Goal: Task Accomplishment & Management: Complete application form

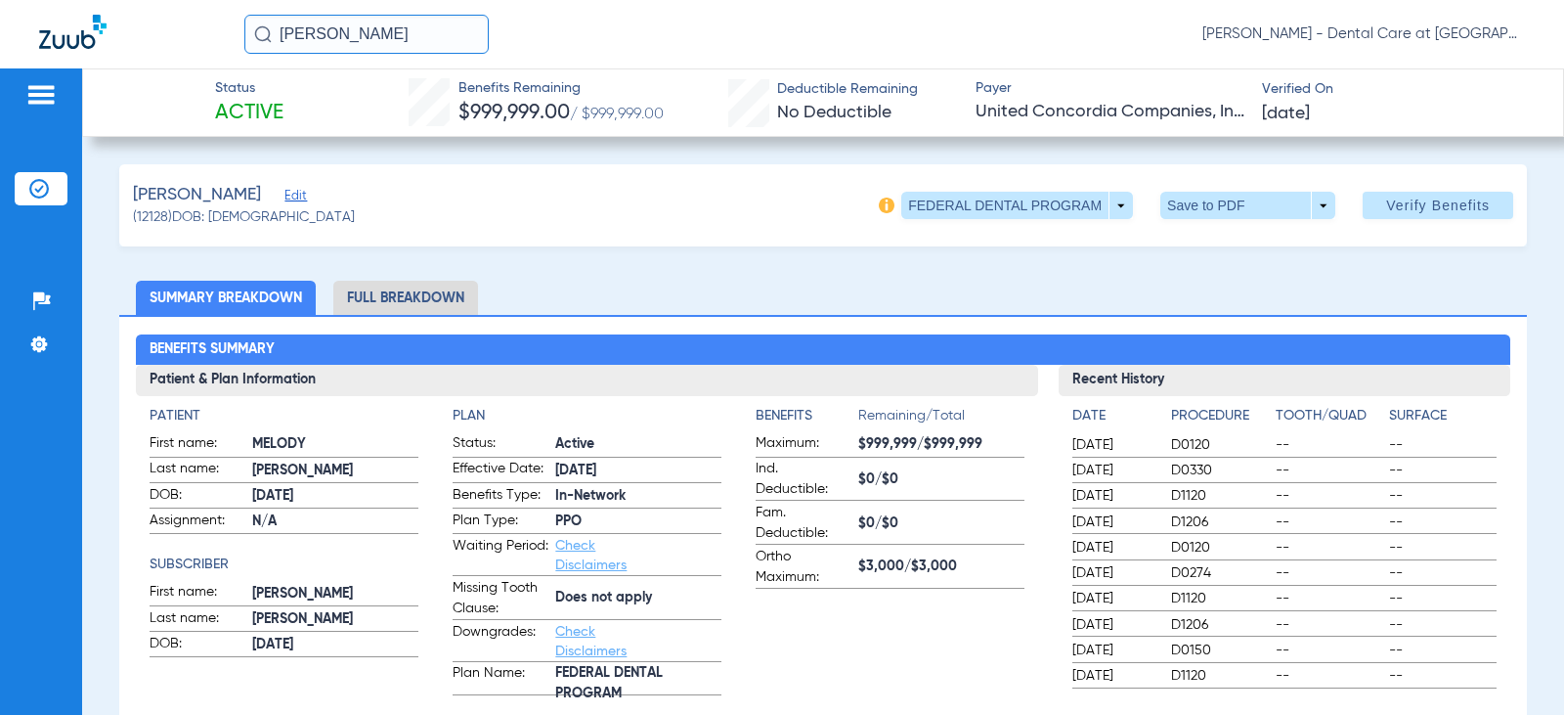
click at [429, 284] on li "Full Breakdown" at bounding box center [405, 298] width 145 height 34
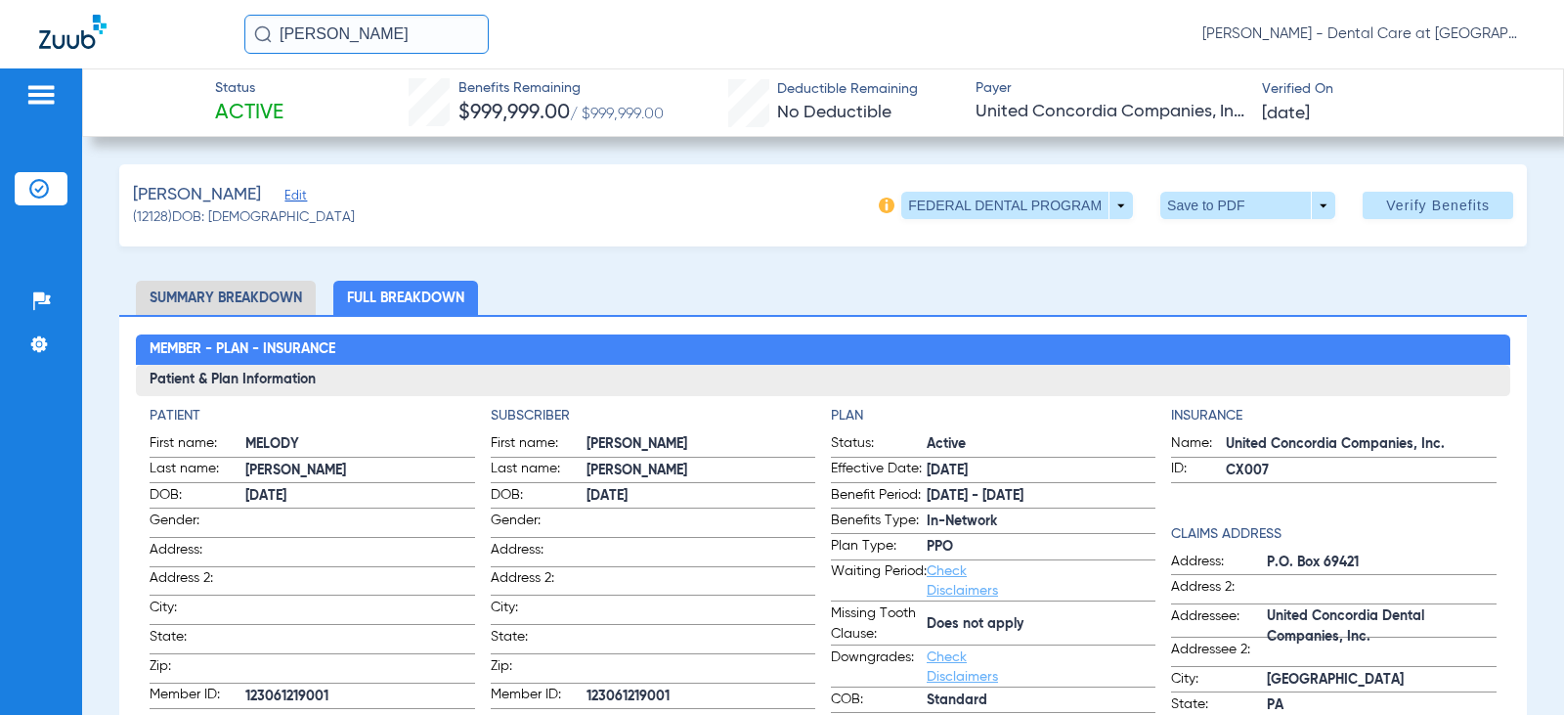
drag, startPoint x: 419, startPoint y: 41, endPoint x: 13, endPoint y: 67, distance: 407.5
click at [65, 45] on div "[PERSON_NAME] [PERSON_NAME] - Dental Care at [GEOGRAPHIC_DATA]" at bounding box center [782, 34] width 1564 height 68
click at [440, 34] on input "[PERSON_NAME]" at bounding box center [366, 34] width 244 height 39
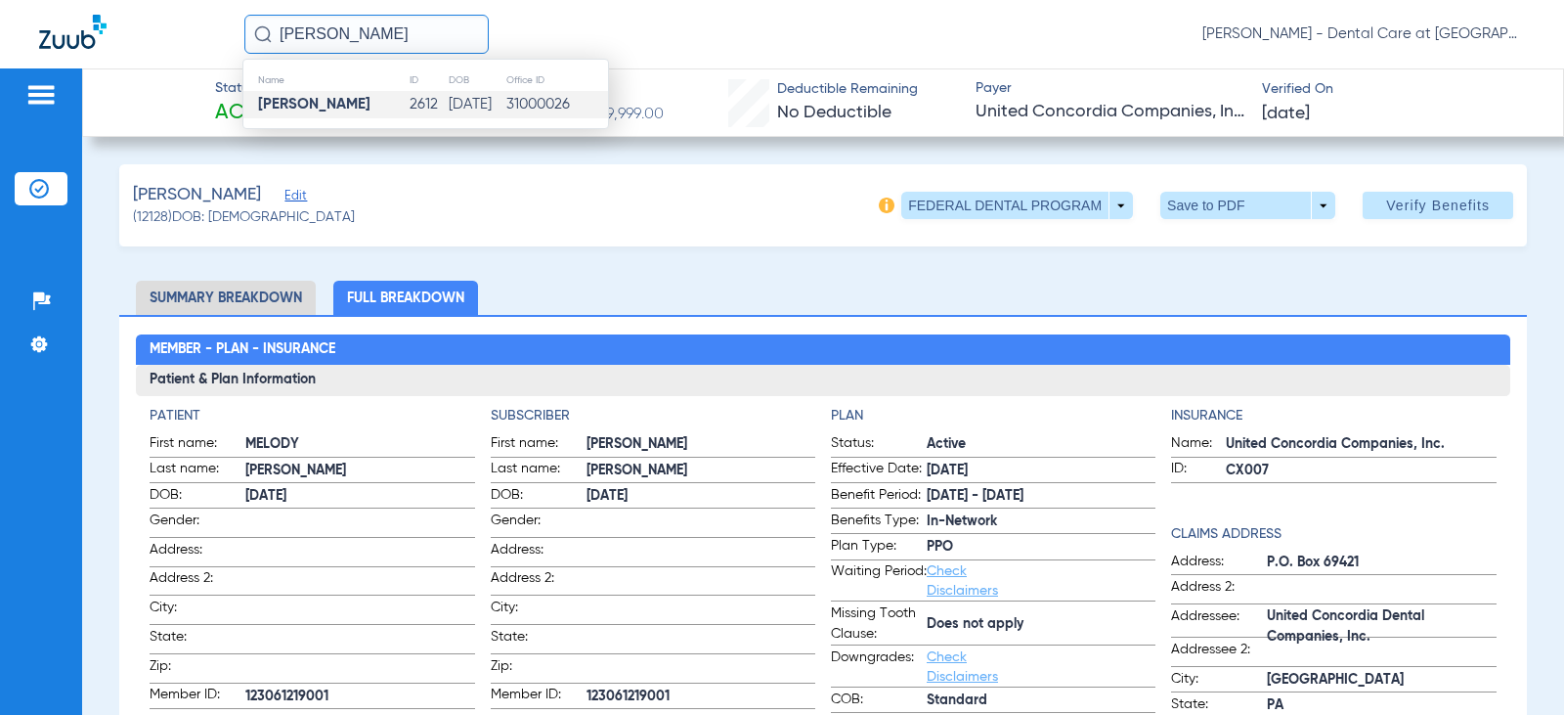
click at [448, 99] on td "[DATE]" at bounding box center [477, 104] width 58 height 27
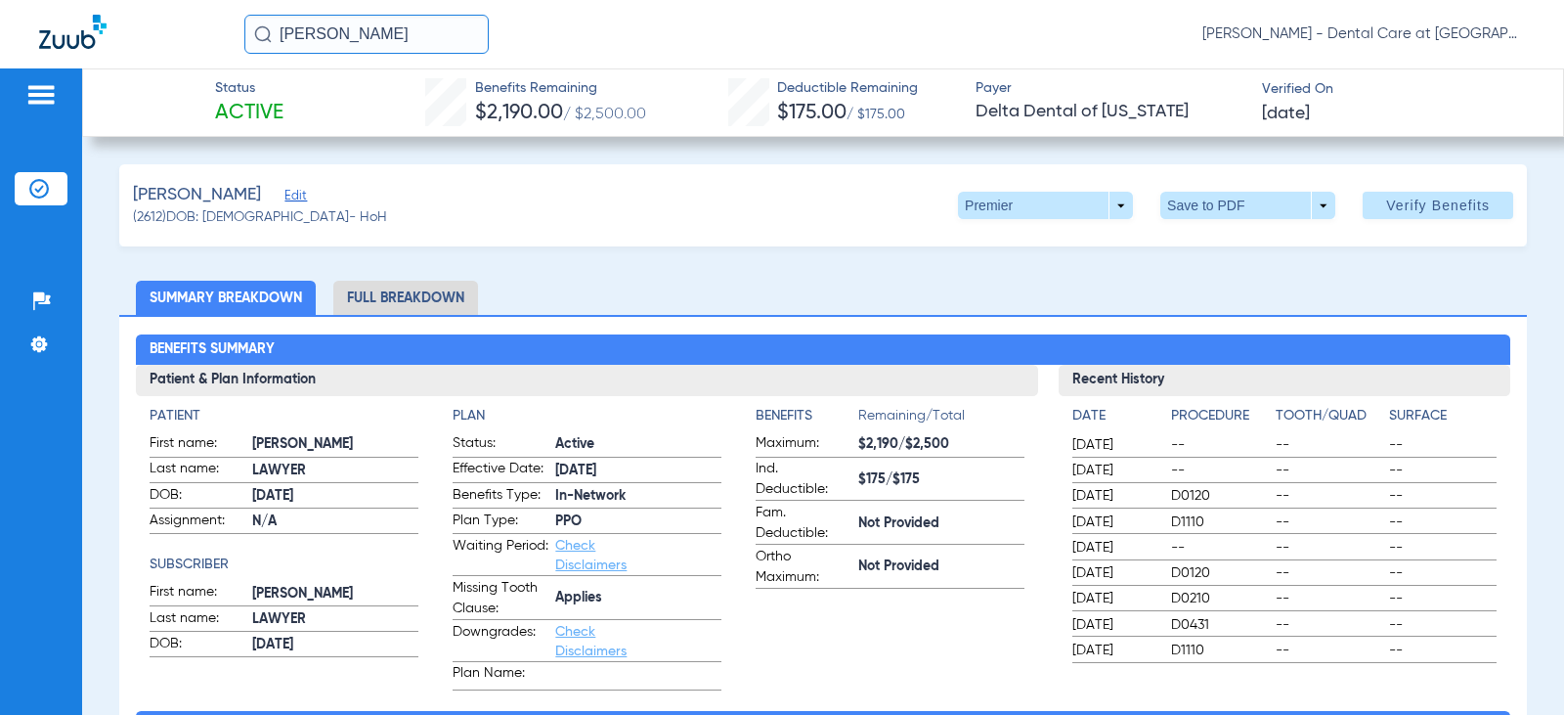
click at [407, 301] on li "Full Breakdown" at bounding box center [405, 298] width 145 height 34
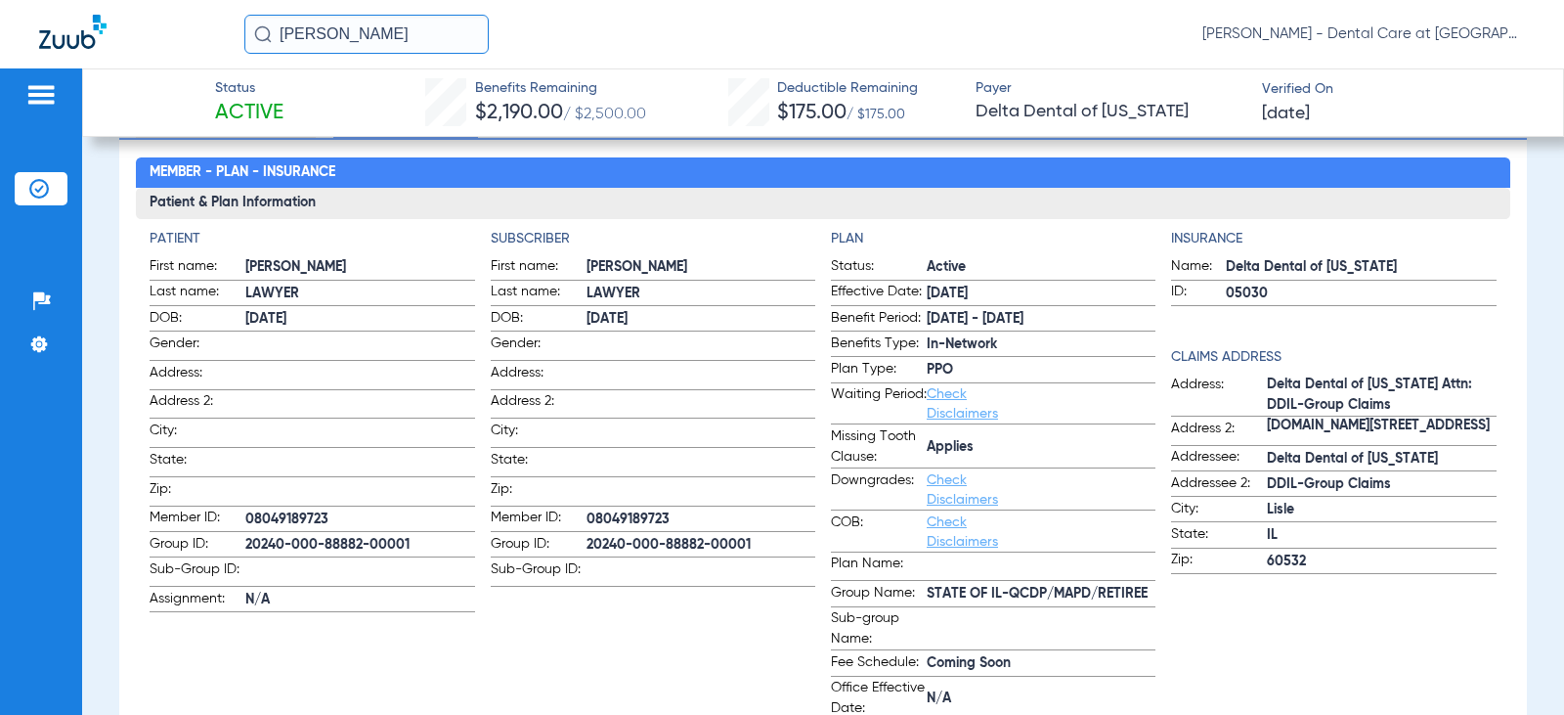
scroll to position [196, 0]
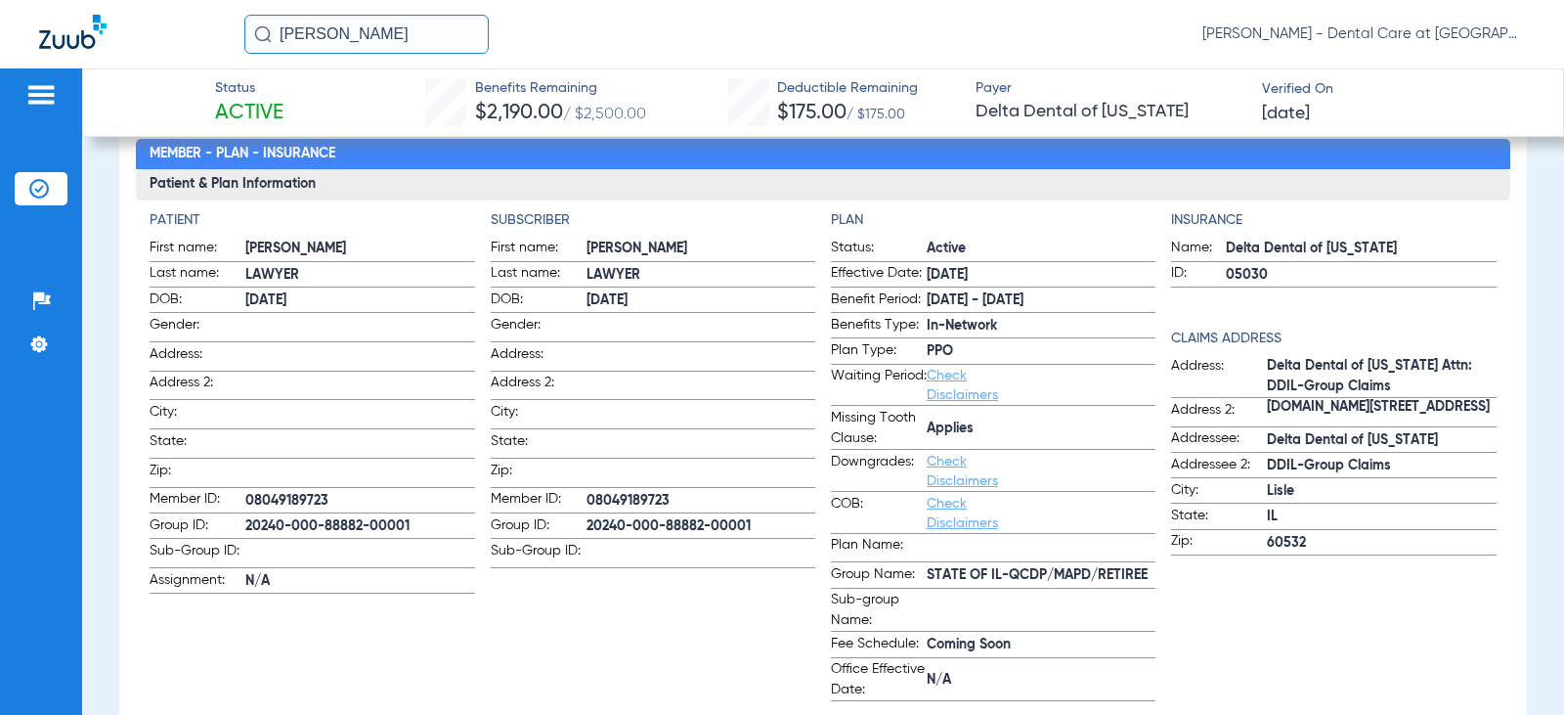
drag, startPoint x: 404, startPoint y: 34, endPoint x: 180, endPoint y: -1, distance: 226.6
click at [180, 0] on html "[PERSON_NAME] [PERSON_NAME] - Dental Care at [GEOGRAPHIC_DATA] Patients Insuran…" at bounding box center [782, 357] width 1564 height 715
click at [420, 42] on input "[PERSON_NAME]" at bounding box center [366, 34] width 244 height 39
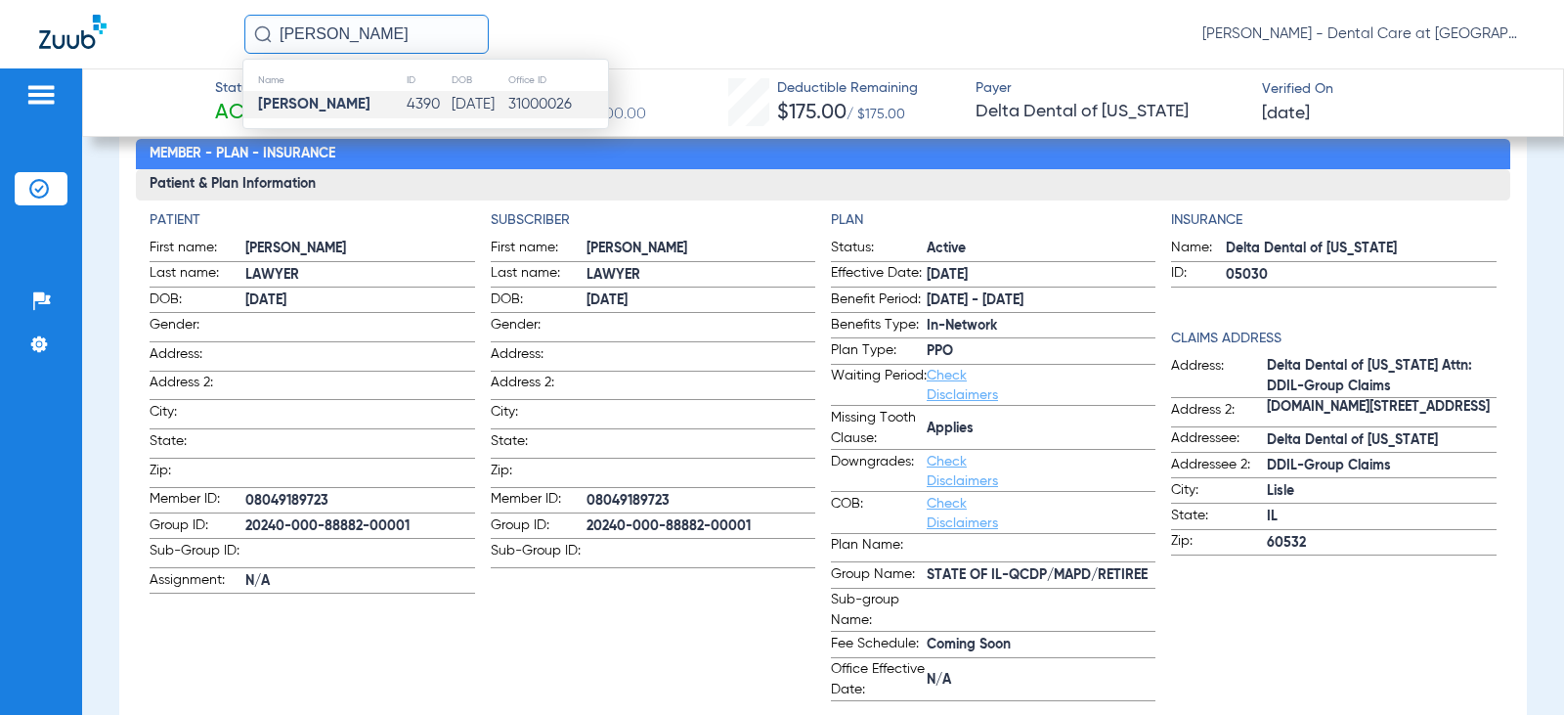
click at [406, 107] on td "4390" at bounding box center [428, 104] width 45 height 27
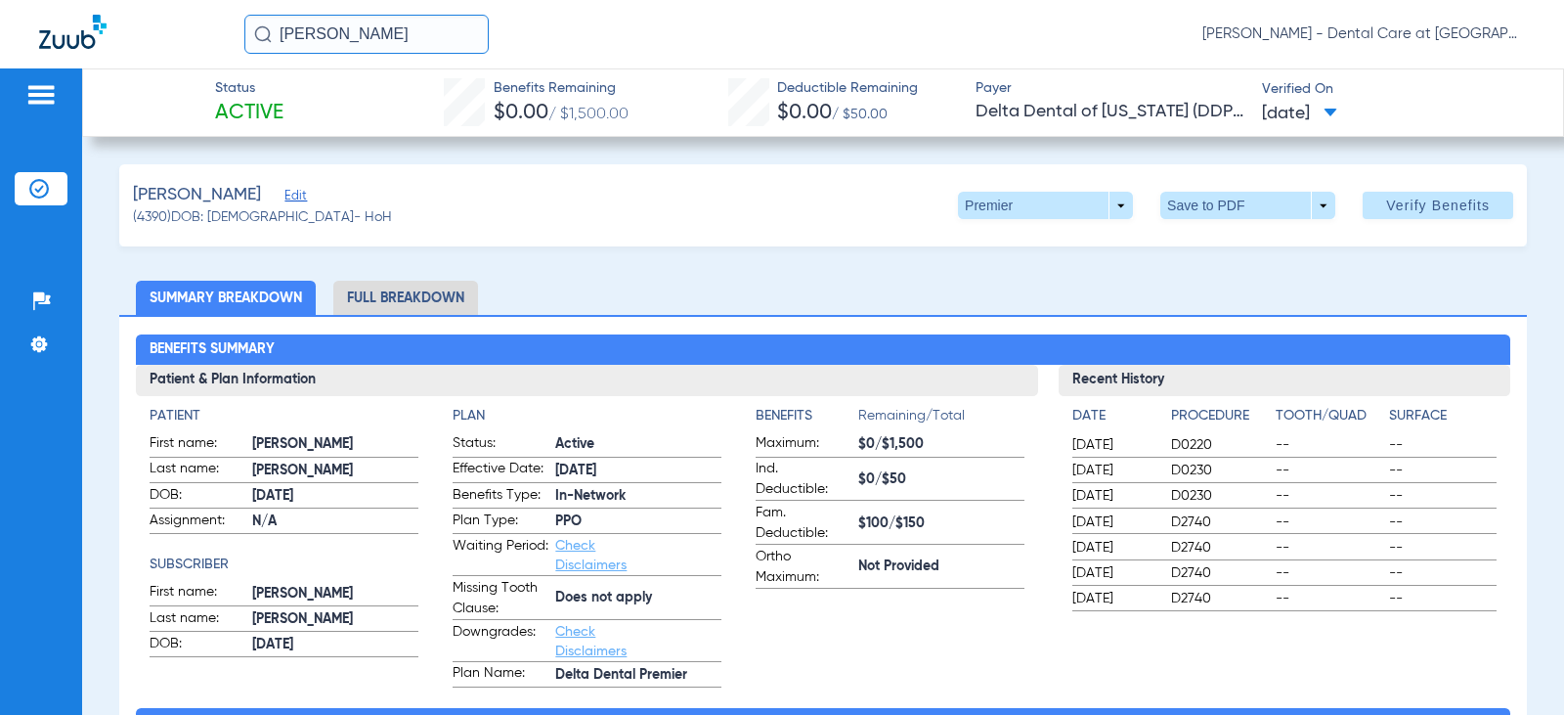
click at [406, 304] on li "Full Breakdown" at bounding box center [405, 298] width 145 height 34
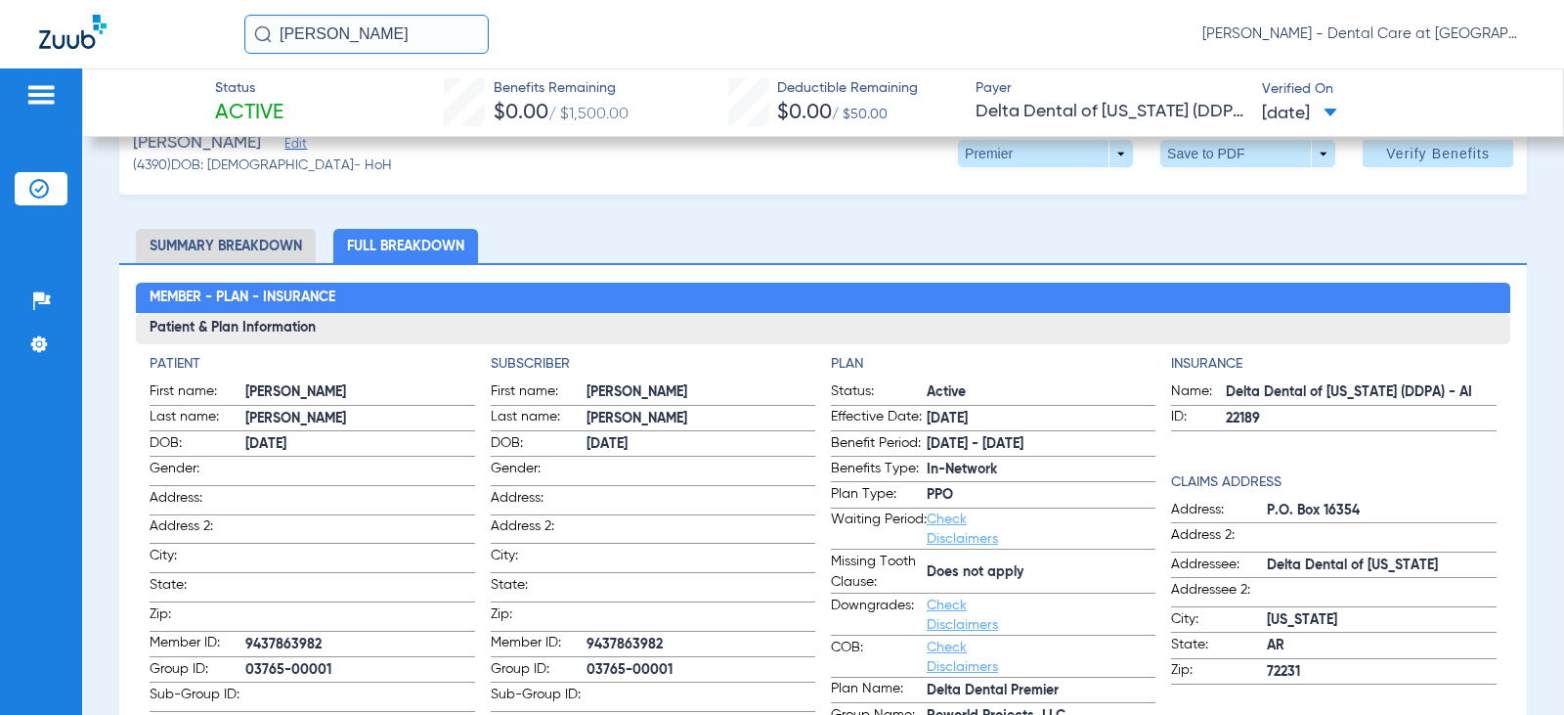
scroll to position [98, 0]
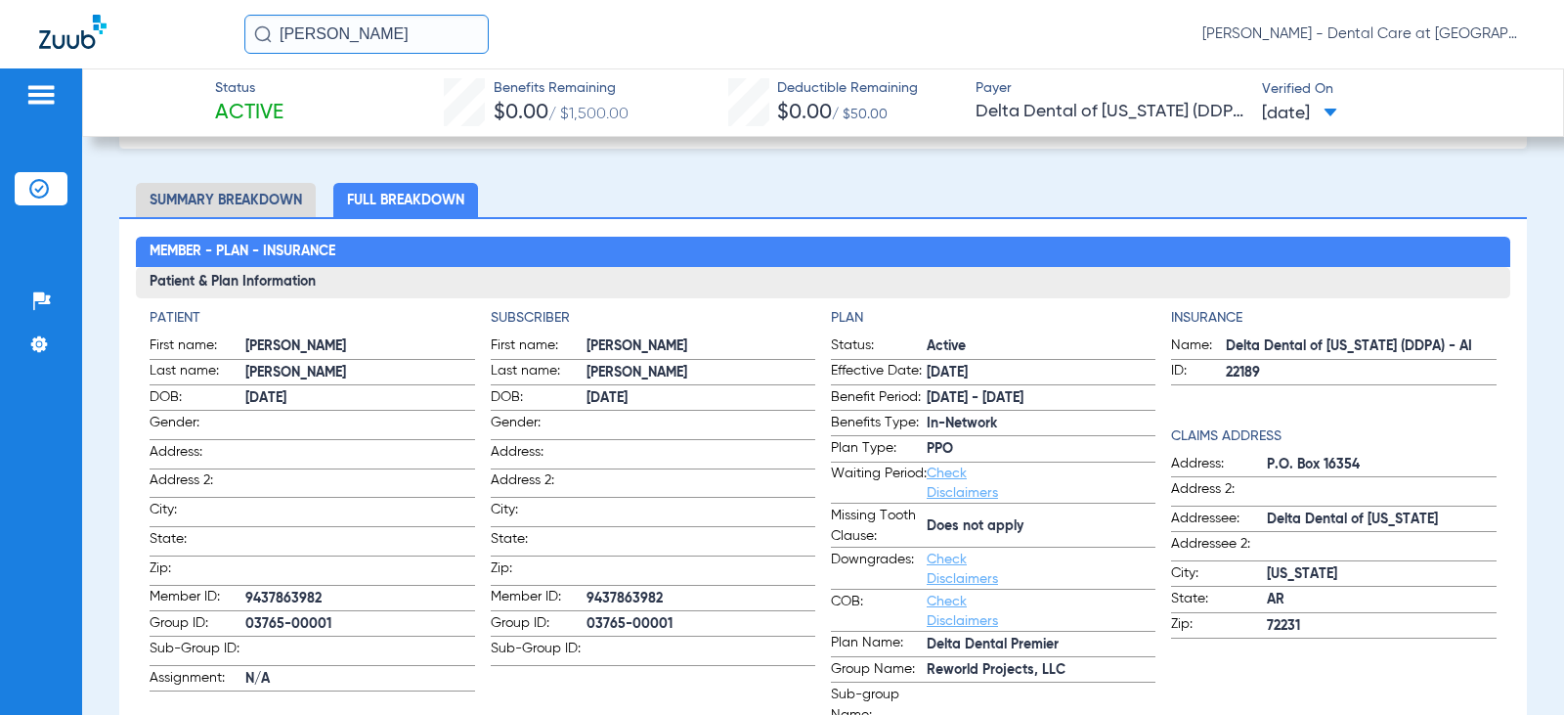
drag, startPoint x: 411, startPoint y: 21, endPoint x: 1, endPoint y: 93, distance: 415.9
click at [51, 75] on app-portal-wrapper "[PERSON_NAME] [PERSON_NAME] - Dental Care at [GEOGRAPHIC_DATA] Patients Insuran…" at bounding box center [782, 391] width 1564 height 783
click at [438, 37] on input "[PERSON_NAME]" at bounding box center [366, 34] width 244 height 39
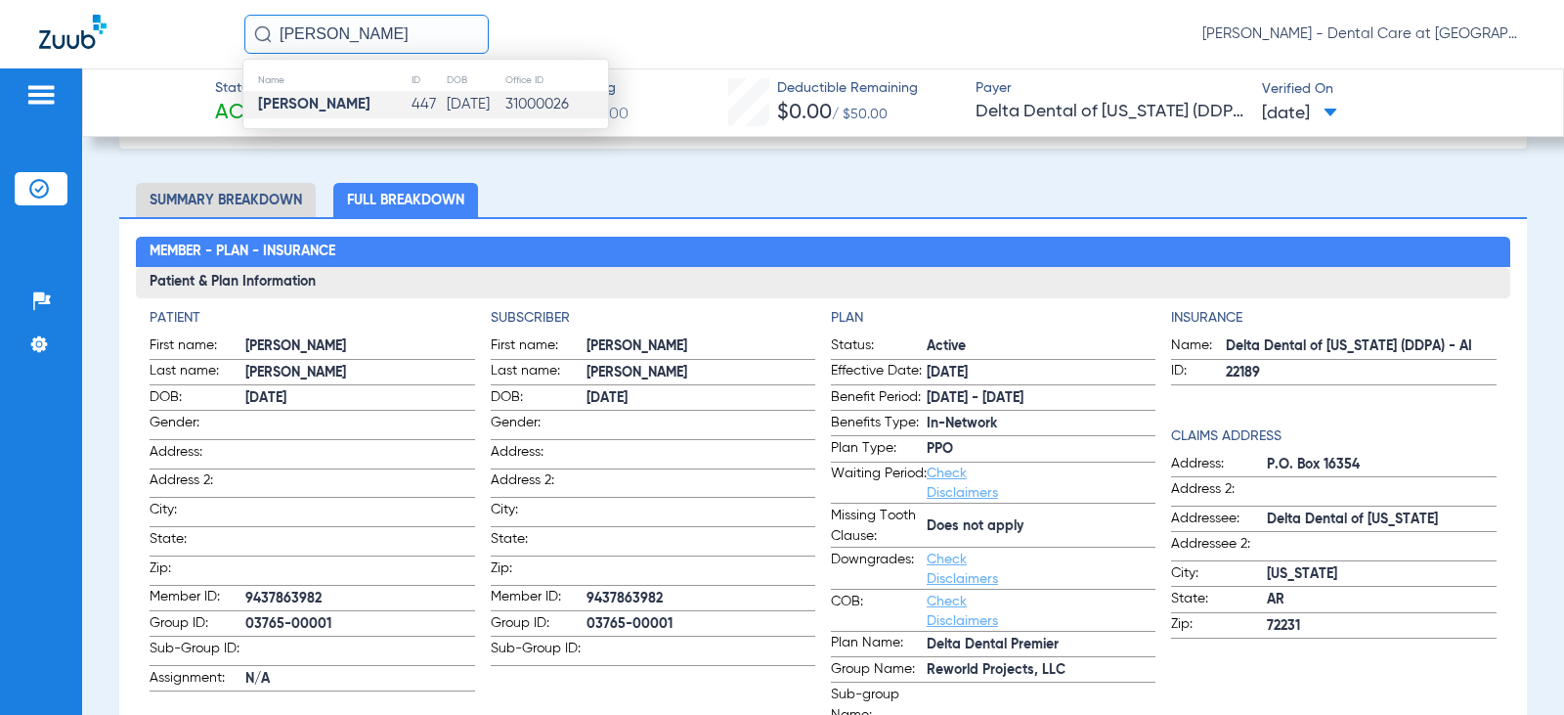
type input "[PERSON_NAME]"
click at [446, 113] on td "[DATE]" at bounding box center [475, 104] width 59 height 27
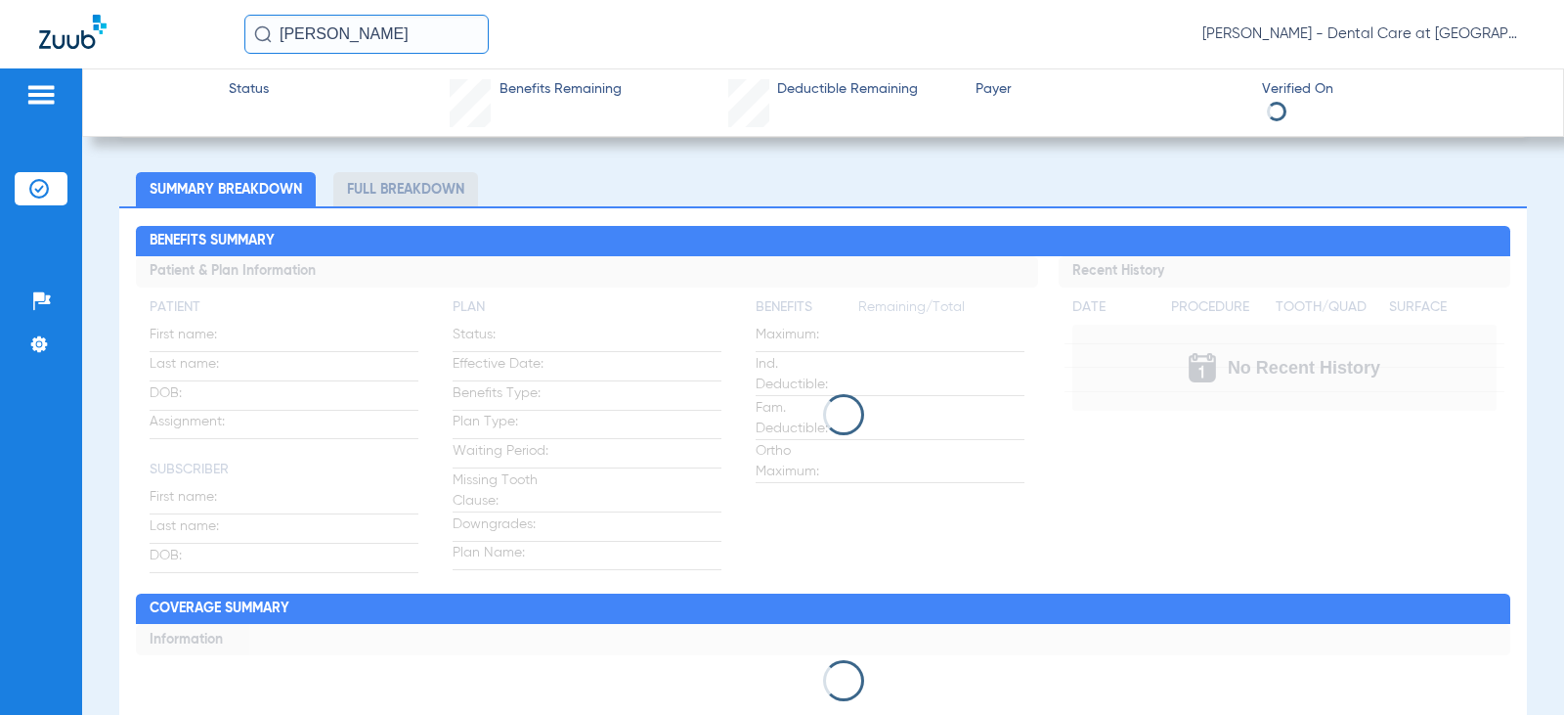
scroll to position [98, 0]
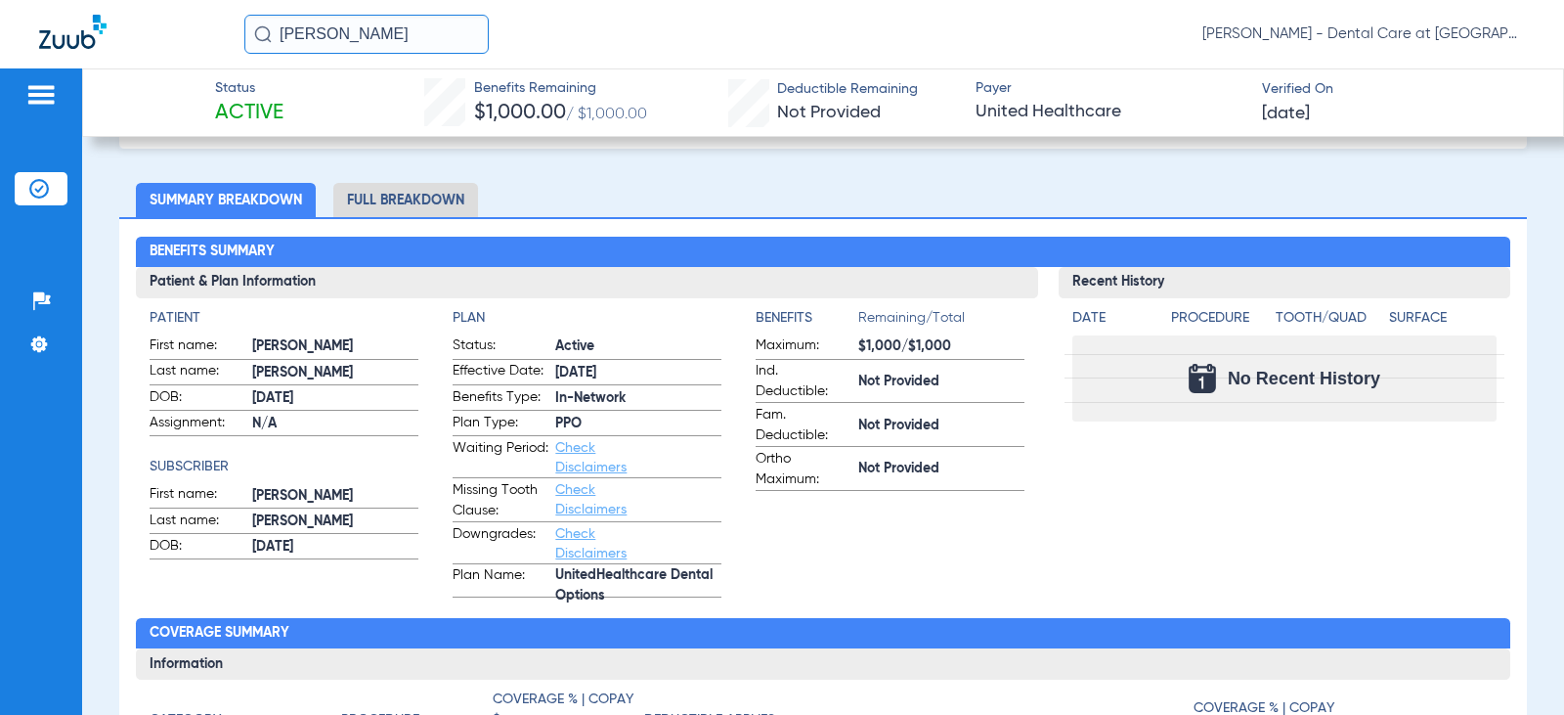
click at [420, 196] on li "Full Breakdown" at bounding box center [405, 200] width 145 height 34
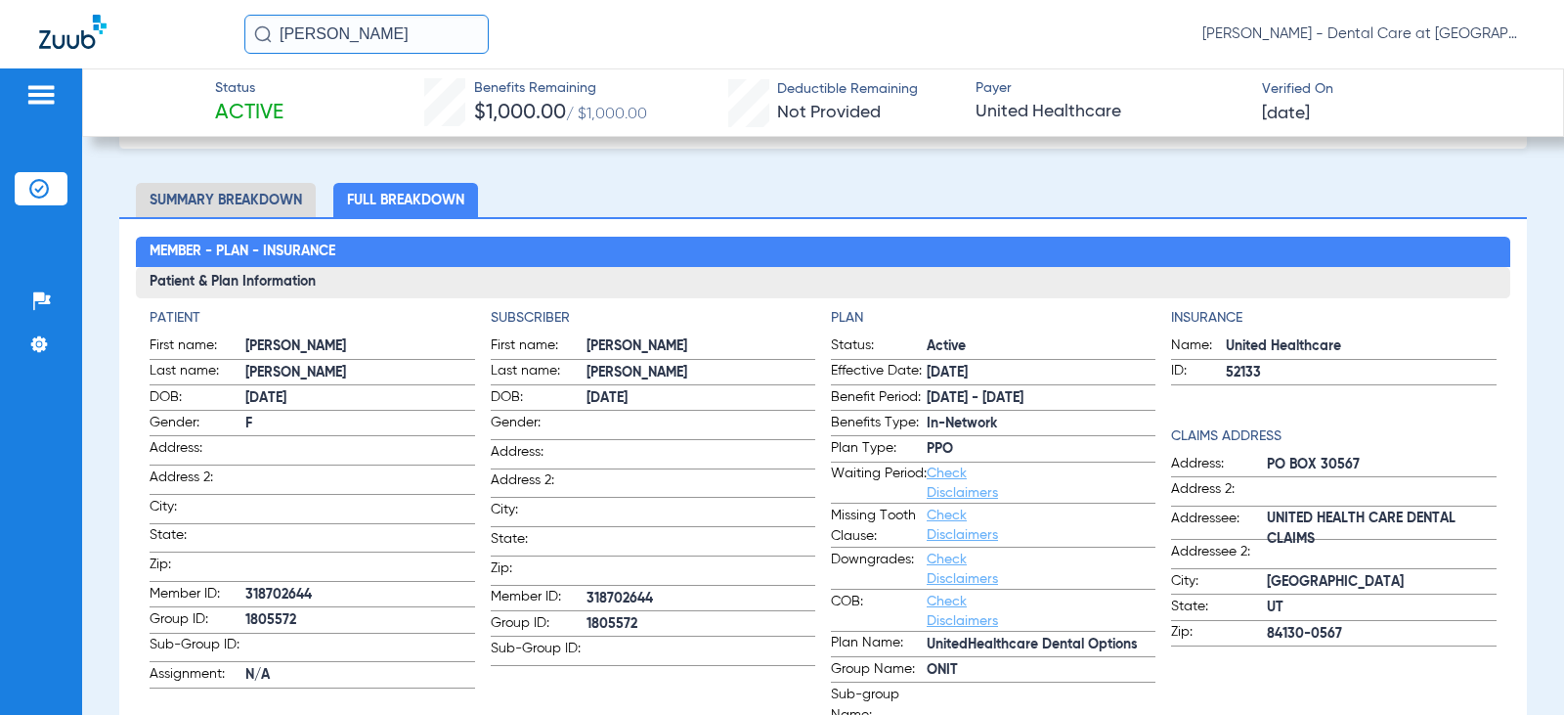
drag, startPoint x: 401, startPoint y: 23, endPoint x: 60, endPoint y: 27, distance: 341.2
click at [60, 27] on div "[PERSON_NAME] [PERSON_NAME] - Dental Care at [GEOGRAPHIC_DATA]" at bounding box center [782, 34] width 1564 height 68
click at [345, 34] on input "text" at bounding box center [366, 34] width 244 height 39
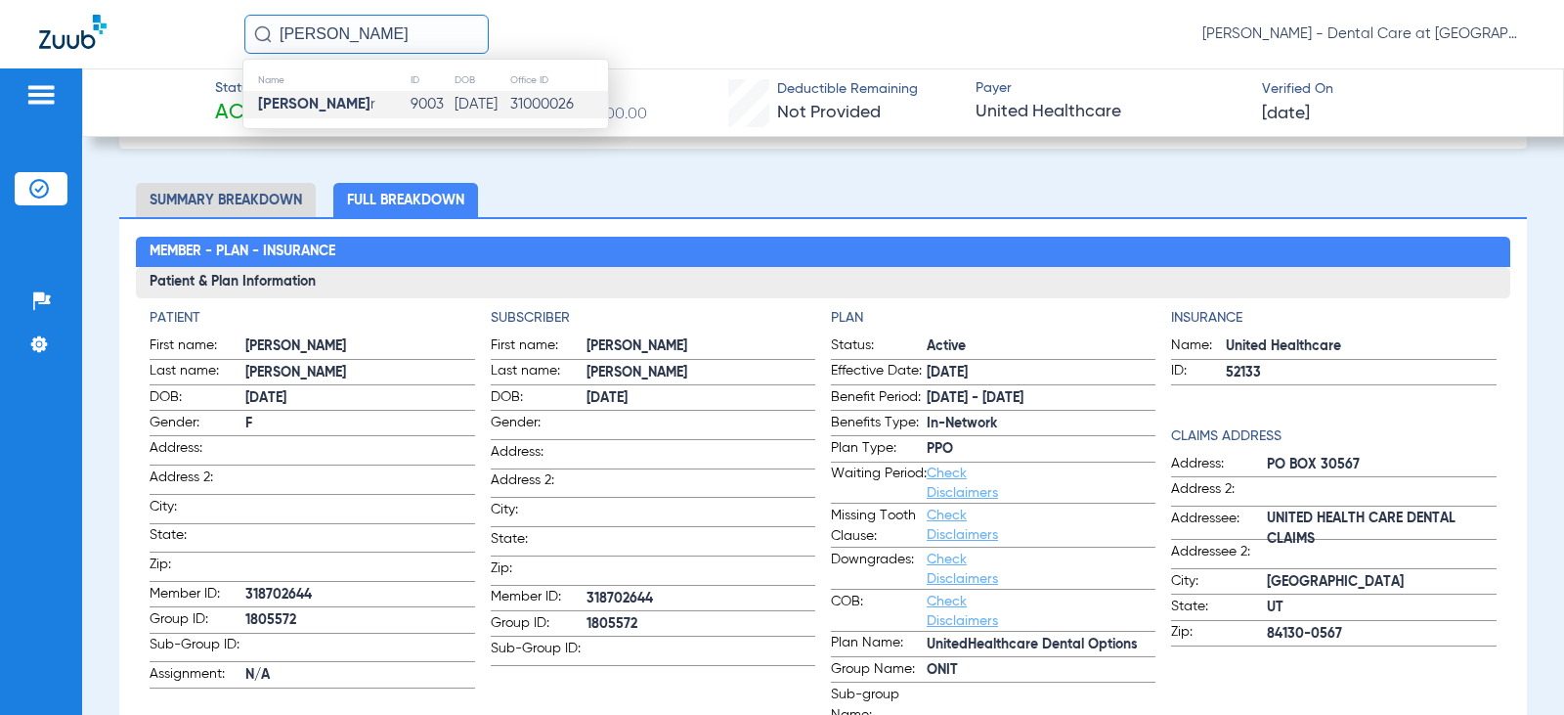
type input "[PERSON_NAME]"
click at [335, 101] on strong "[PERSON_NAME]" at bounding box center [314, 104] width 112 height 15
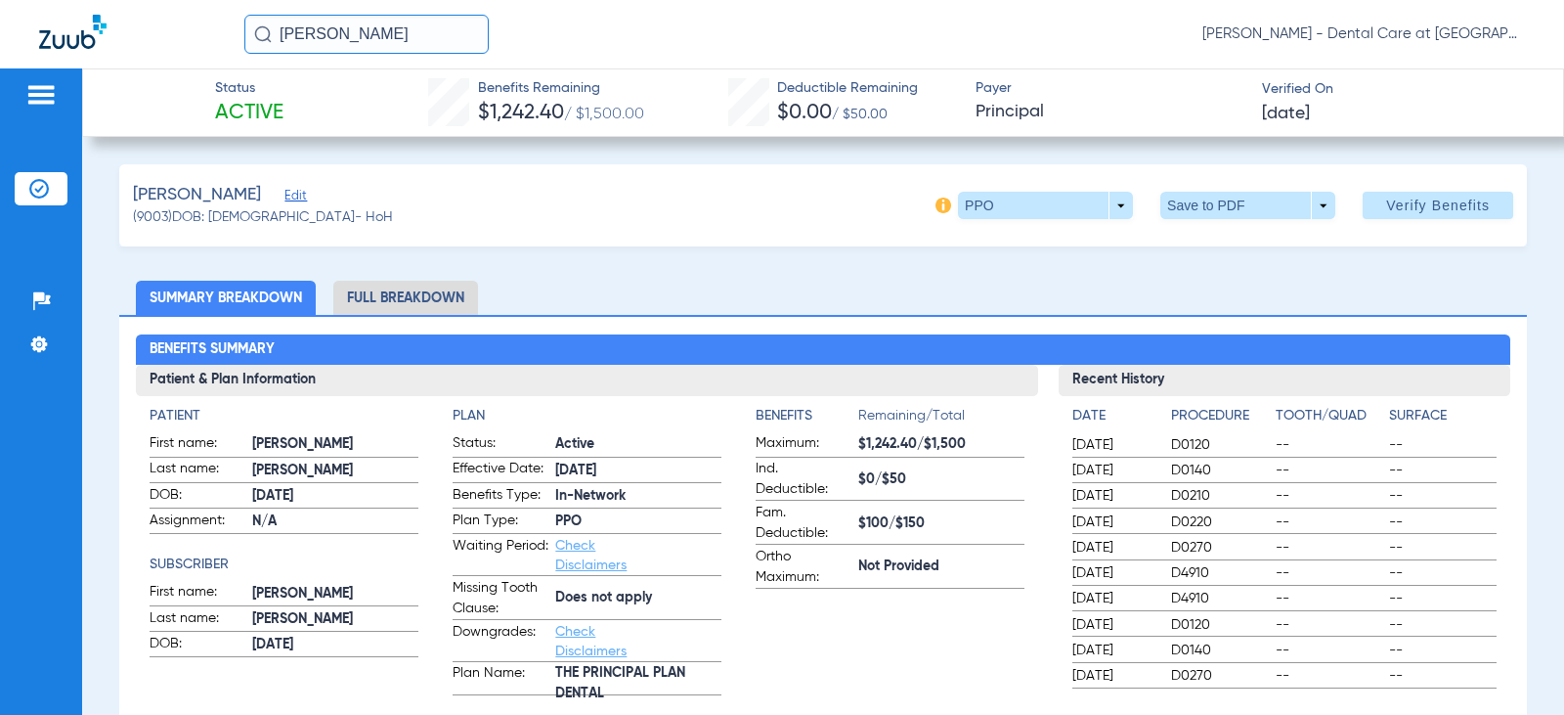
click at [49, 88] on img at bounding box center [40, 94] width 31 height 23
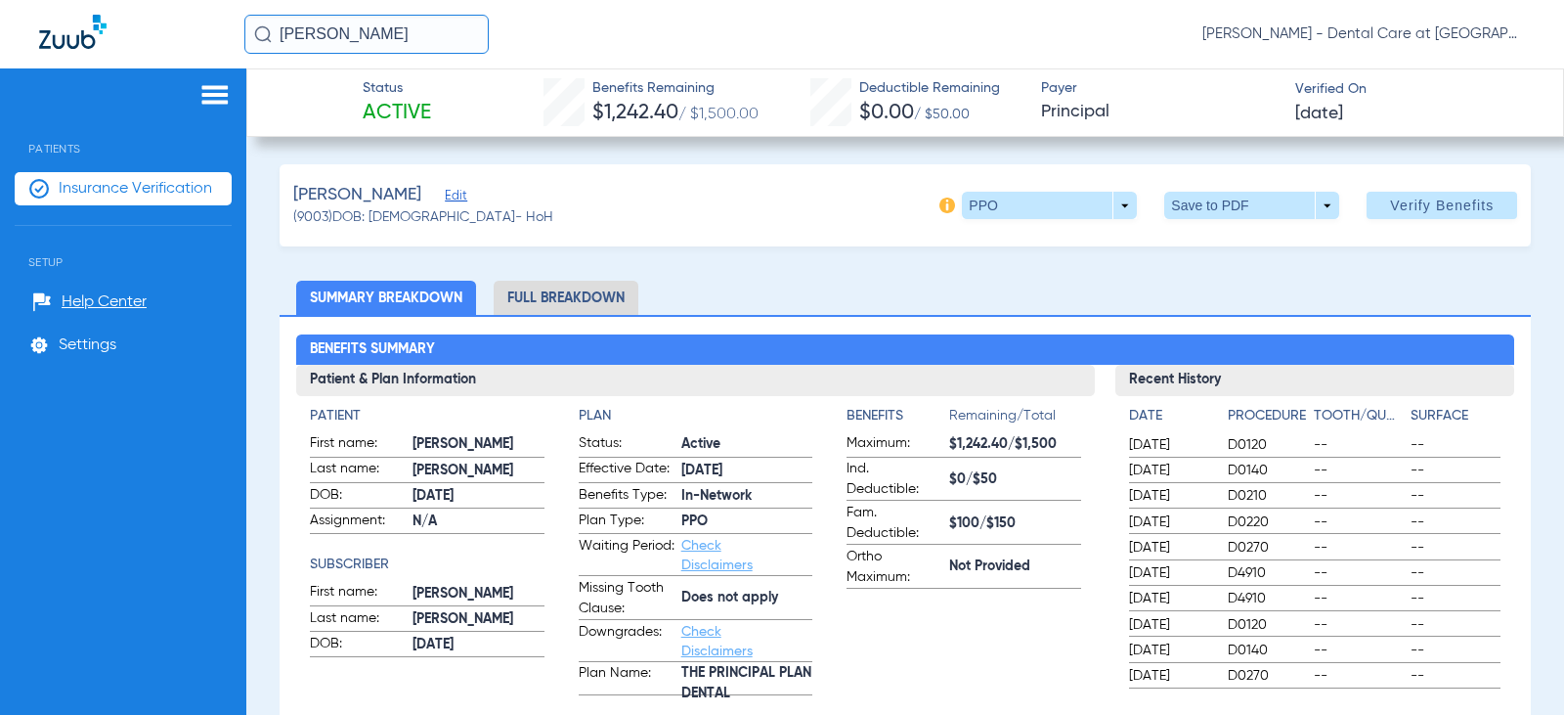
click at [106, 188] on span "Insurance Verification" at bounding box center [135, 189] width 153 height 20
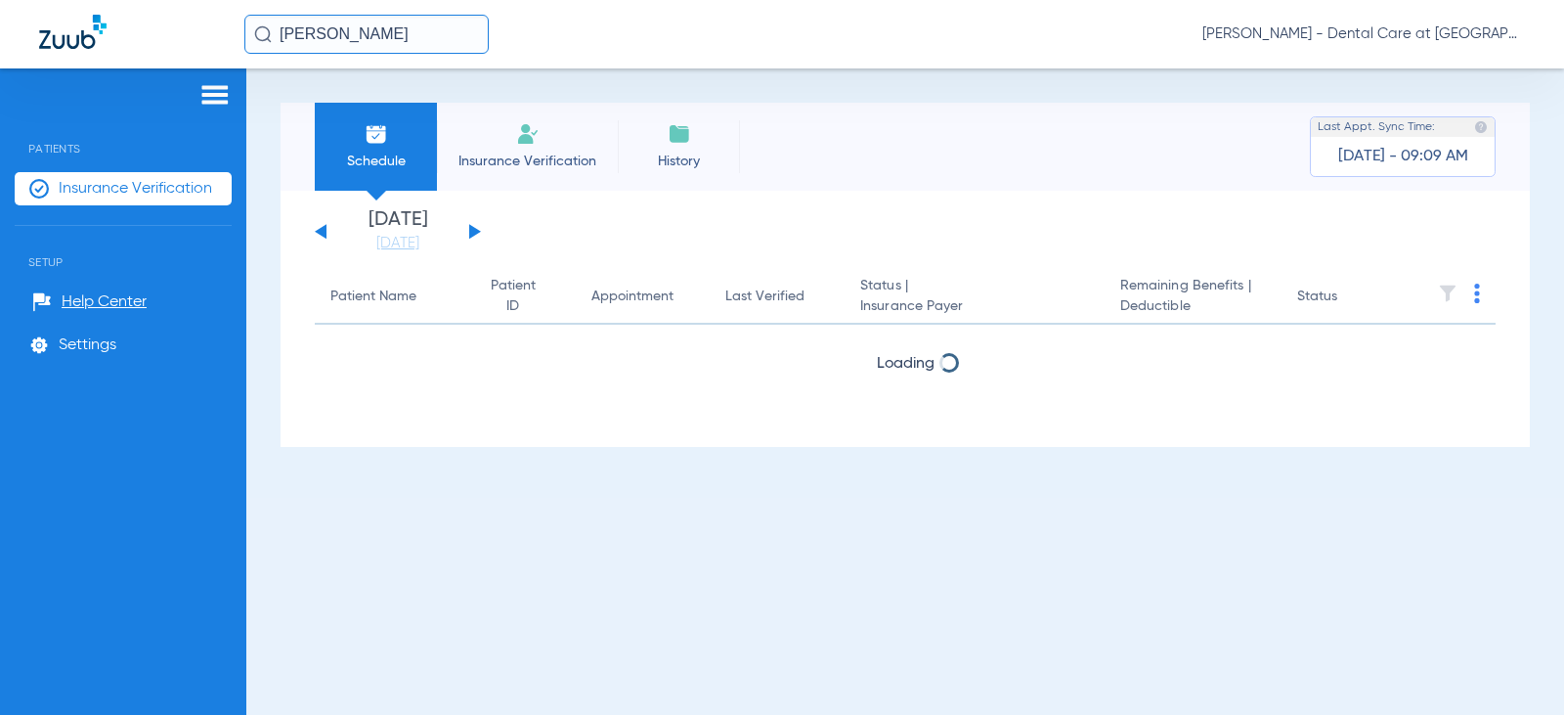
click at [551, 153] on span "Insurance Verification" at bounding box center [528, 162] width 152 height 20
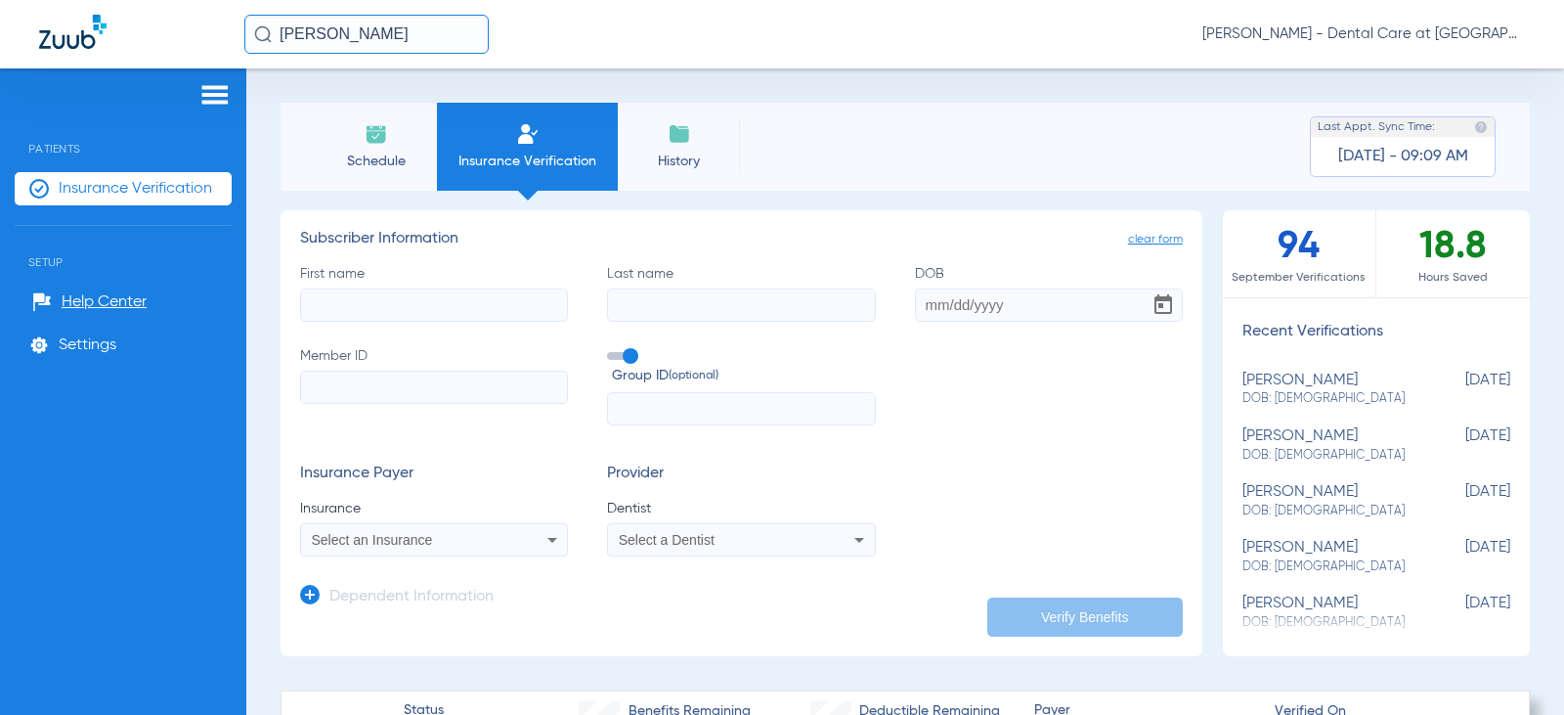
click at [456, 304] on input "First name" at bounding box center [434, 304] width 268 height 33
type input "pankai"
type input "goyal"
type input "[DATE]"
type input "0013694952"
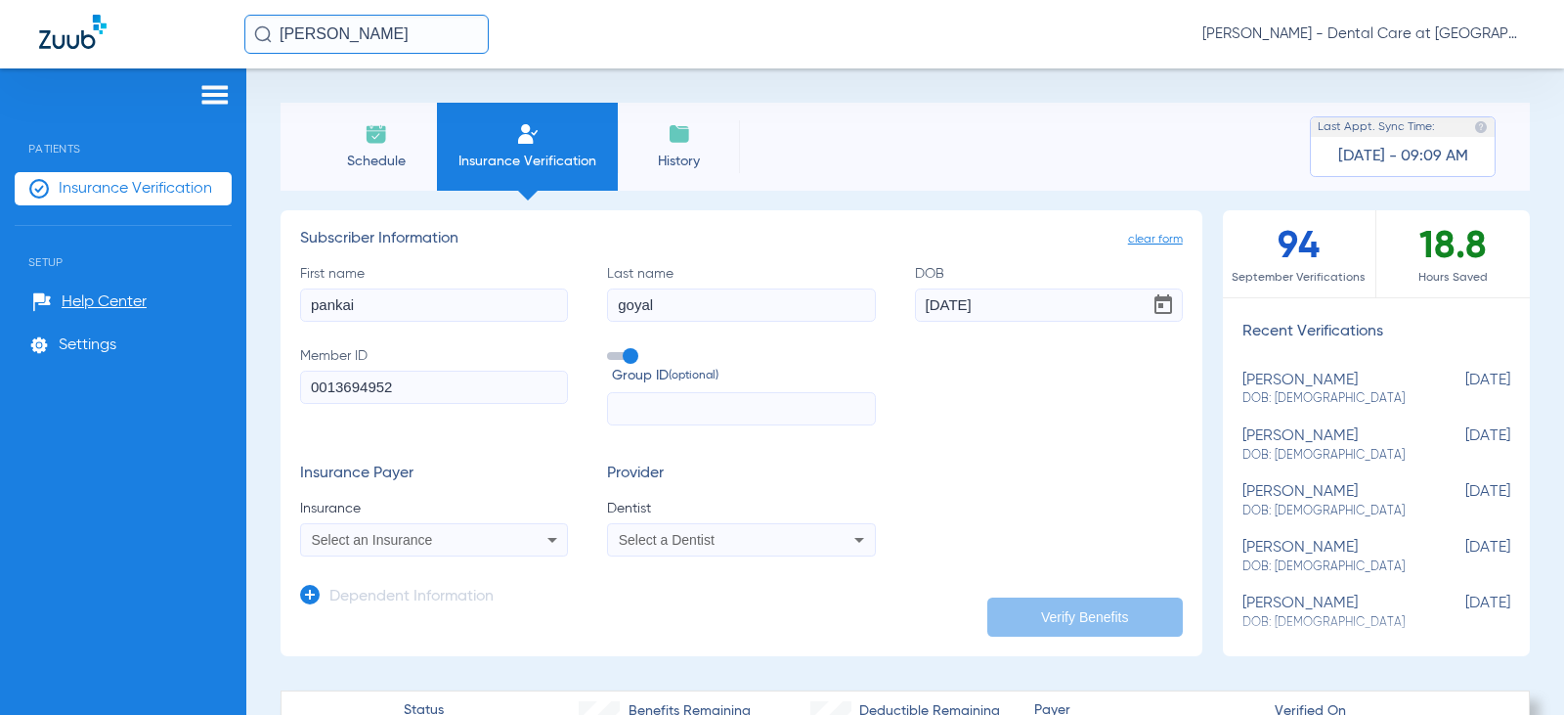
click at [408, 552] on mat-select "Select an Insurance" at bounding box center [434, 539] width 268 height 33
click at [414, 536] on span "Select an Insurance" at bounding box center [372, 540] width 121 height 16
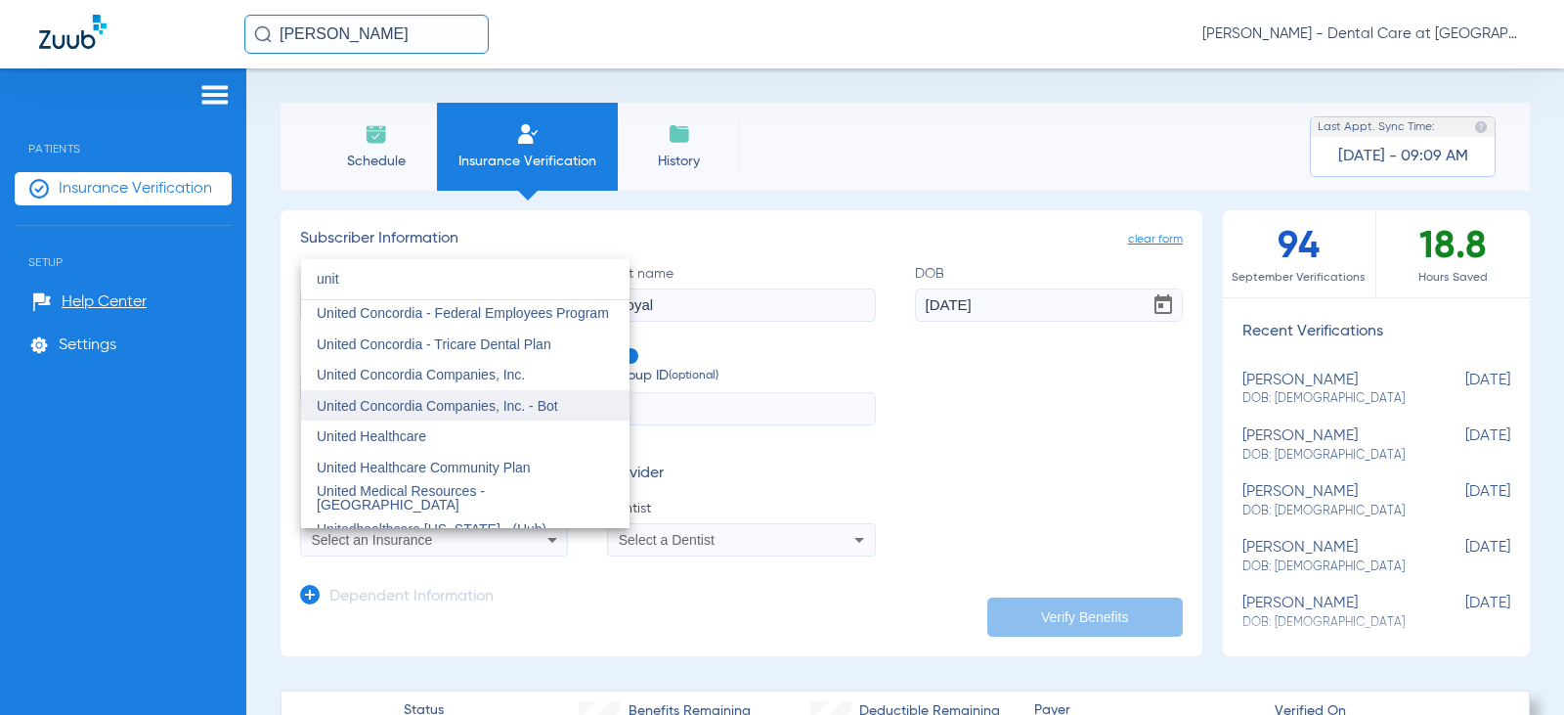
scroll to position [98, 0]
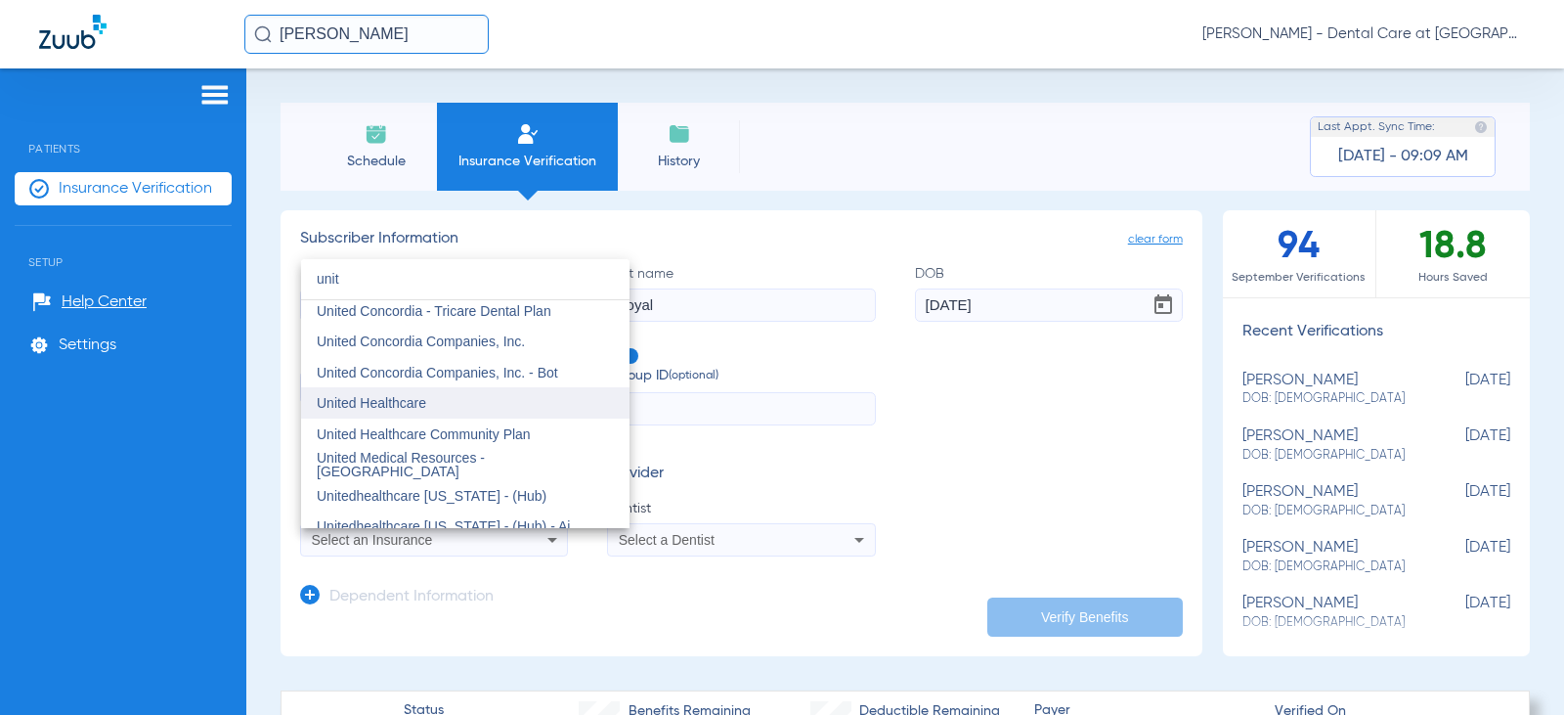
type input "unit"
click at [414, 414] on mat-option "United Healthcare" at bounding box center [465, 402] width 328 height 31
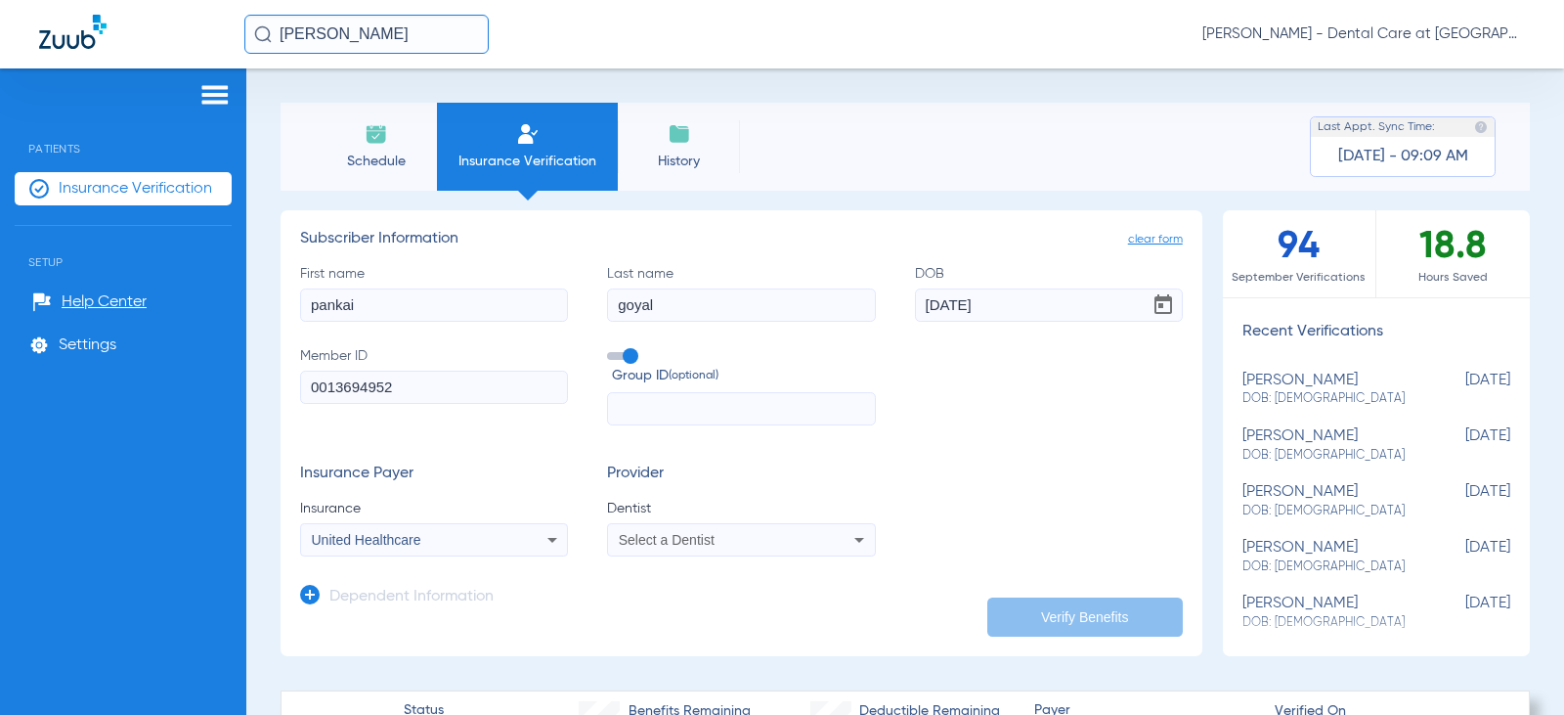
click at [752, 543] on div "Select a Dentist" at bounding box center [717, 540] width 196 height 14
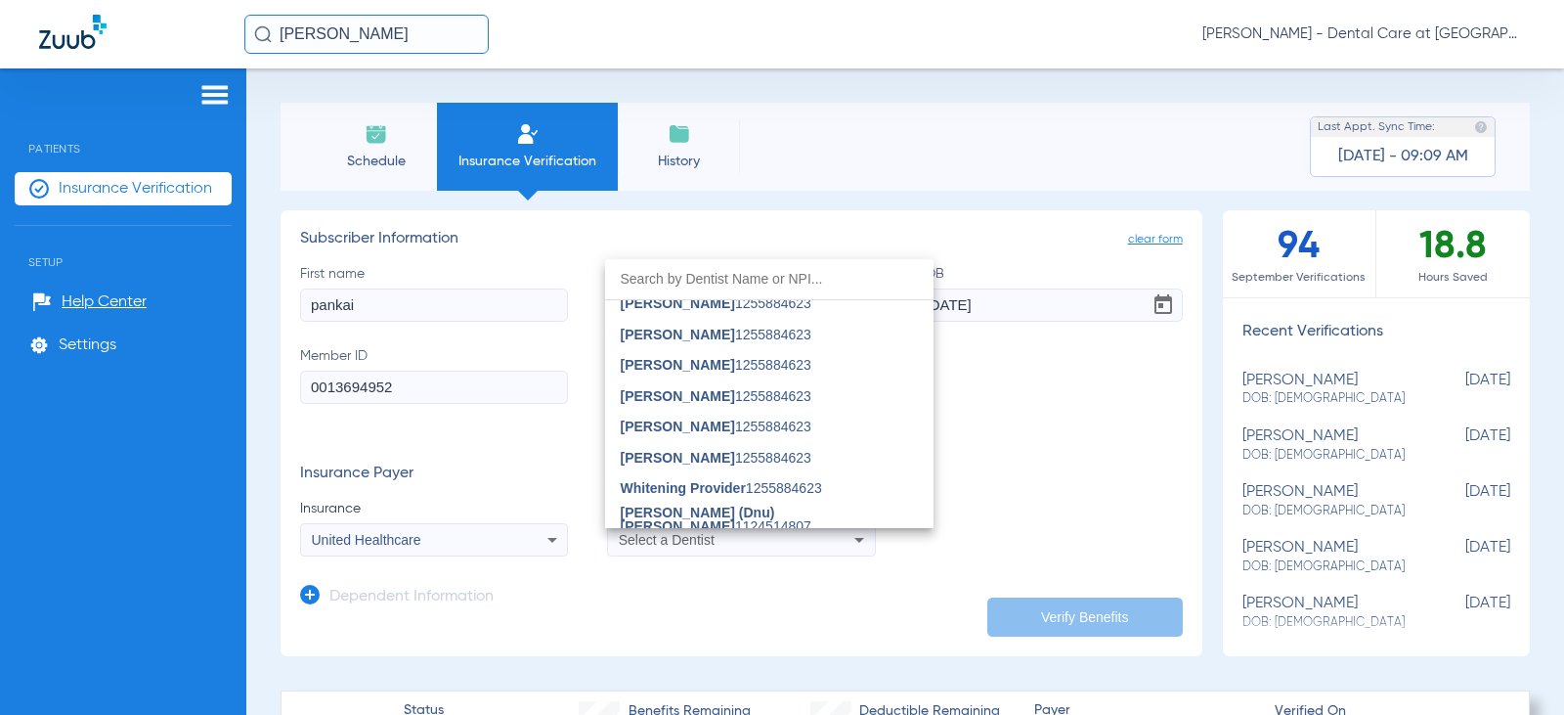
scroll to position [293, 0]
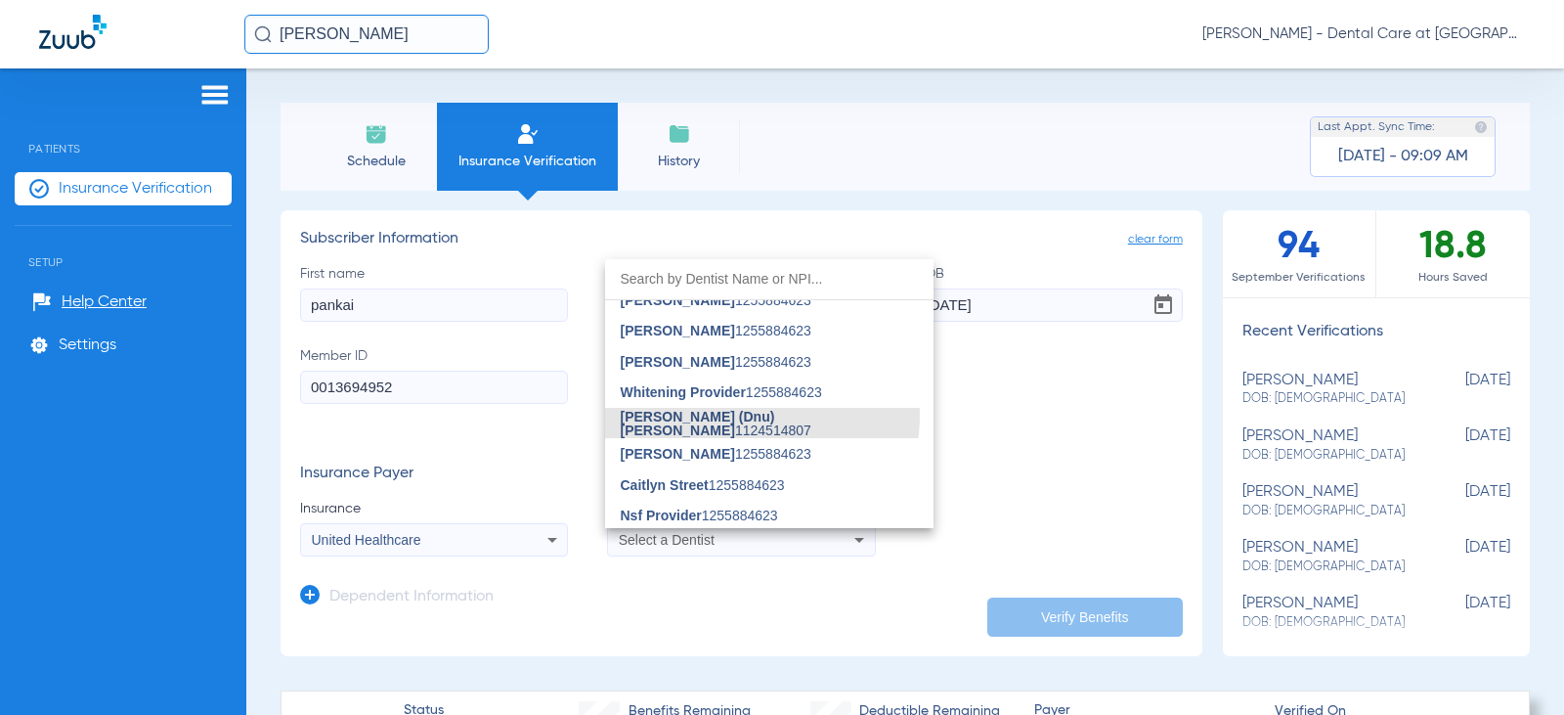
click at [733, 414] on span "[PERSON_NAME] (Dnu)[PERSON_NAME]" at bounding box center [698, 423] width 154 height 29
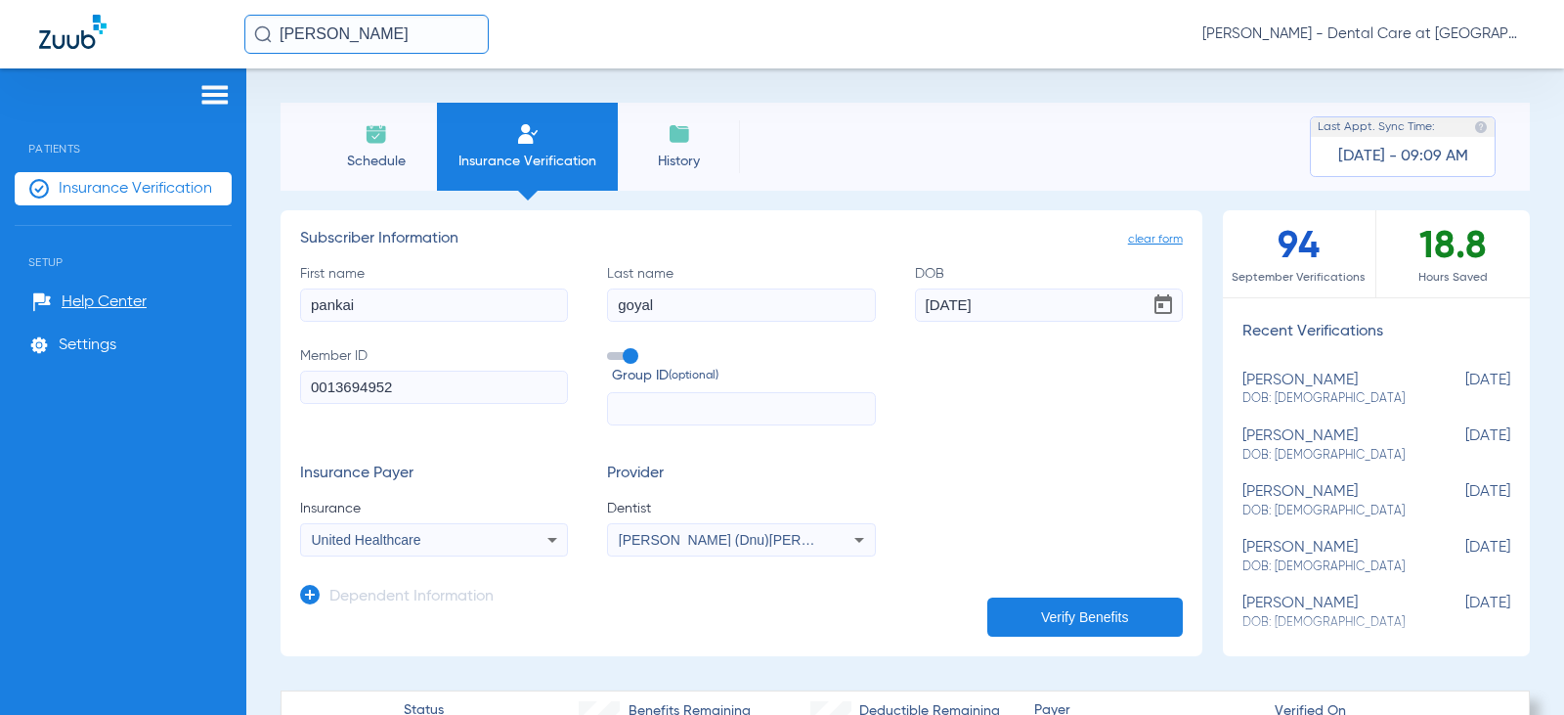
click at [718, 532] on div "[PERSON_NAME] (Dnu)[PERSON_NAME] 1124514807" at bounding box center [741, 539] width 266 height 23
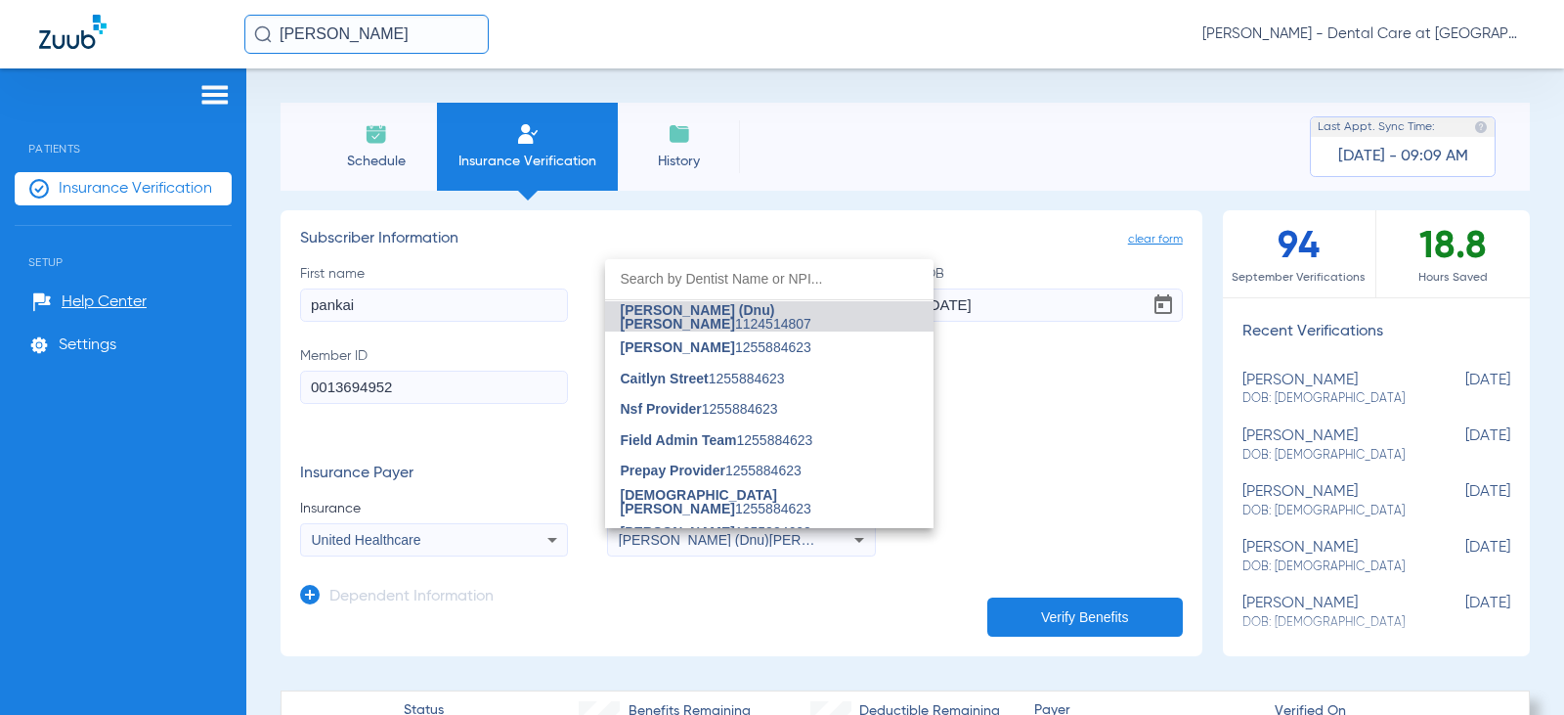
scroll to position [498, 0]
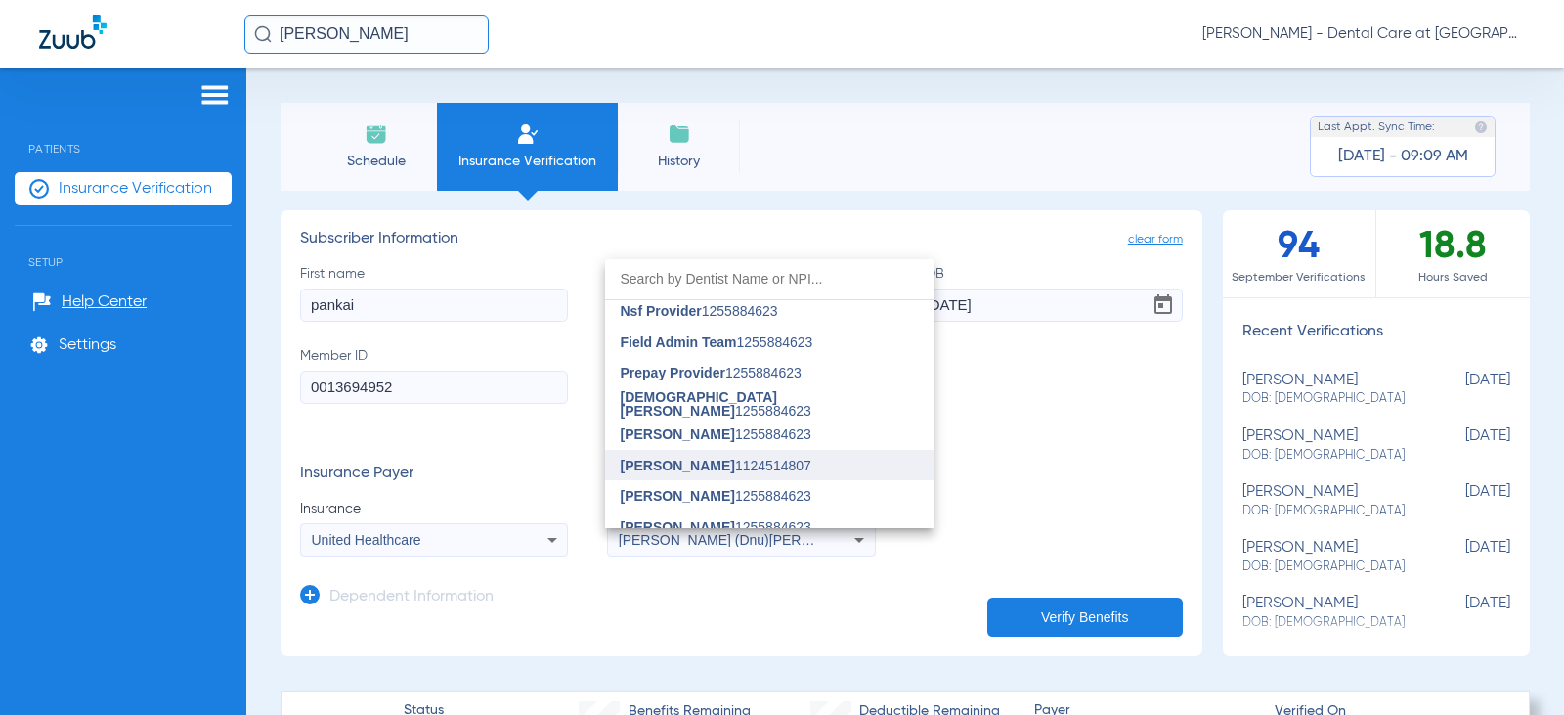
click at [728, 454] on mat-option "[PERSON_NAME] 1124514807" at bounding box center [769, 465] width 328 height 31
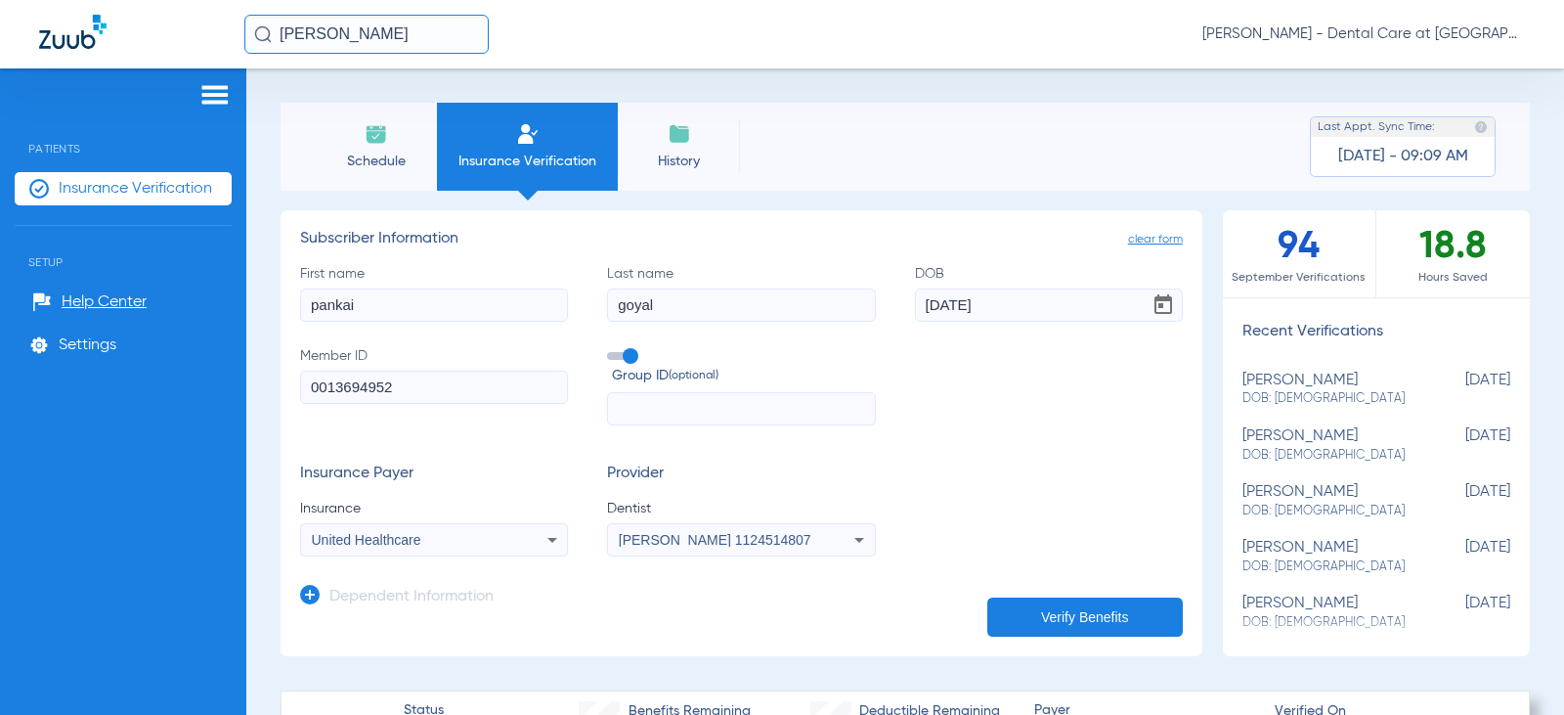
click at [1080, 626] on button "Verify Benefits" at bounding box center [1085, 616] width 196 height 39
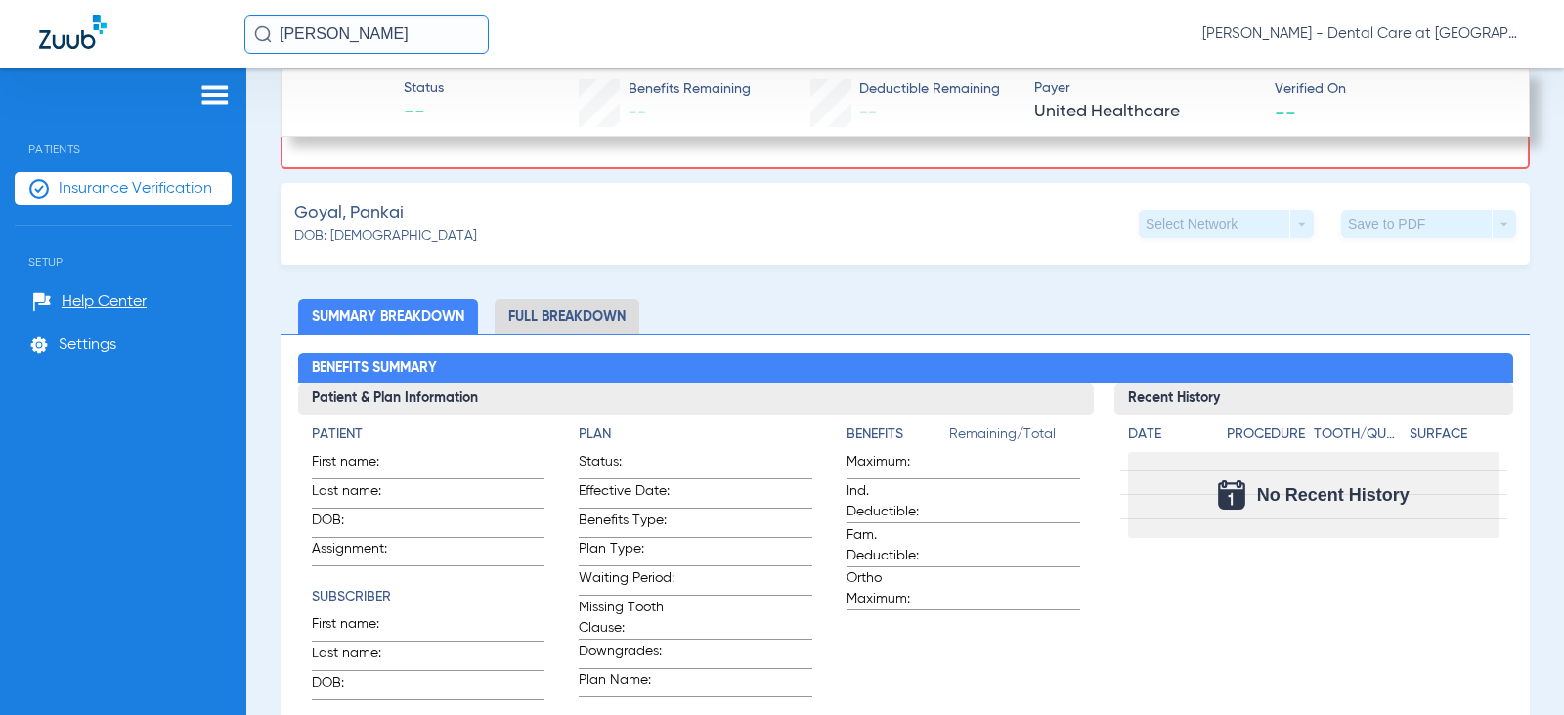
scroll to position [489, 0]
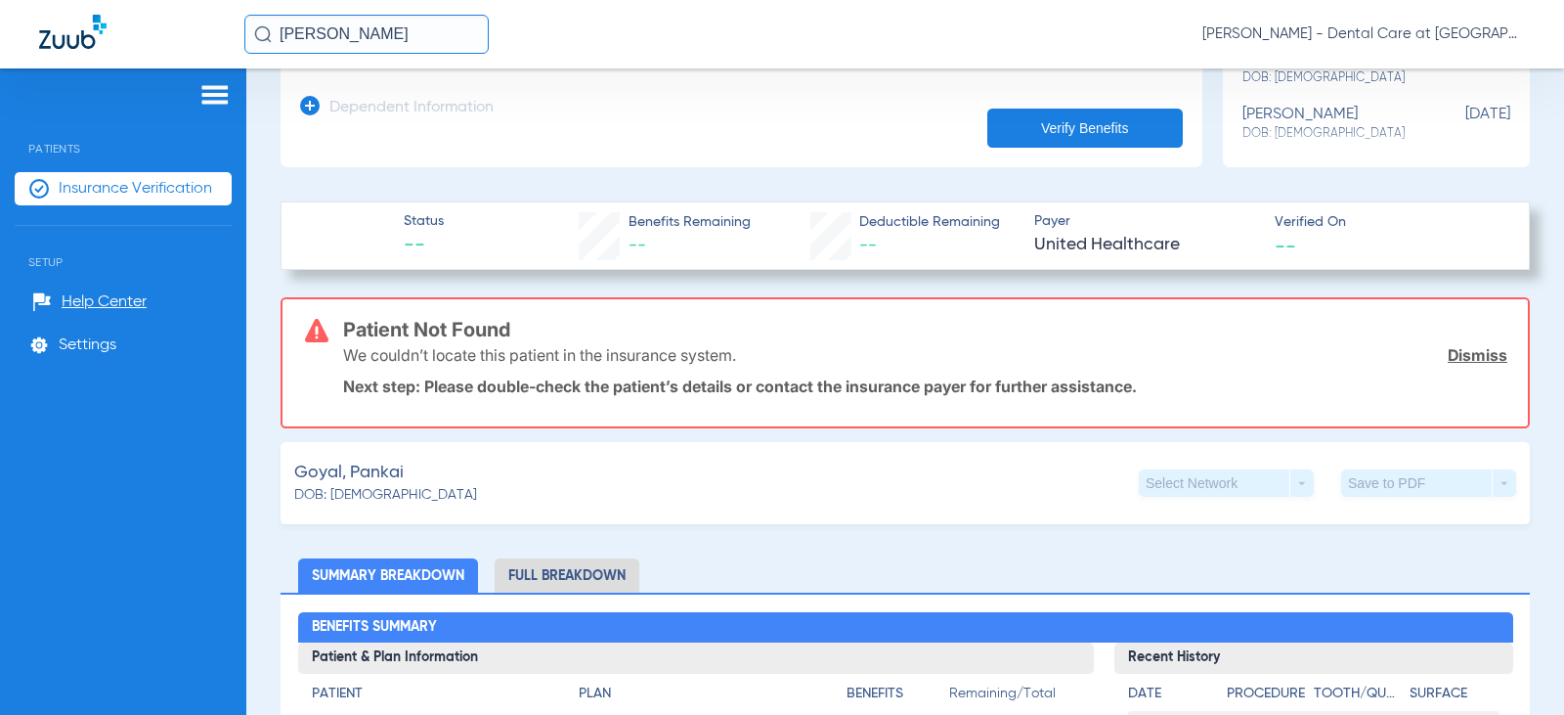
click at [394, 33] on input "[PERSON_NAME]" at bounding box center [366, 34] width 244 height 39
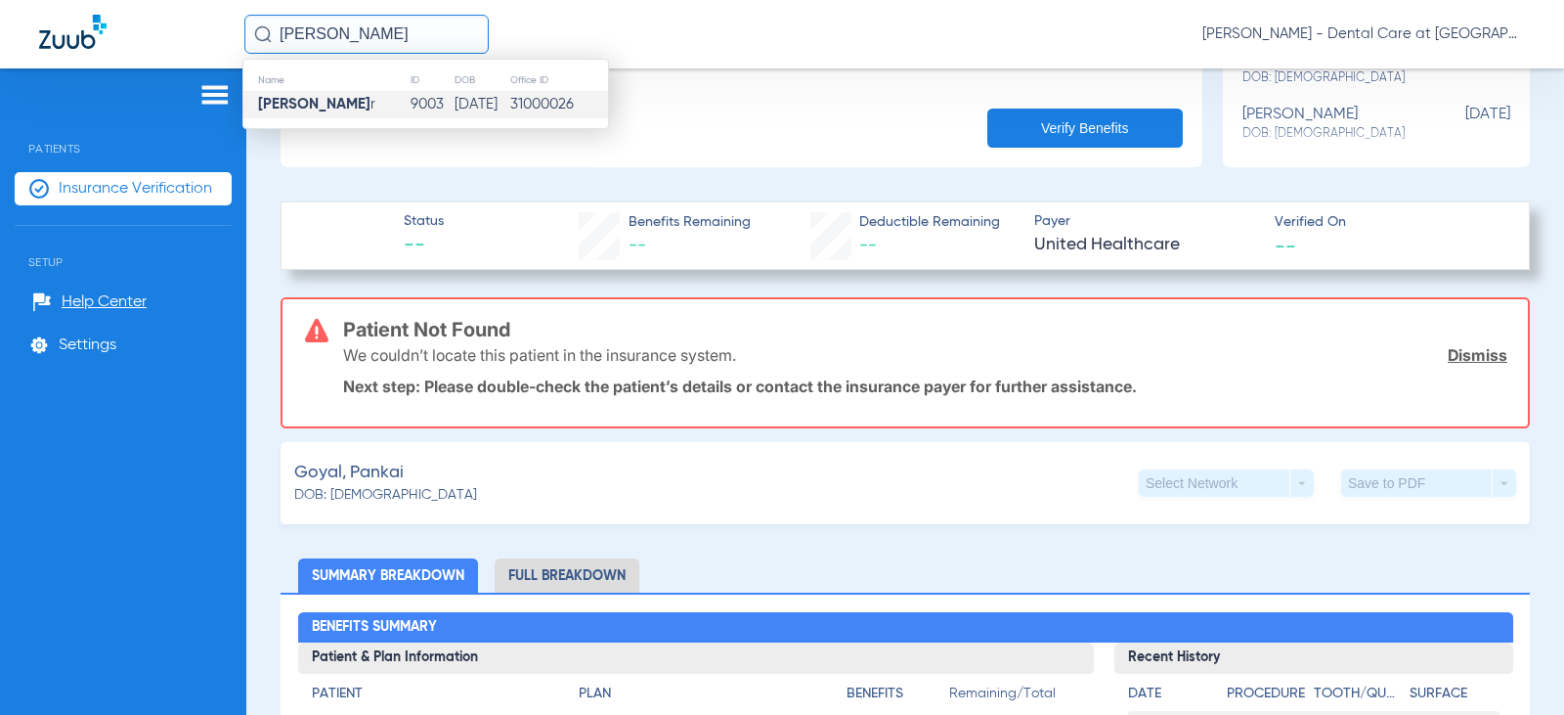
click at [410, 101] on td "9003" at bounding box center [432, 104] width 44 height 27
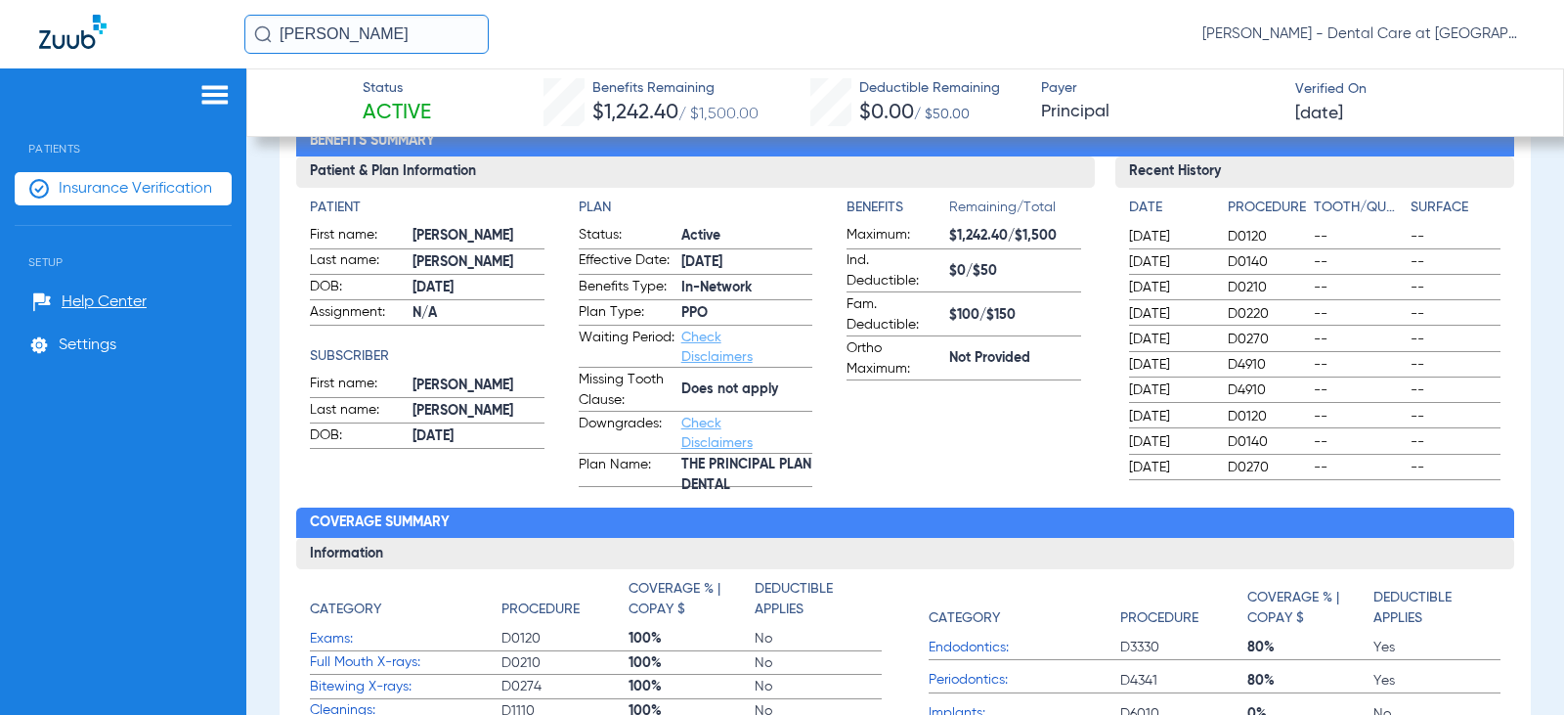
scroll to position [88, 0]
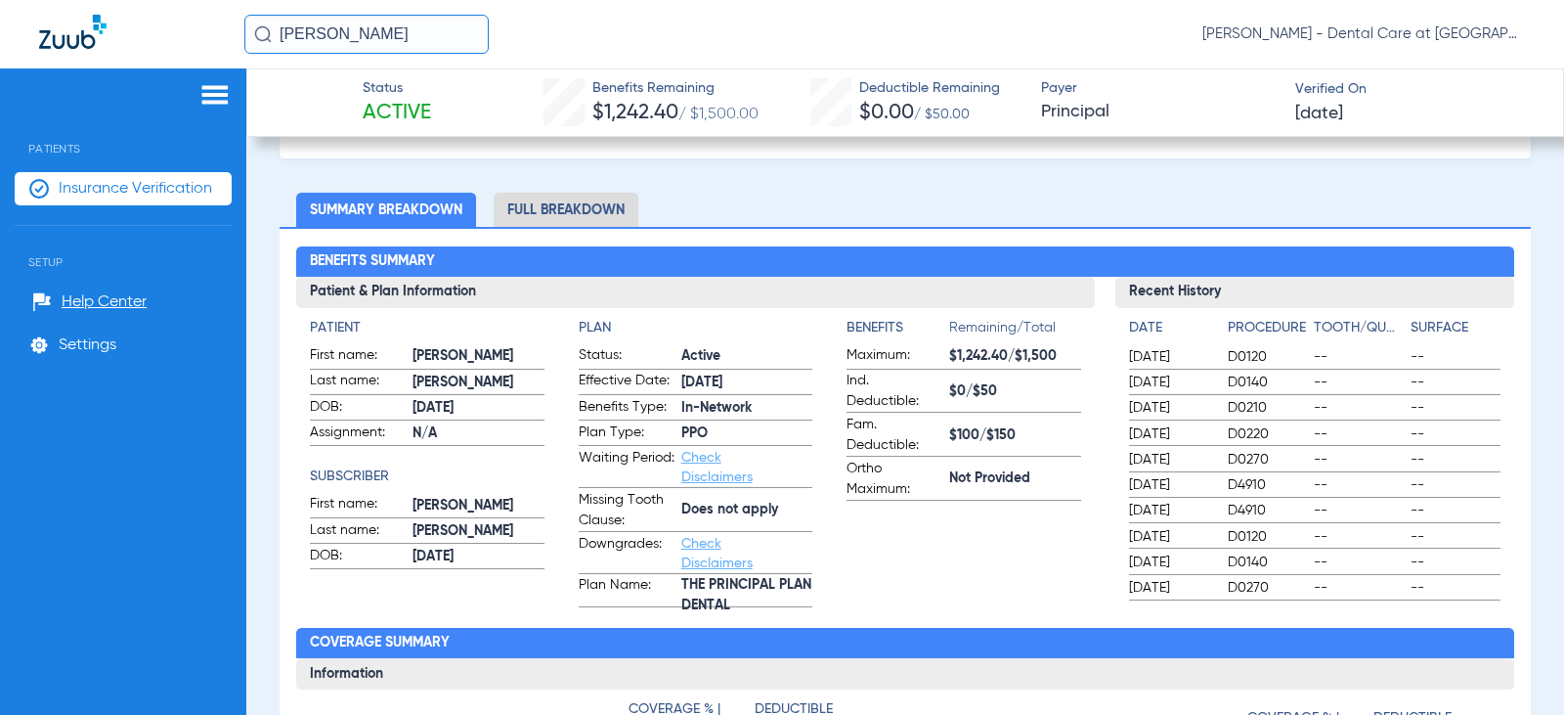
click at [595, 208] on li "Full Breakdown" at bounding box center [566, 210] width 145 height 34
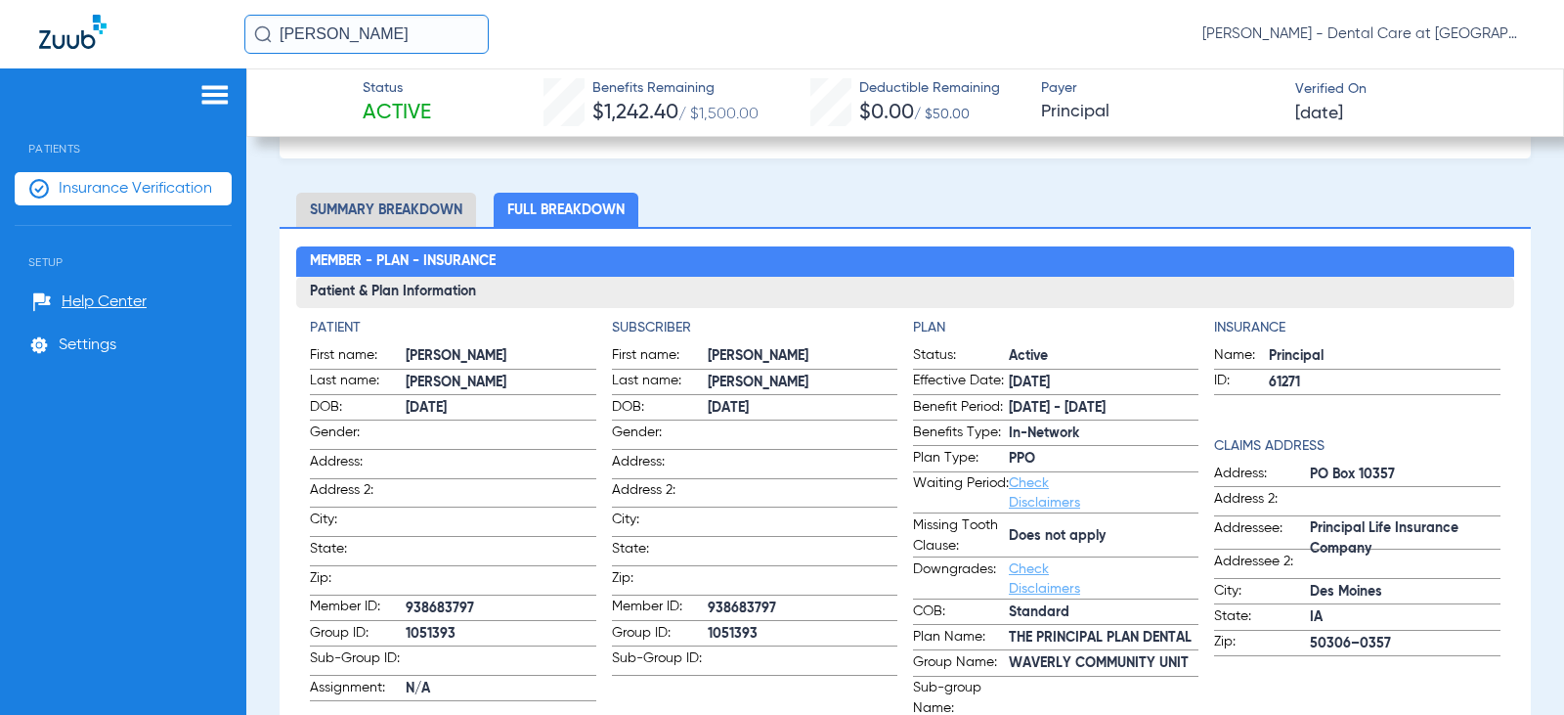
click at [401, 27] on input "[PERSON_NAME]" at bounding box center [366, 34] width 244 height 39
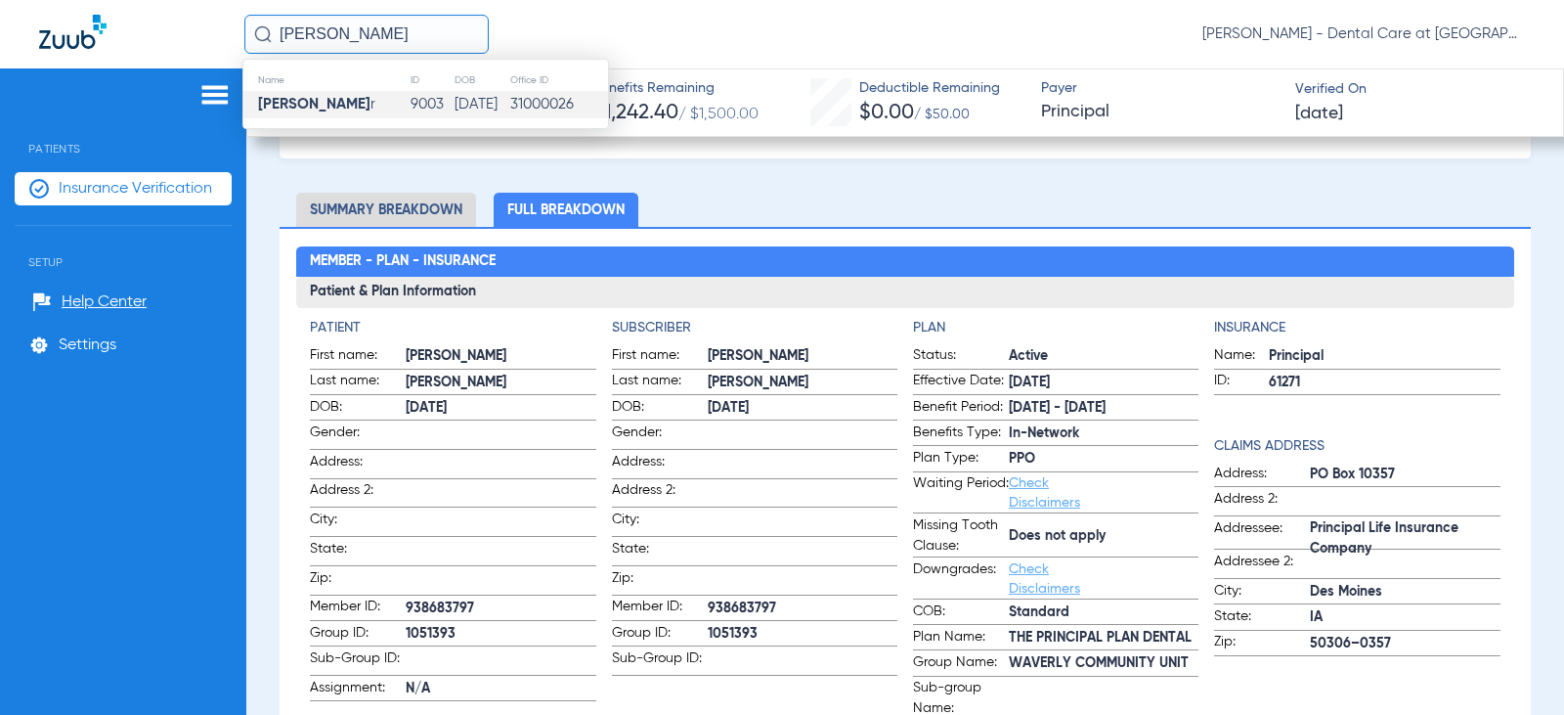
click at [401, 27] on input "[PERSON_NAME]" at bounding box center [366, 34] width 244 height 39
click at [422, 94] on td "9852" at bounding box center [426, 104] width 43 height 27
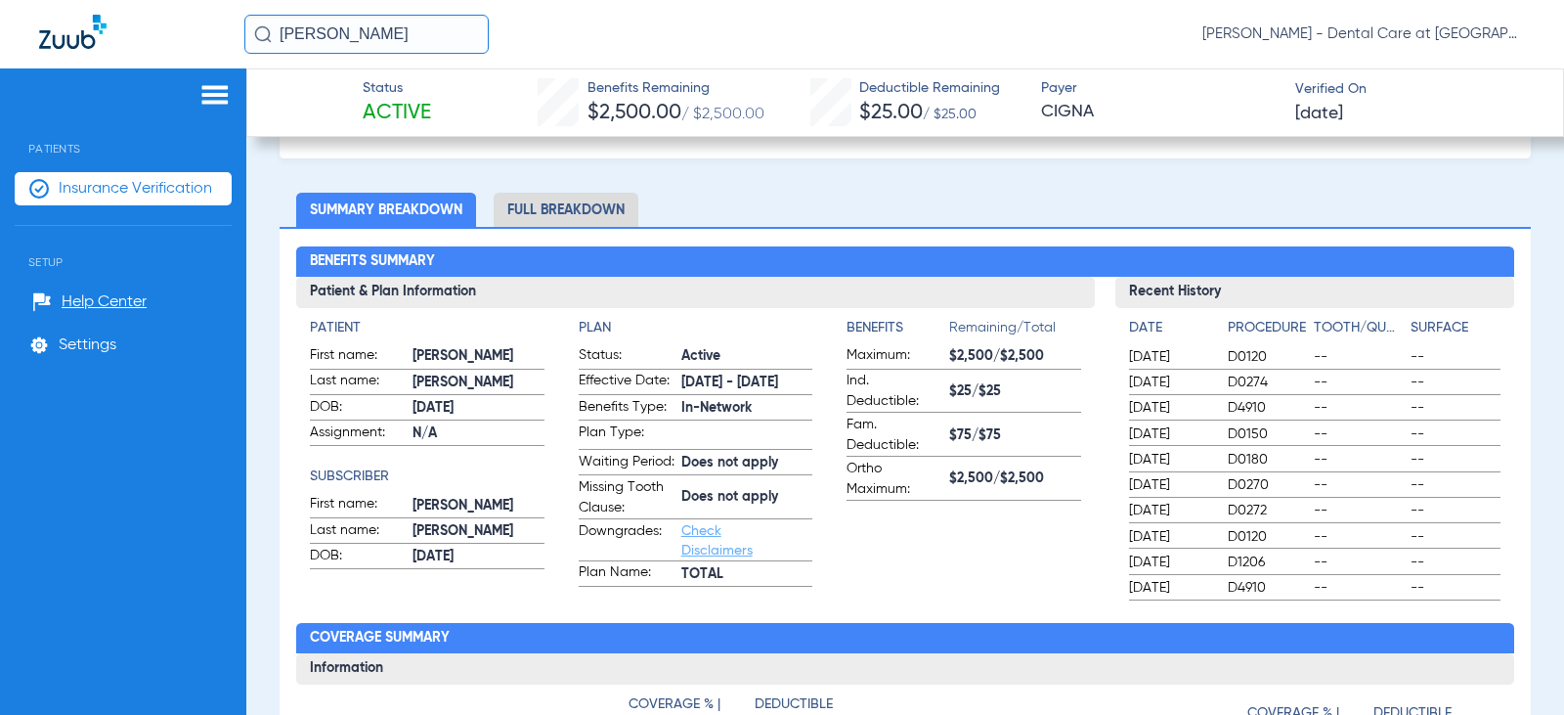
click at [630, 213] on li "Full Breakdown" at bounding box center [566, 210] width 145 height 34
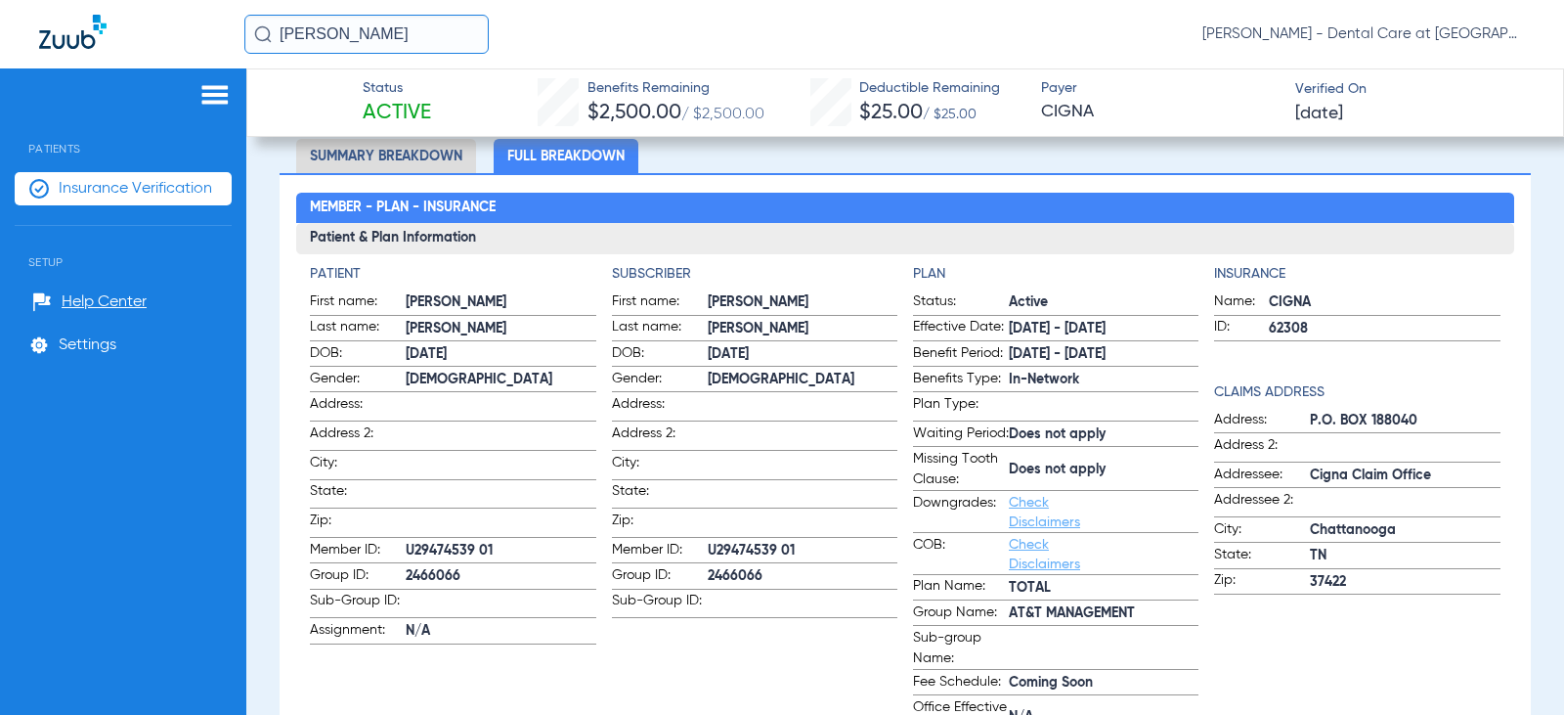
scroll to position [283, 0]
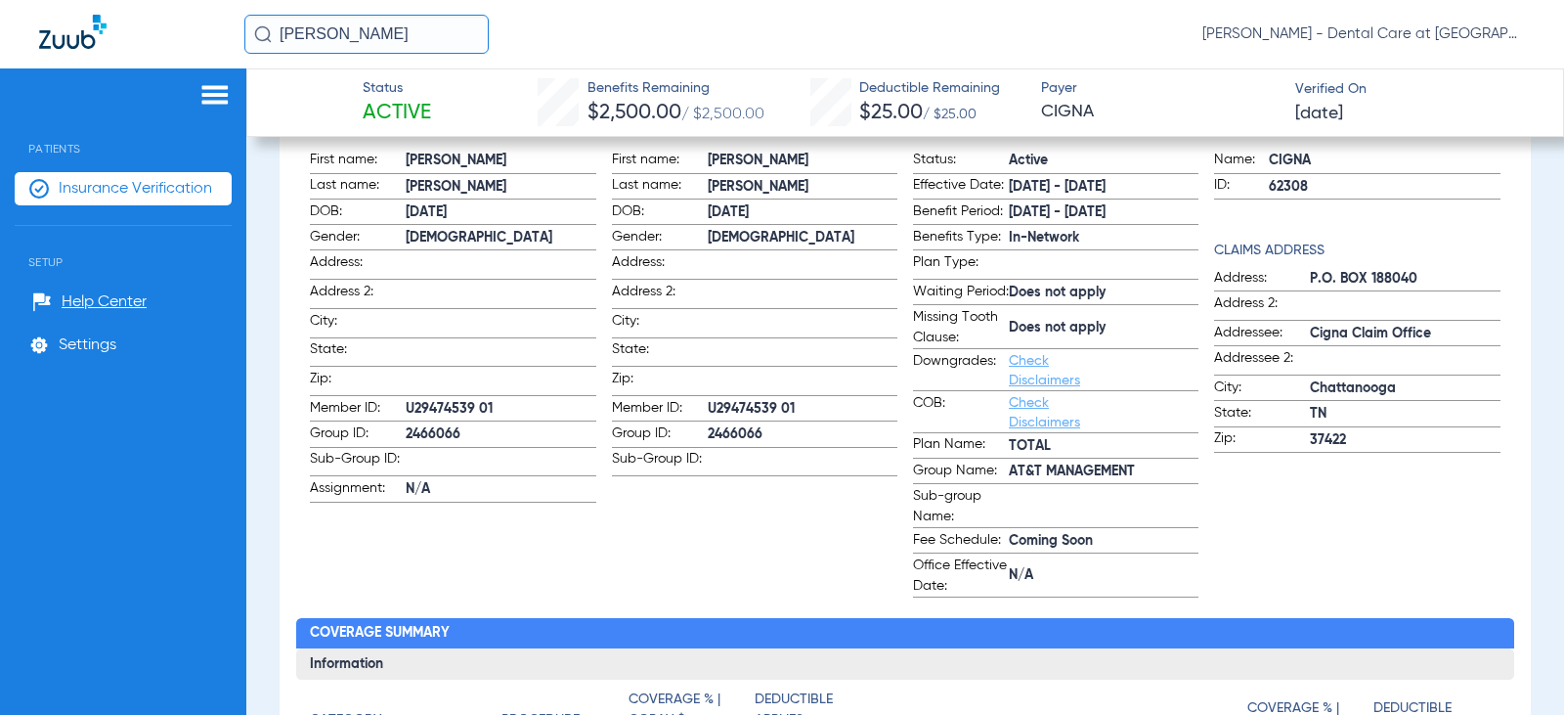
drag, startPoint x: 479, startPoint y: 33, endPoint x: 125, endPoint y: 33, distance: 353.9
click at [125, 33] on div "[PERSON_NAME] [PERSON_NAME] - Dental Care at [GEOGRAPHIC_DATA]" at bounding box center [782, 34] width 1564 height 68
type input "j"
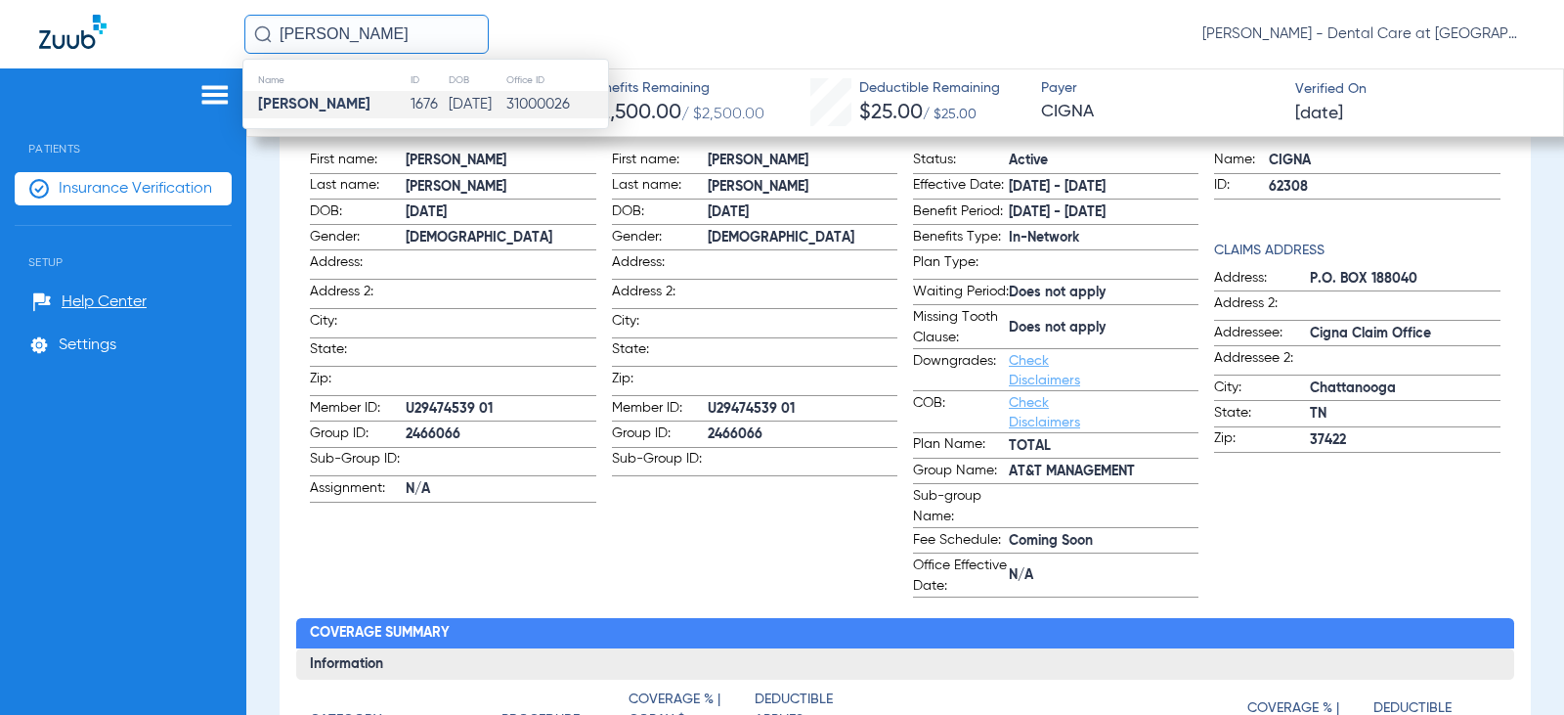
click at [298, 107] on strong "[PERSON_NAME]" at bounding box center [314, 104] width 112 height 15
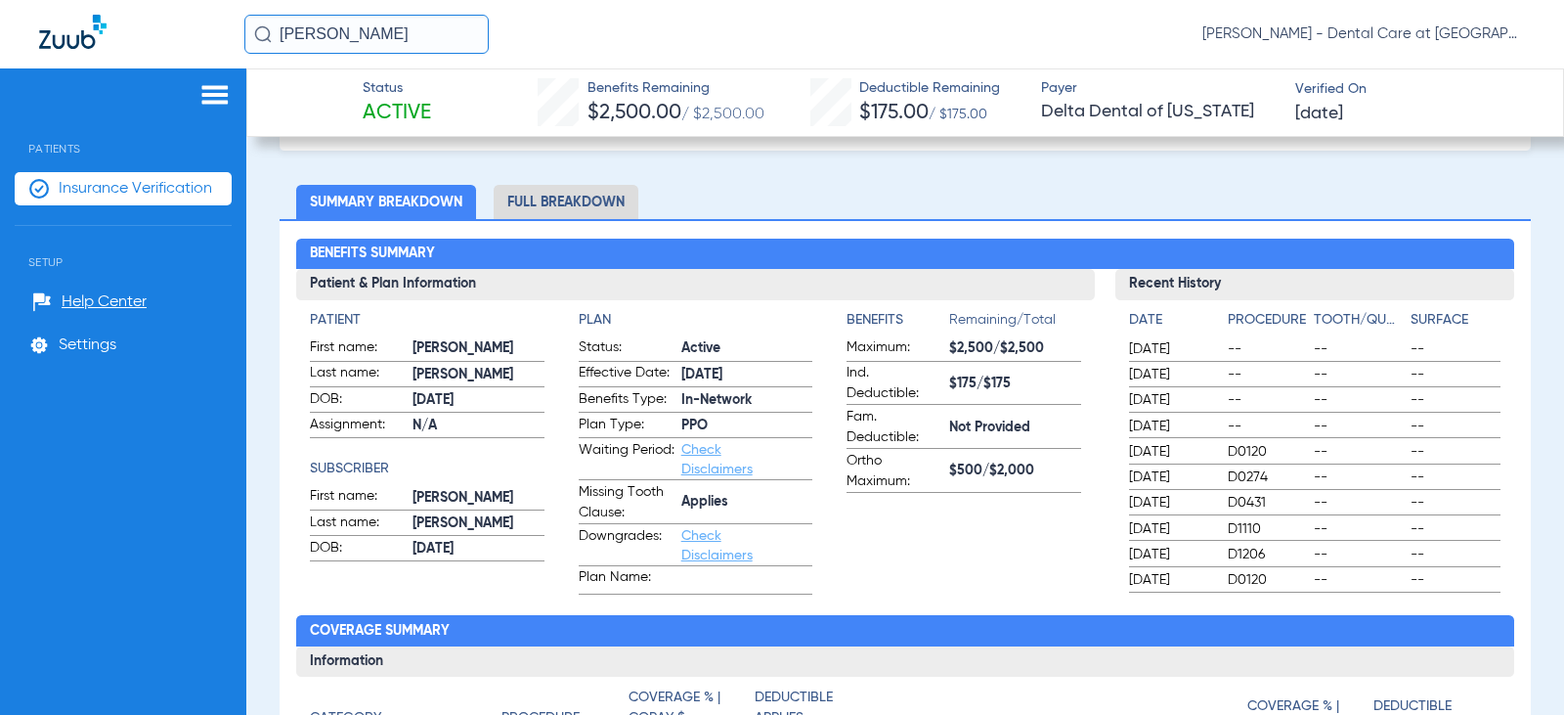
click at [573, 213] on li "Full Breakdown" at bounding box center [566, 202] width 145 height 34
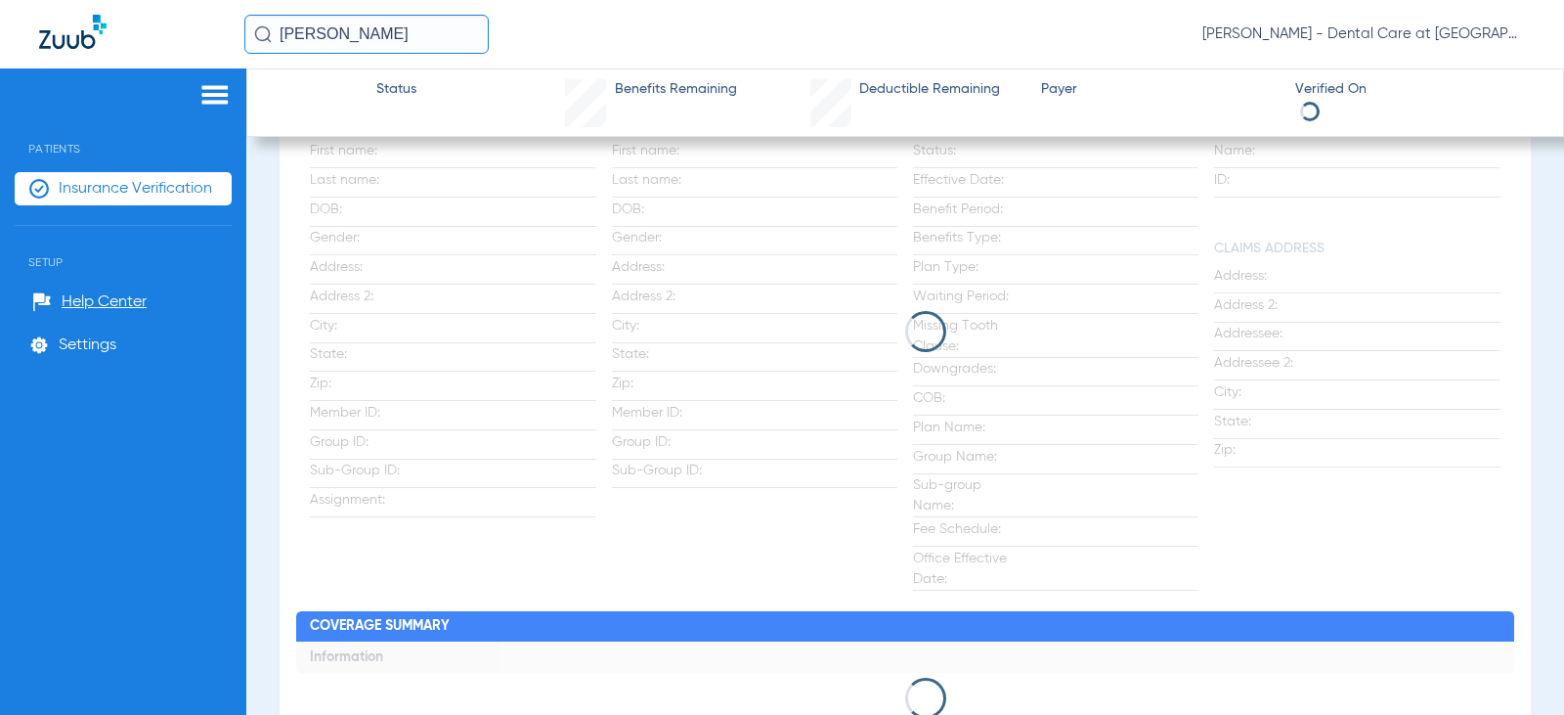
scroll to position [302, 0]
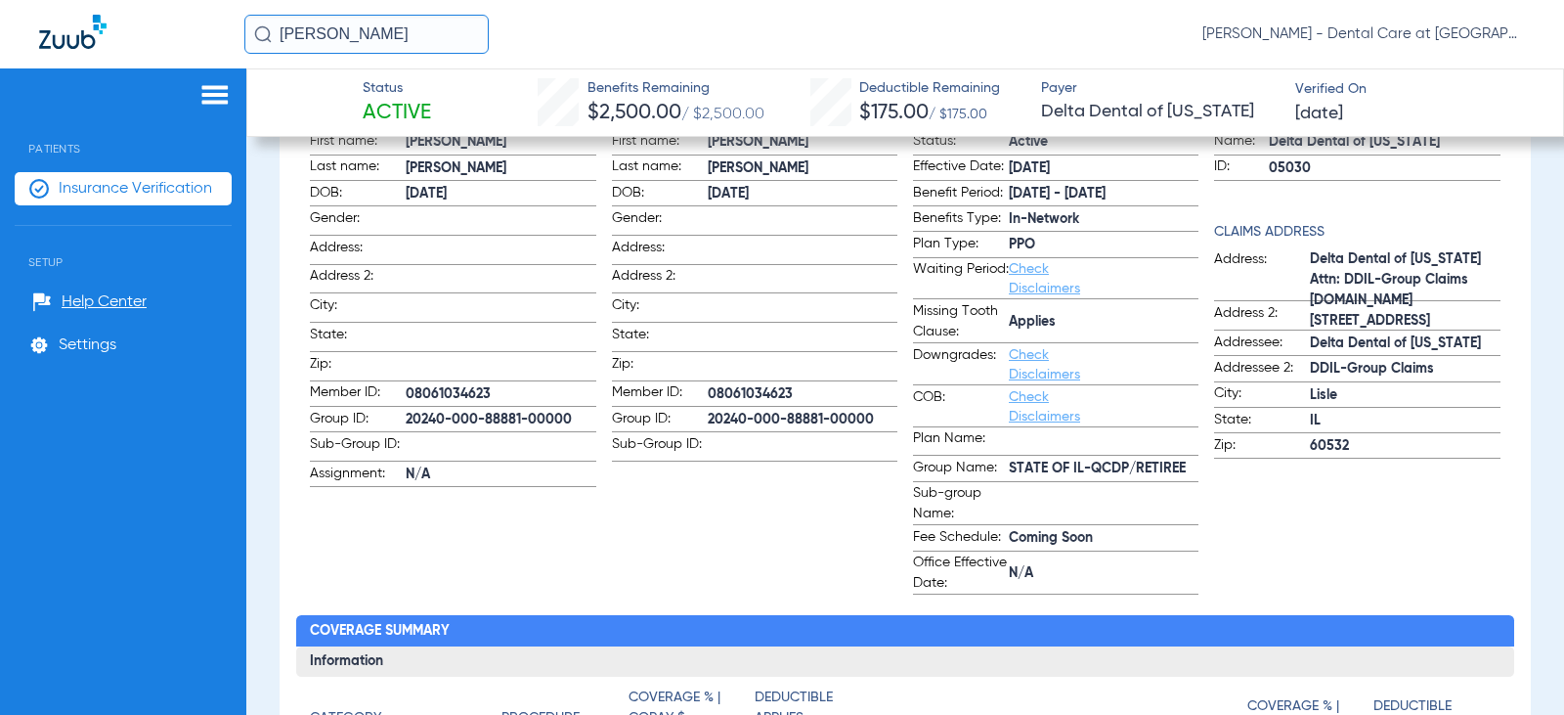
drag, startPoint x: 426, startPoint y: 33, endPoint x: 110, endPoint y: 33, distance: 315.8
click at [110, 33] on div "[PERSON_NAME] [PERSON_NAME] - Dental Care at [GEOGRAPHIC_DATA]" at bounding box center [782, 34] width 1564 height 68
click at [409, 41] on input "[PERSON_NAME]" at bounding box center [366, 34] width 244 height 39
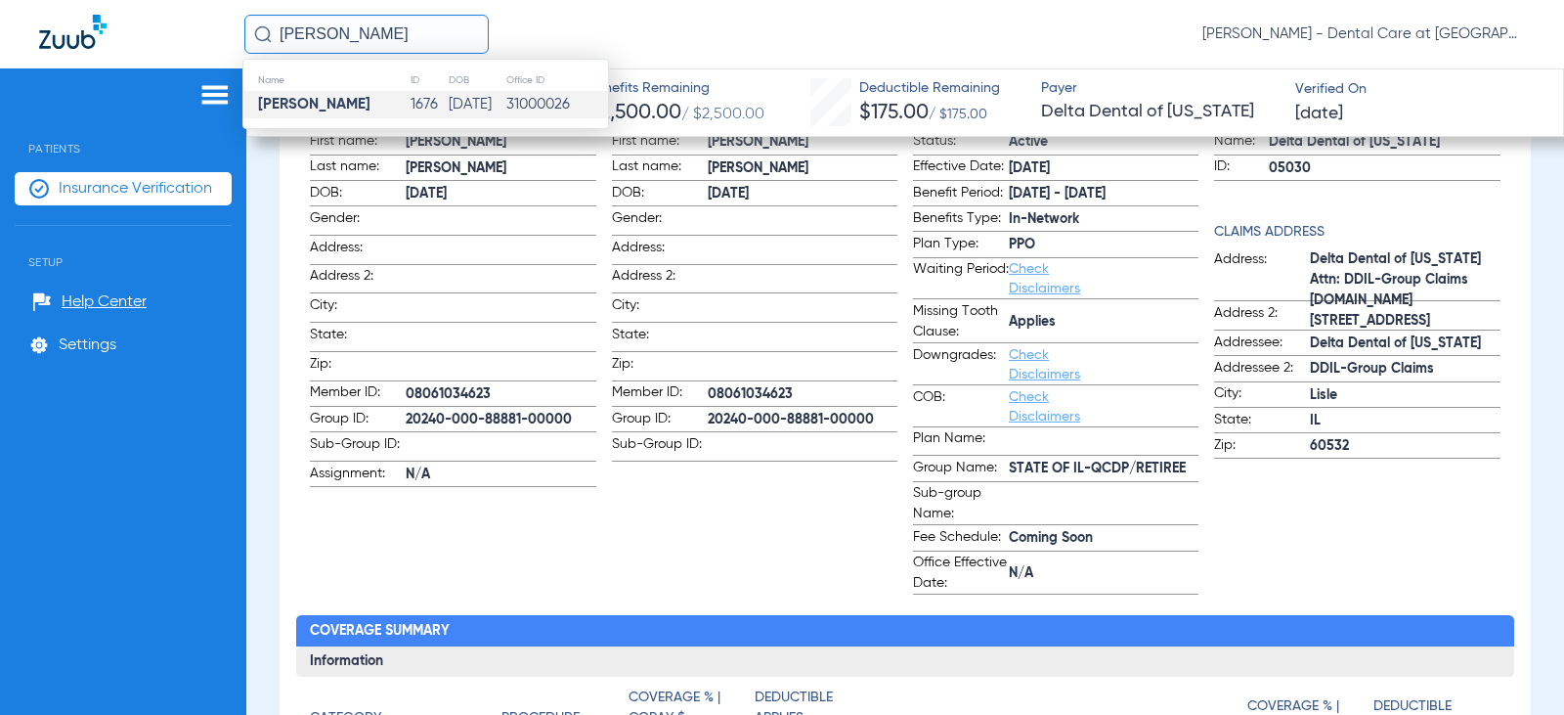
click at [409, 41] on input "[PERSON_NAME]" at bounding box center [366, 34] width 244 height 39
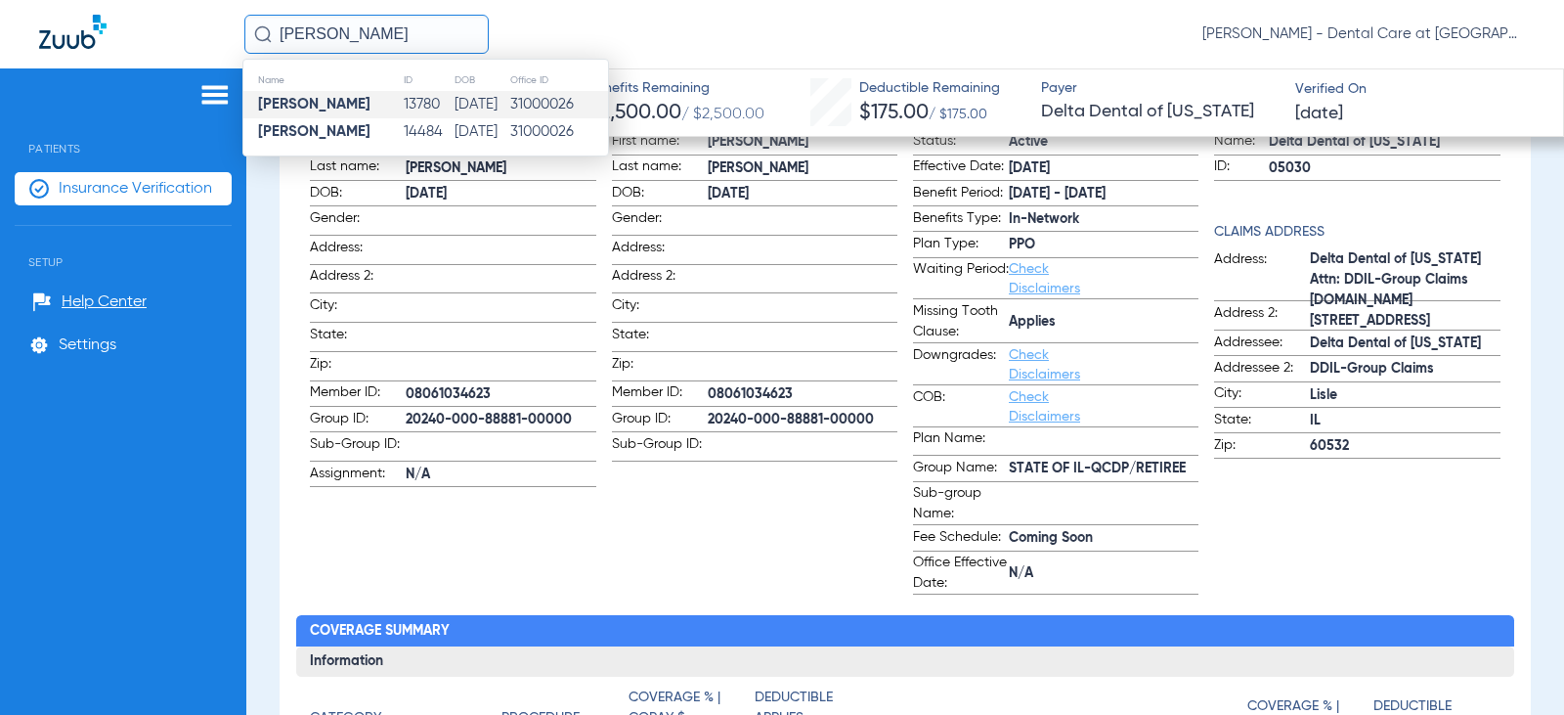
click at [459, 112] on td "[DATE]" at bounding box center [482, 104] width 56 height 27
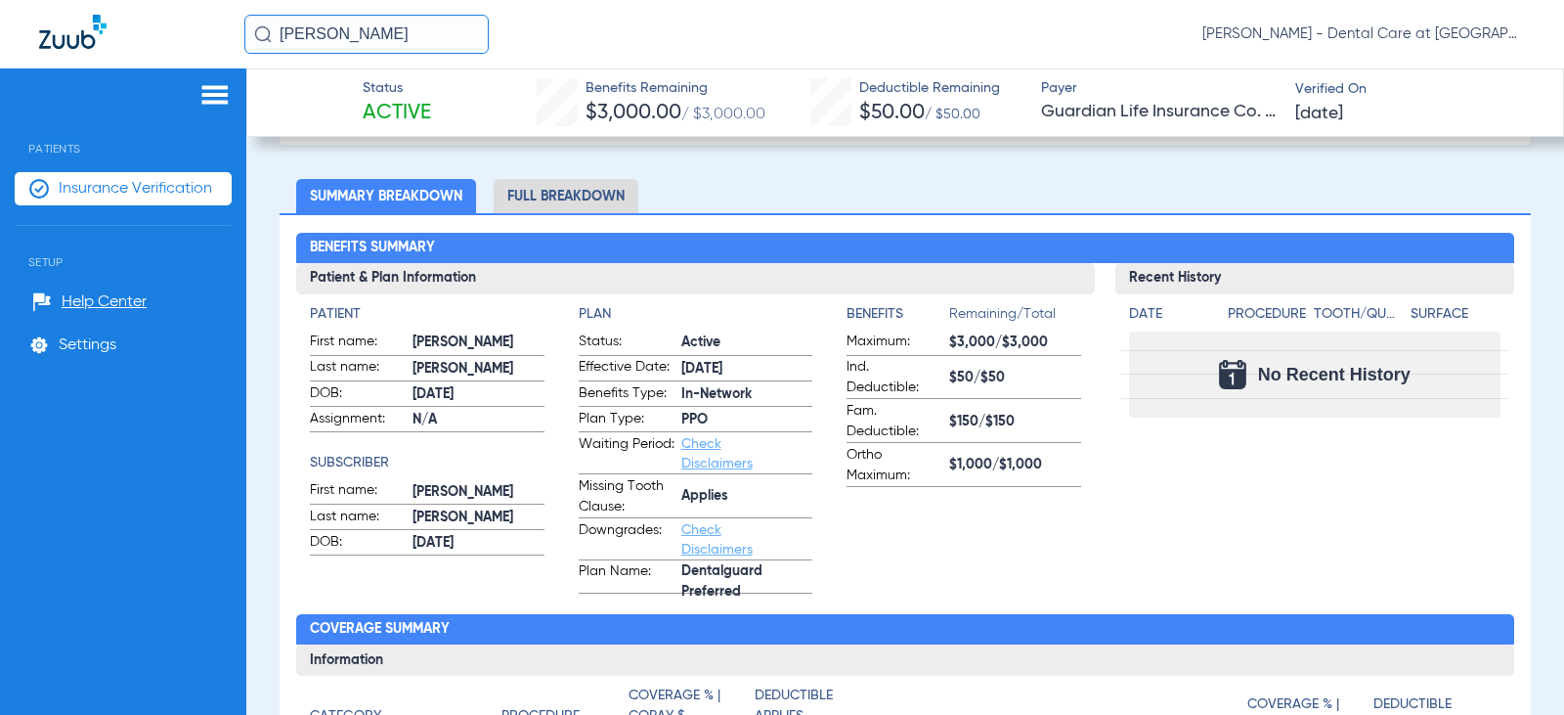
click at [602, 196] on li "Full Breakdown" at bounding box center [566, 196] width 145 height 34
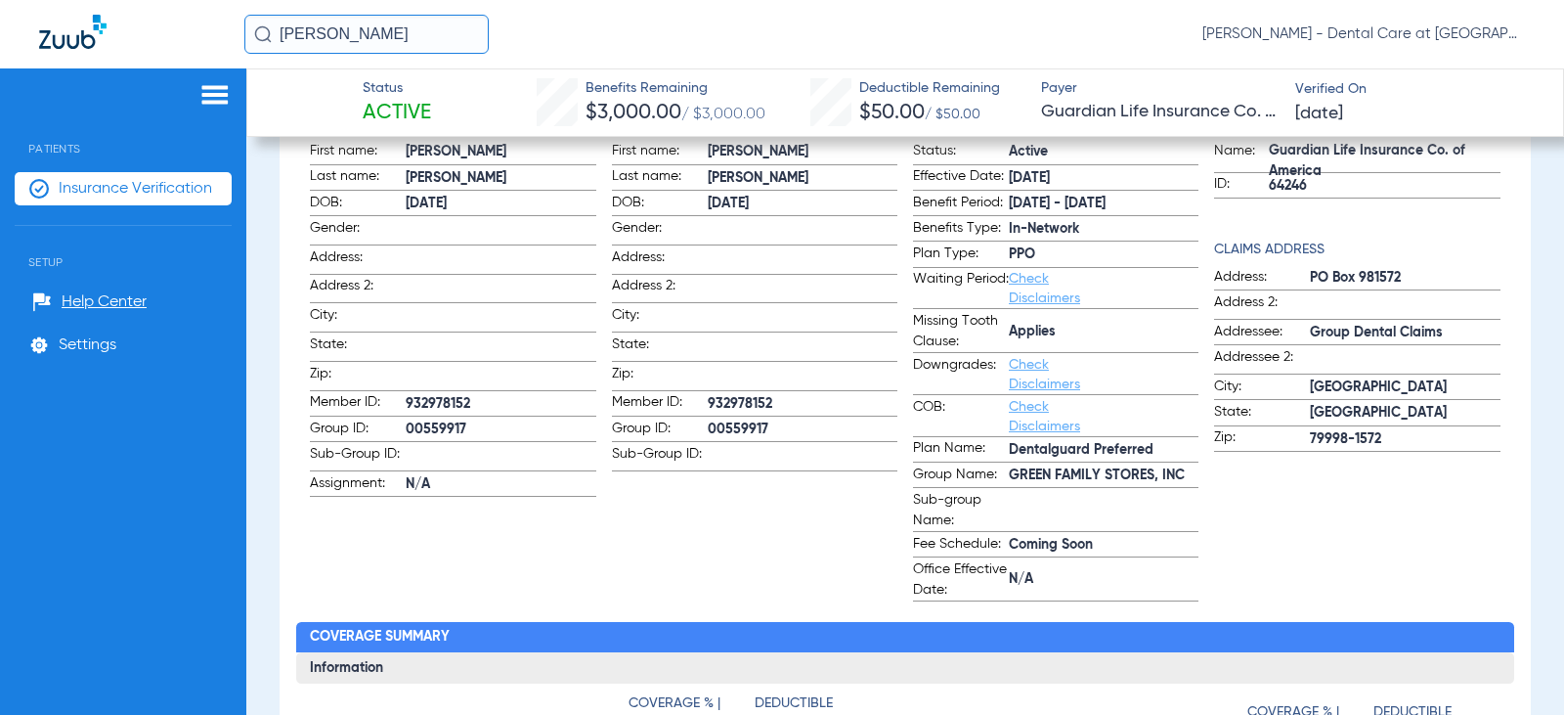
scroll to position [300, 0]
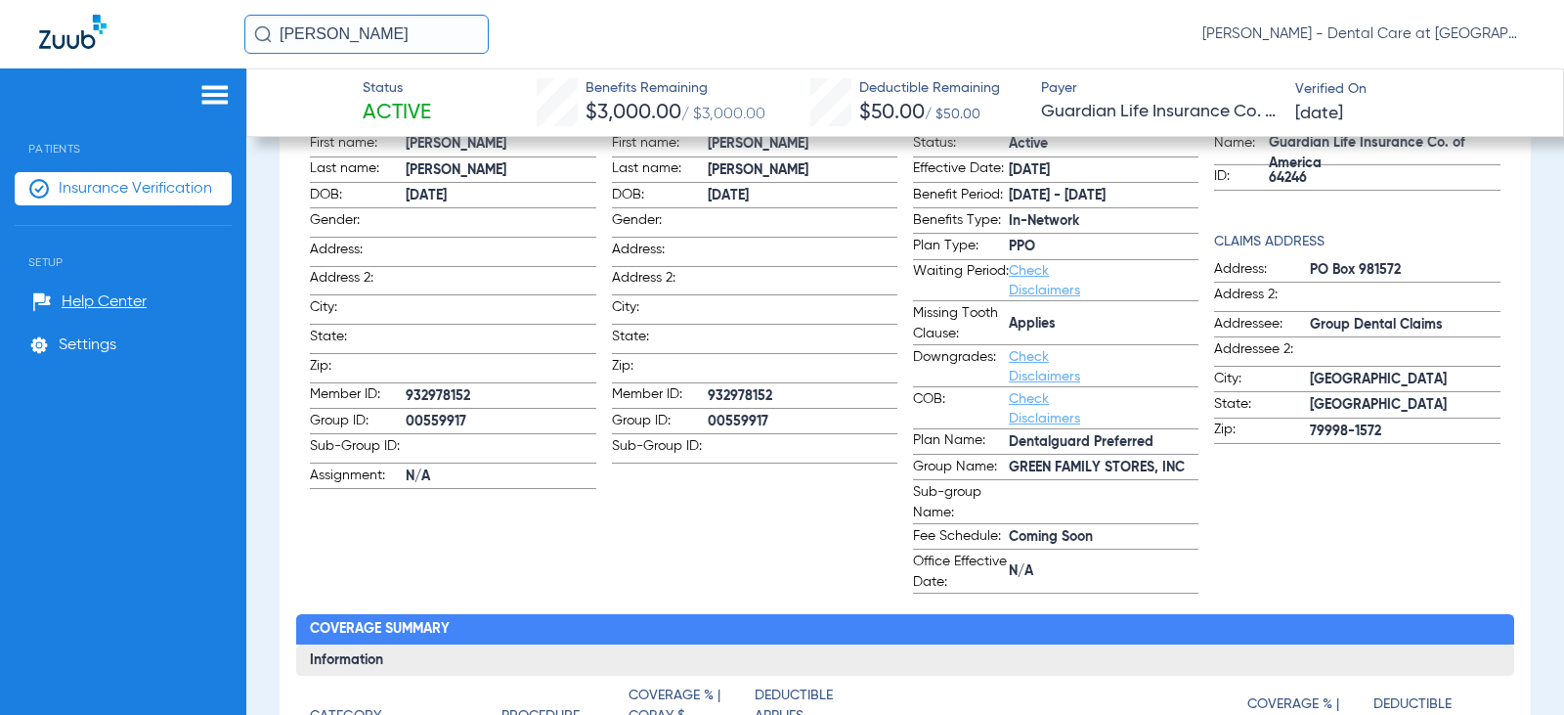
drag, startPoint x: 410, startPoint y: 29, endPoint x: 12, endPoint y: 60, distance: 399.0
click at [12, 60] on div "[PERSON_NAME] [PERSON_NAME] - Dental Care at [GEOGRAPHIC_DATA]" at bounding box center [782, 34] width 1564 height 68
click at [451, 32] on input "[PERSON_NAME]" at bounding box center [366, 34] width 244 height 39
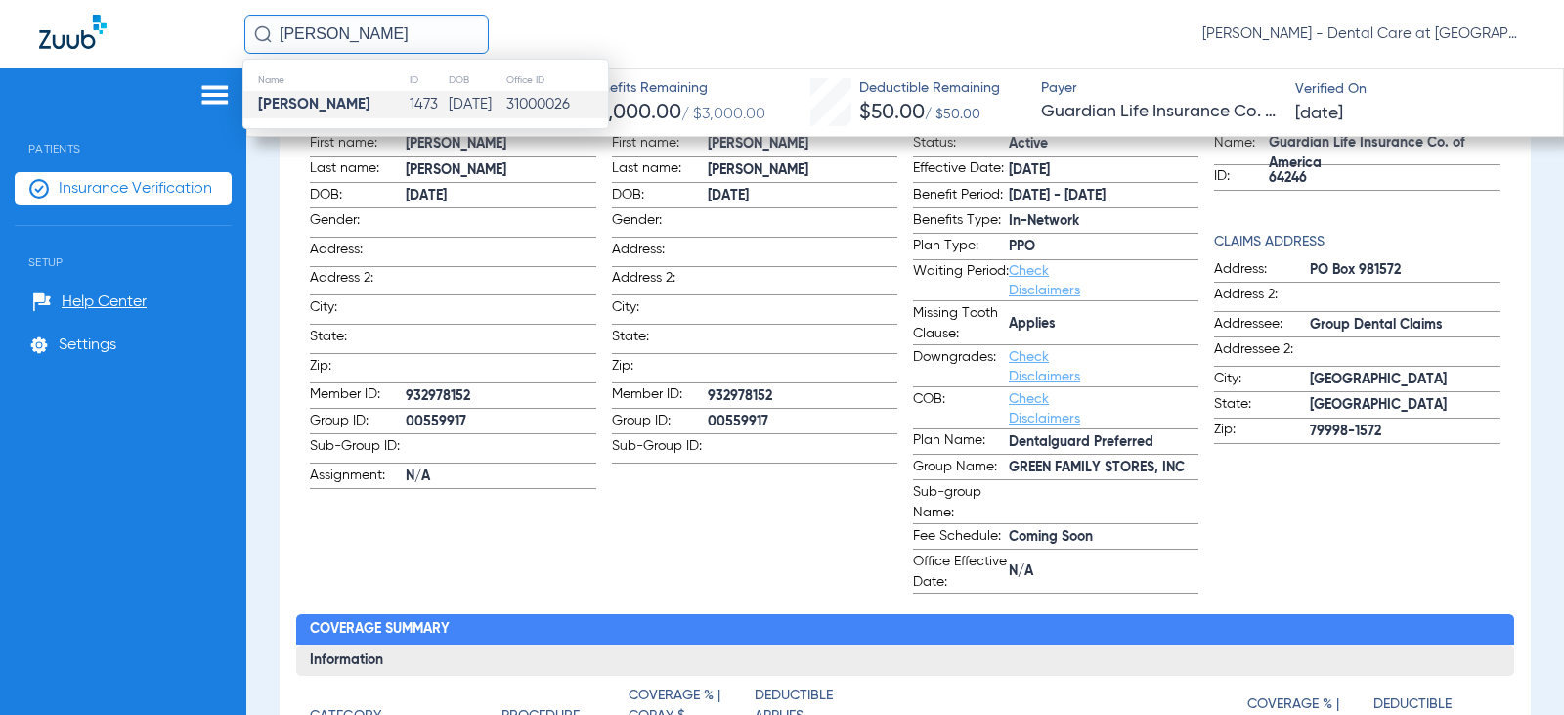
click at [409, 96] on td "1473" at bounding box center [428, 104] width 39 height 27
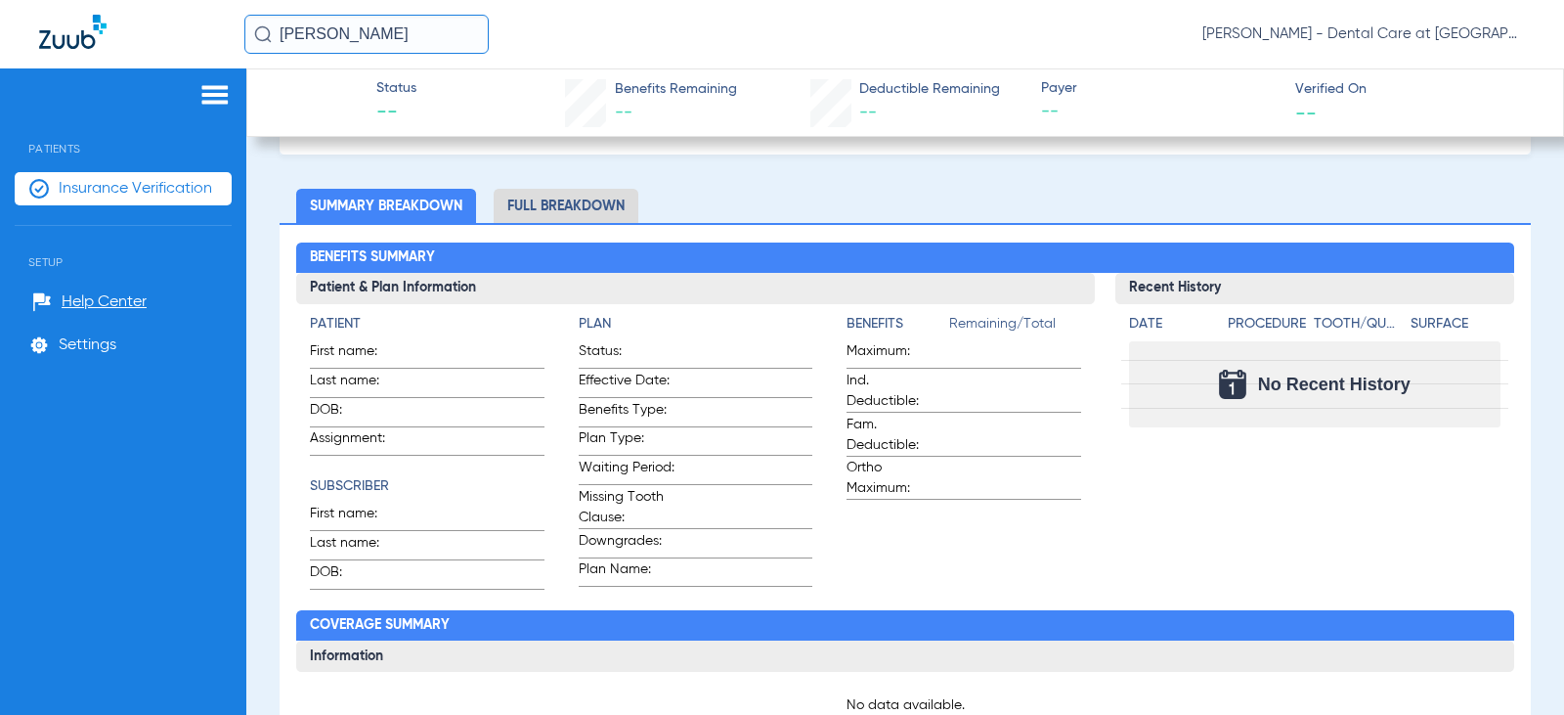
click at [531, 213] on li "Full Breakdown" at bounding box center [566, 206] width 145 height 34
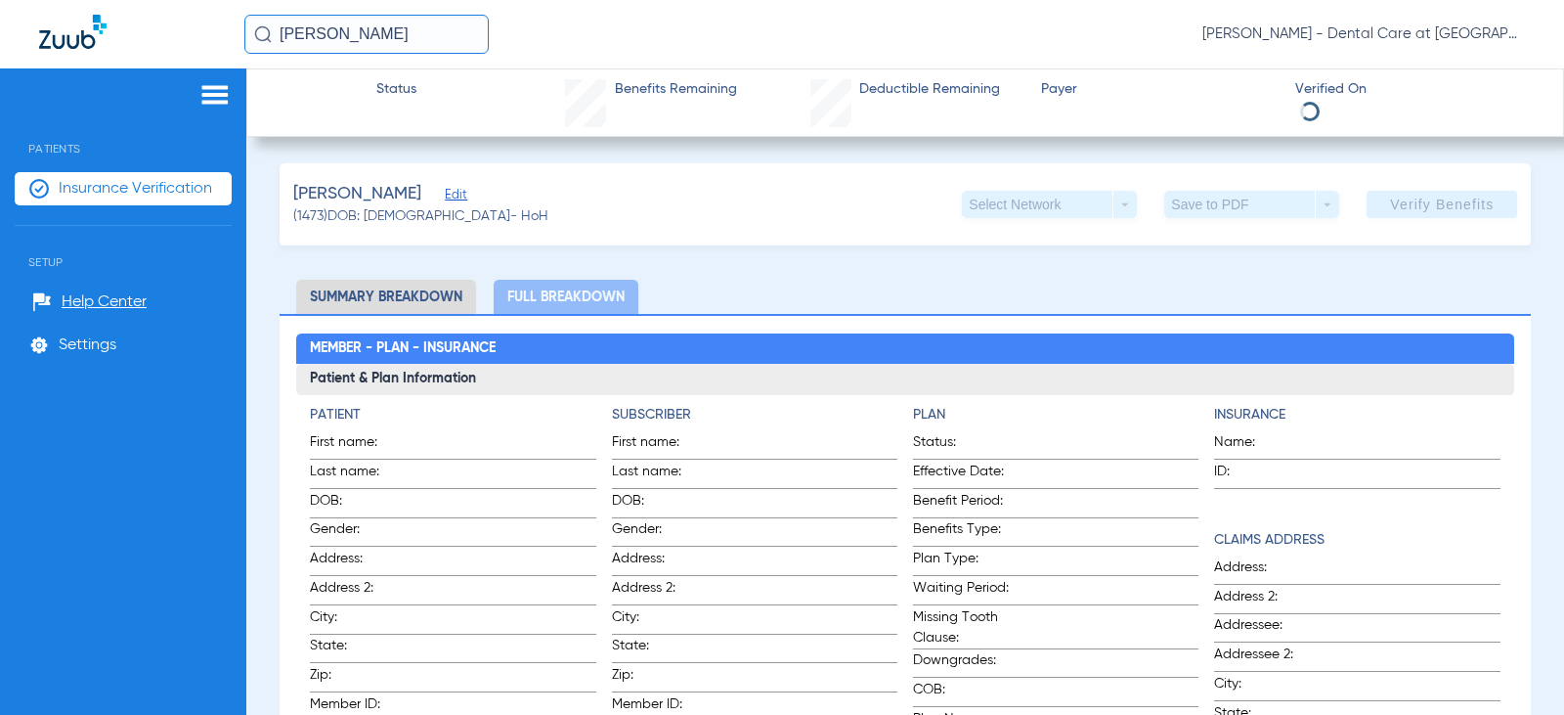
scroll to position [0, 0]
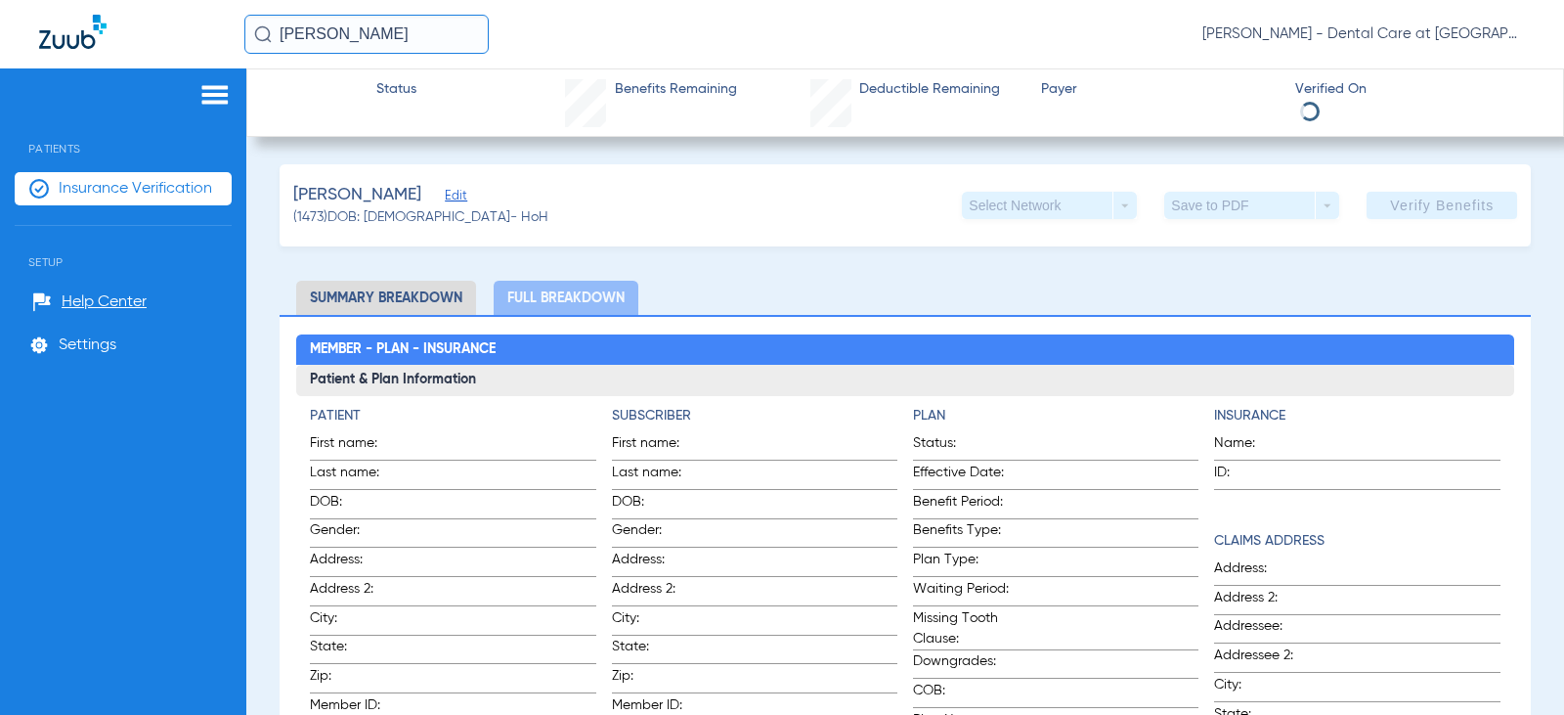
click at [390, 24] on input "[PERSON_NAME]" at bounding box center [366, 34] width 244 height 39
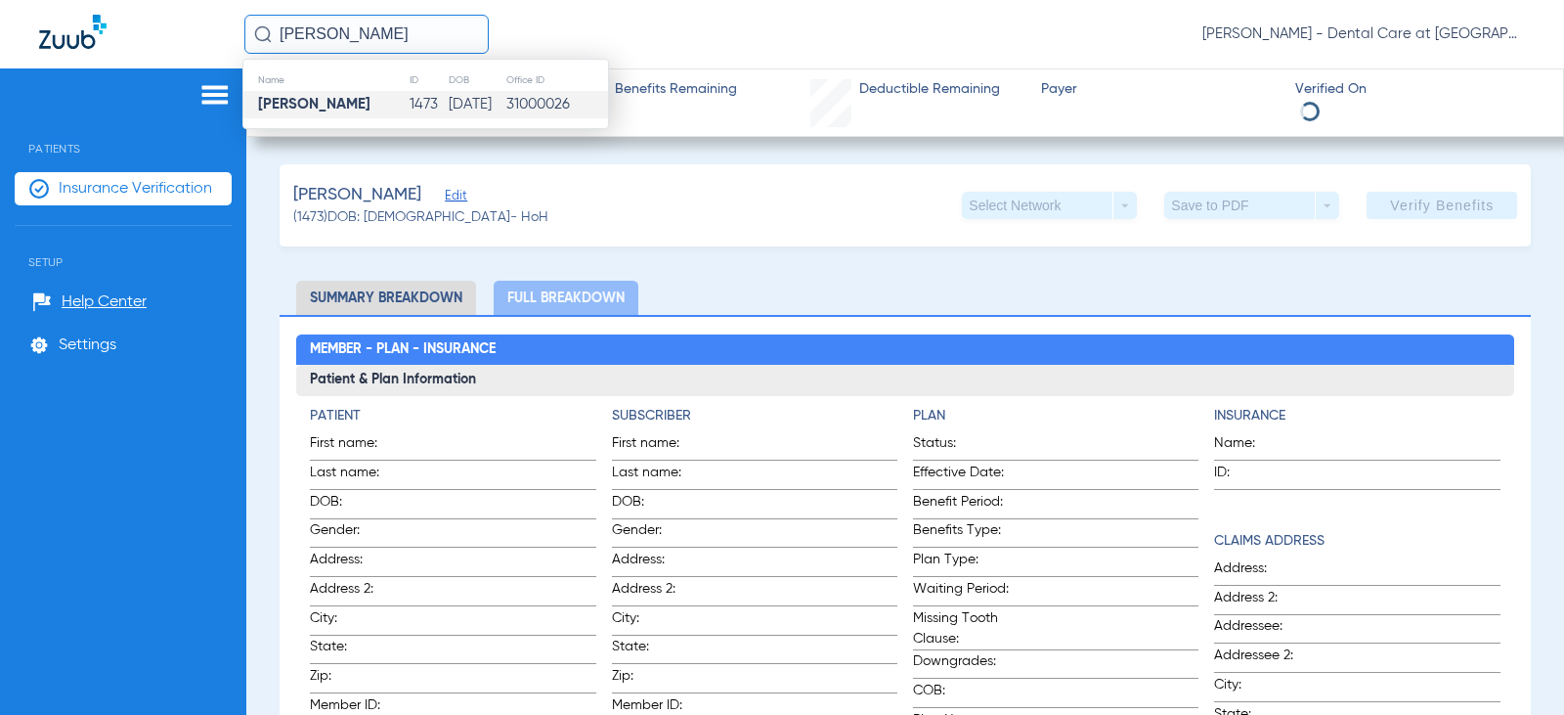
click at [390, 24] on input "[PERSON_NAME]" at bounding box center [366, 34] width 244 height 39
click at [406, 28] on input "[PERSON_NAME]" at bounding box center [366, 34] width 244 height 39
click at [582, 103] on td "31000026" at bounding box center [621, 104] width 79 height 27
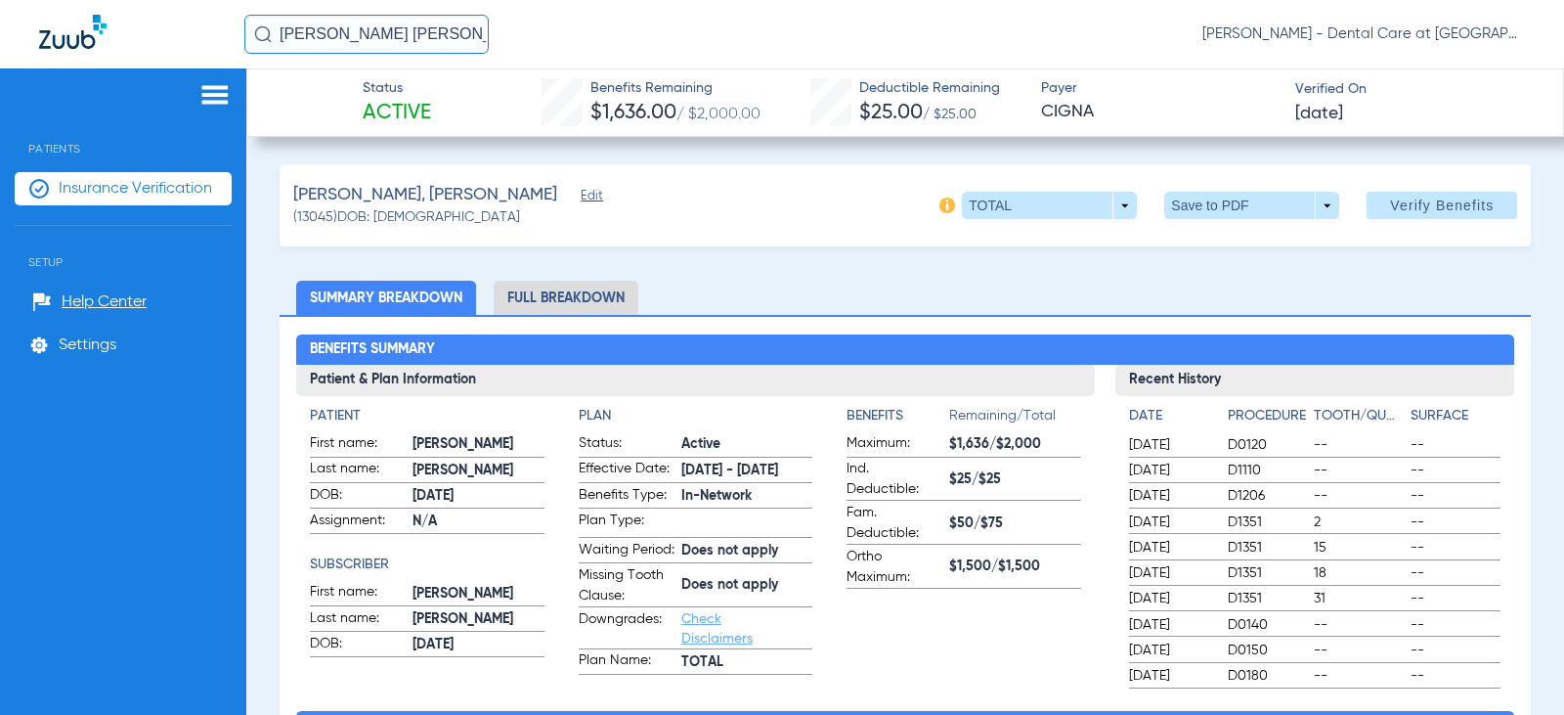
click at [585, 304] on li "Full Breakdown" at bounding box center [566, 298] width 145 height 34
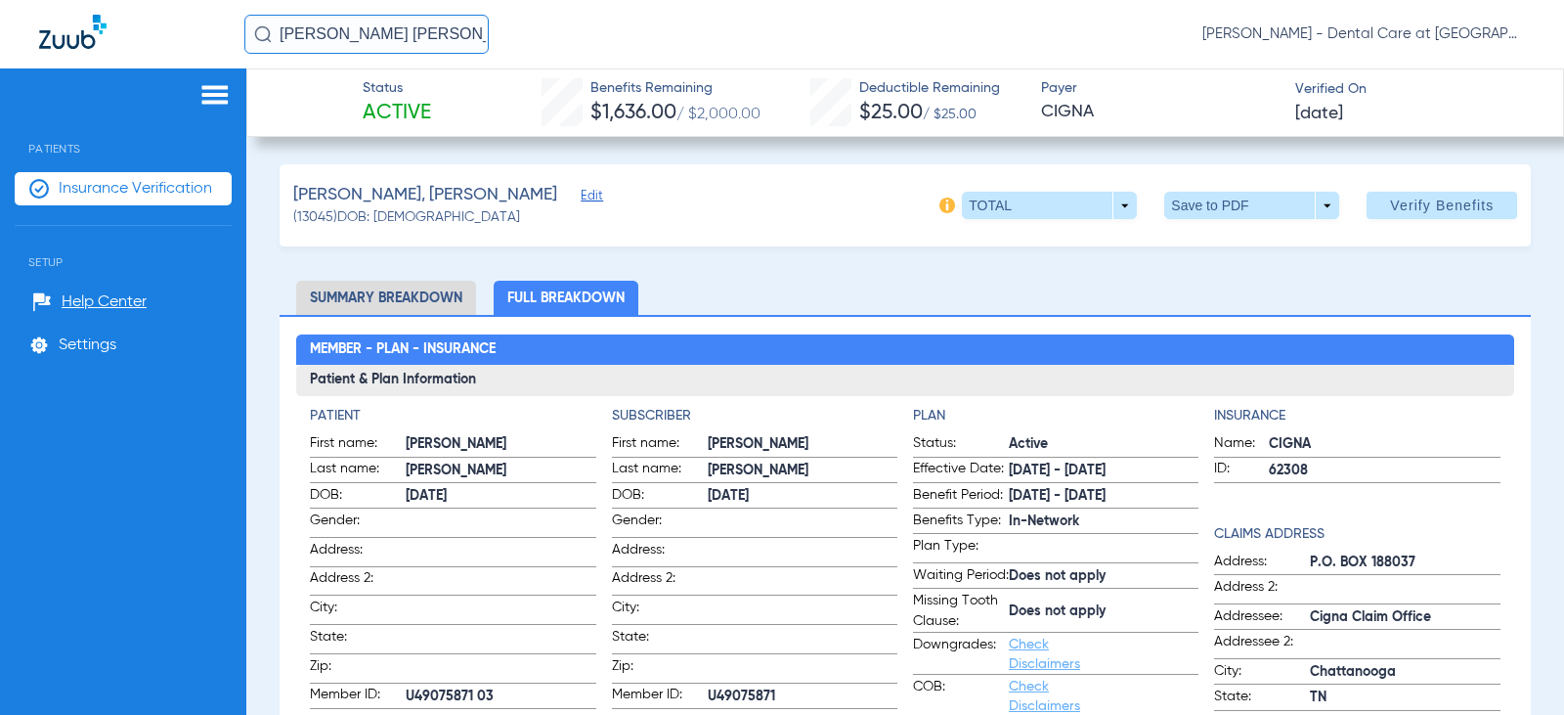
drag, startPoint x: 392, startPoint y: 34, endPoint x: 230, endPoint y: 43, distance: 162.5
click at [230, 43] on div "[PERSON_NAME] [PERSON_NAME] [PERSON_NAME] - Dental Care at [GEOGRAPHIC_DATA]" at bounding box center [782, 34] width 1564 height 68
click at [386, 29] on input "caylnn [PERSON_NAME]" at bounding box center [366, 34] width 244 height 39
click at [305, 35] on input "caylnn [PERSON_NAME]" at bounding box center [366, 34] width 244 height 39
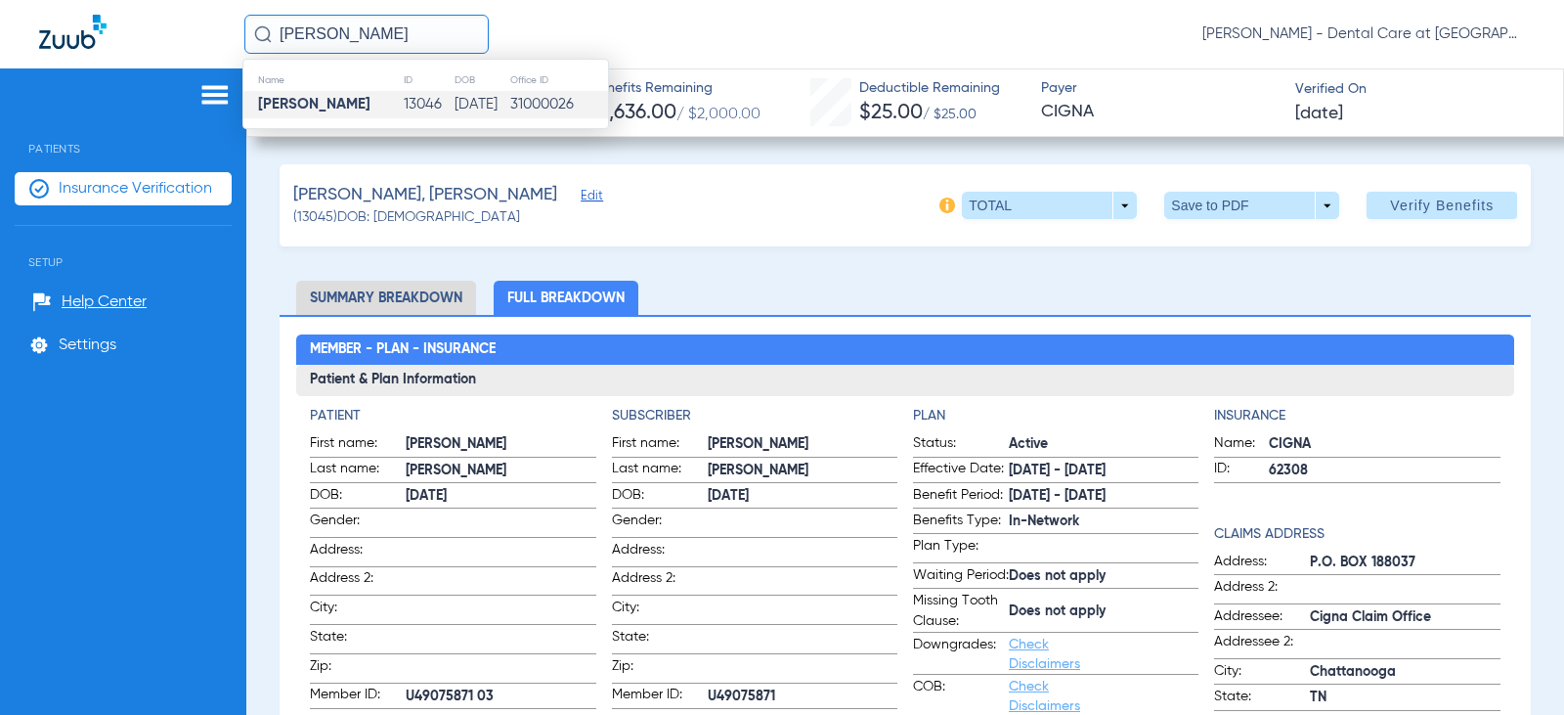
click at [403, 107] on td "13046" at bounding box center [428, 104] width 50 height 27
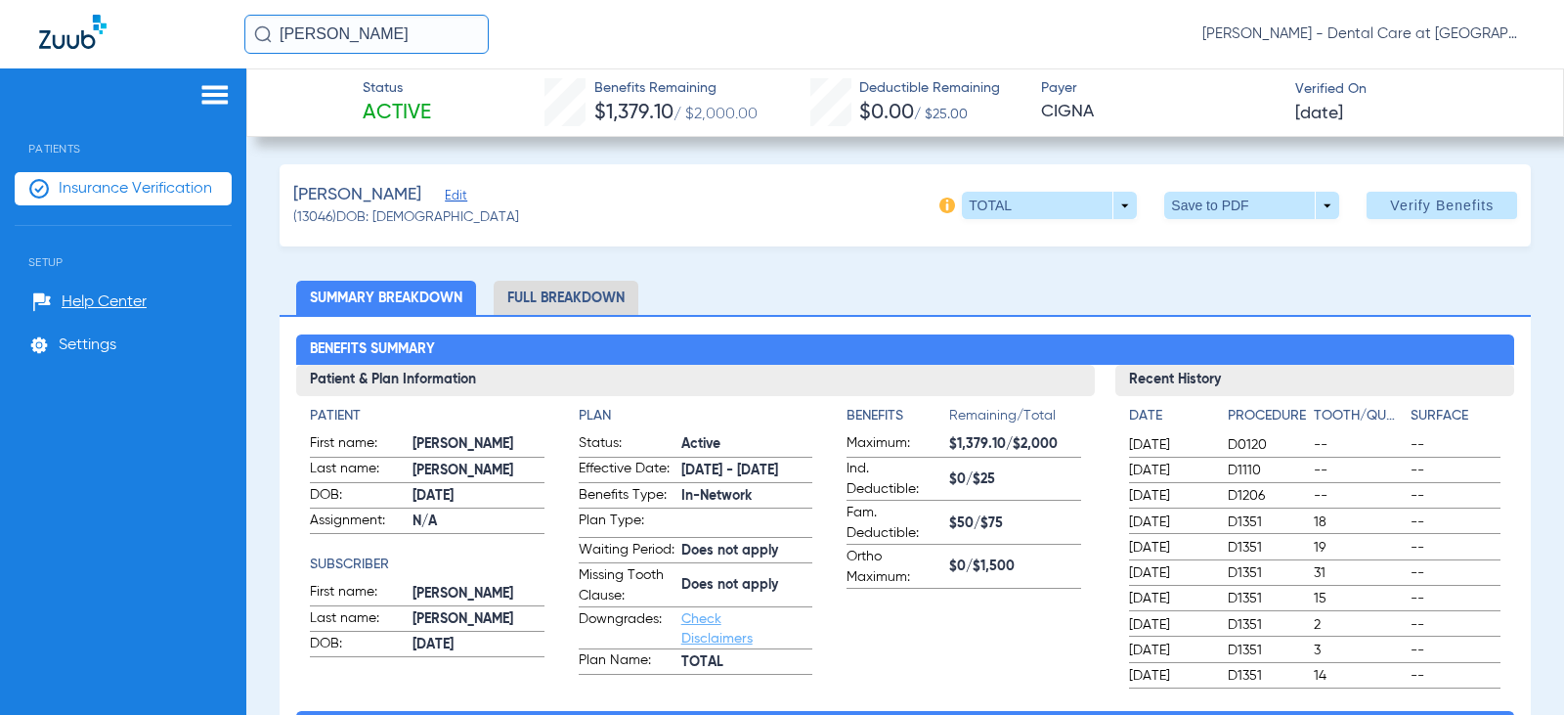
click at [537, 301] on li "Full Breakdown" at bounding box center [566, 298] width 145 height 34
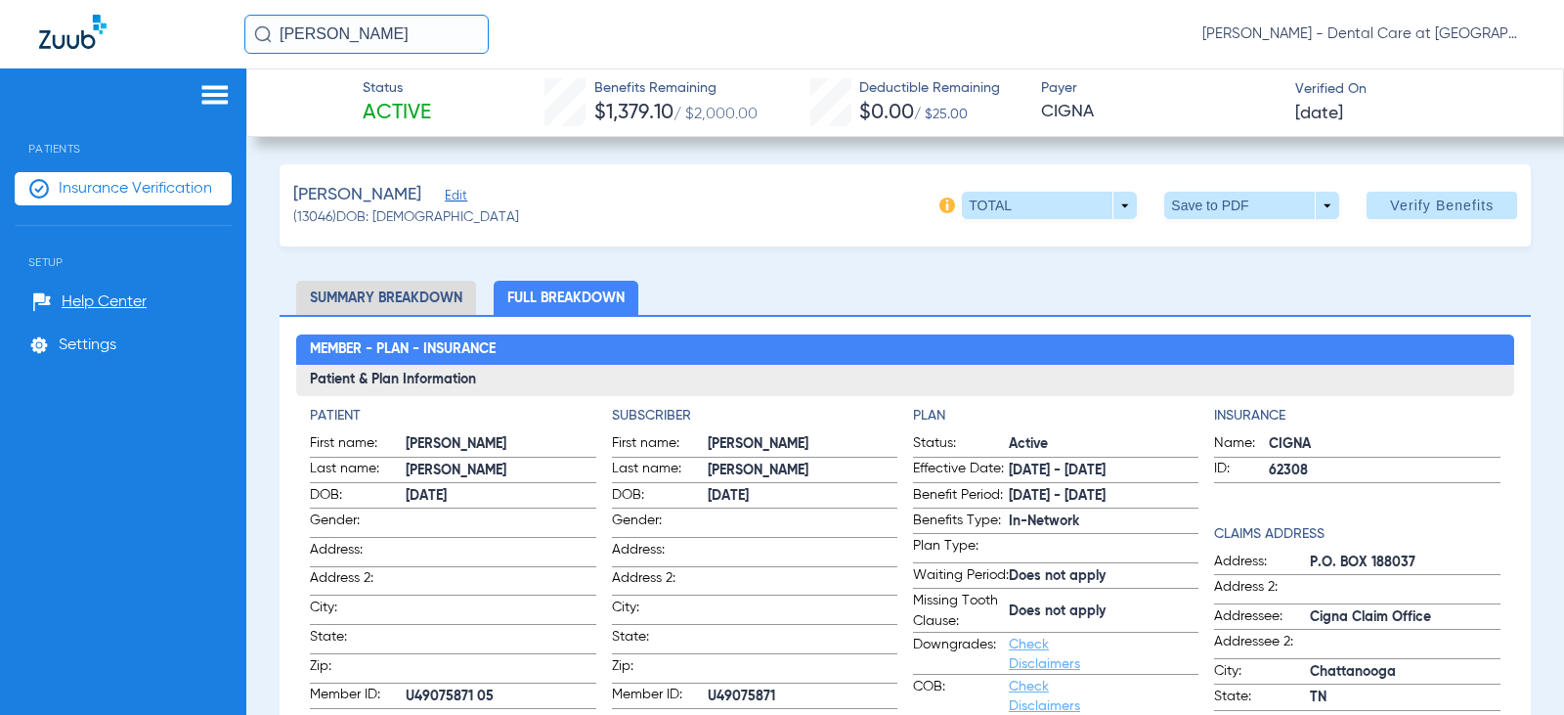
drag, startPoint x: 418, startPoint y: 41, endPoint x: 58, endPoint y: 41, distance: 360.7
click at [58, 41] on div "[PERSON_NAME] [PERSON_NAME] - Dental Care at [GEOGRAPHIC_DATA]" at bounding box center [782, 34] width 1564 height 68
click at [446, 34] on input "[PERSON_NAME]" at bounding box center [366, 34] width 244 height 39
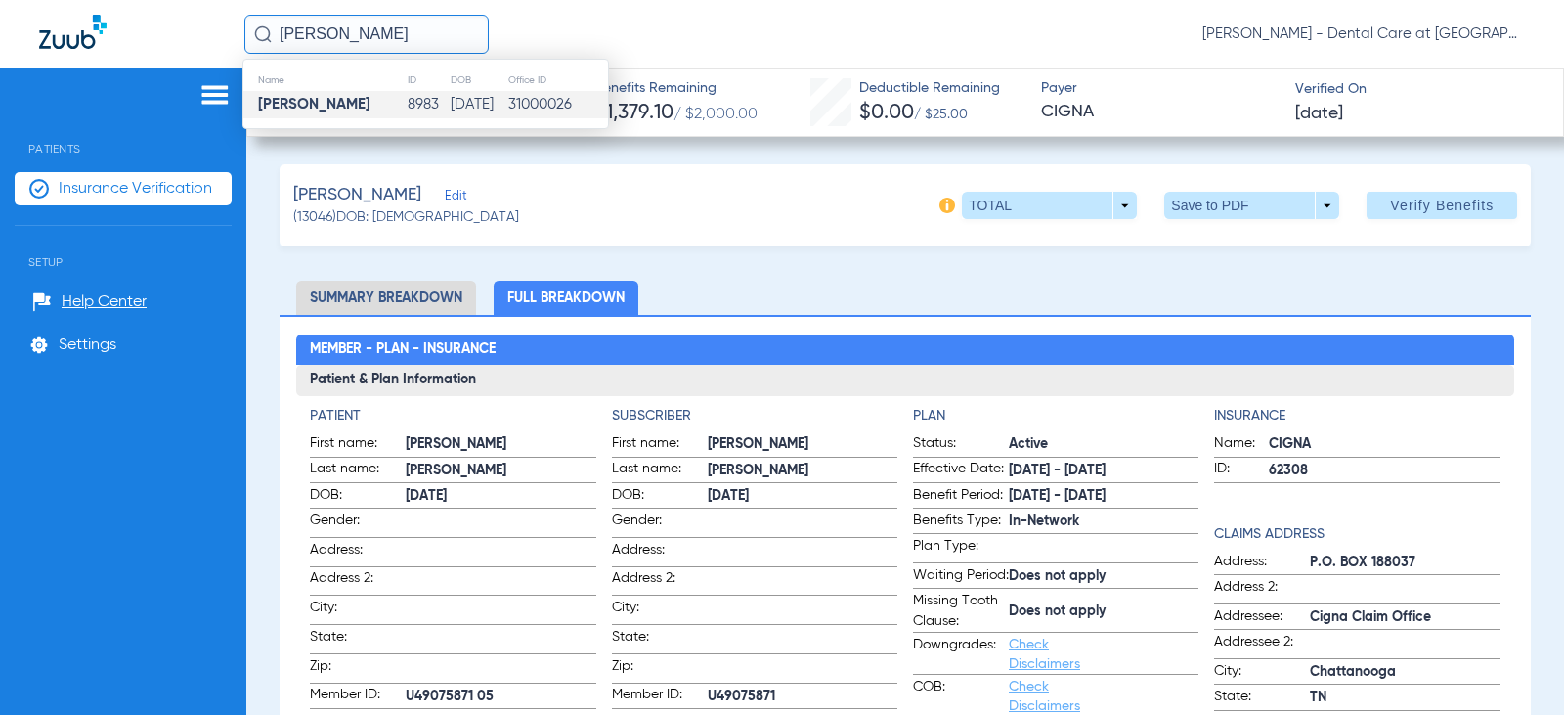
type input "[PERSON_NAME]"
click at [407, 110] on td "8983" at bounding box center [428, 104] width 42 height 27
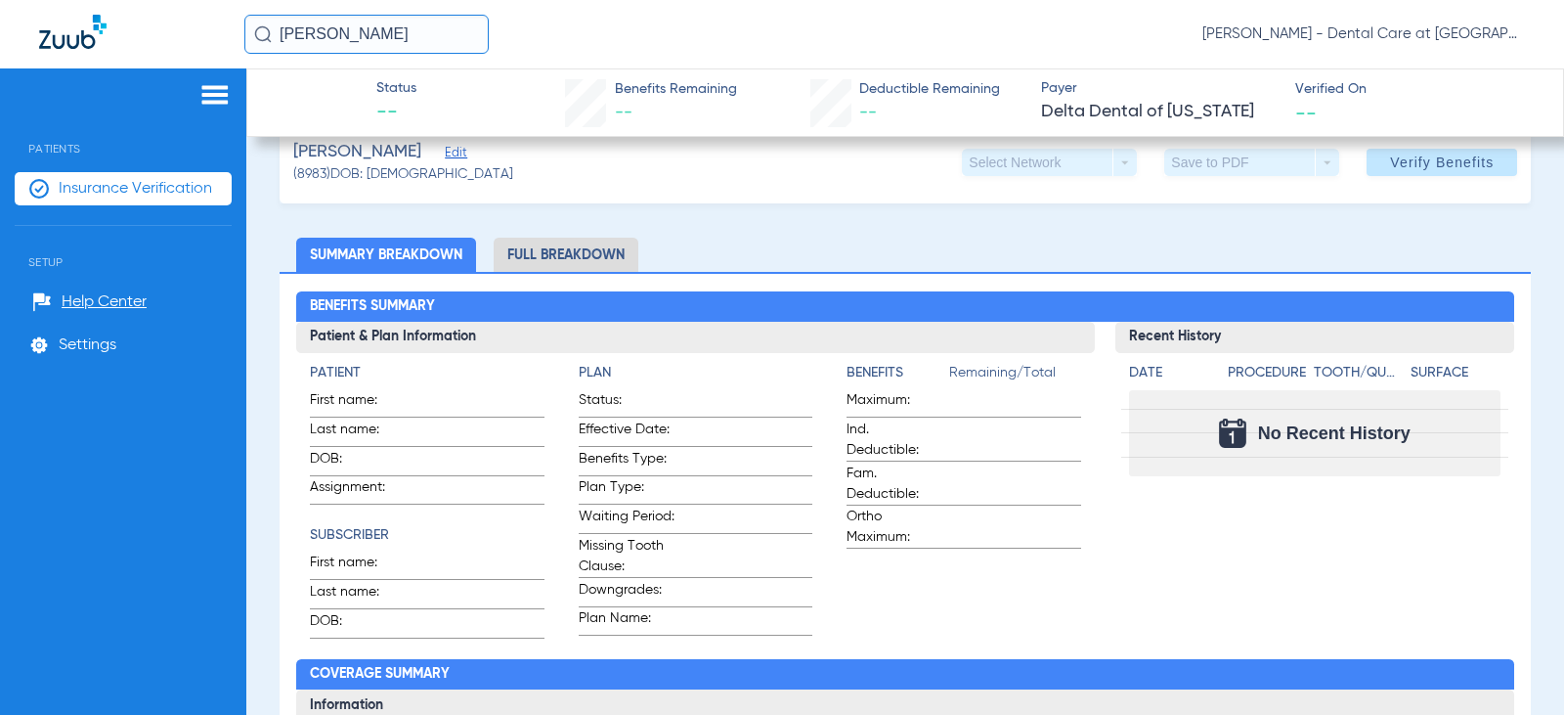
scroll to position [196, 0]
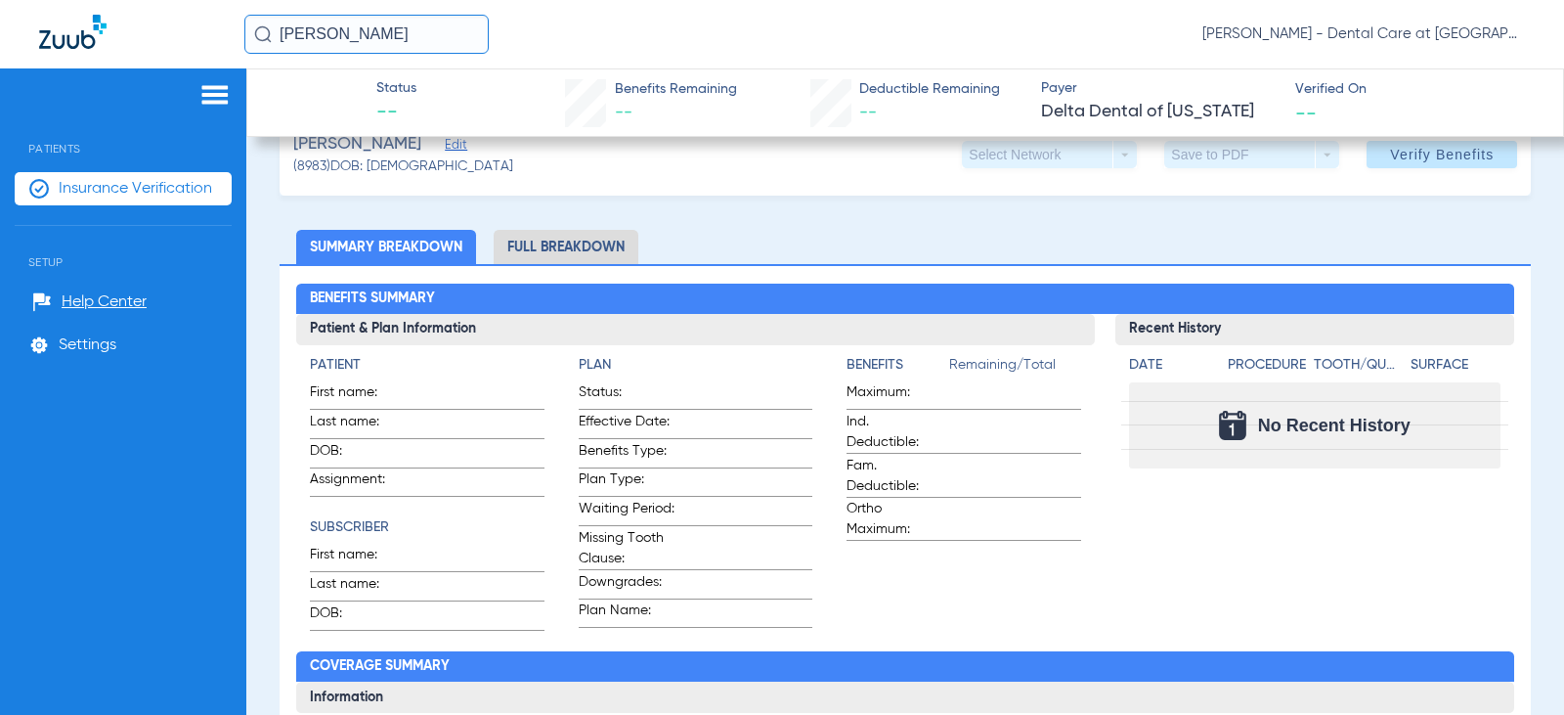
click at [175, 190] on span "Insurance Verification" at bounding box center [135, 189] width 153 height 20
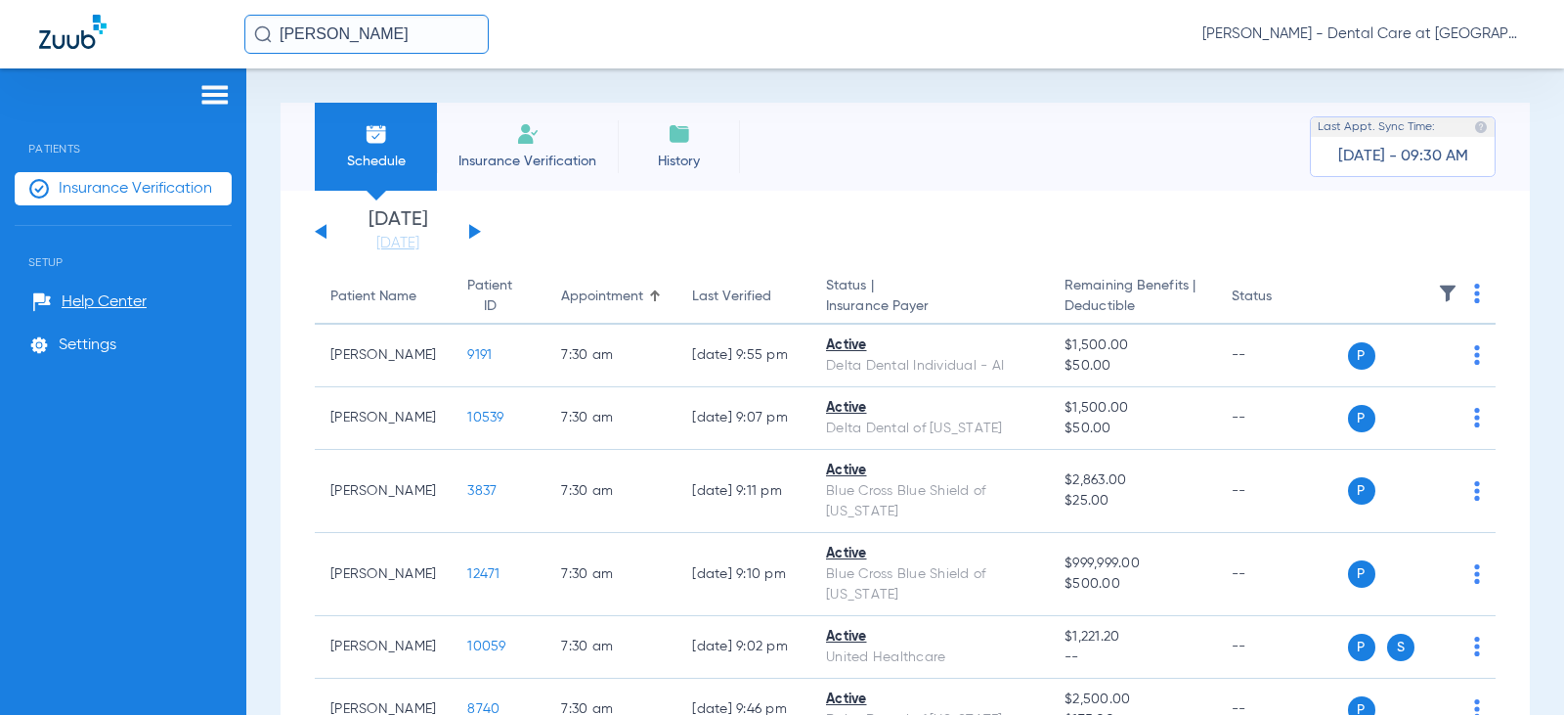
click at [525, 153] on span "Insurance Verification" at bounding box center [528, 162] width 152 height 20
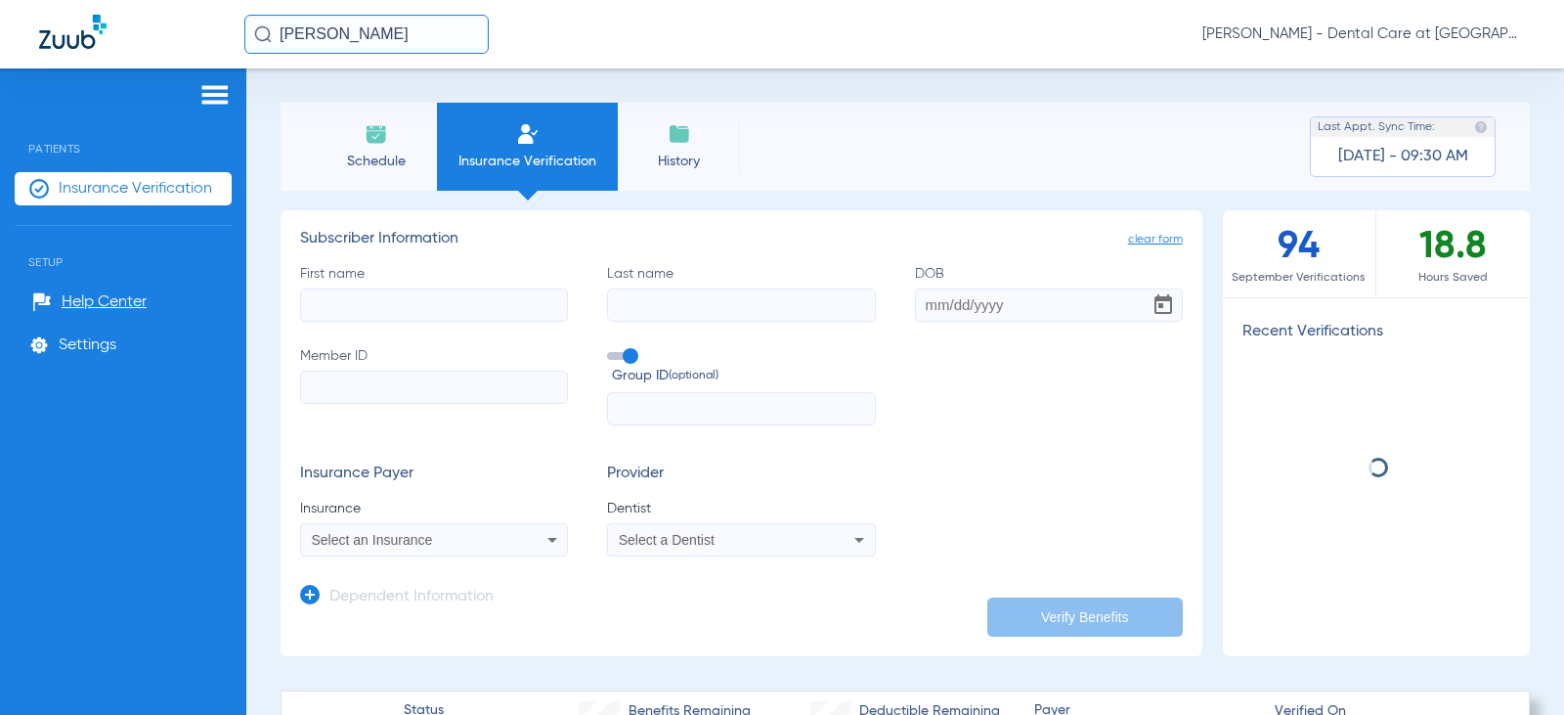
click at [450, 316] on input "First name" at bounding box center [434, 304] width 268 height 33
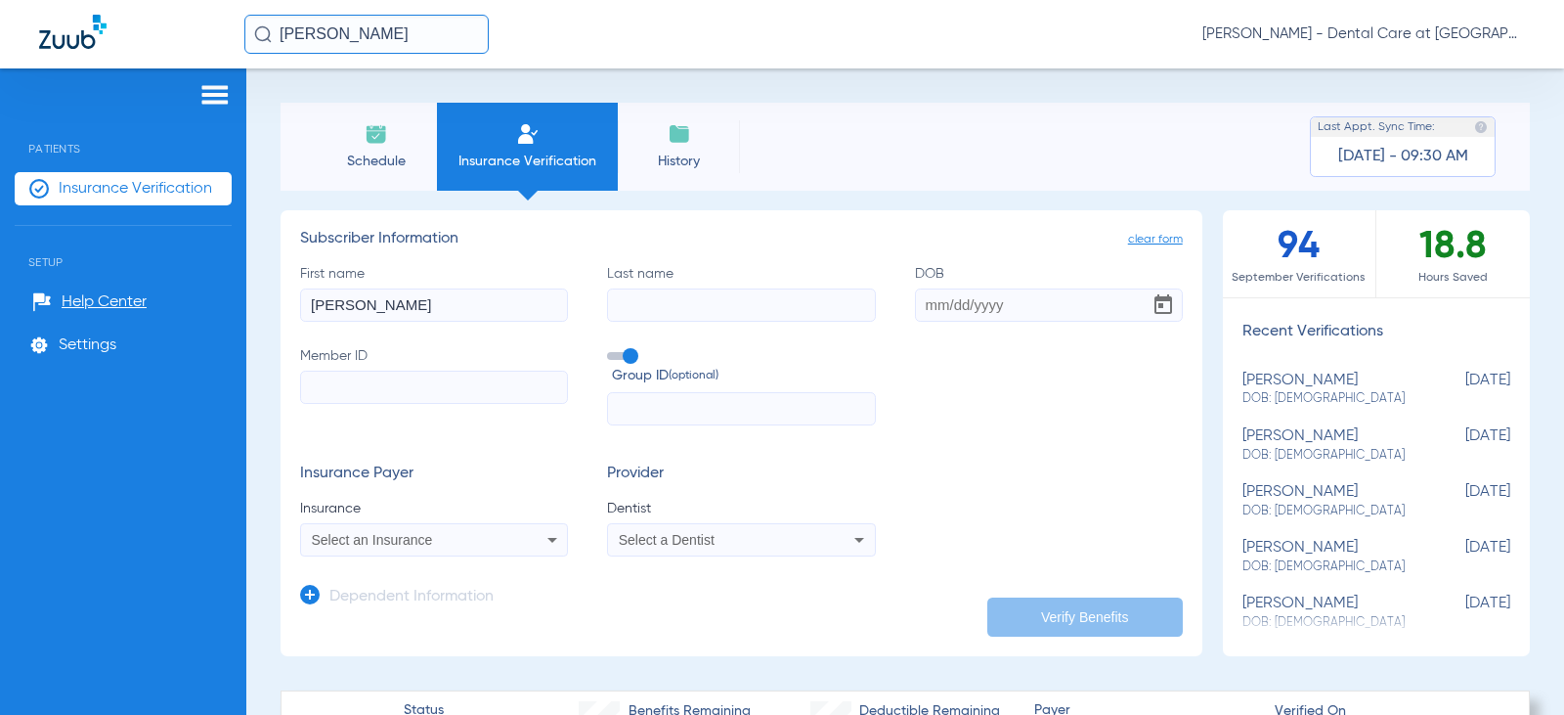
type input "[PERSON_NAME]"
type input "[DATE]"
paste input "559910750852"
type input "559910750852"
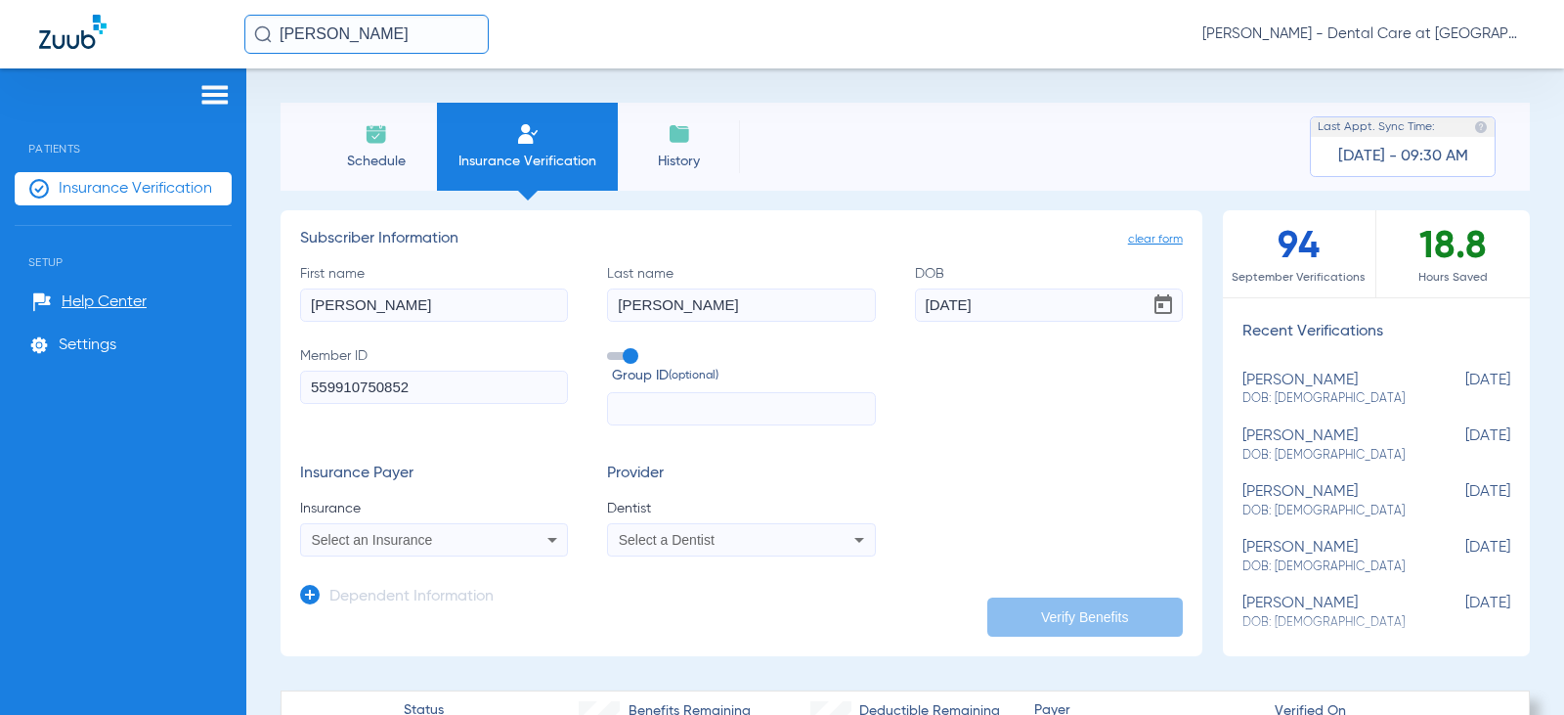
click at [407, 541] on span "Select an Insurance" at bounding box center [372, 540] width 121 height 16
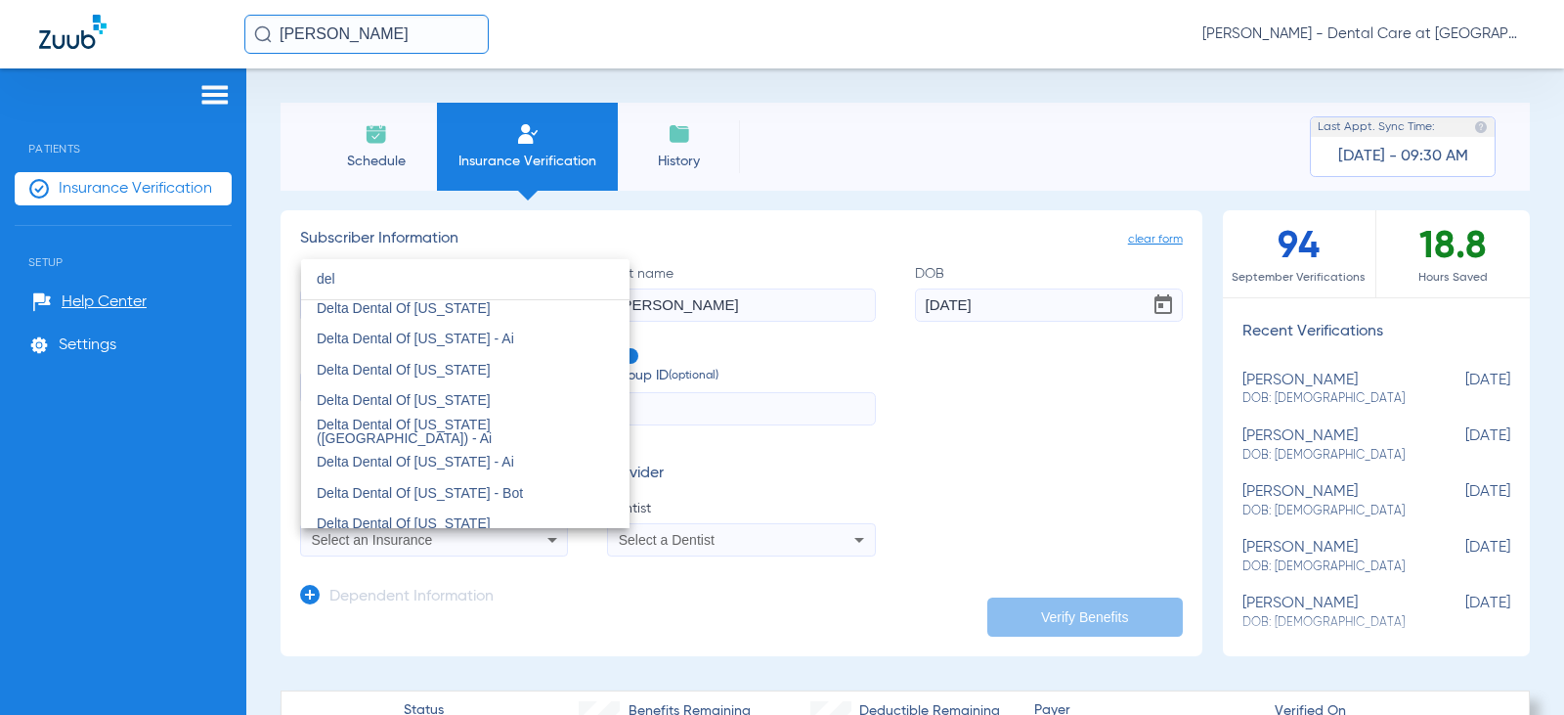
scroll to position [1173, 0]
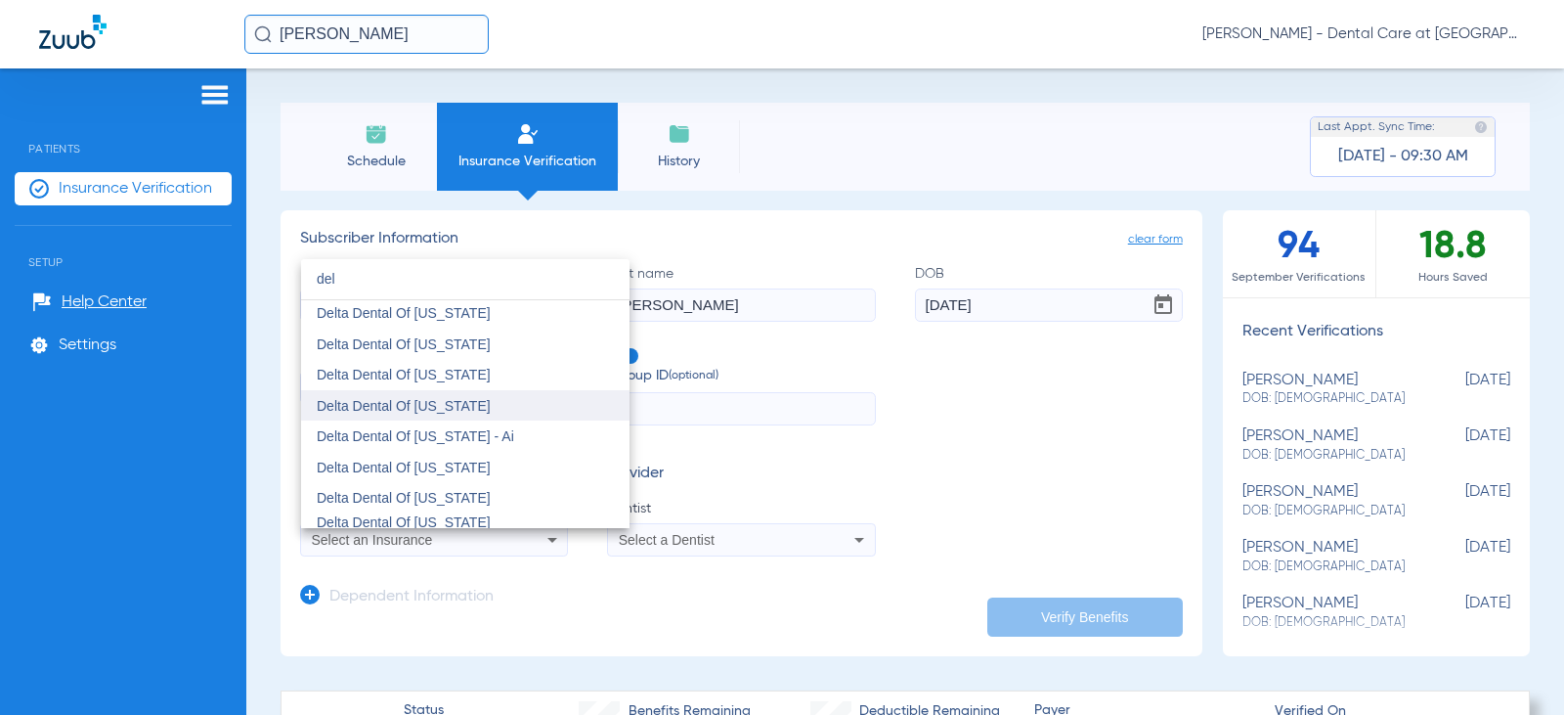
type input "del"
click at [495, 414] on mat-option "Delta Dental Of [US_STATE]" at bounding box center [465, 405] width 328 height 31
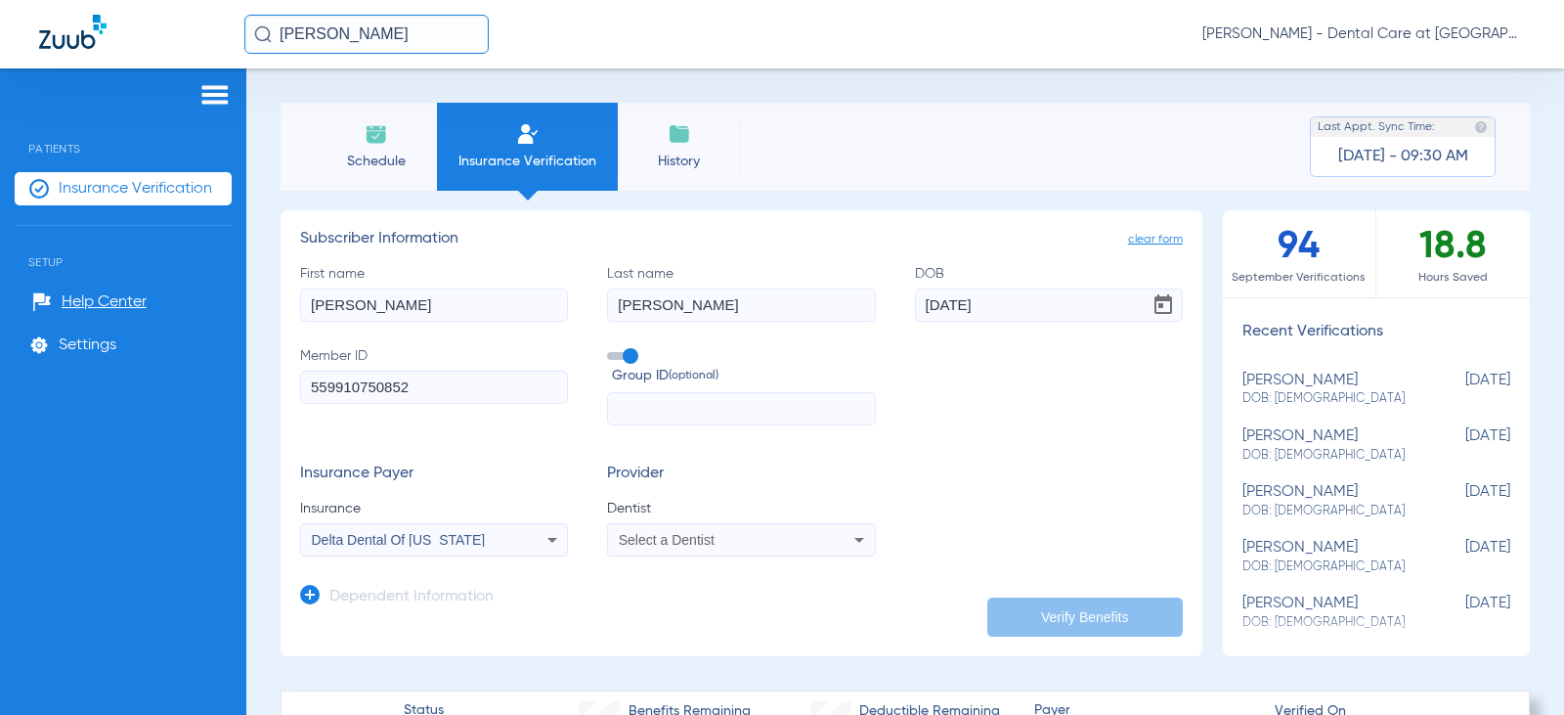
click at [695, 523] on mat-select "Select a Dentist" at bounding box center [741, 539] width 268 height 33
click at [697, 536] on span "Select a Dentist" at bounding box center [667, 540] width 96 height 16
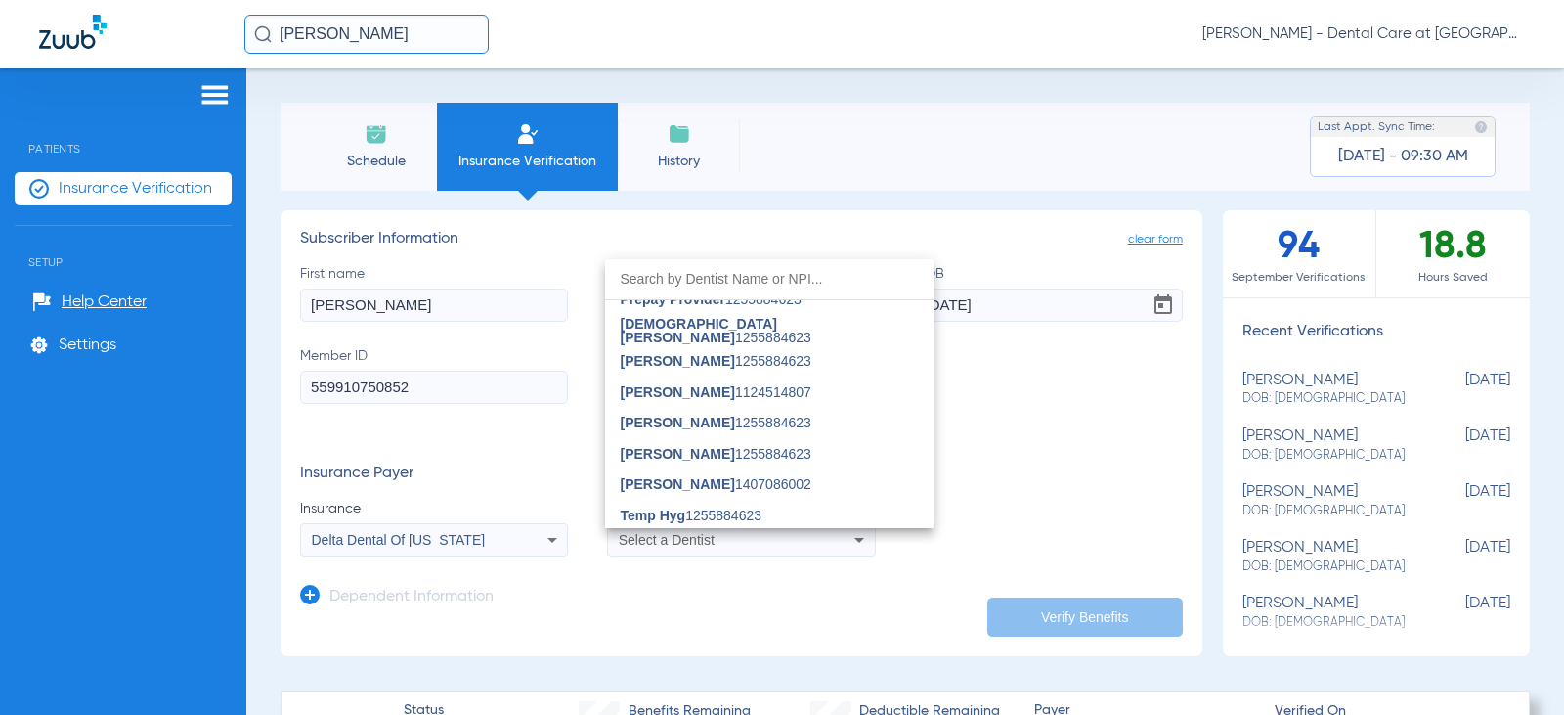
scroll to position [587, 0]
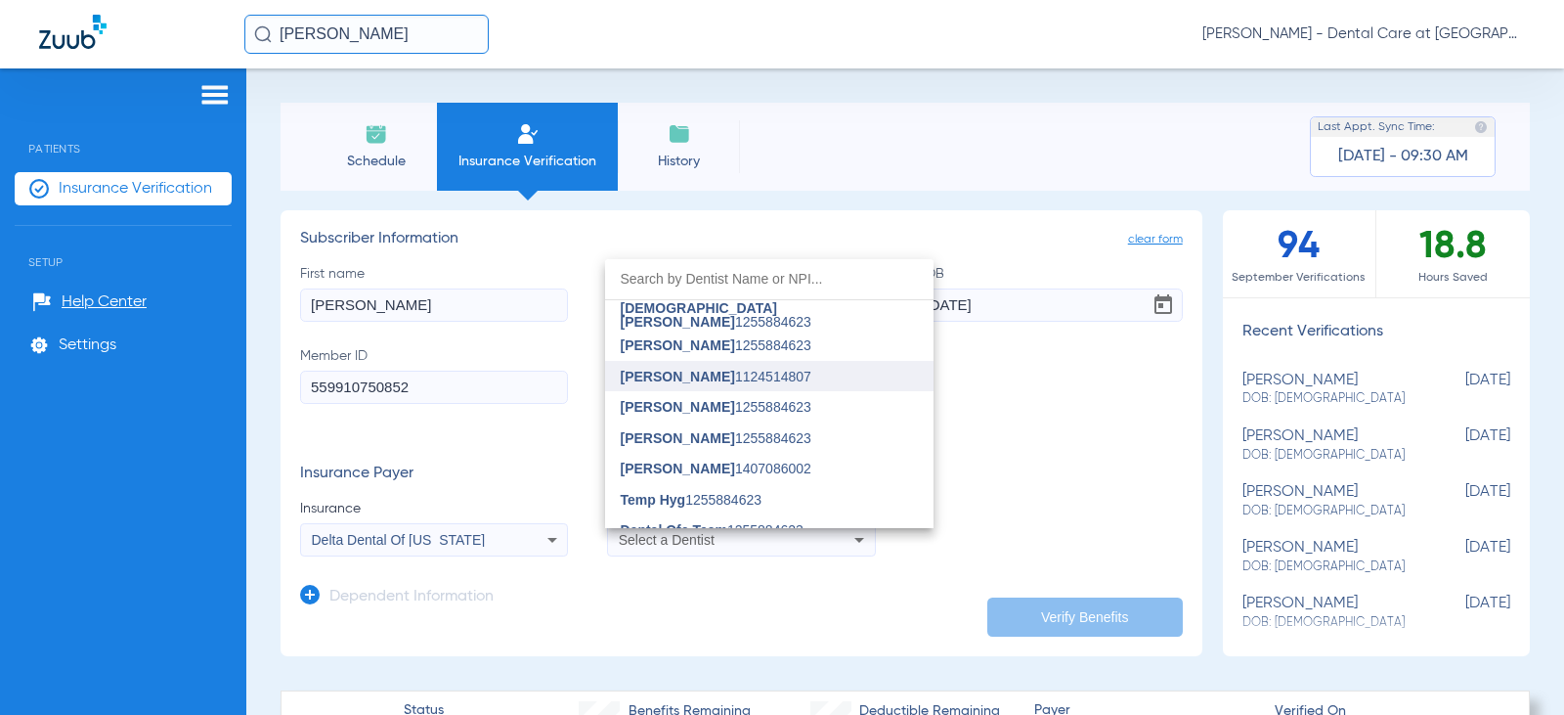
click at [704, 382] on span "[PERSON_NAME]" at bounding box center [678, 377] width 114 height 16
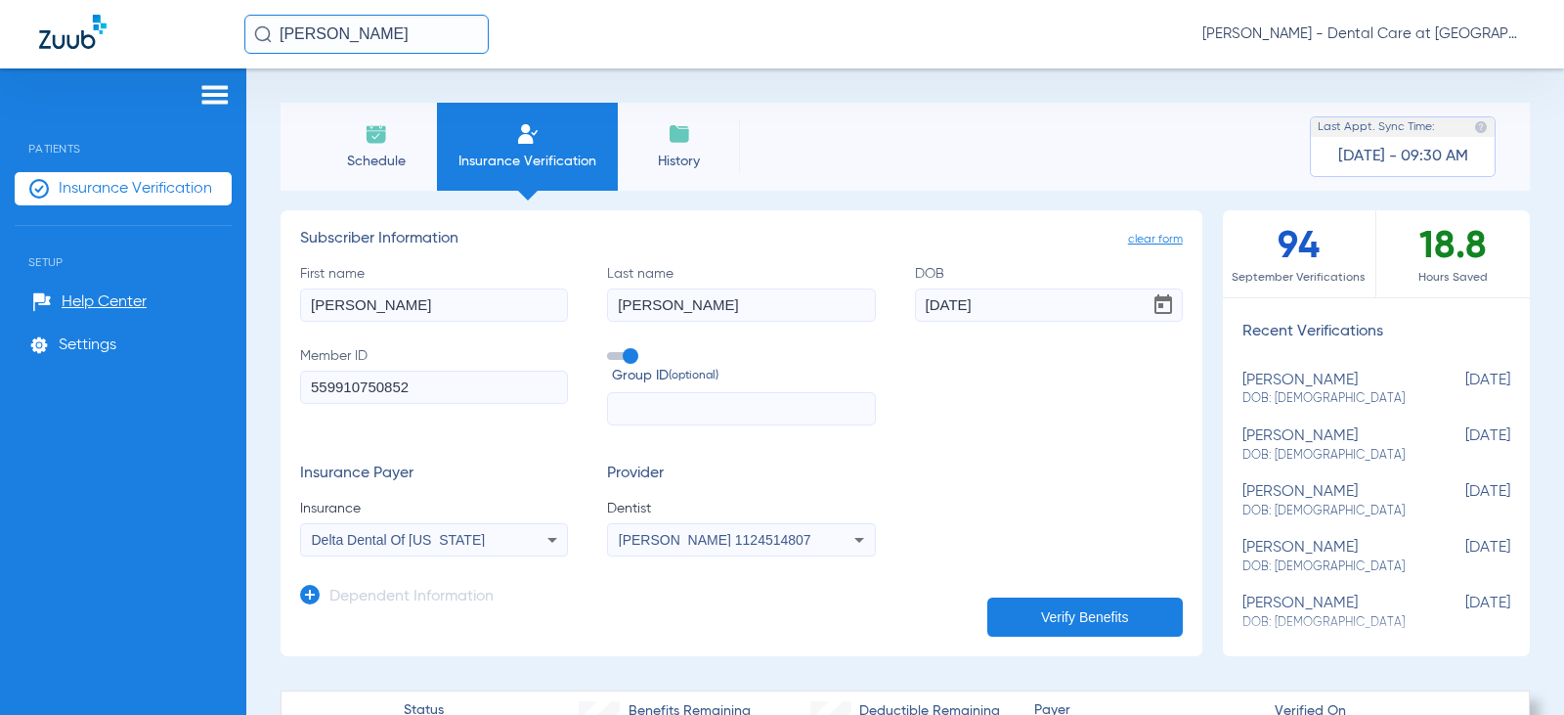
click at [1013, 618] on button "Verify Benefits" at bounding box center [1085, 616] width 196 height 39
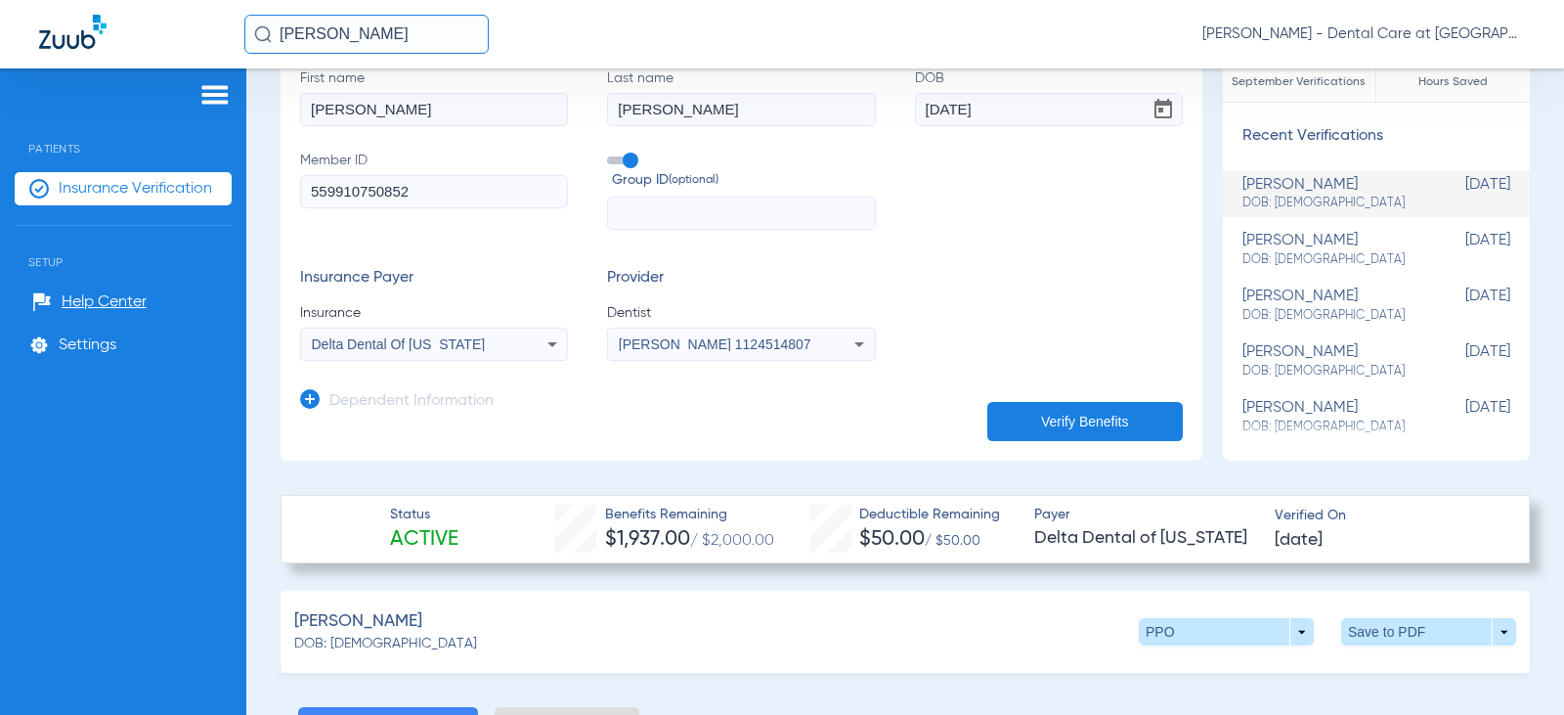
scroll to position [0, 0]
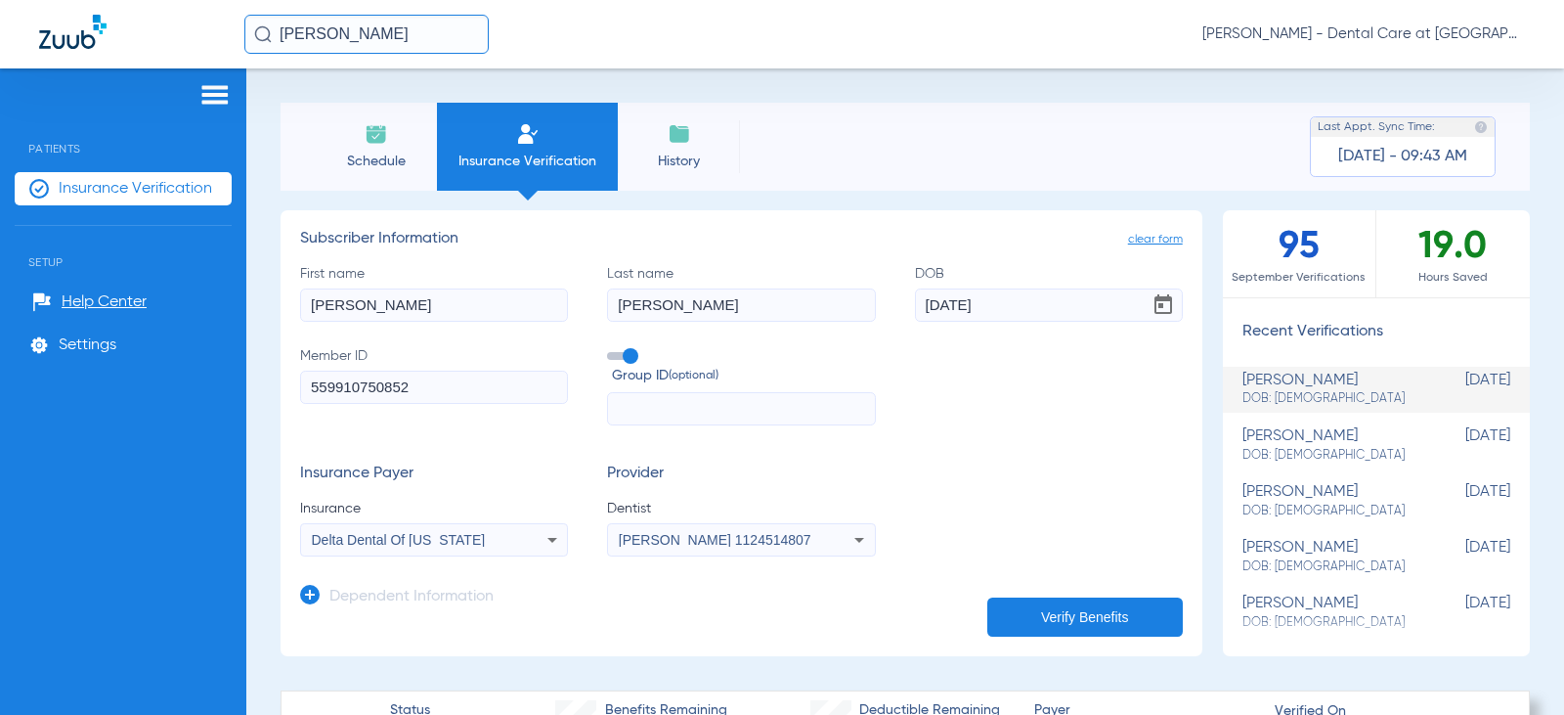
click at [386, 28] on input "[PERSON_NAME]" at bounding box center [366, 34] width 244 height 39
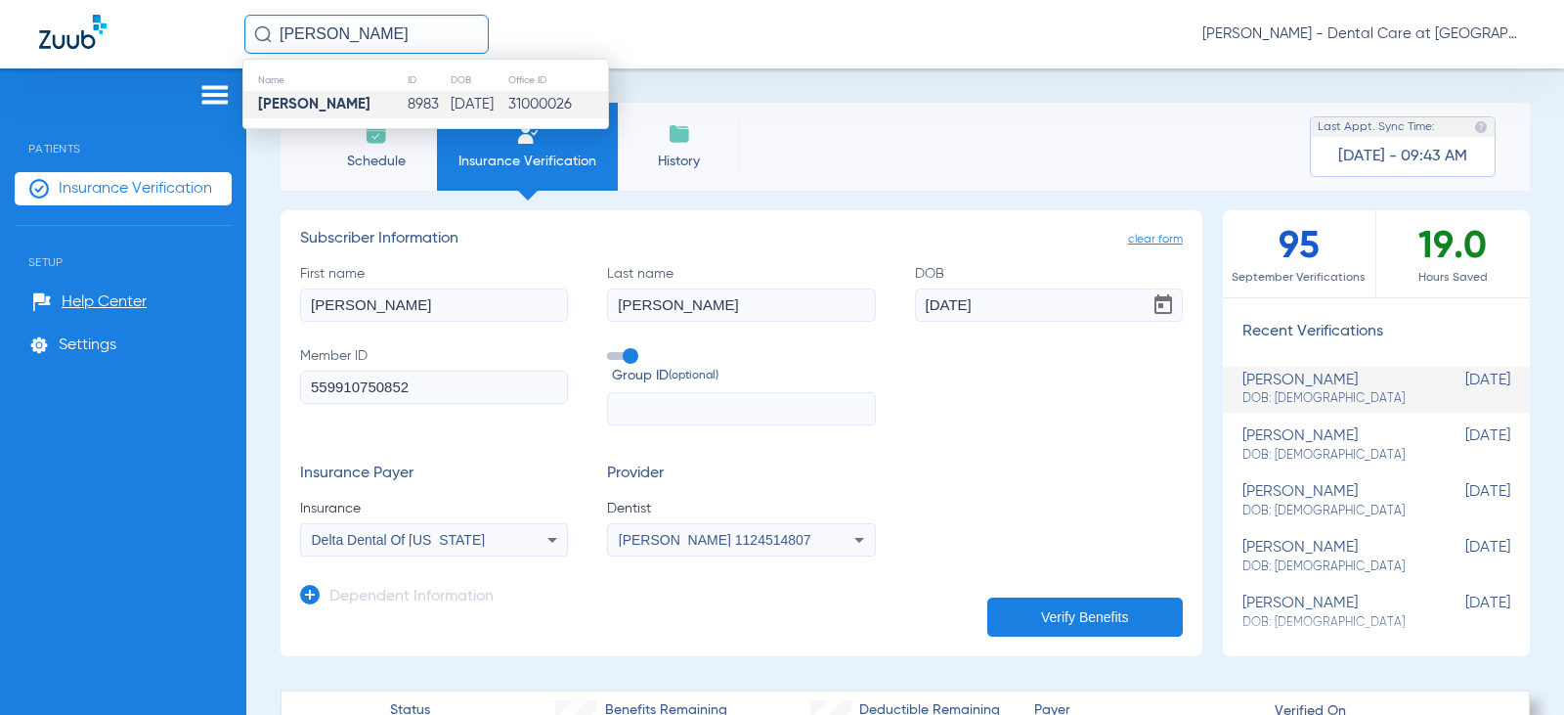
click at [386, 28] on input "[PERSON_NAME]" at bounding box center [366, 34] width 244 height 39
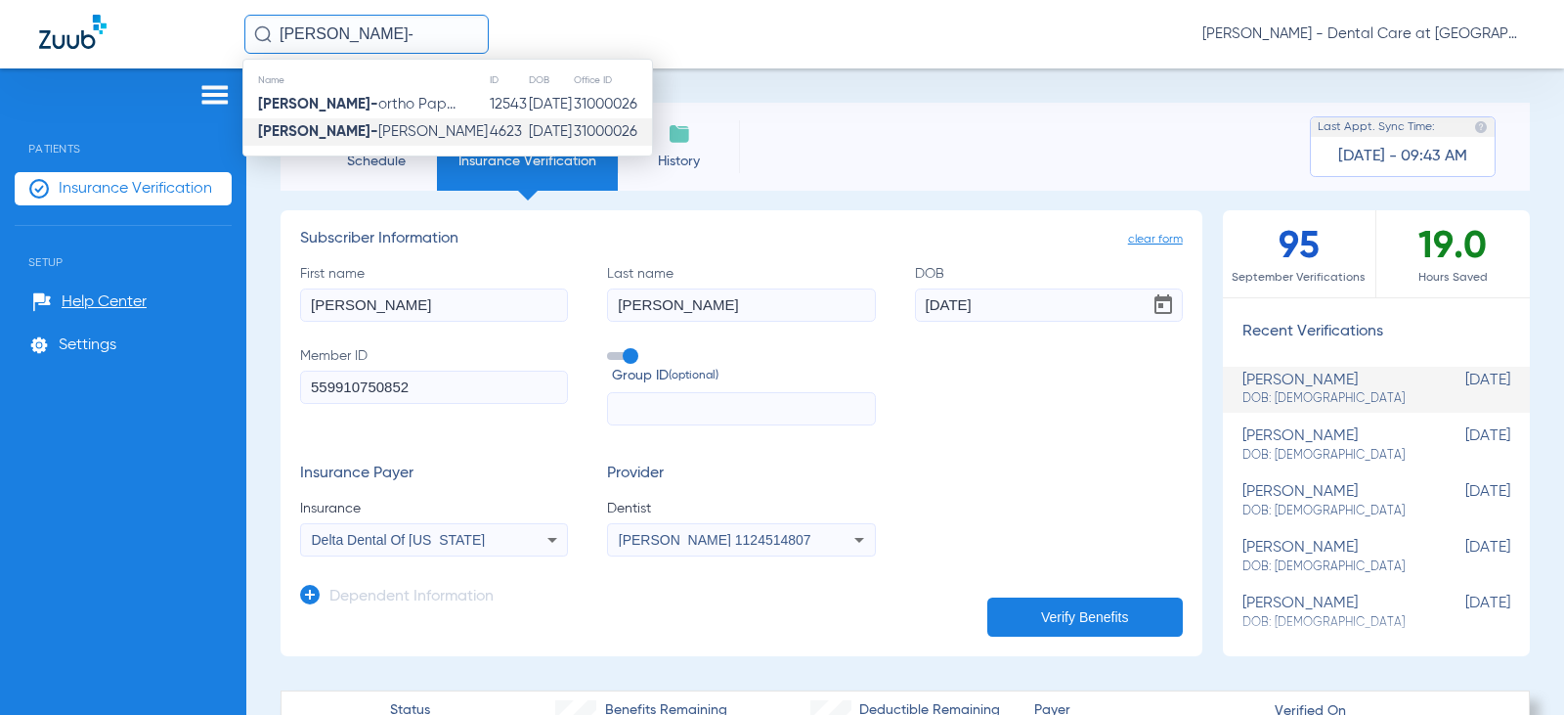
click at [489, 130] on td "4623" at bounding box center [508, 131] width 39 height 27
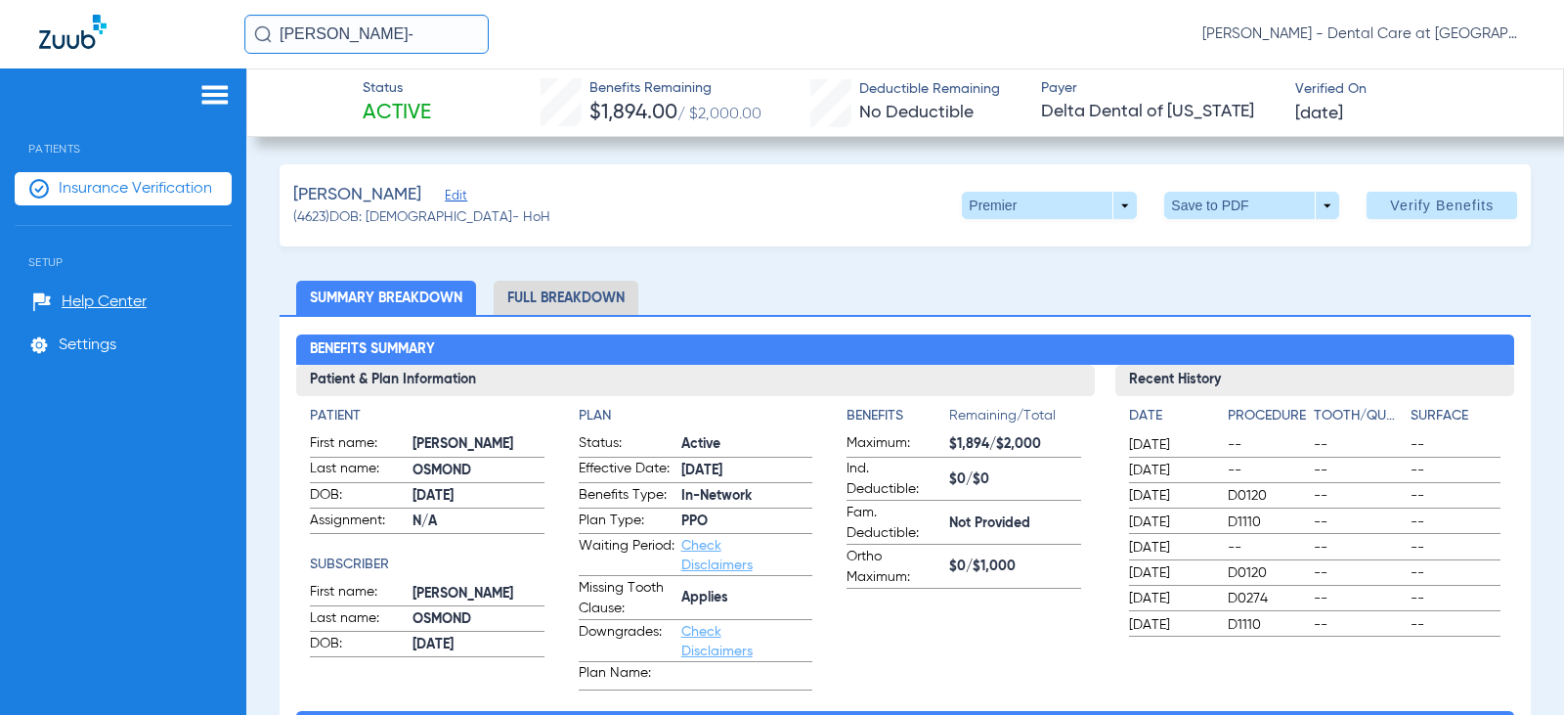
click at [605, 308] on li "Full Breakdown" at bounding box center [566, 298] width 145 height 34
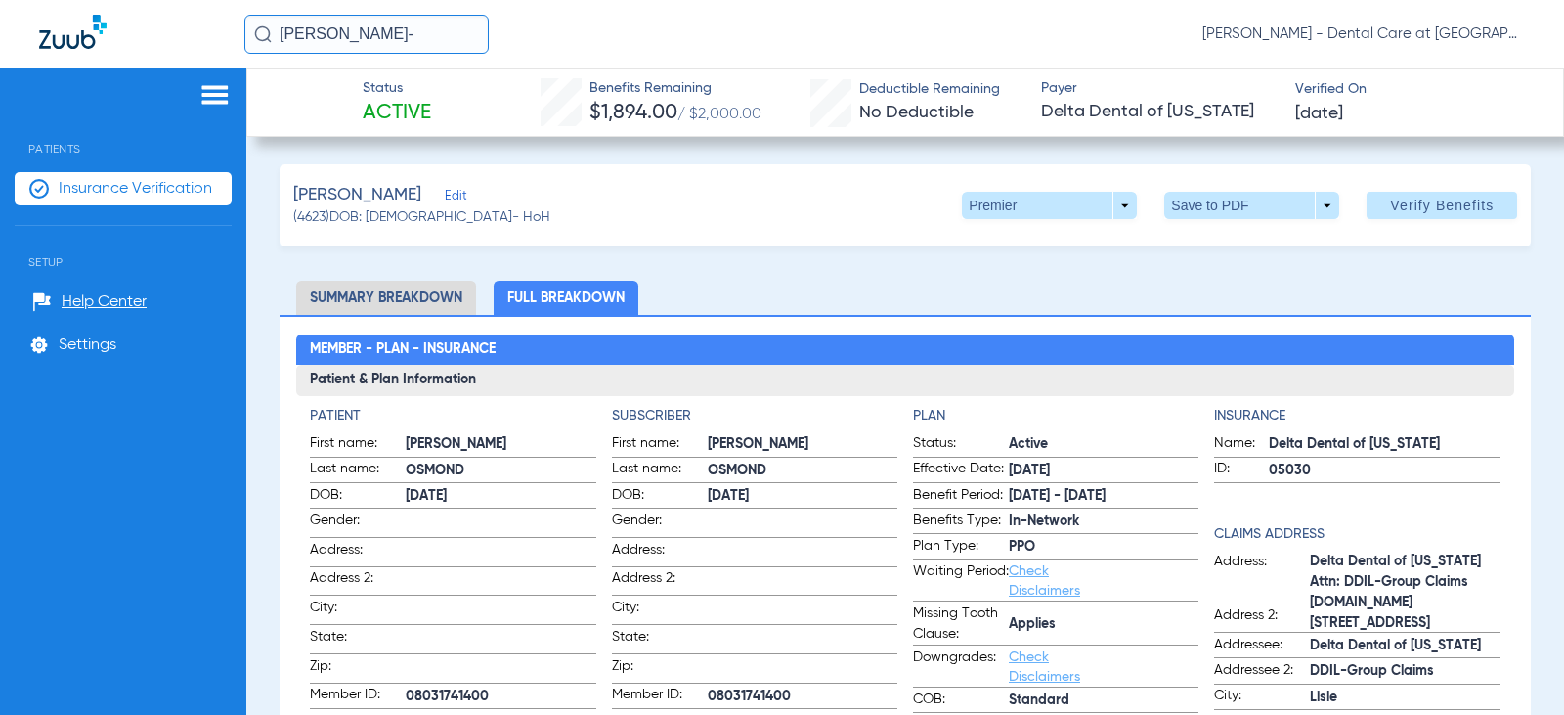
drag, startPoint x: 427, startPoint y: 27, endPoint x: 118, endPoint y: 39, distance: 309.1
click at [118, 39] on div "[PERSON_NAME]- [PERSON_NAME] - Dental Care at [GEOGRAPHIC_DATA]" at bounding box center [782, 34] width 1564 height 68
click at [448, 34] on input "[PERSON_NAME]-" at bounding box center [366, 34] width 244 height 39
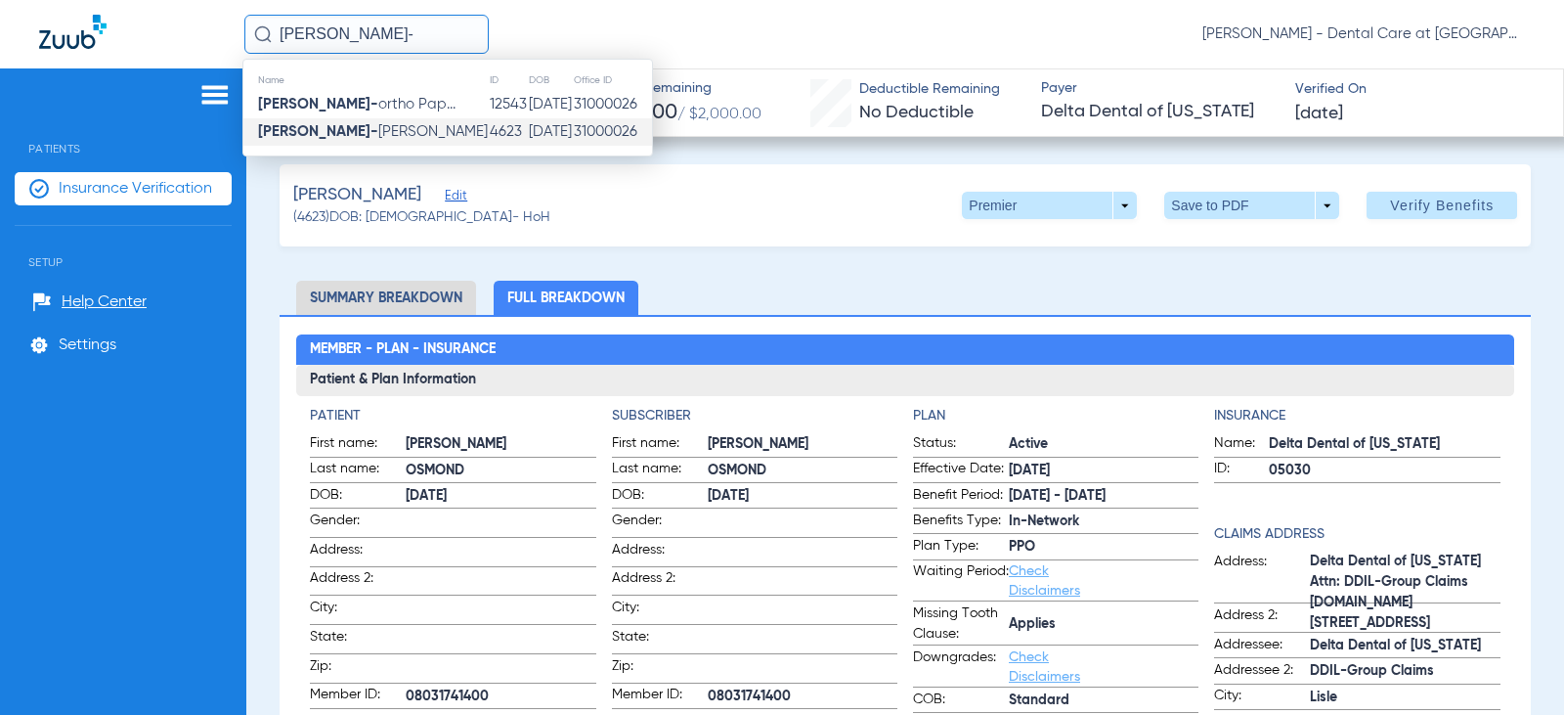
click at [448, 34] on input "[PERSON_NAME]-" at bounding box center [366, 34] width 244 height 39
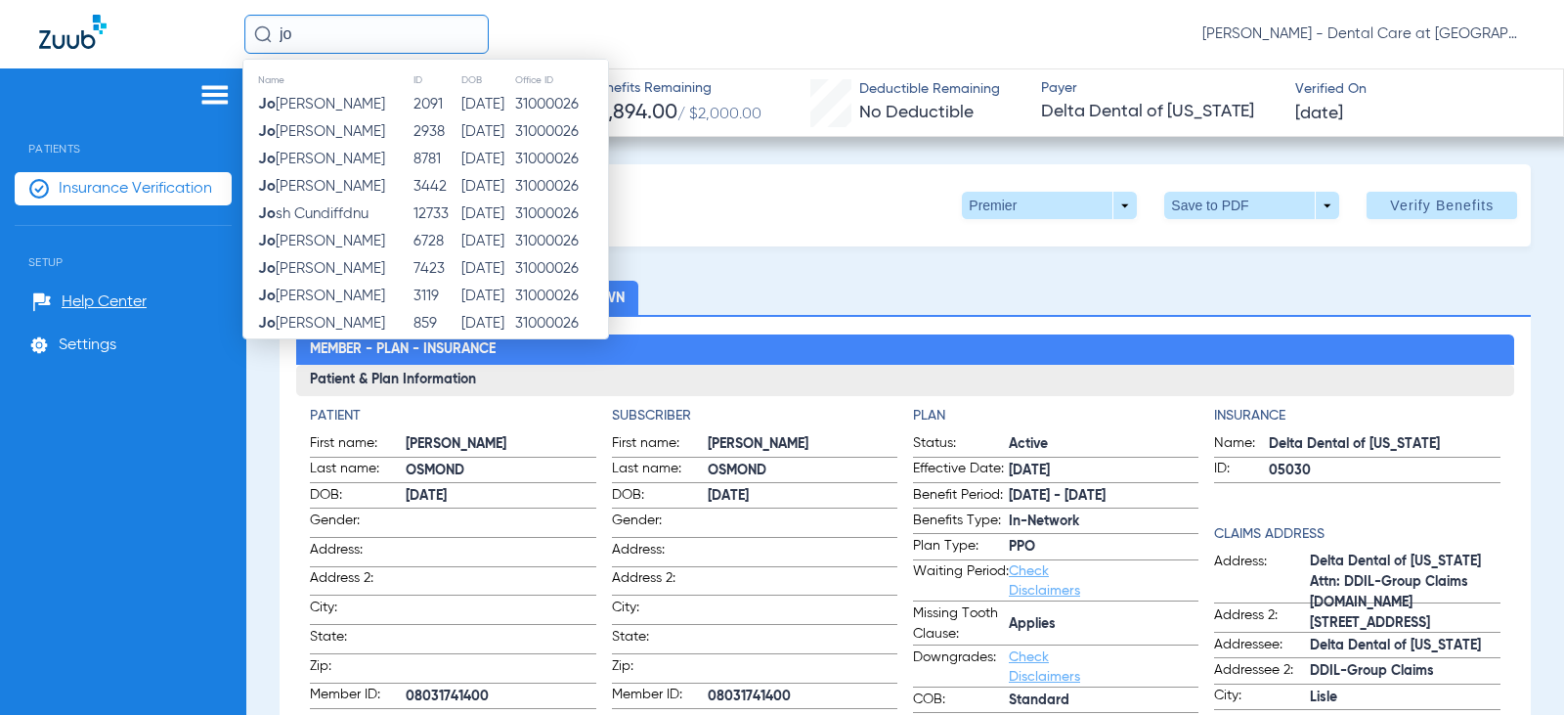
type input "j"
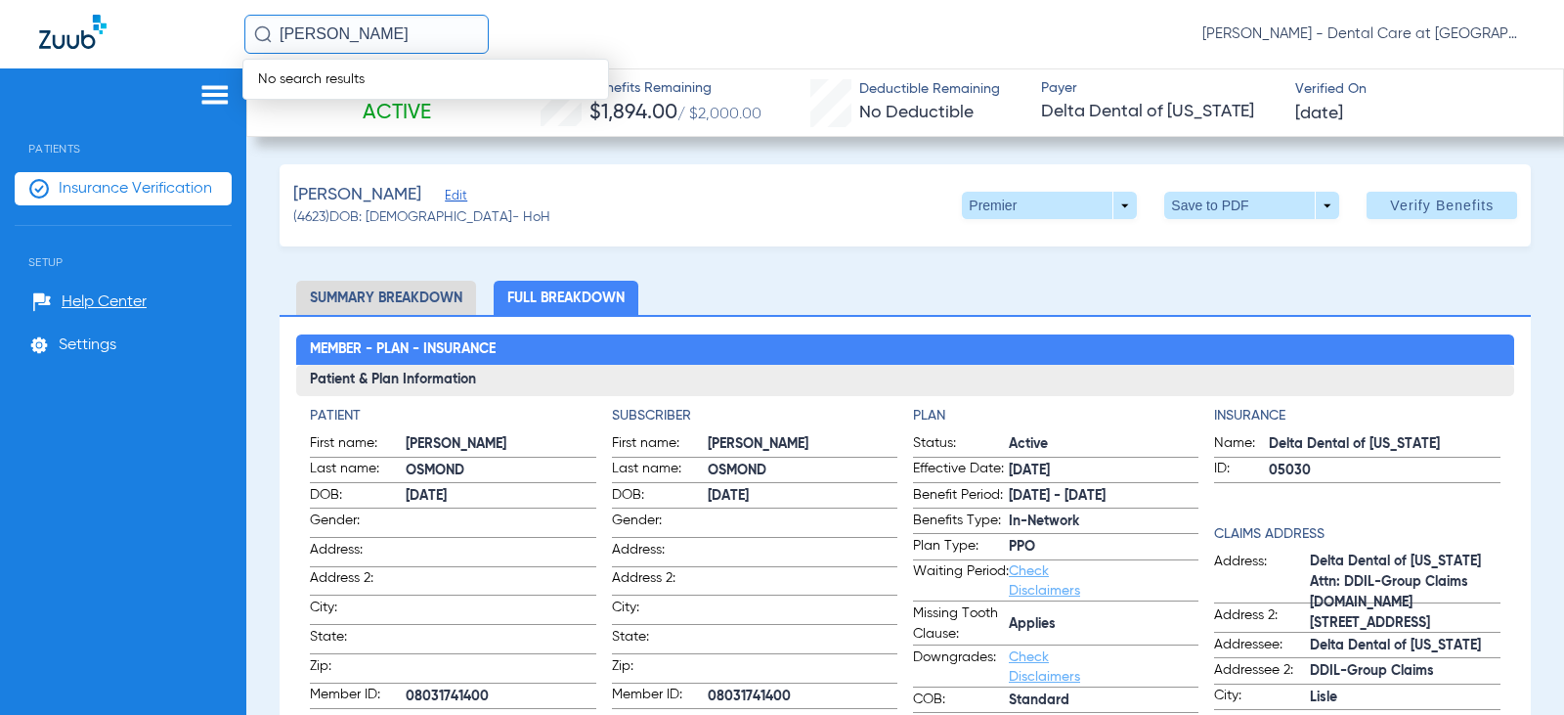
click at [297, 23] on input "[PERSON_NAME]" at bounding box center [366, 34] width 244 height 39
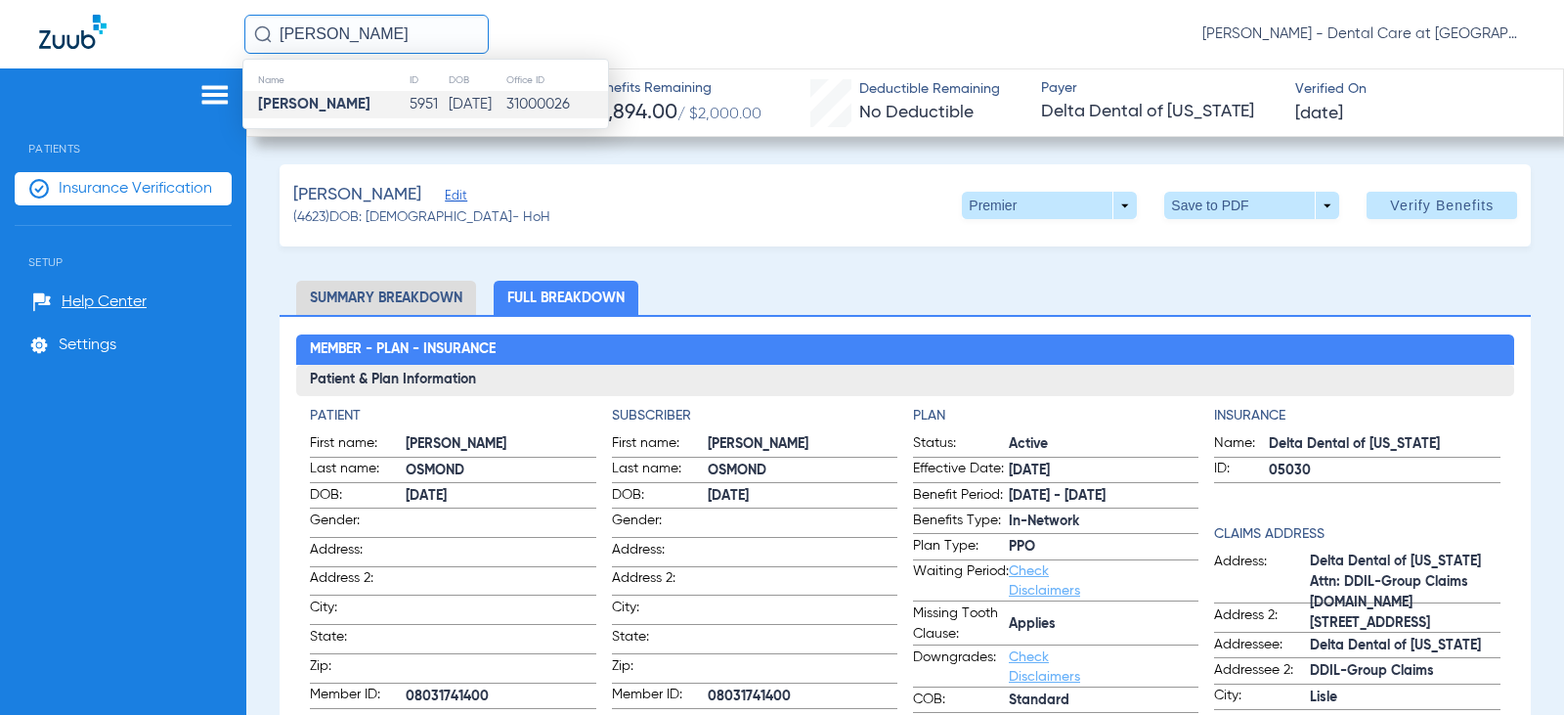
click at [448, 115] on td "[DATE]" at bounding box center [477, 104] width 58 height 27
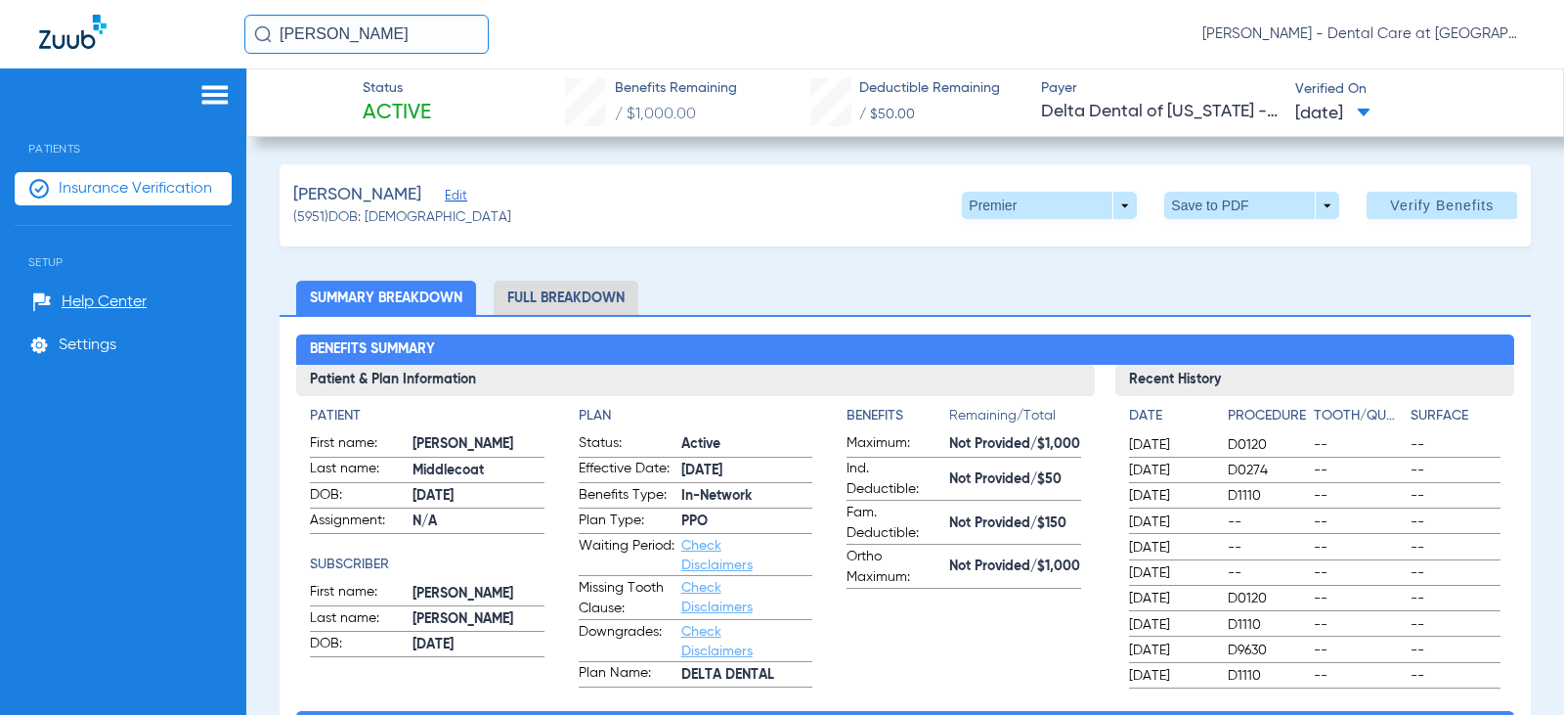
click at [584, 295] on li "Full Breakdown" at bounding box center [566, 298] width 145 height 34
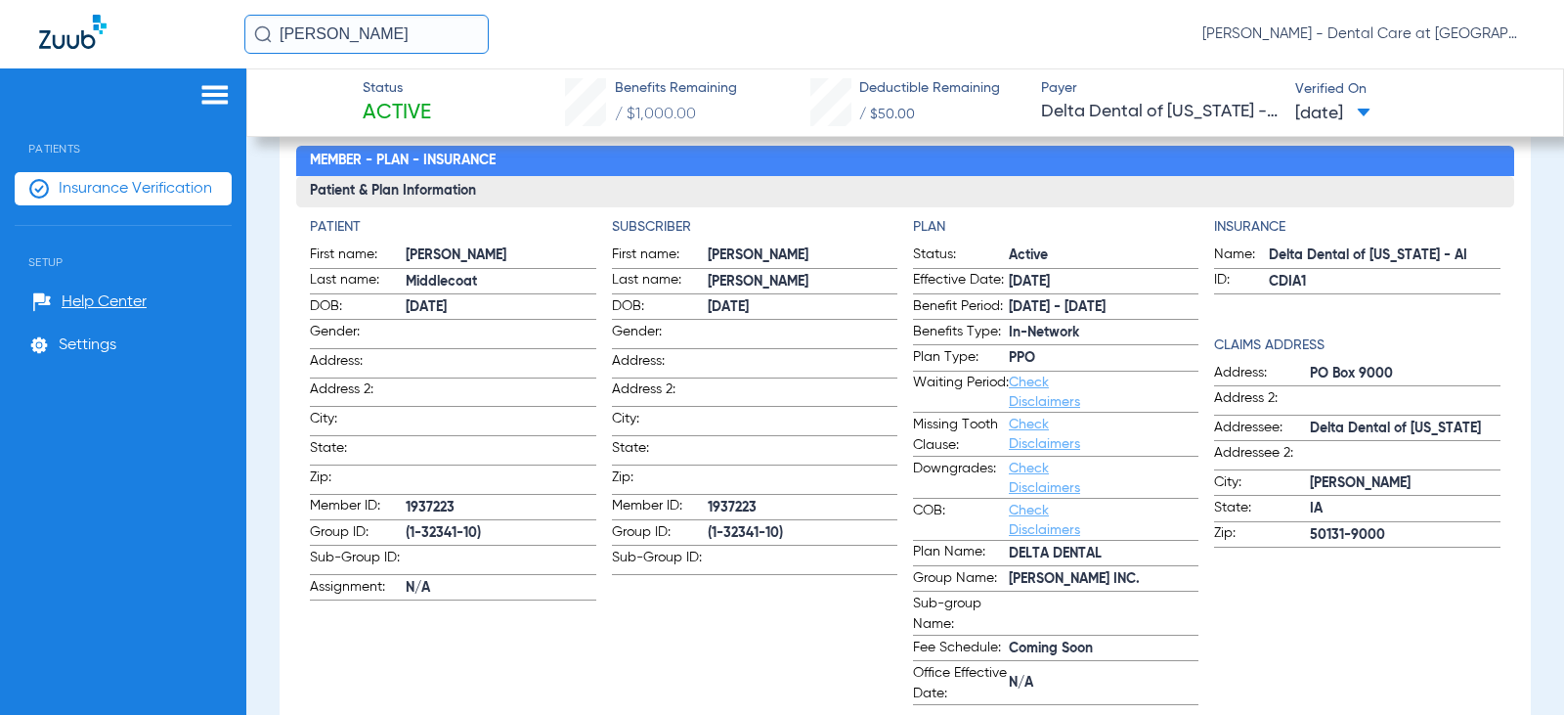
scroll to position [196, 0]
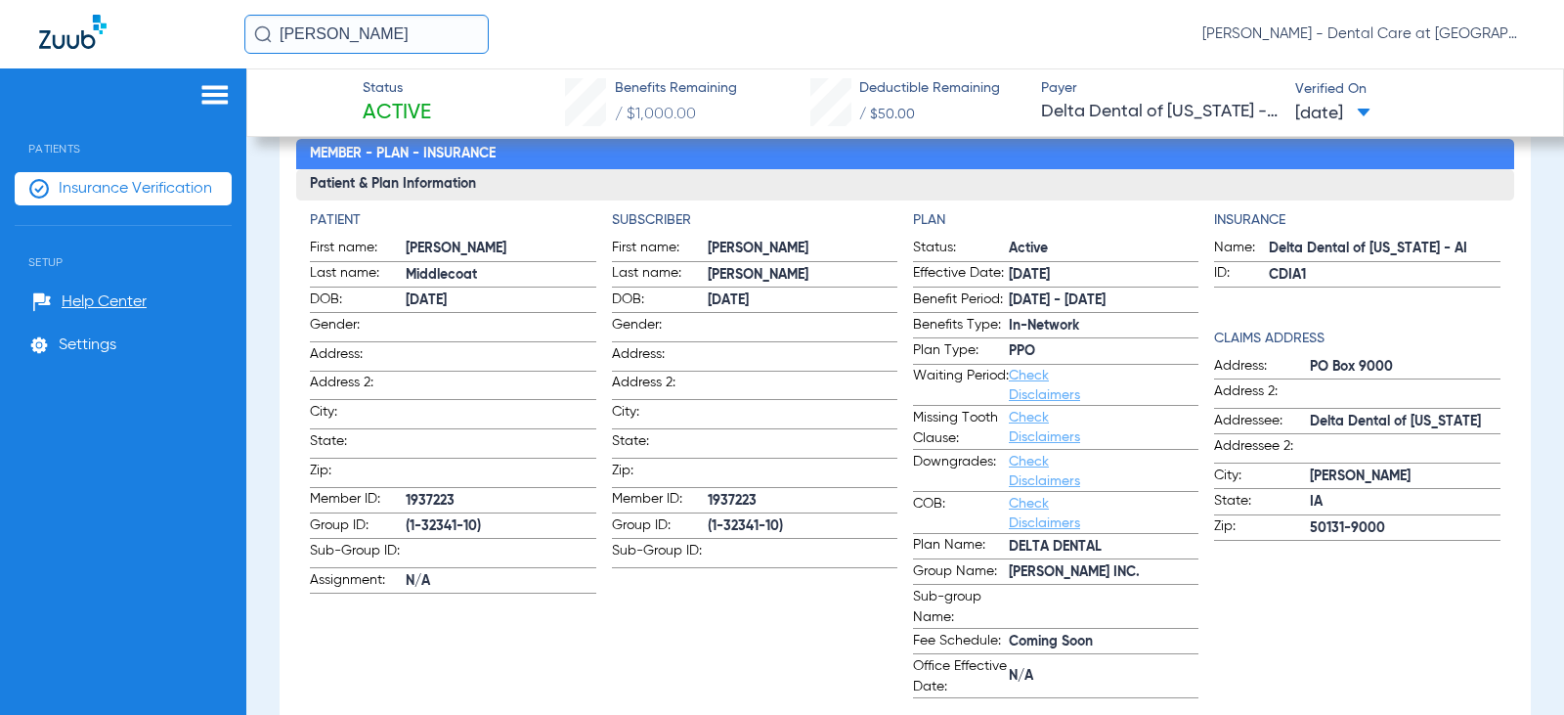
click at [410, 30] on input "[PERSON_NAME]" at bounding box center [366, 34] width 244 height 39
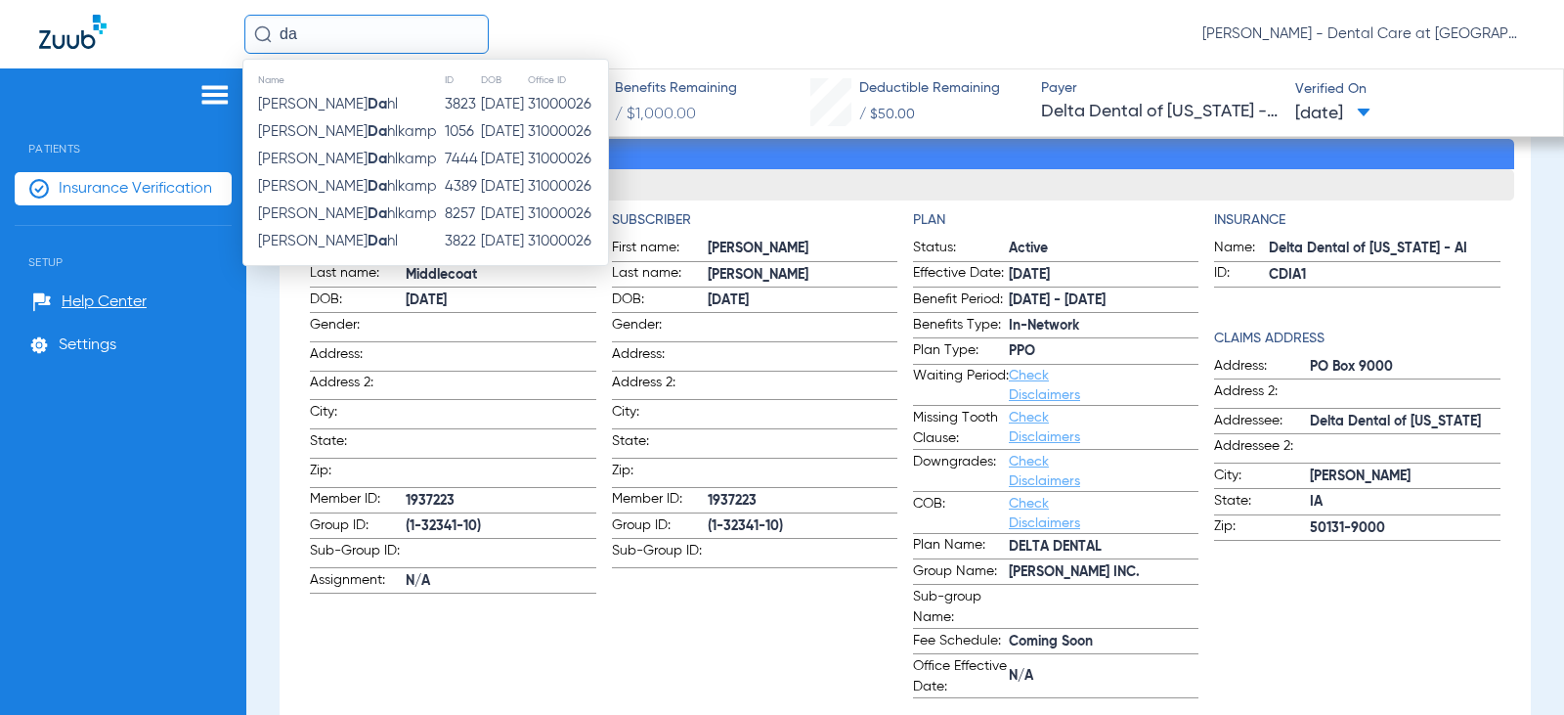
type input "d"
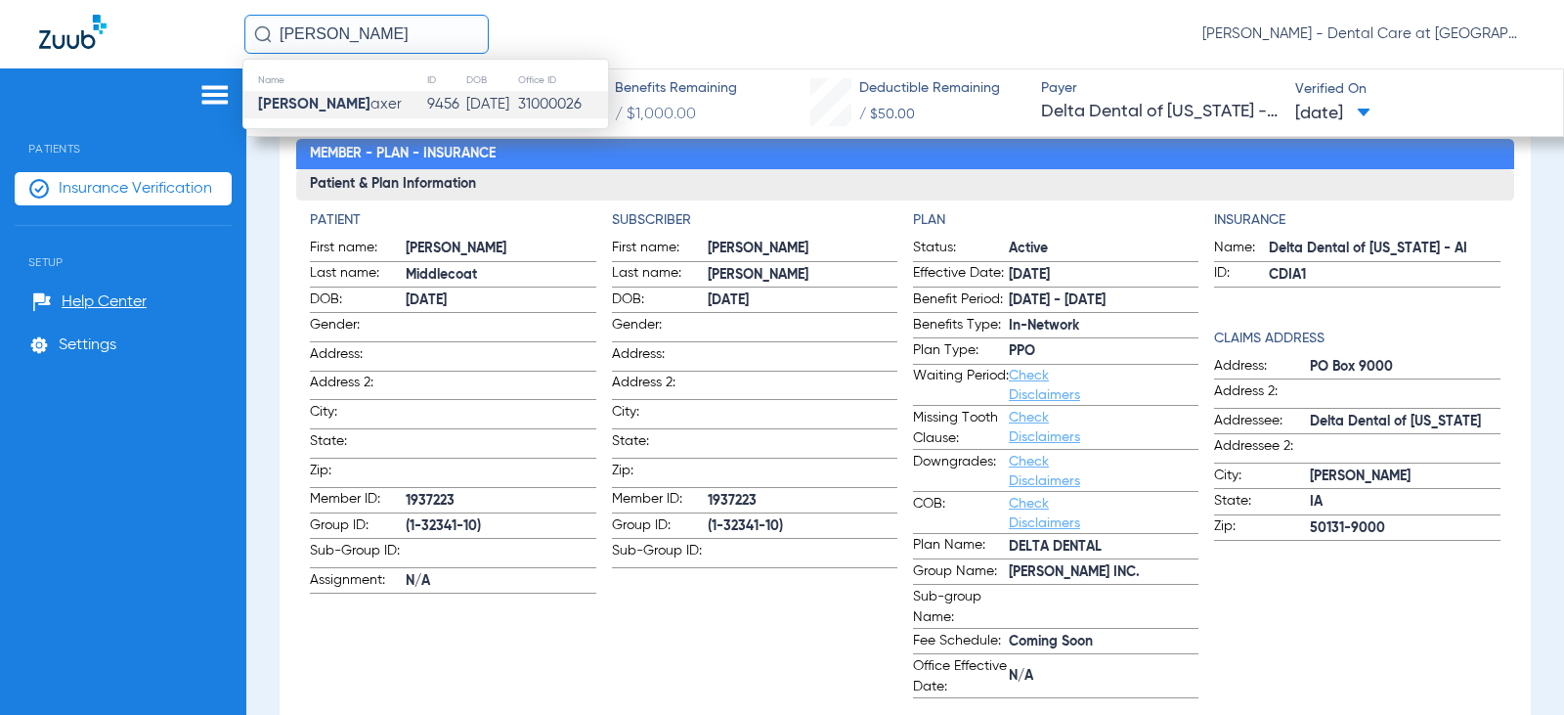
click at [371, 101] on td "[PERSON_NAME] S axer" at bounding box center [334, 104] width 183 height 27
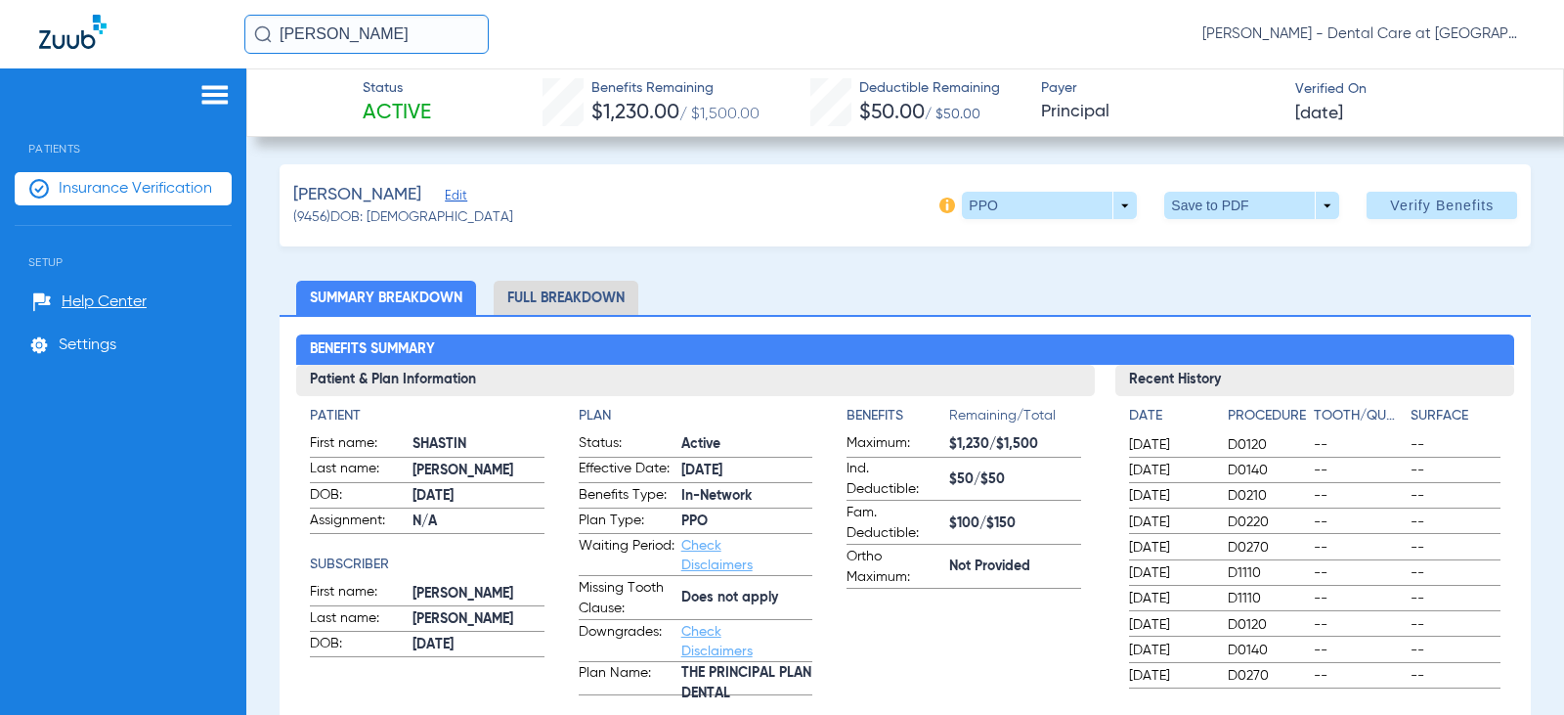
drag, startPoint x: 618, startPoint y: 303, endPoint x: 527, endPoint y: 311, distance: 91.3
click at [618, 303] on li "Full Breakdown" at bounding box center [566, 298] width 145 height 34
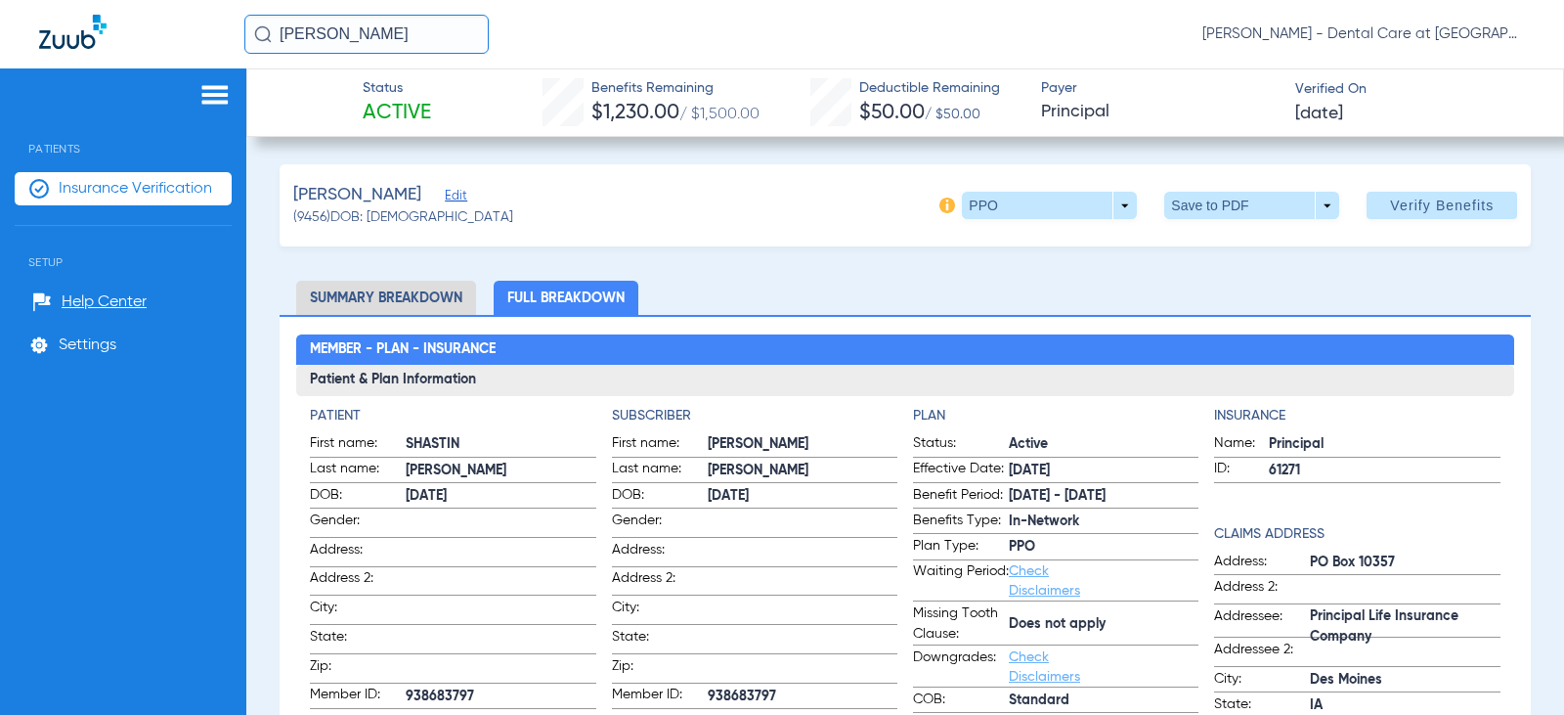
drag, startPoint x: 446, startPoint y: 32, endPoint x: 54, endPoint y: 49, distance: 392.4
click at [146, 28] on div "[PERSON_NAME] s [PERSON_NAME] - Dental Care at [GEOGRAPHIC_DATA]" at bounding box center [782, 34] width 1564 height 68
click at [383, 34] on input "[PERSON_NAME]" at bounding box center [366, 34] width 244 height 39
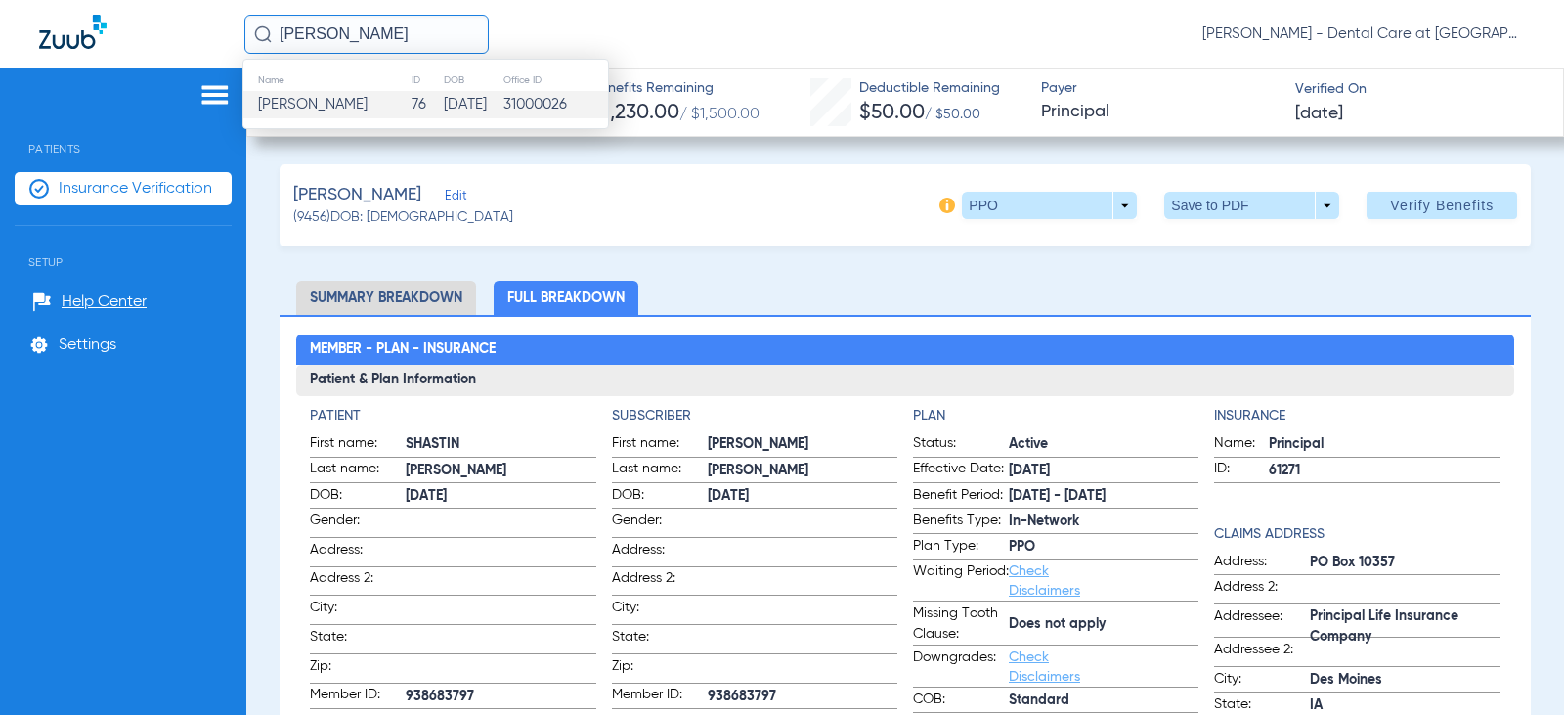
click at [411, 98] on td "76" at bounding box center [427, 104] width 32 height 27
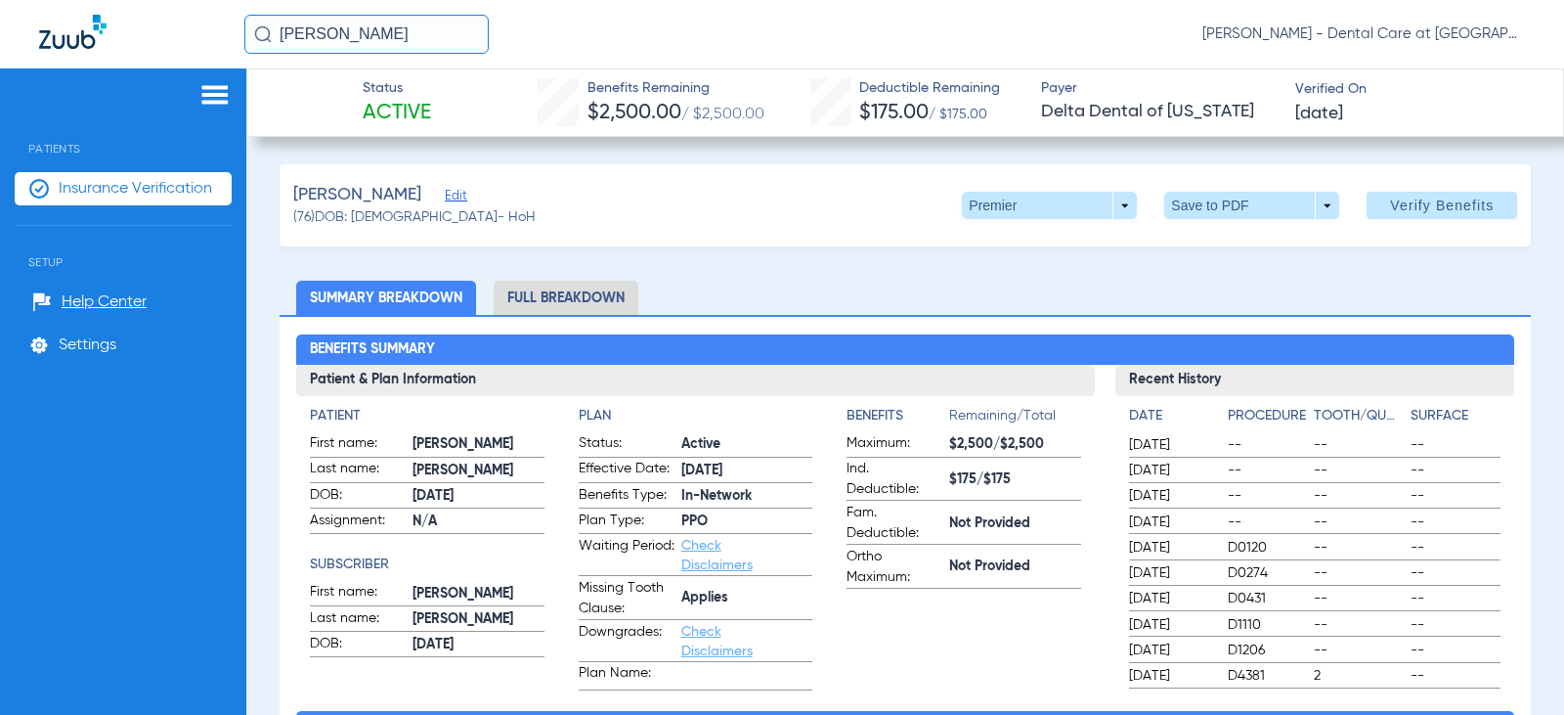
click at [587, 296] on li "Full Breakdown" at bounding box center [566, 298] width 145 height 34
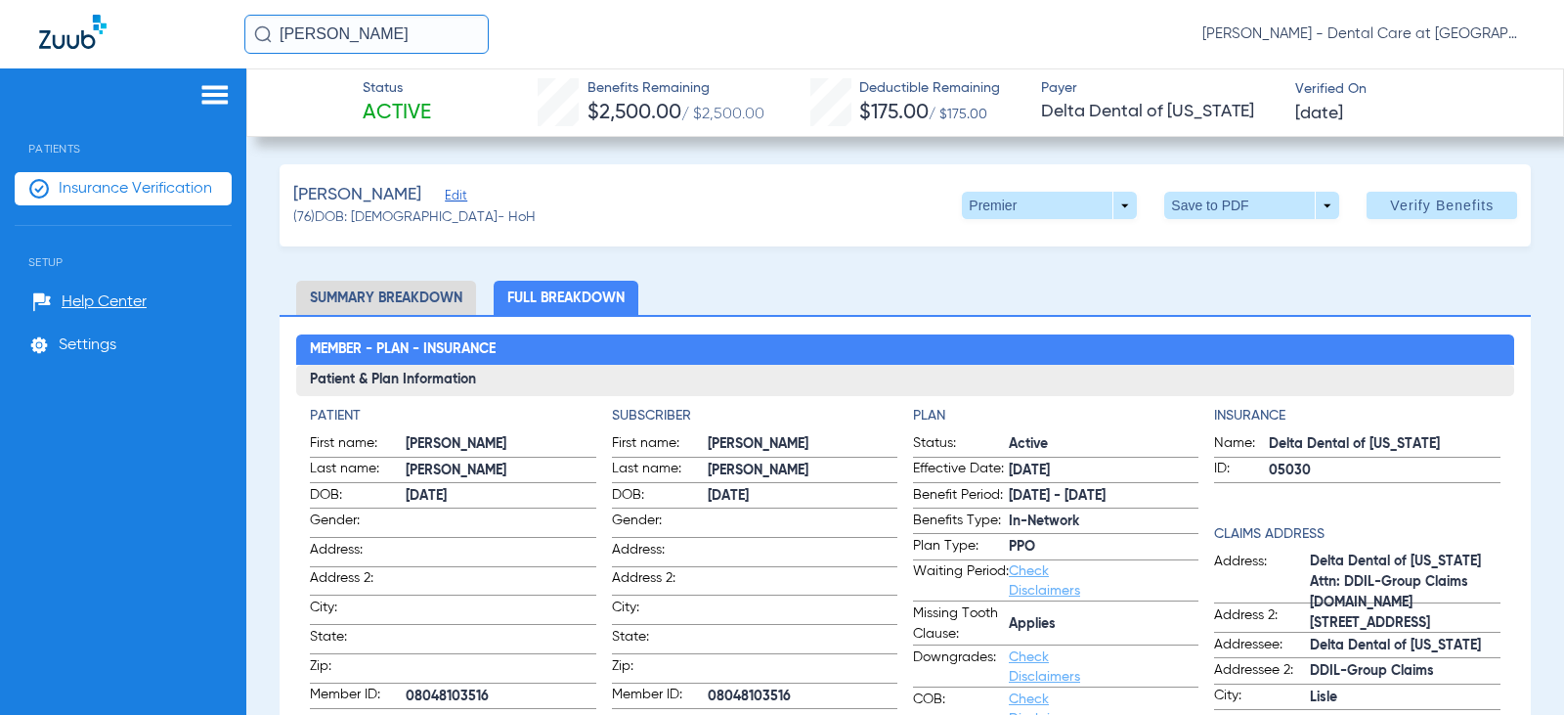
click at [344, 36] on input "[PERSON_NAME]" at bounding box center [366, 34] width 244 height 39
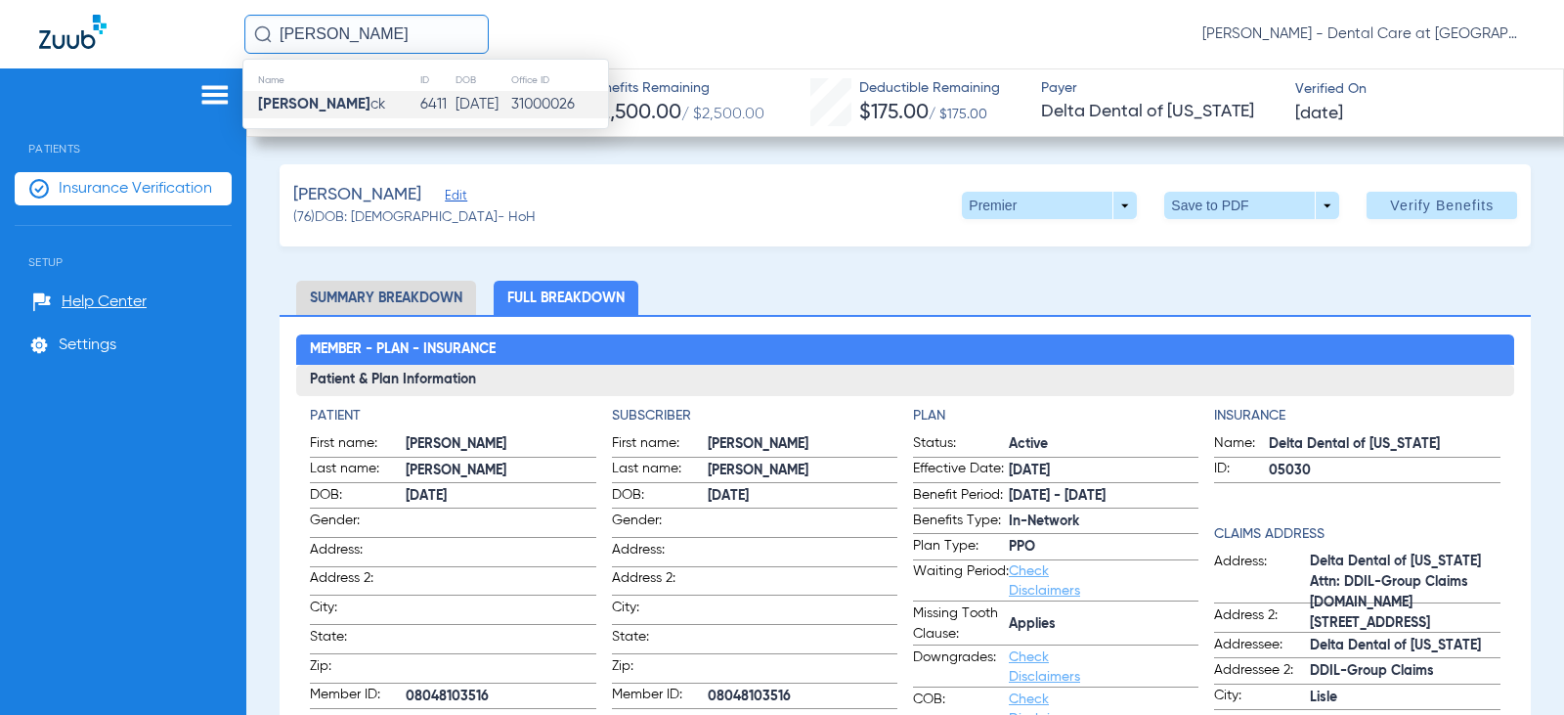
click at [364, 102] on td "[PERSON_NAME] ck" at bounding box center [331, 104] width 176 height 27
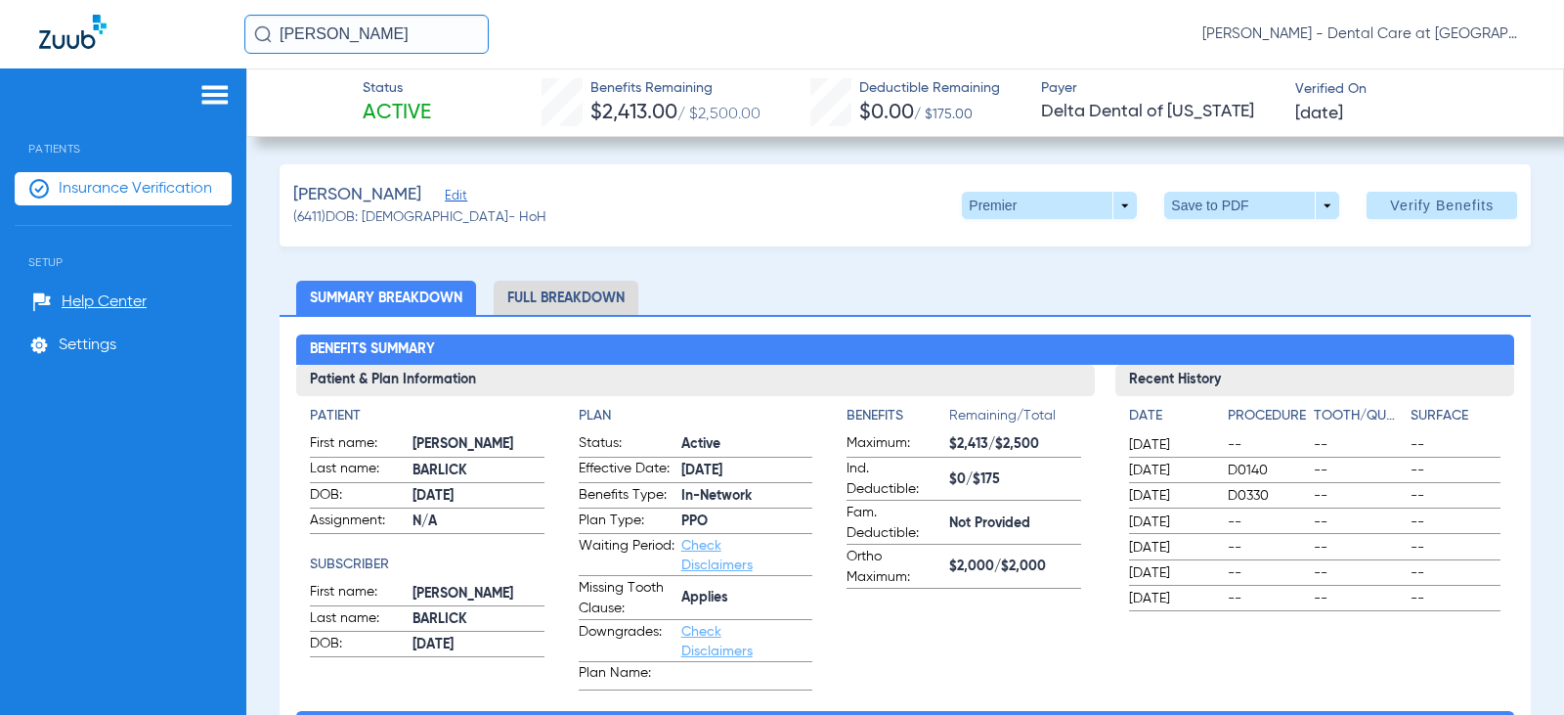
click at [542, 298] on li "Full Breakdown" at bounding box center [566, 298] width 145 height 34
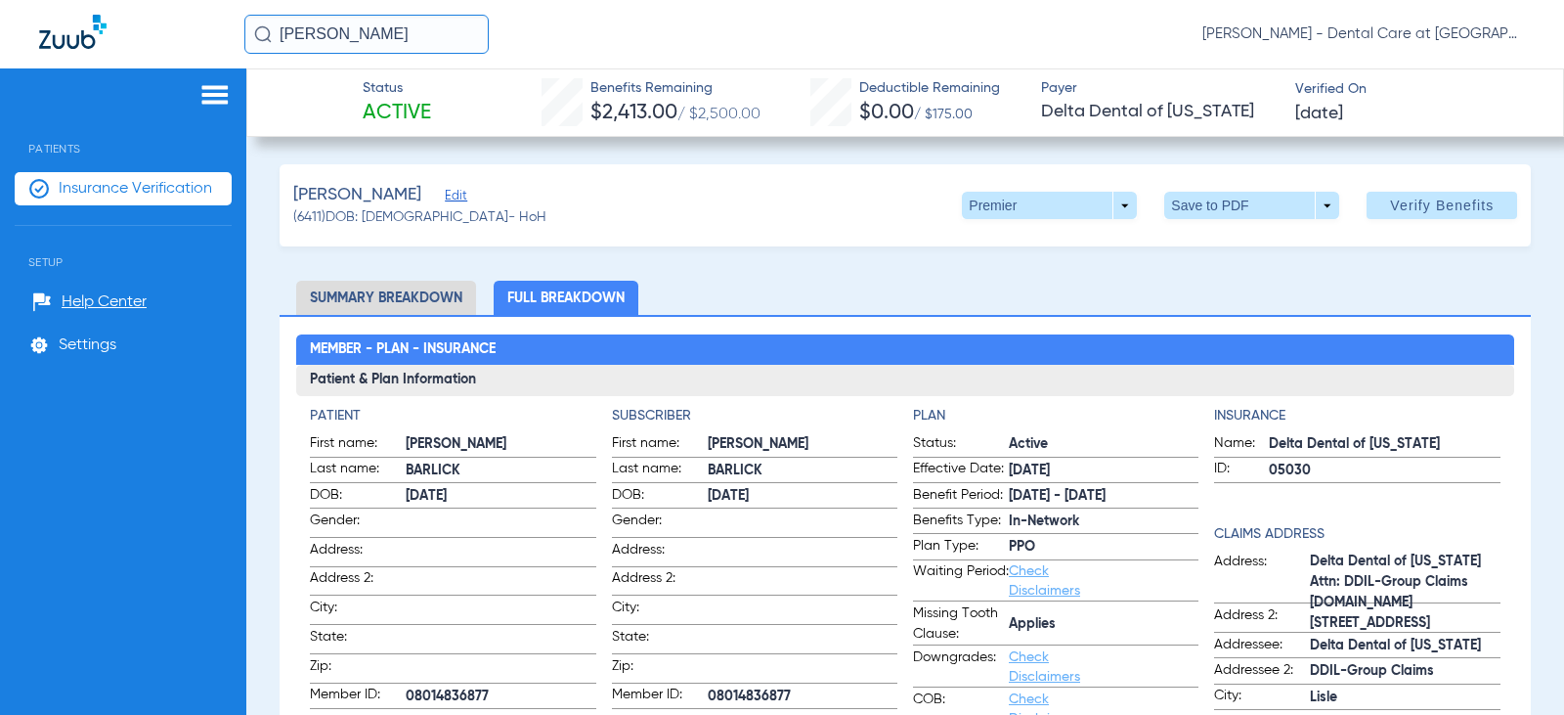
click at [376, 28] on input "[PERSON_NAME]" at bounding box center [366, 34] width 244 height 39
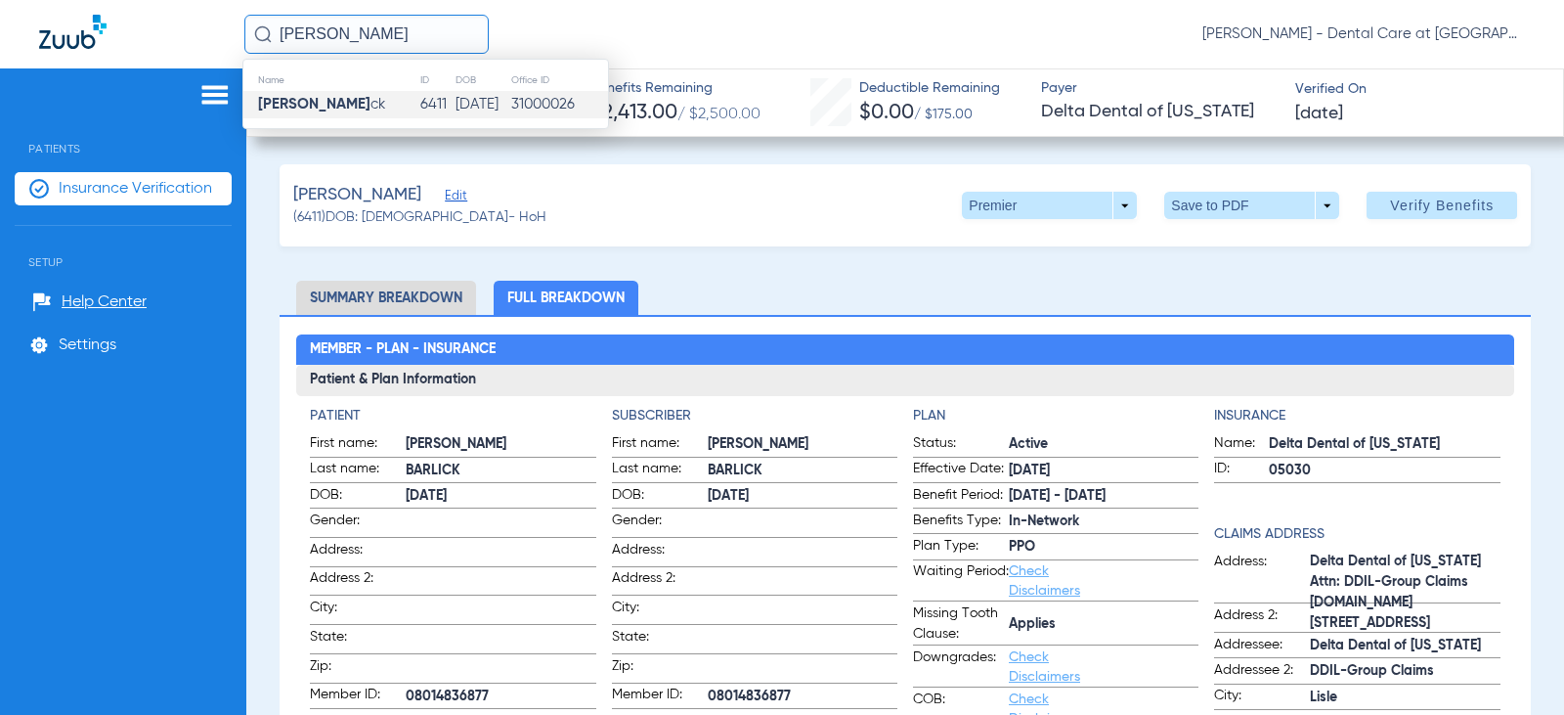
click at [376, 28] on input "[PERSON_NAME]" at bounding box center [366, 34] width 244 height 39
drag, startPoint x: 376, startPoint y: 28, endPoint x: 54, endPoint y: 28, distance: 322.6
click at [54, 28] on div "[PERSON_NAME] Name ID DOB Office ID [PERSON_NAME] ck 6411 [DATE] 31000026 [PERS…" at bounding box center [782, 34] width 1564 height 68
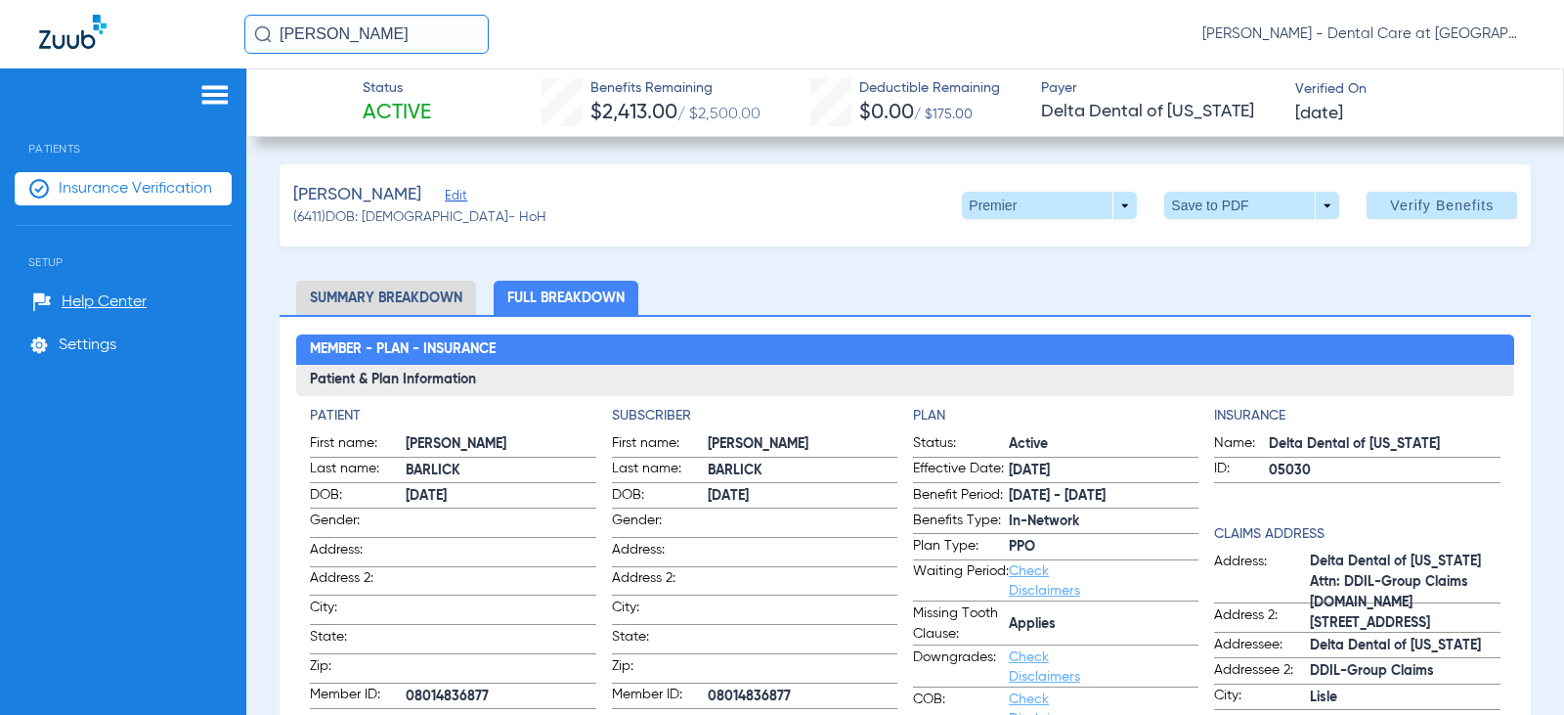
click at [400, 20] on input "[PERSON_NAME]" at bounding box center [366, 34] width 244 height 39
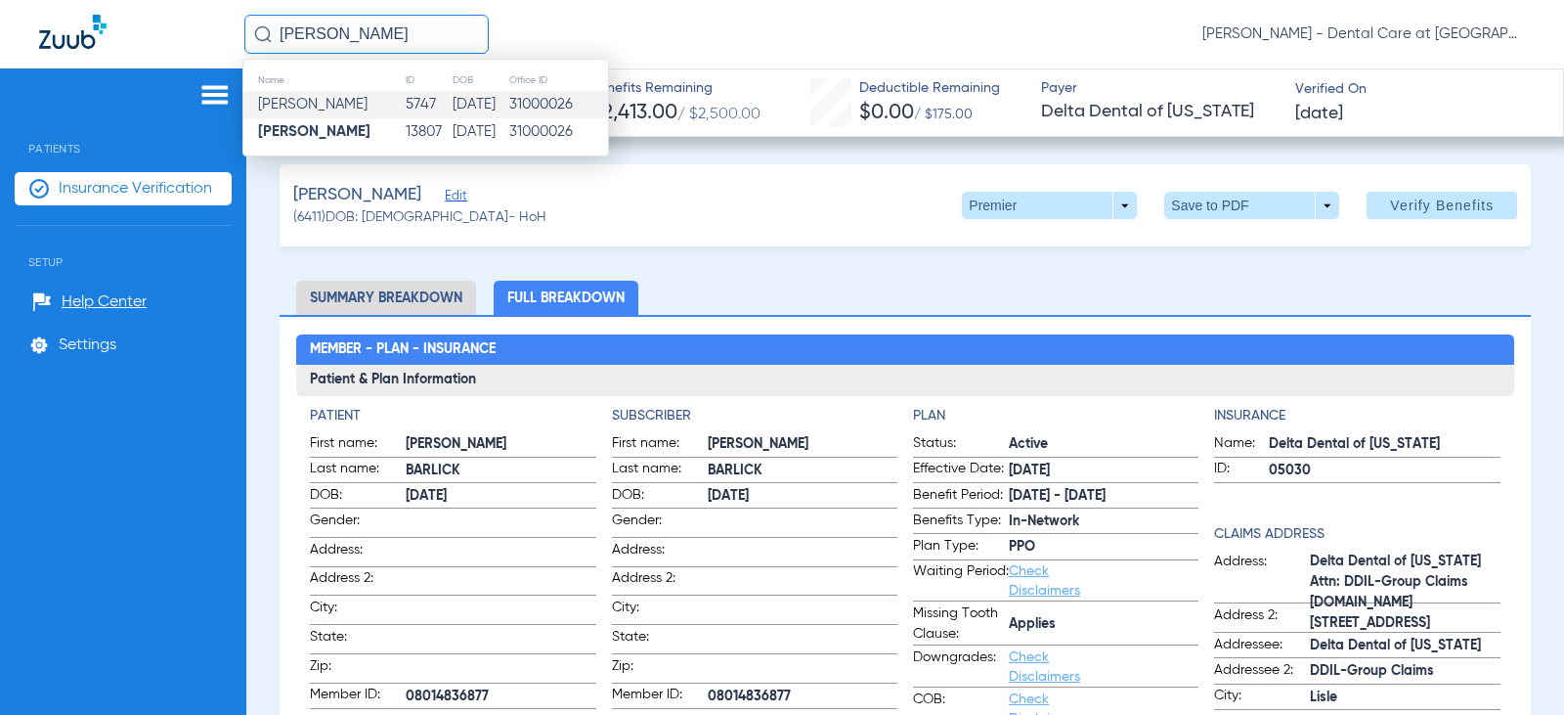
click at [394, 111] on td "[PERSON_NAME]" at bounding box center [323, 104] width 161 height 27
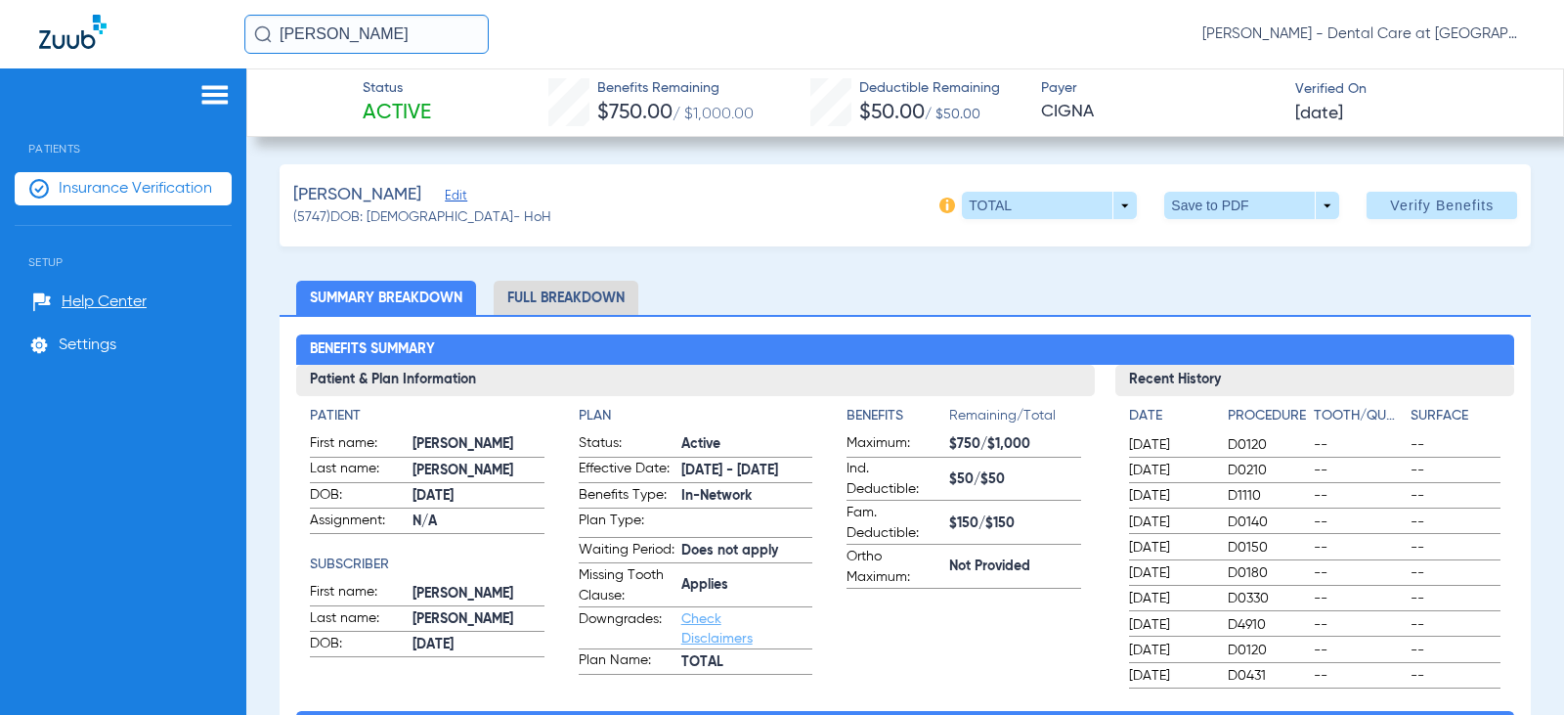
click at [406, 34] on input "[PERSON_NAME]" at bounding box center [366, 34] width 244 height 39
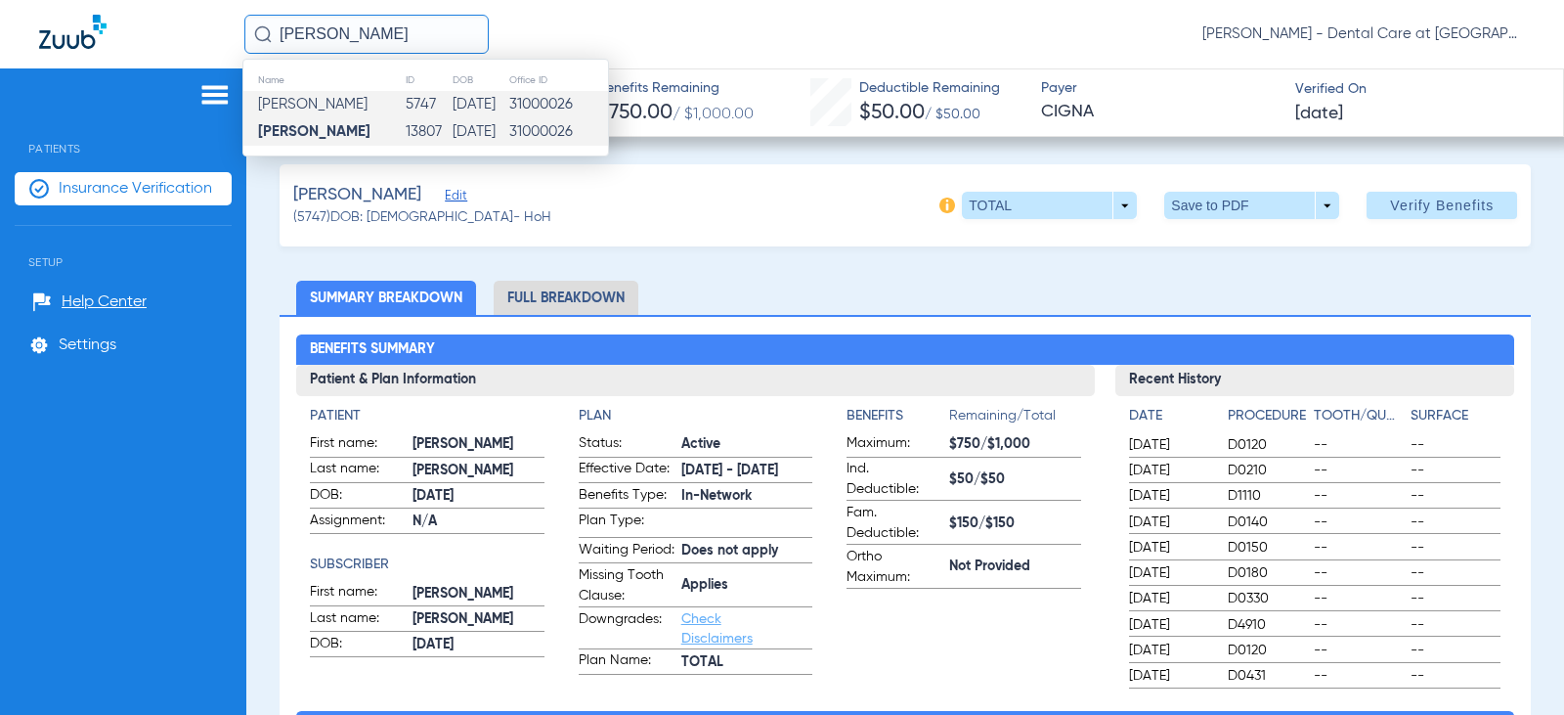
click at [383, 128] on td "[PERSON_NAME]" at bounding box center [323, 131] width 161 height 27
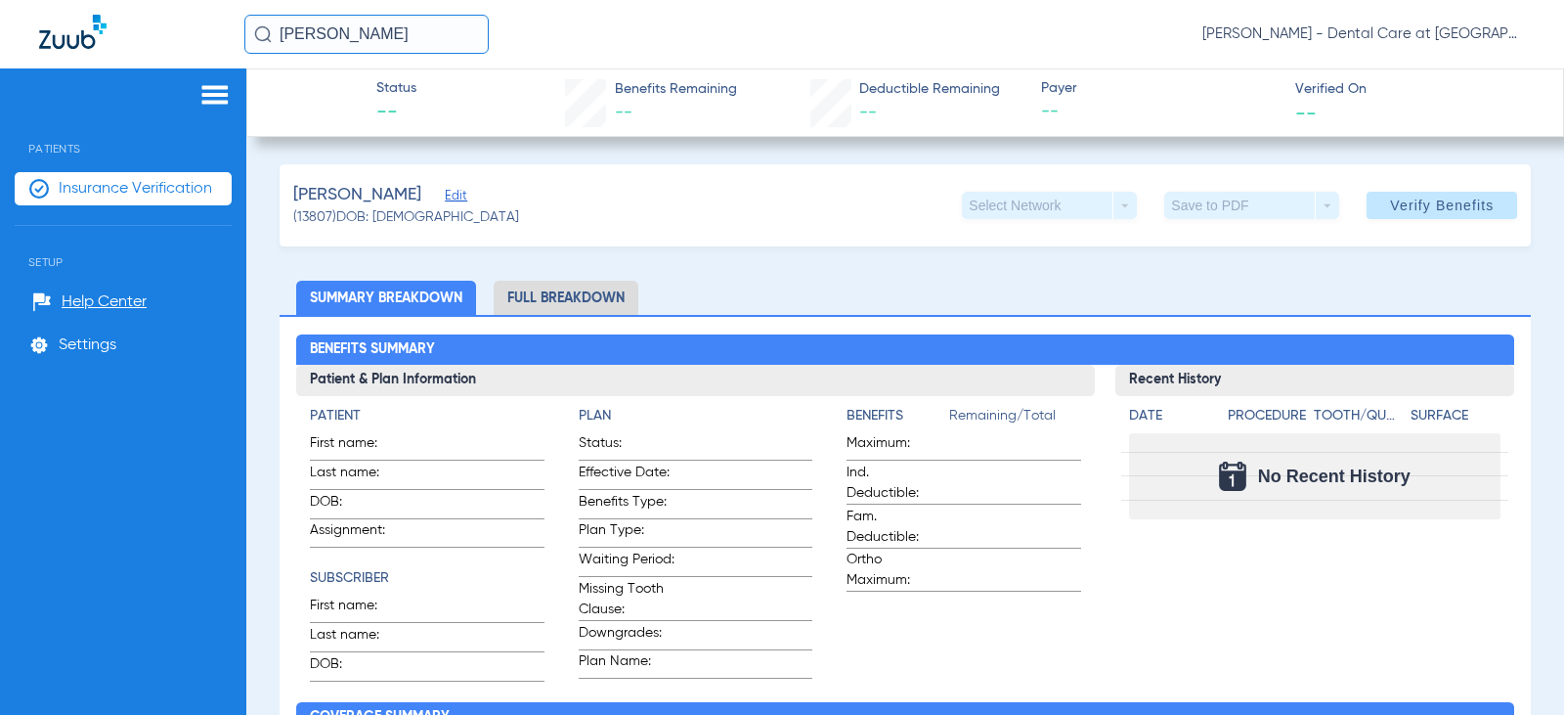
click at [407, 43] on input "[PERSON_NAME]" at bounding box center [366, 34] width 244 height 39
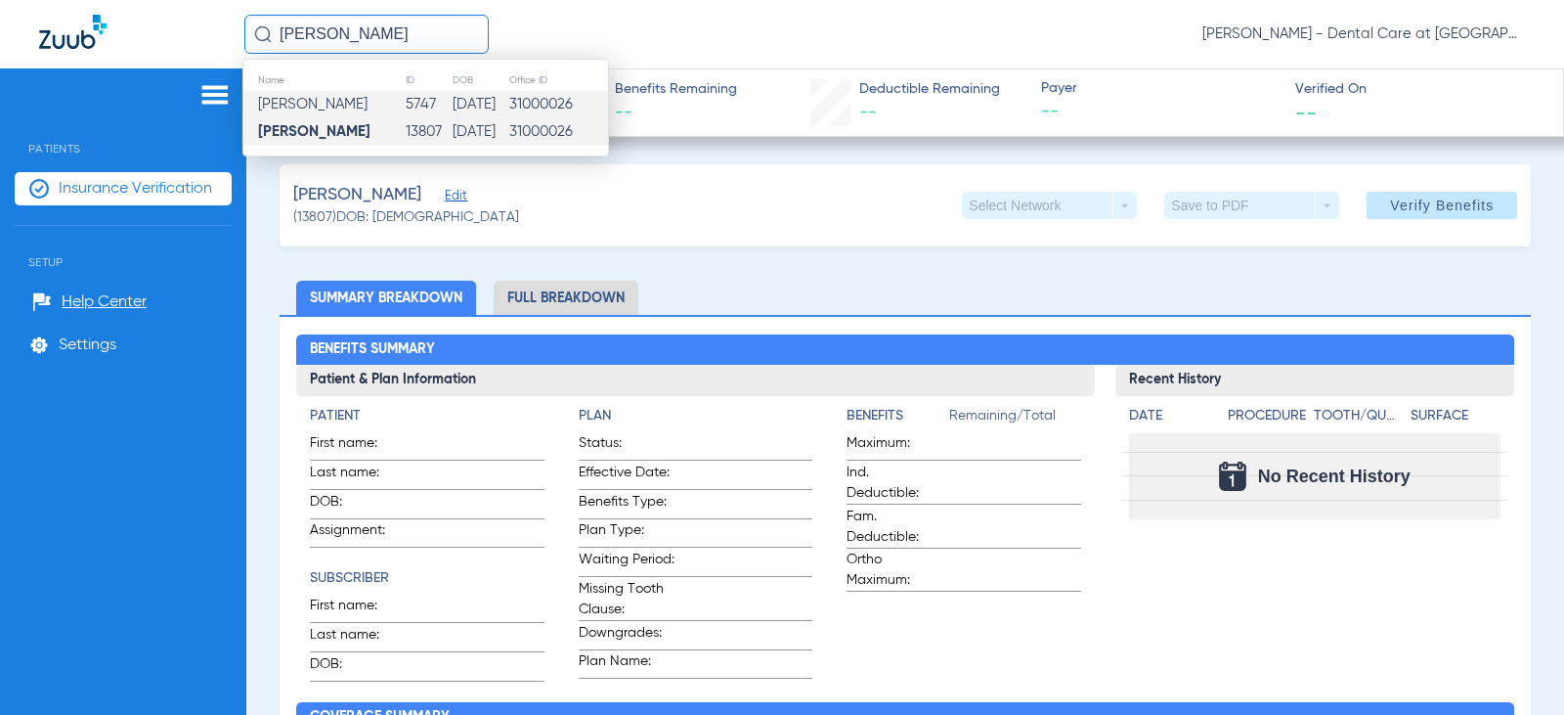
click at [397, 103] on td "[PERSON_NAME]" at bounding box center [323, 104] width 161 height 27
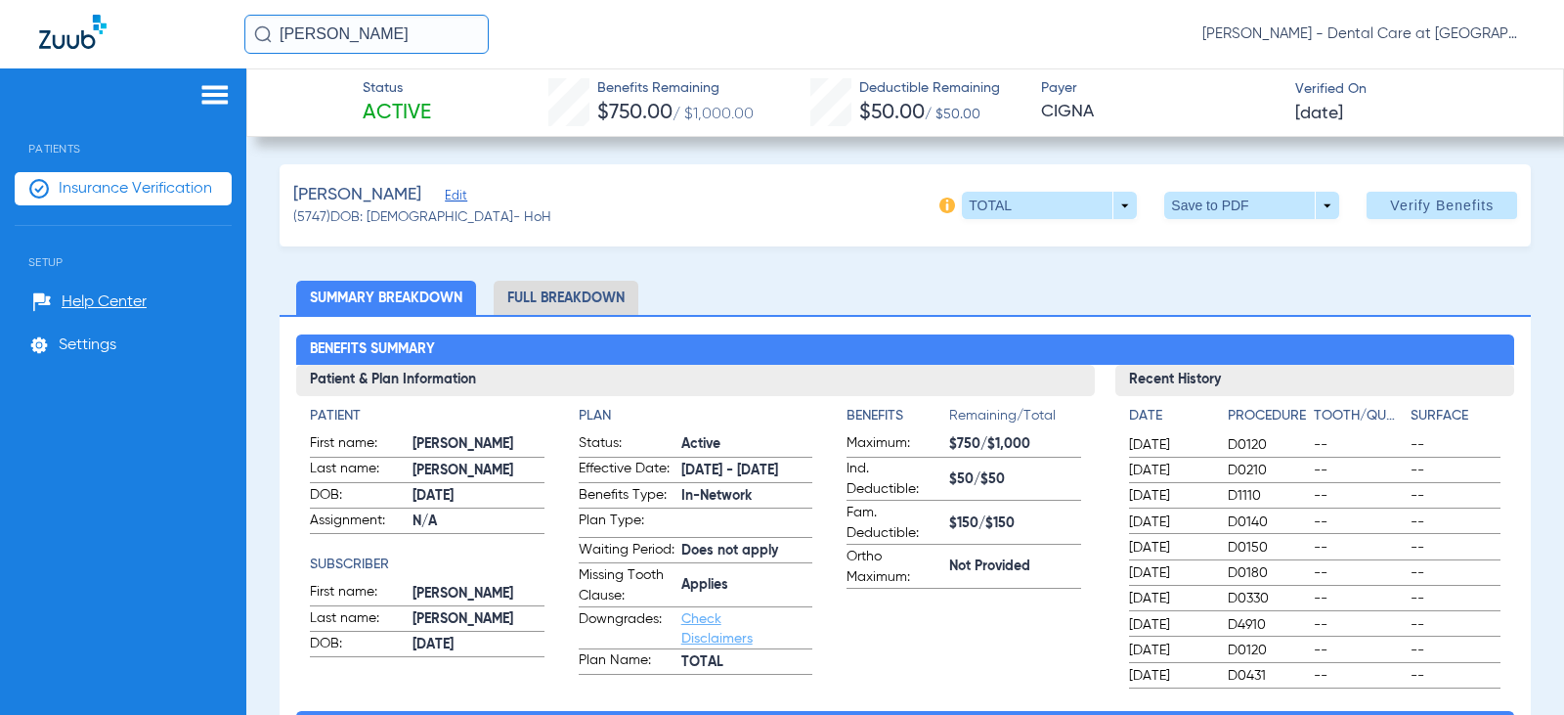
click at [535, 300] on li "Full Breakdown" at bounding box center [566, 298] width 145 height 34
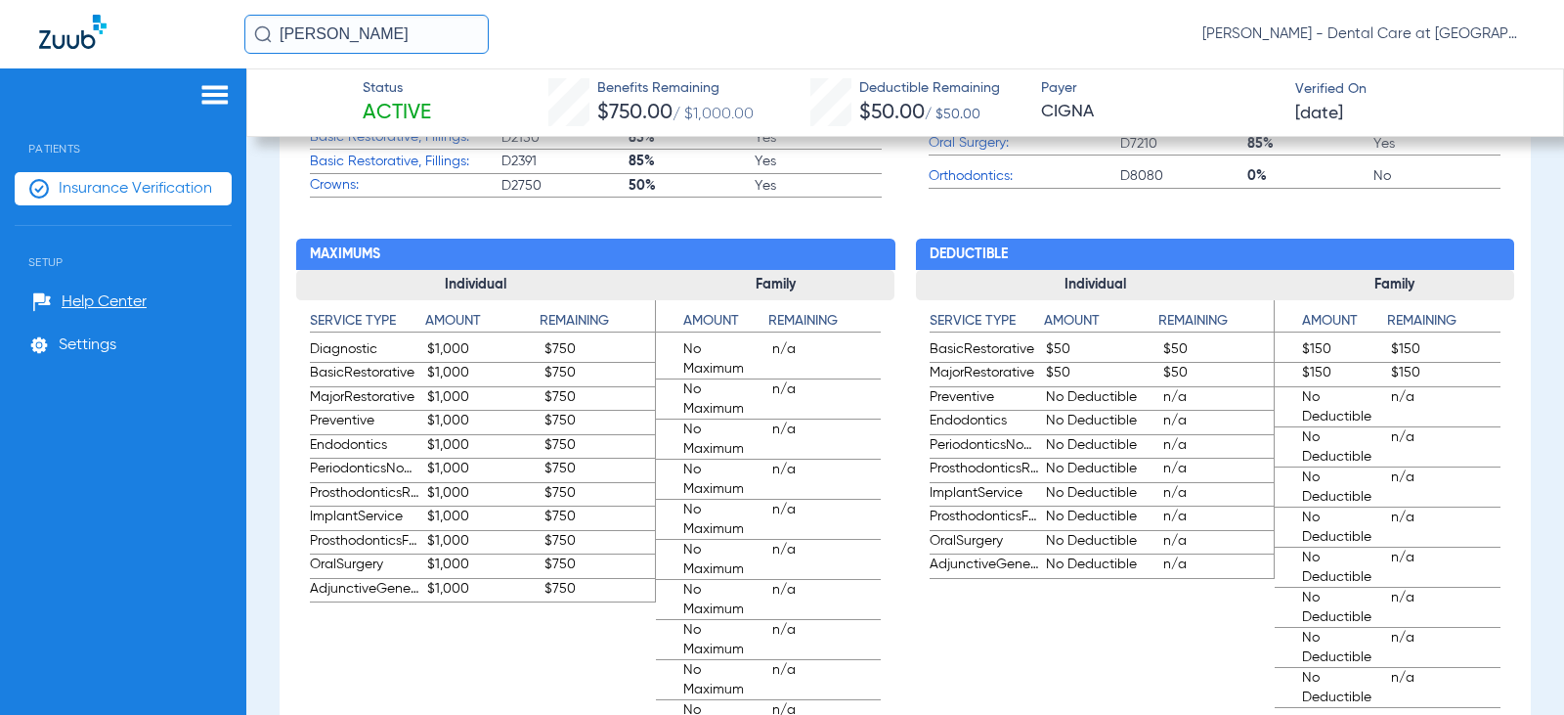
scroll to position [1168, 0]
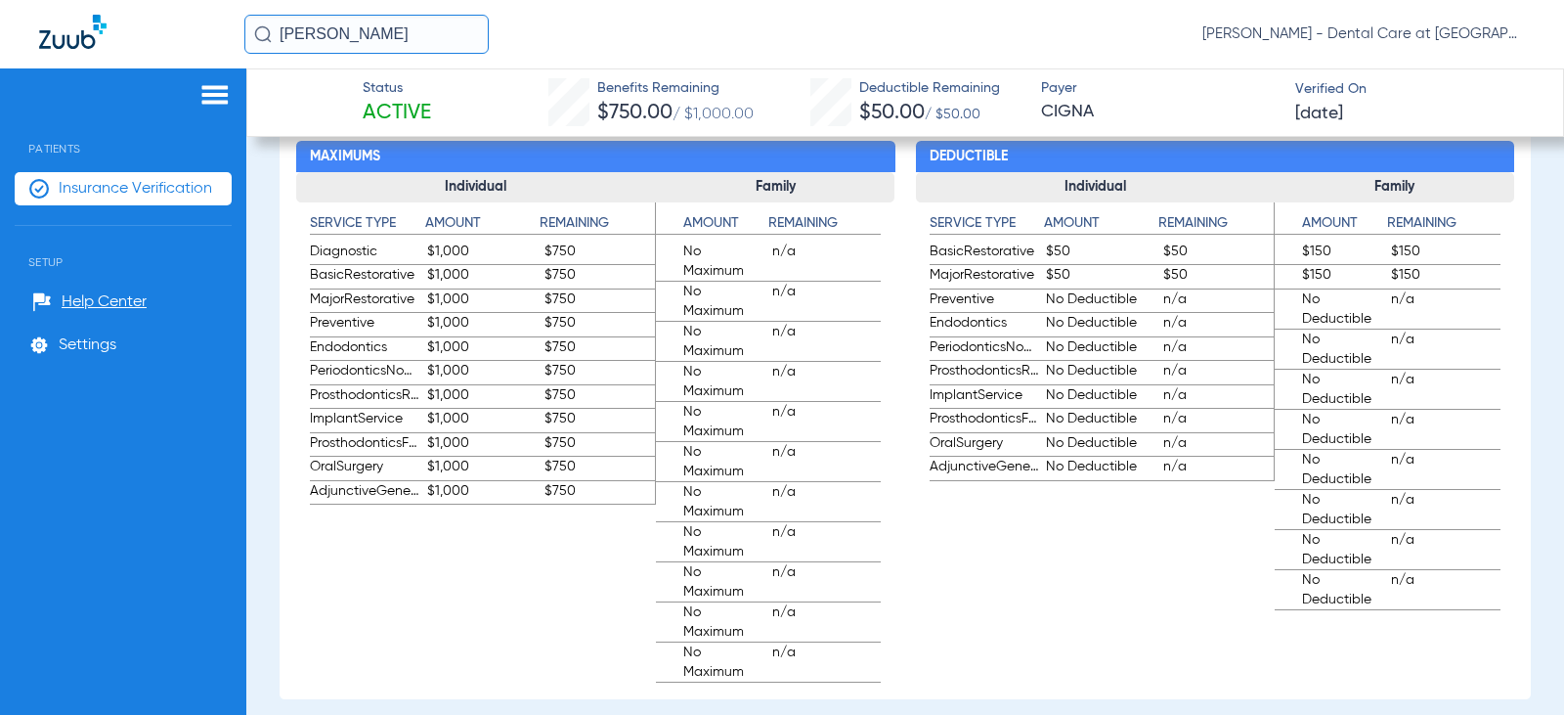
drag, startPoint x: 457, startPoint y: 24, endPoint x: 2, endPoint y: 50, distance: 455.3
click at [29, 43] on div "[PERSON_NAME] [PERSON_NAME] - Dental Care at [GEOGRAPHIC_DATA]" at bounding box center [782, 34] width 1564 height 68
click at [415, 39] on input "[PERSON_NAME]" at bounding box center [366, 34] width 244 height 39
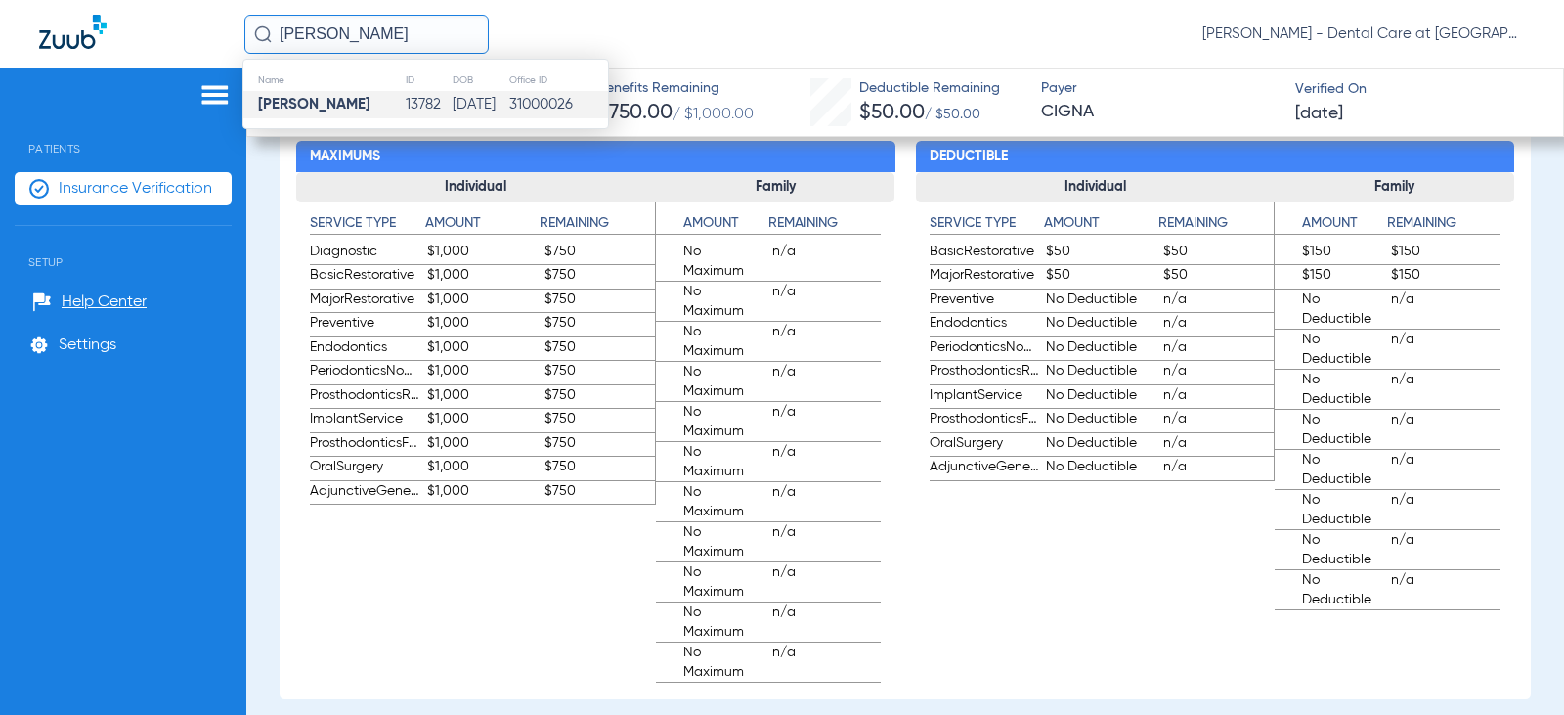
click at [427, 93] on td "13782" at bounding box center [428, 104] width 47 height 27
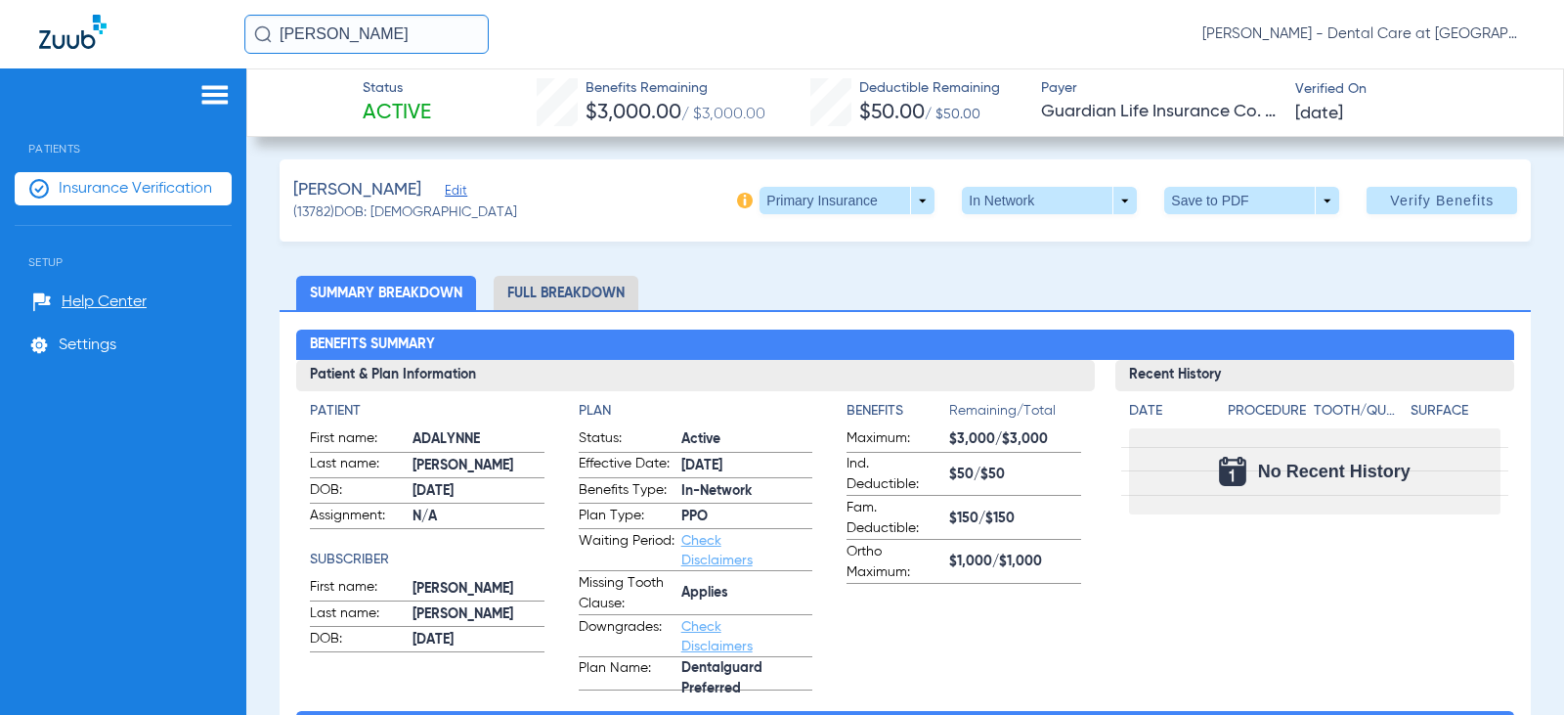
scroll to position [1, 0]
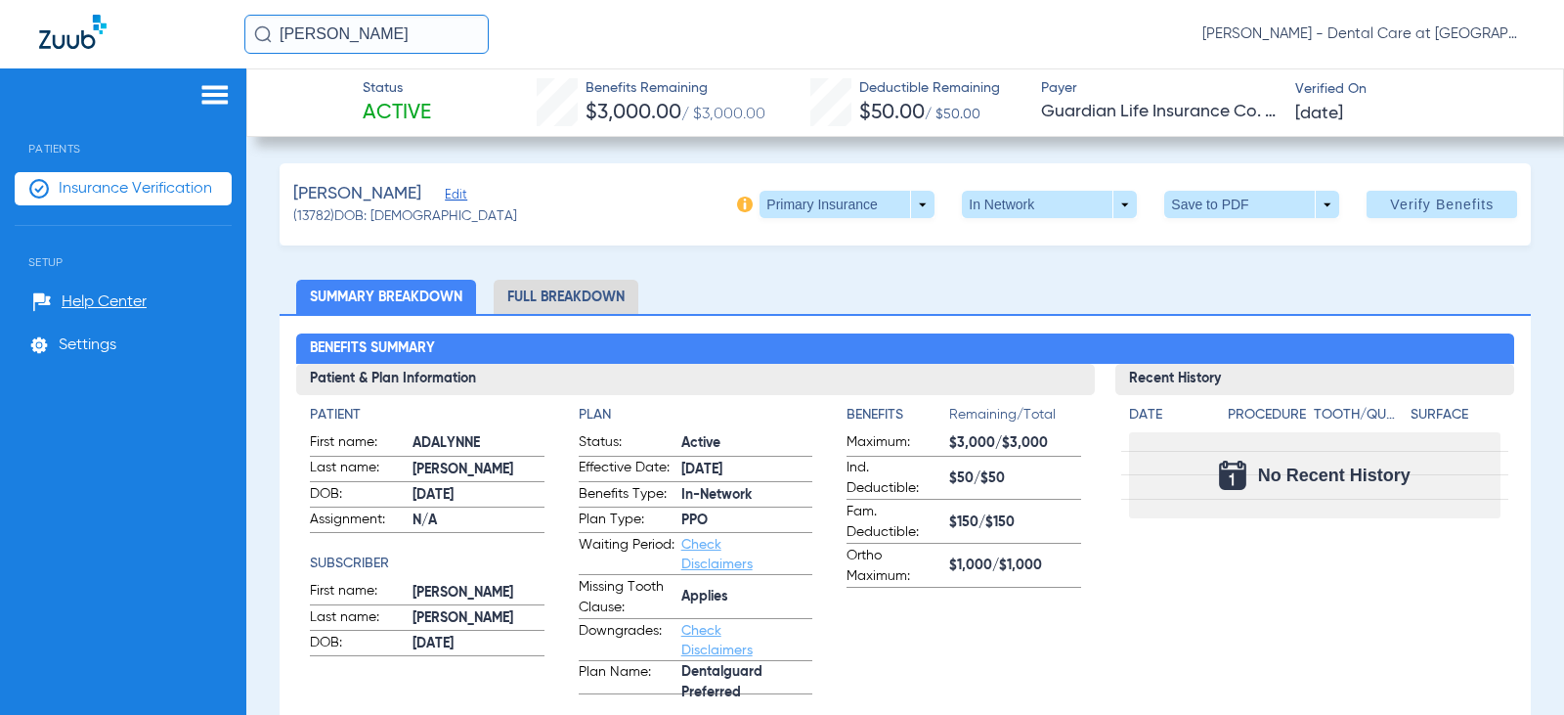
click at [565, 300] on li "Full Breakdown" at bounding box center [566, 297] width 145 height 34
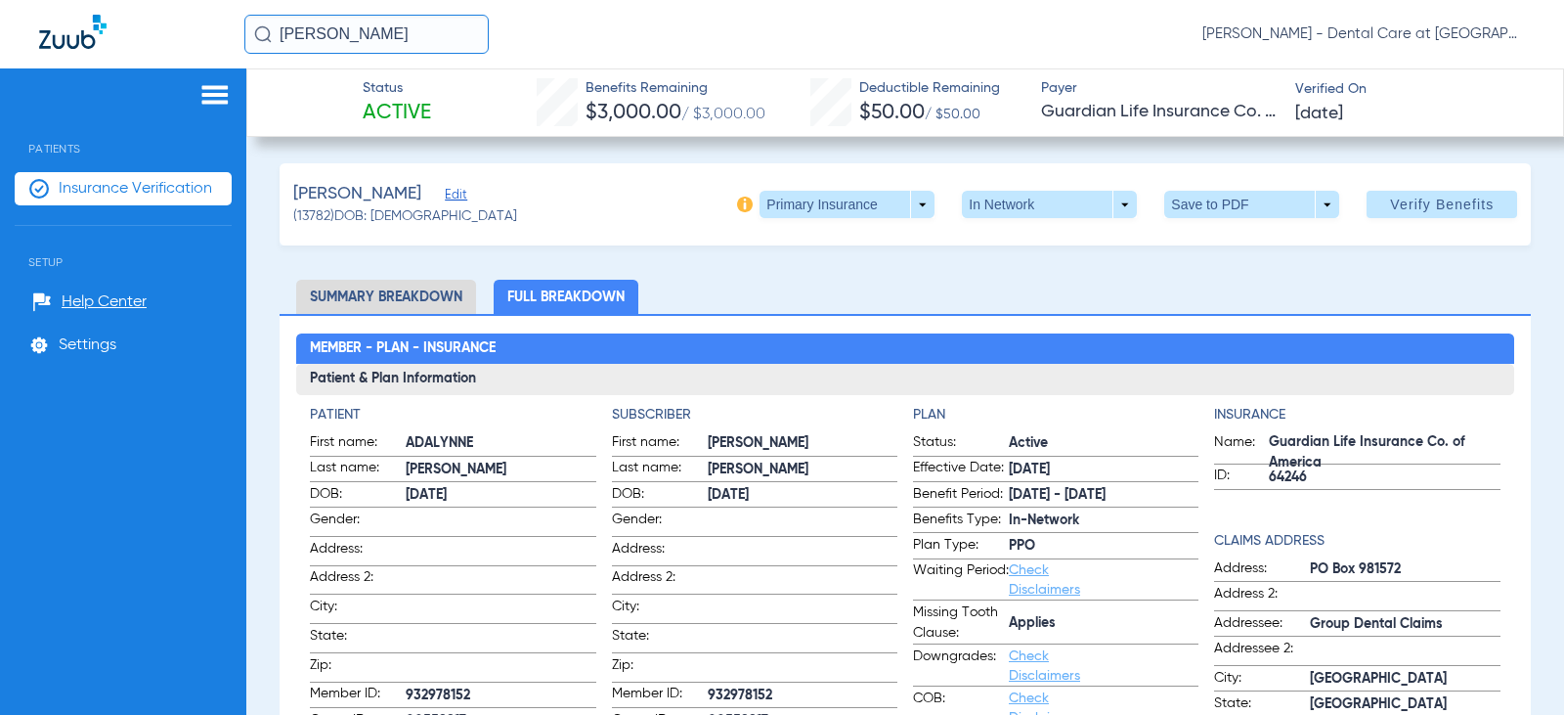
click at [432, 32] on input "[PERSON_NAME]" at bounding box center [366, 34] width 244 height 39
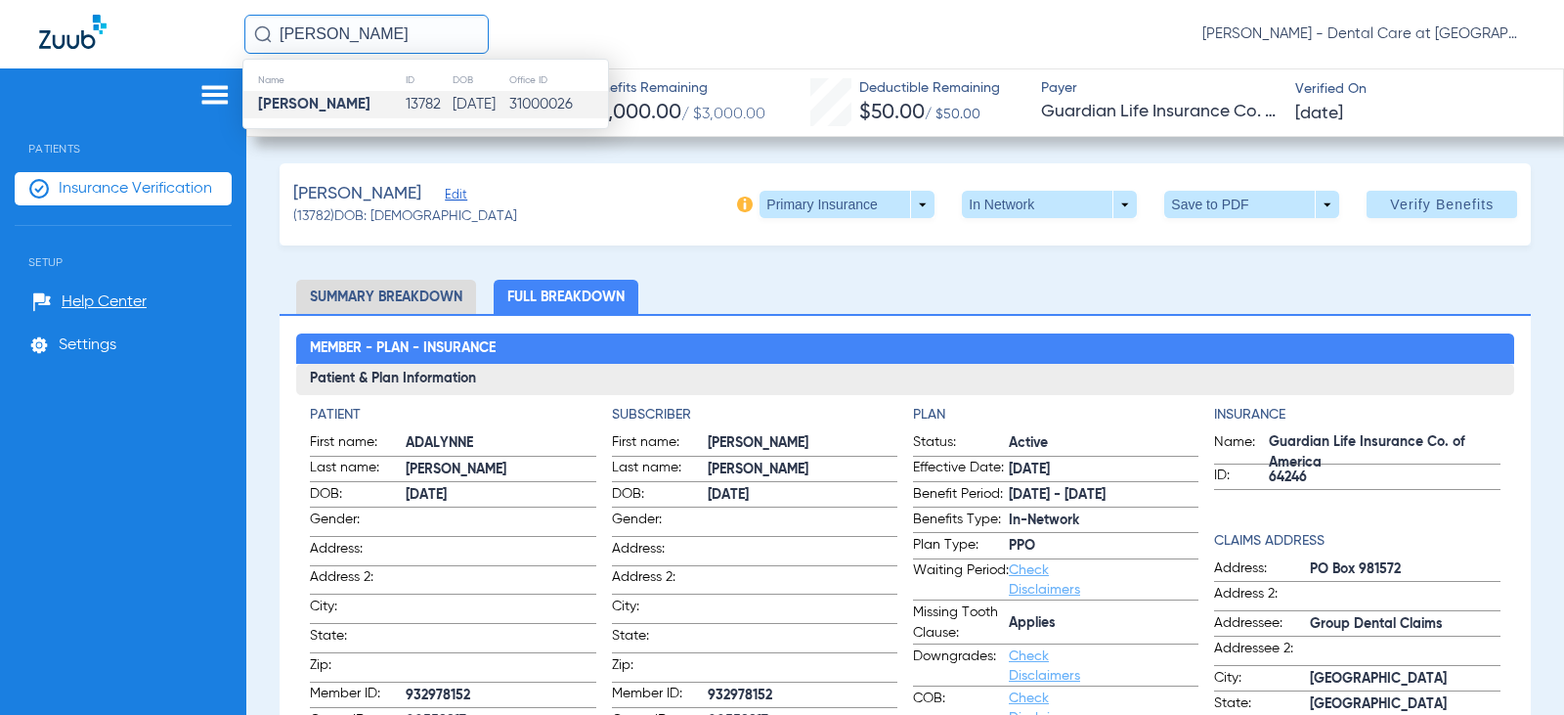
click at [432, 32] on input "[PERSON_NAME]" at bounding box center [366, 34] width 244 height 39
click at [549, 110] on td "31000026" at bounding box center [558, 104] width 100 height 27
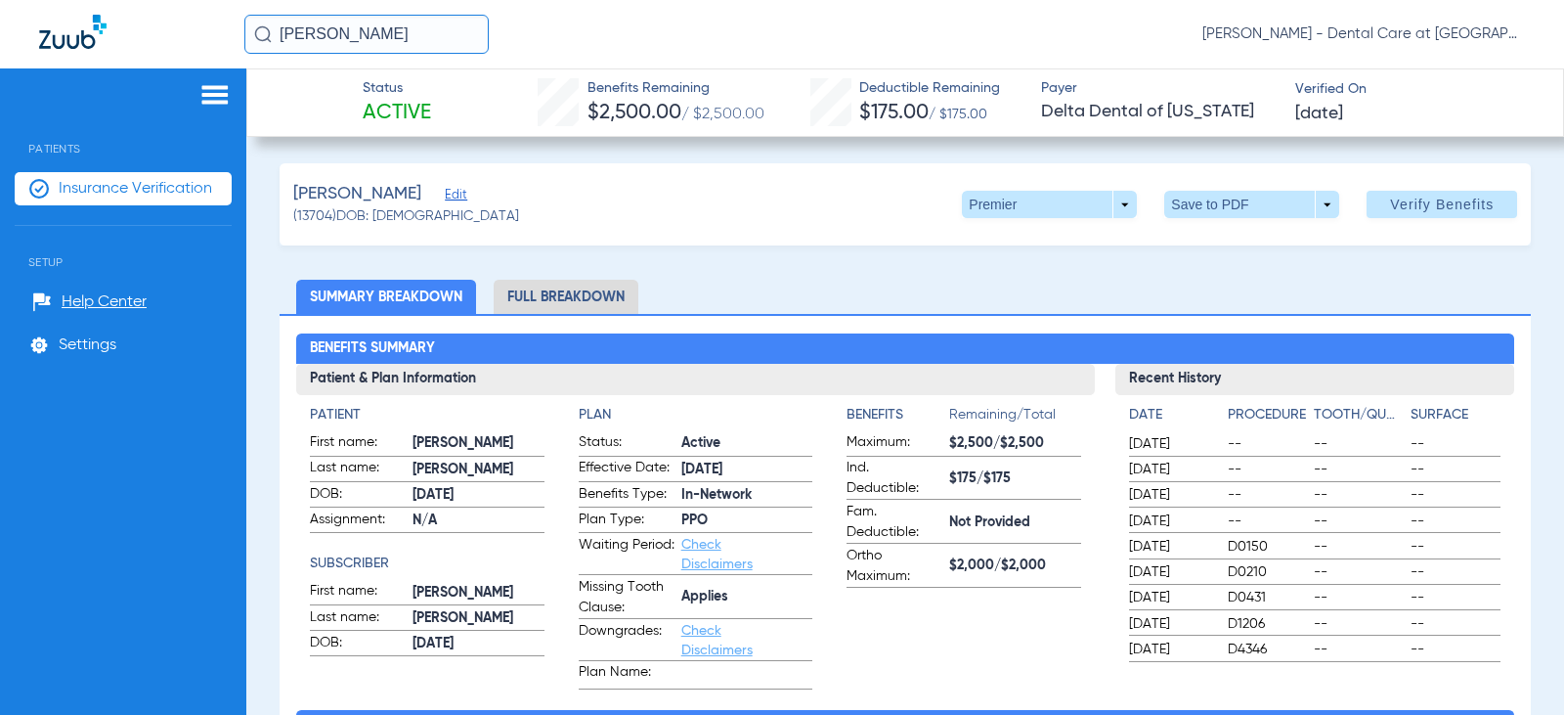
click at [422, 31] on input "[PERSON_NAME]" at bounding box center [366, 34] width 244 height 39
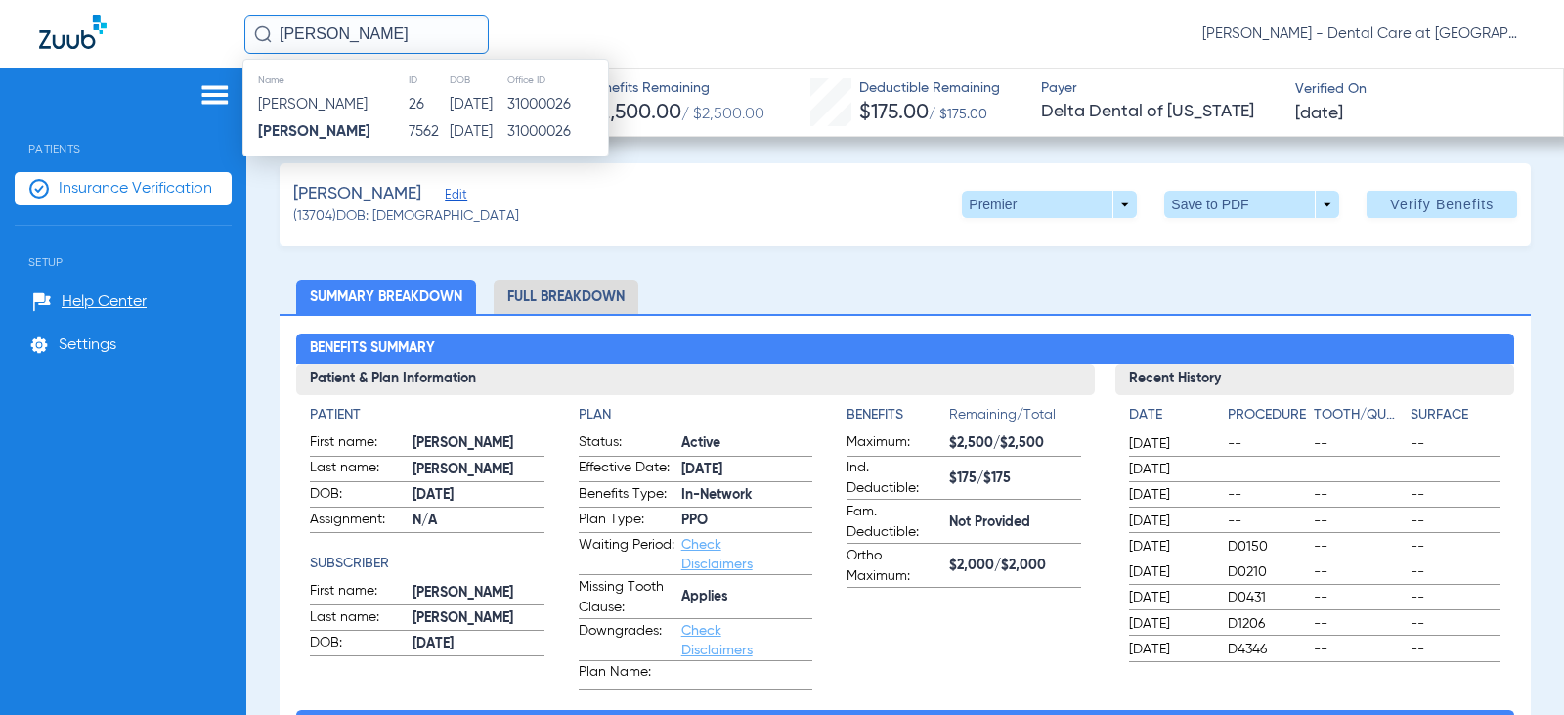
drag, startPoint x: 445, startPoint y: 37, endPoint x: 265, endPoint y: 37, distance: 179.9
click at [265, 37] on div "[PERSON_NAME]" at bounding box center [366, 34] width 244 height 39
click at [308, 105] on strong "[PERSON_NAME]" at bounding box center [314, 104] width 112 height 15
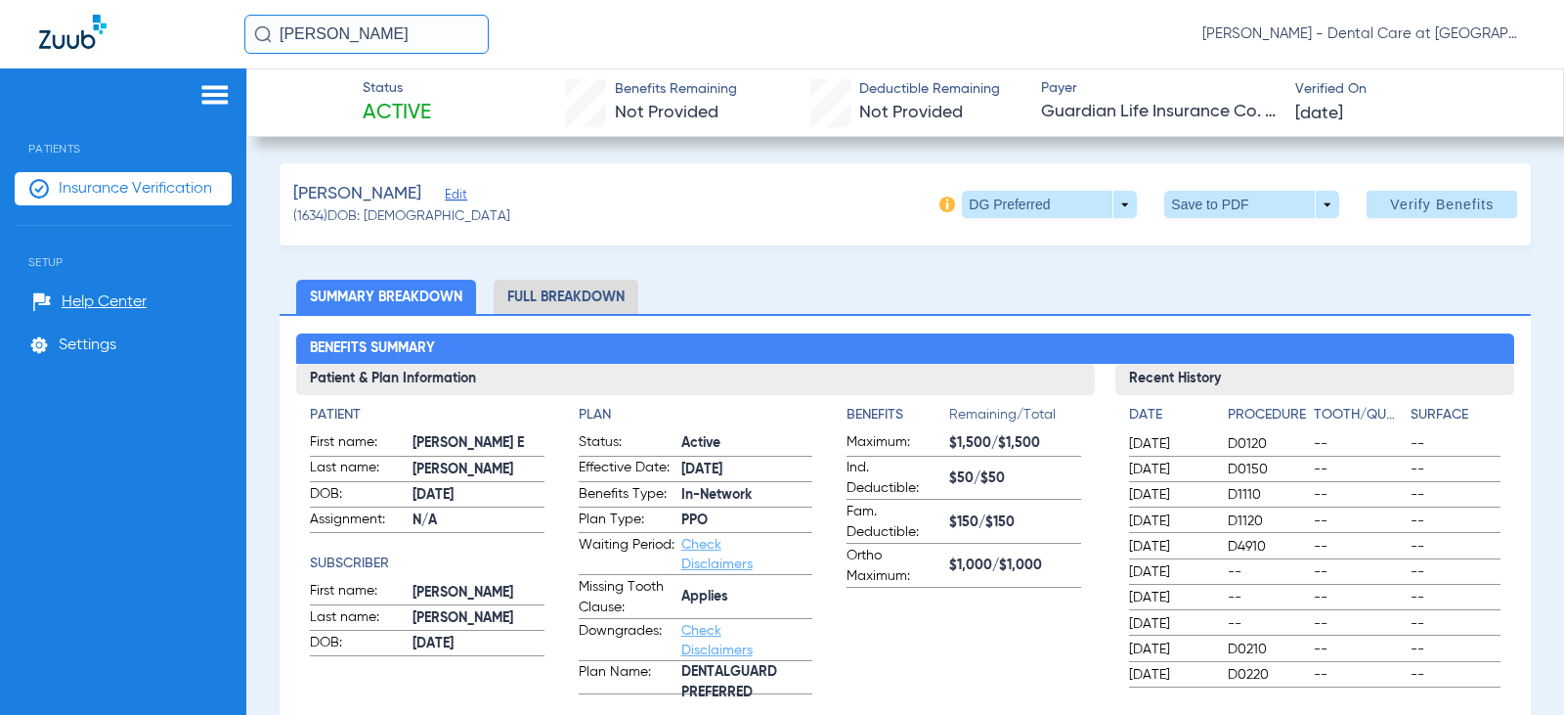
click at [434, 30] on input "[PERSON_NAME]" at bounding box center [366, 34] width 244 height 39
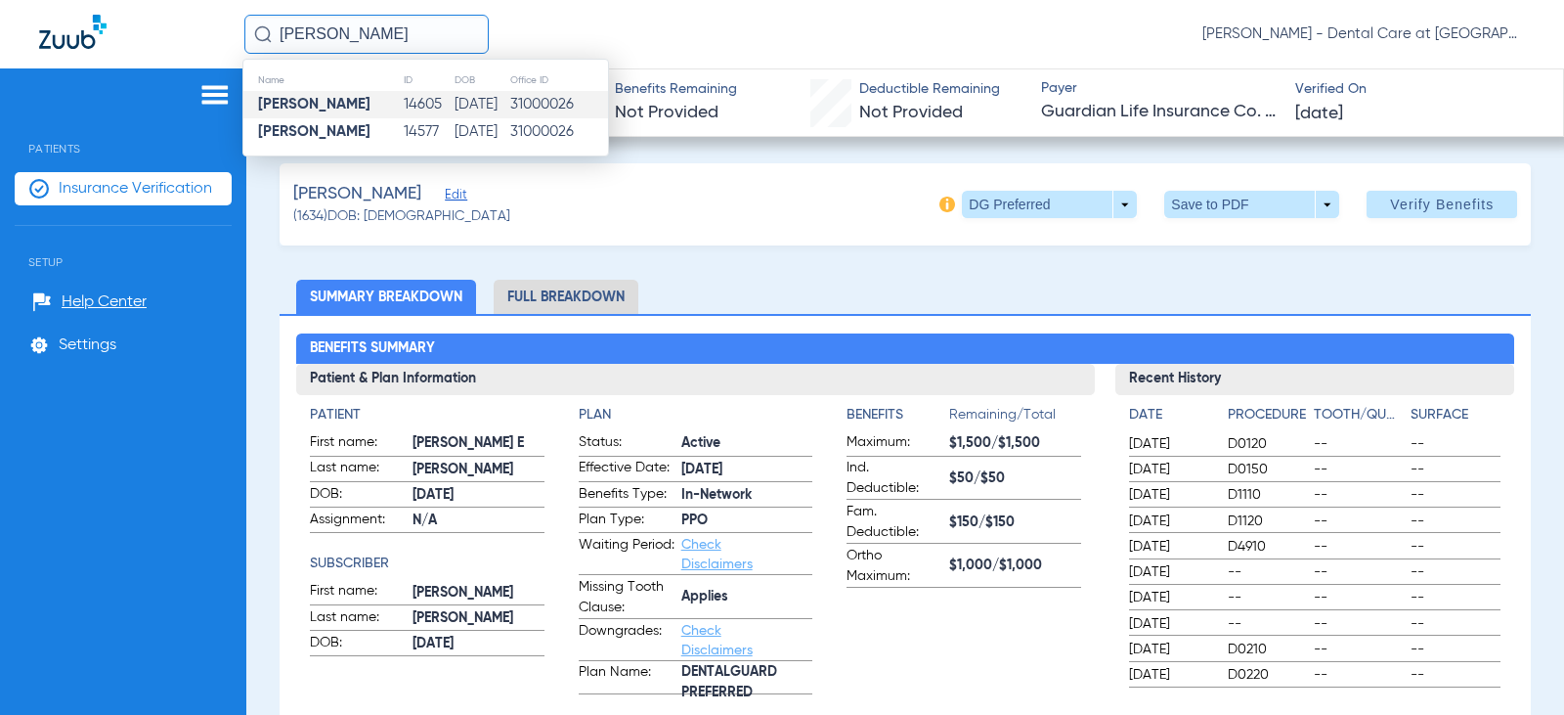
type input "[PERSON_NAME]"
click at [403, 97] on td "14605" at bounding box center [428, 104] width 50 height 27
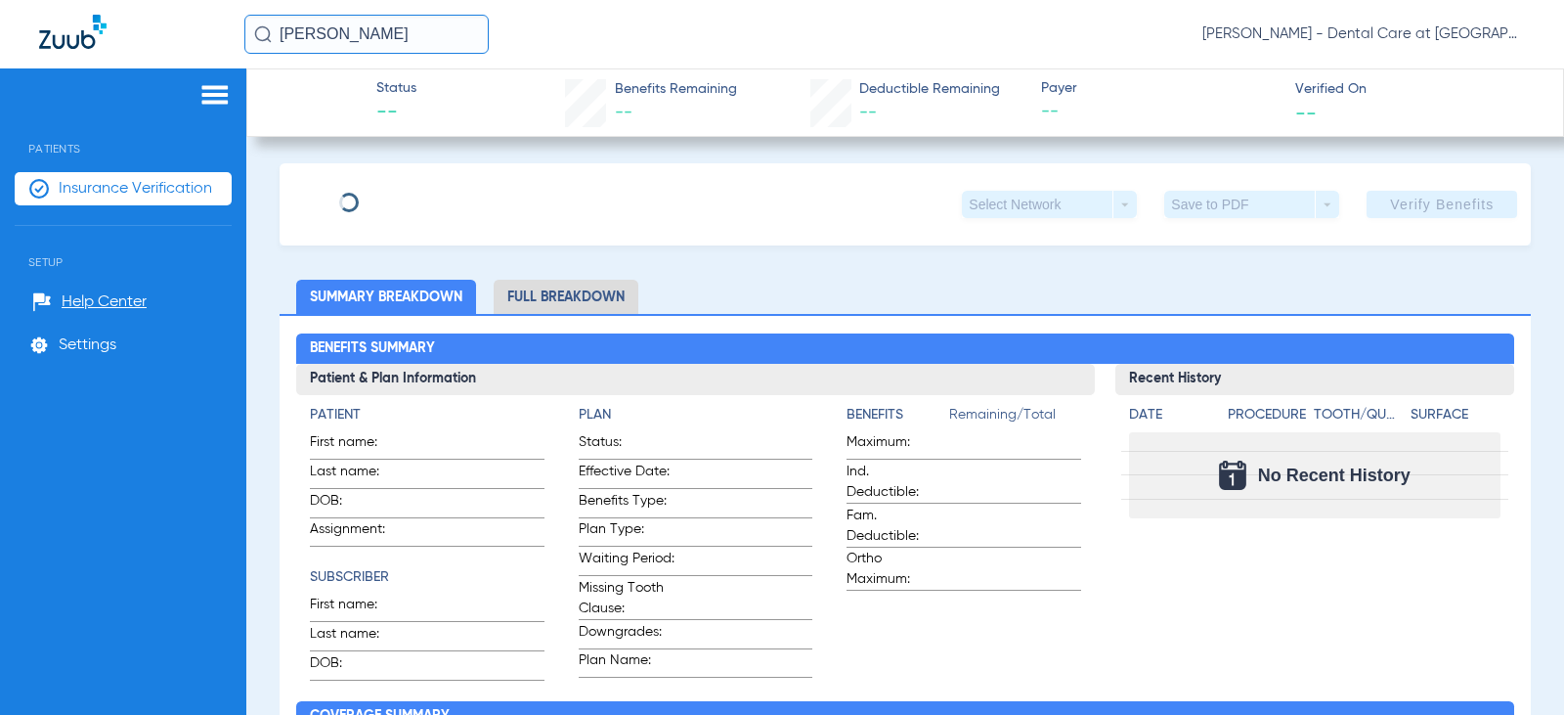
scroll to position [153, 0]
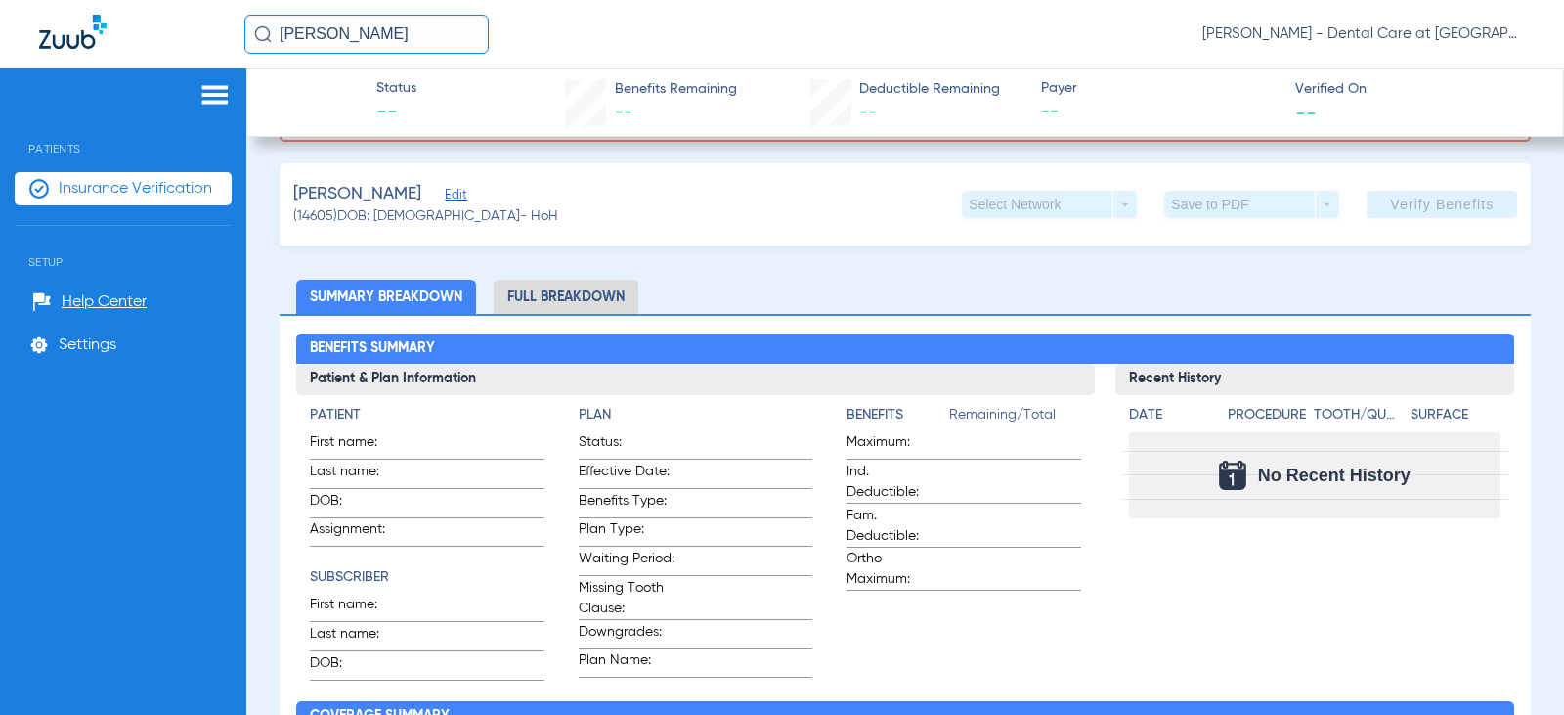
click at [420, 36] on input "[PERSON_NAME]" at bounding box center [366, 34] width 244 height 39
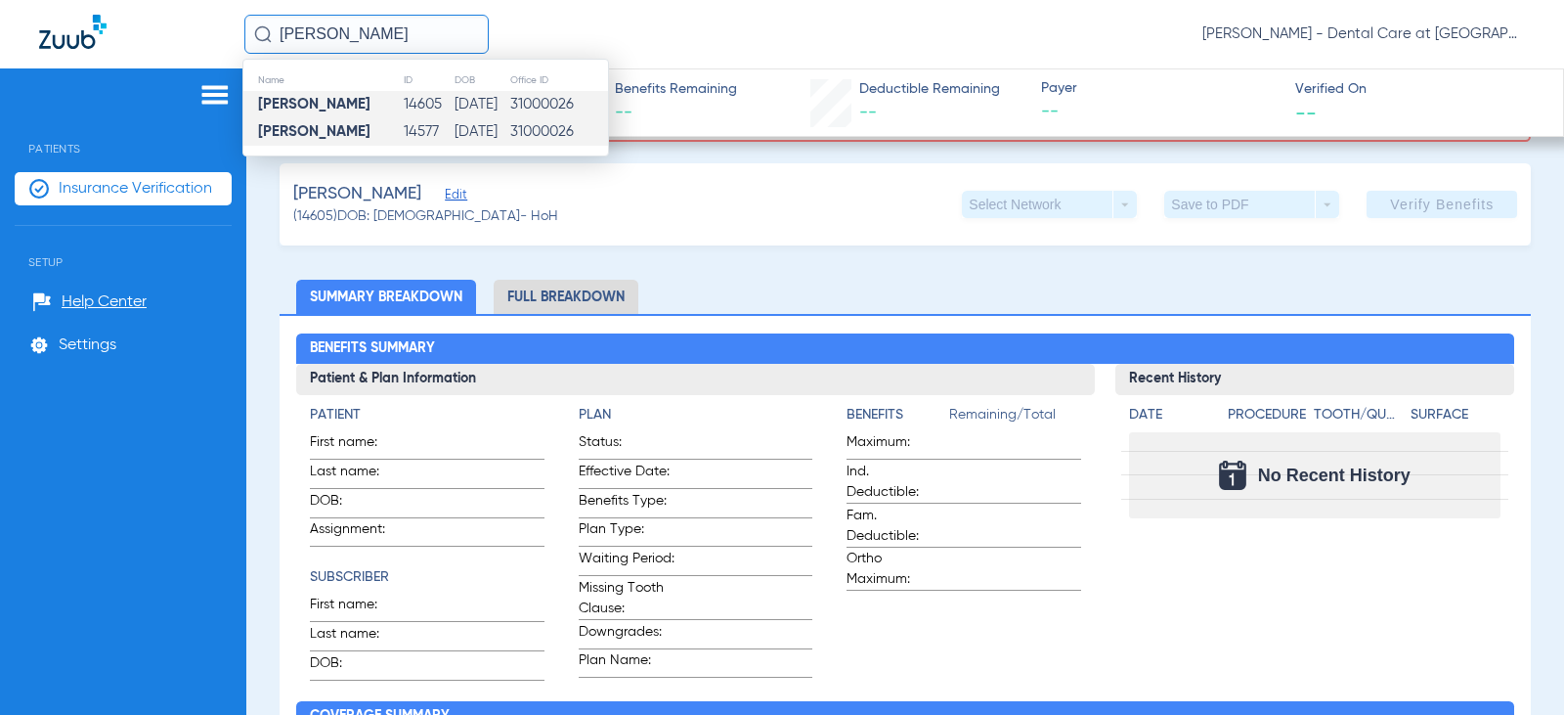
click at [454, 124] on td "[DATE]" at bounding box center [482, 131] width 56 height 27
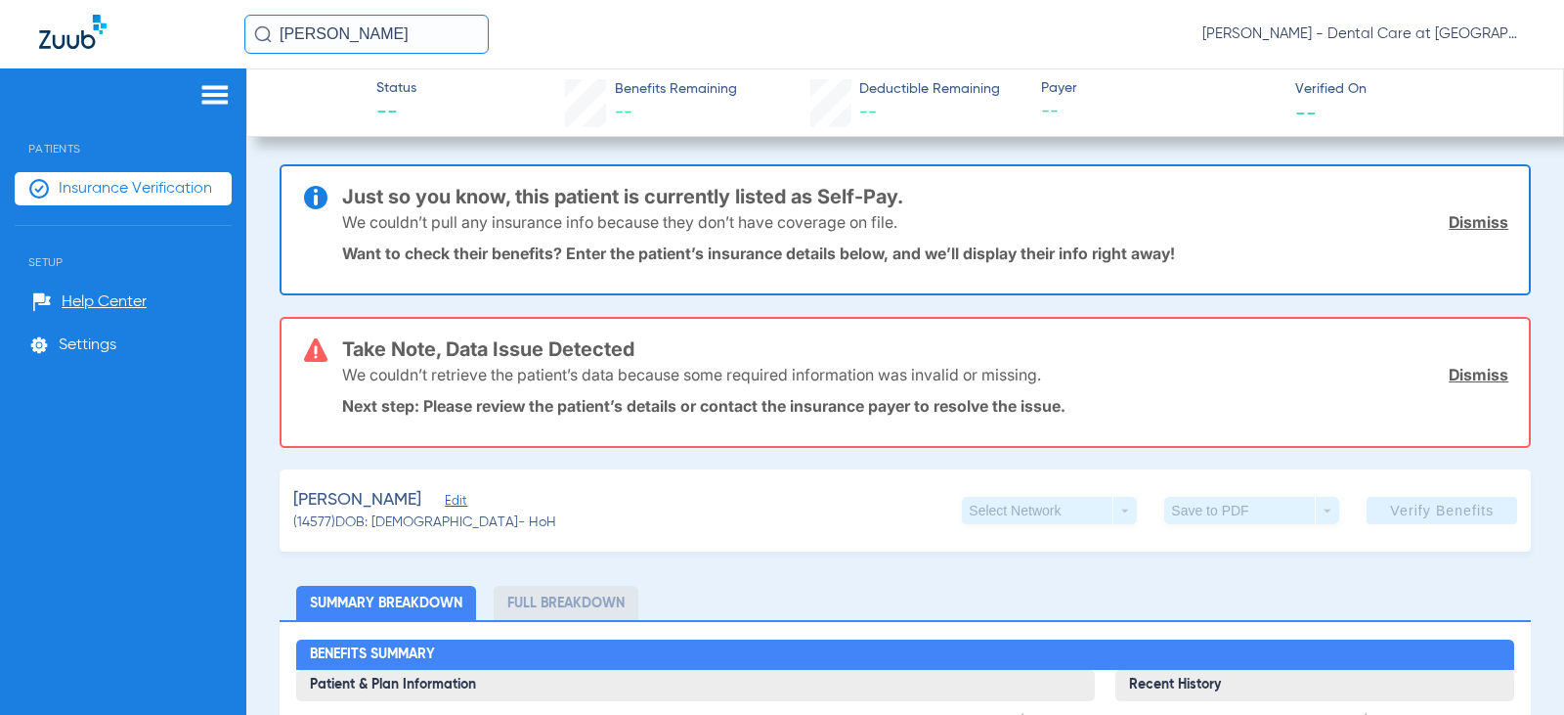
drag, startPoint x: 427, startPoint y: 40, endPoint x: 125, endPoint y: 38, distance: 302.1
click at [146, 28] on div "[PERSON_NAME] [PERSON_NAME] - Dental Care at [GEOGRAPHIC_DATA]" at bounding box center [782, 34] width 1564 height 68
click at [407, 41] on input "text" at bounding box center [366, 34] width 244 height 39
click at [340, 38] on input "[PERSON_NAME]" at bounding box center [366, 34] width 244 height 39
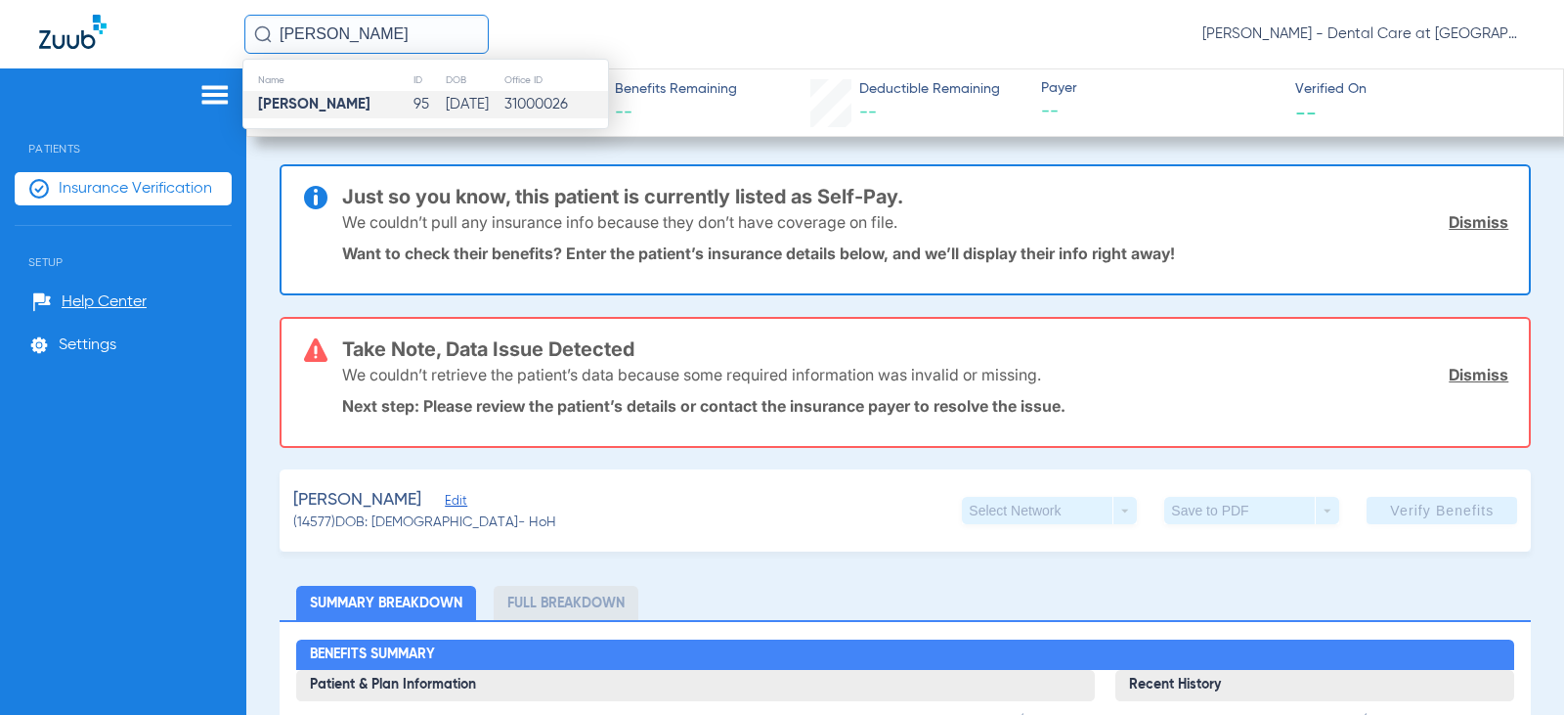
type input "[PERSON_NAME]"
click at [332, 99] on strong "[PERSON_NAME]" at bounding box center [314, 104] width 112 height 15
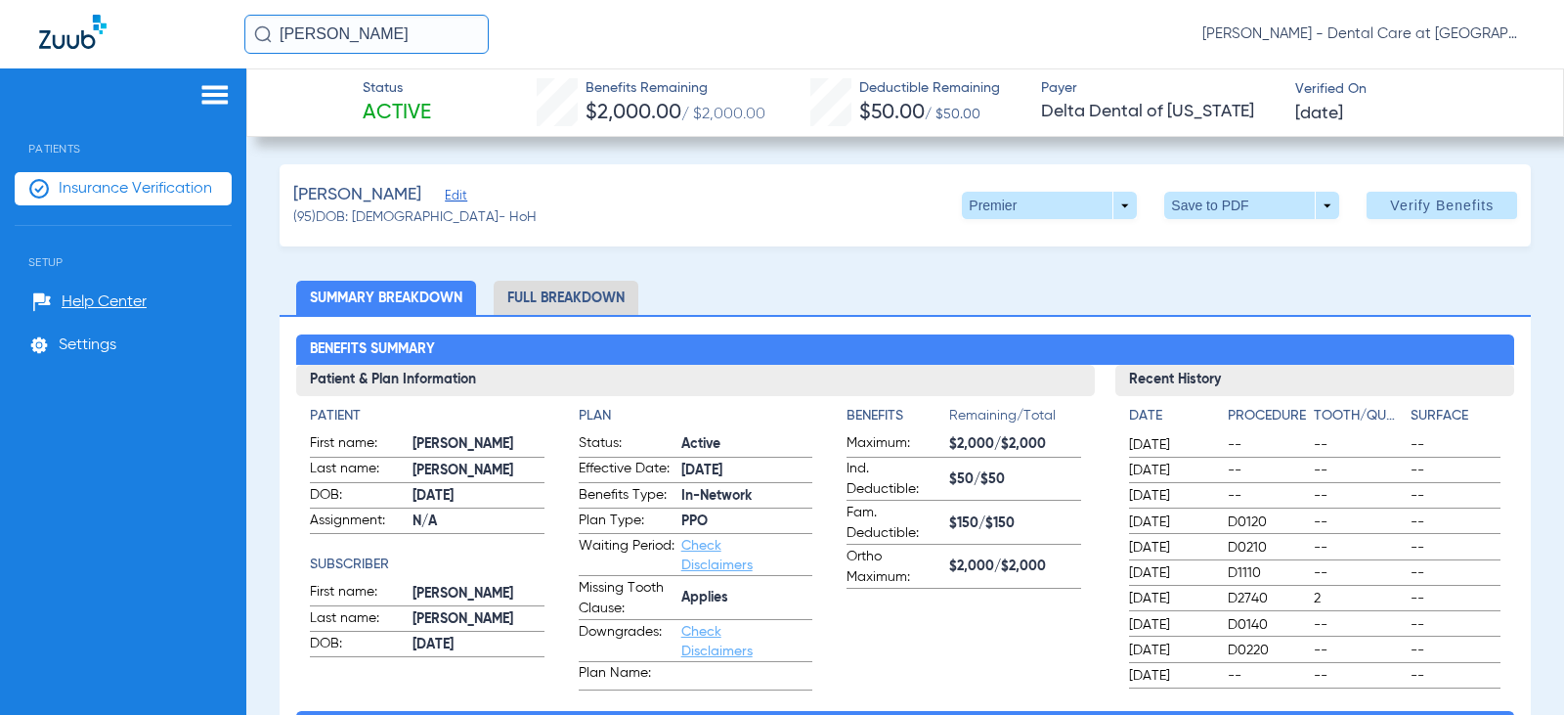
click at [596, 296] on li "Full Breakdown" at bounding box center [566, 298] width 145 height 34
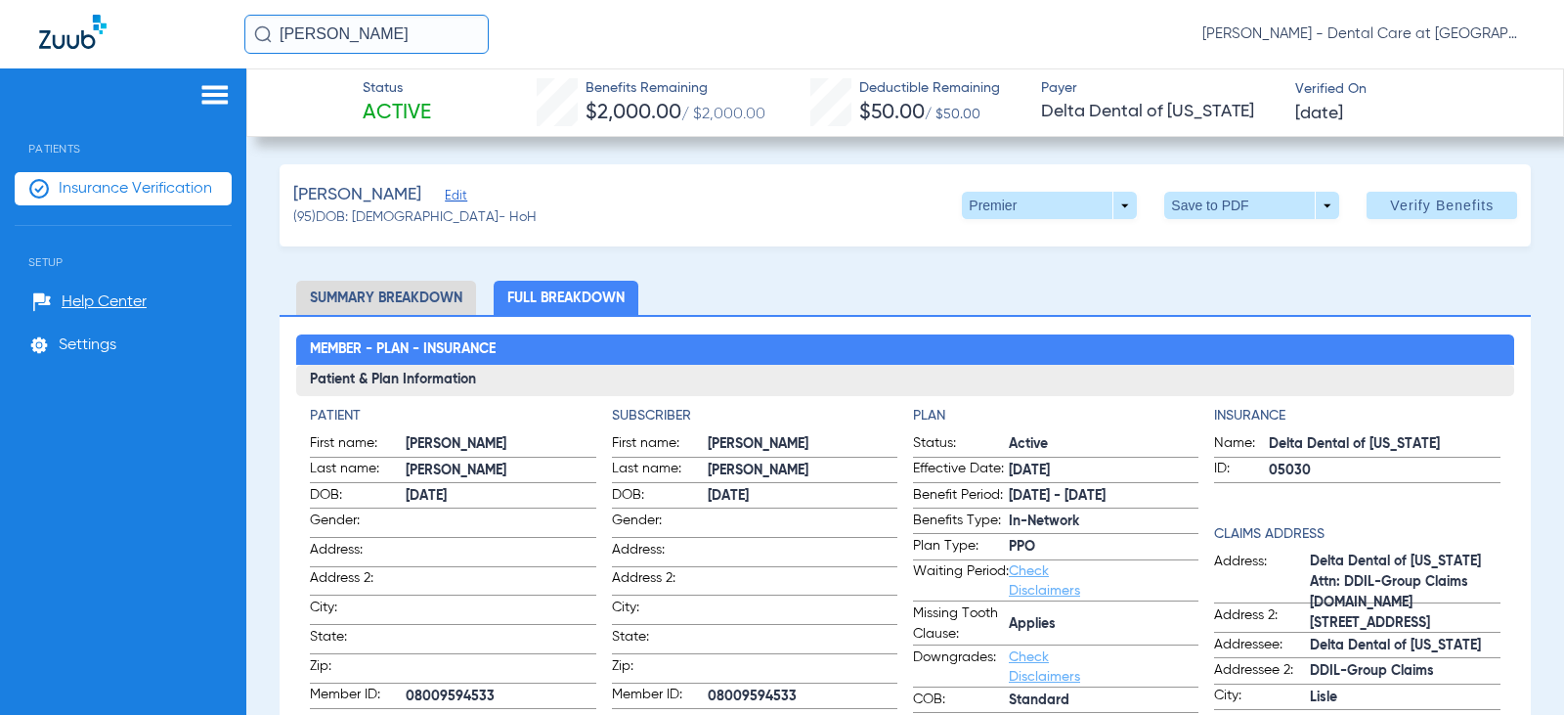
drag, startPoint x: 430, startPoint y: 36, endPoint x: 174, endPoint y: 36, distance: 256.1
click at [177, 35] on div "[PERSON_NAME] [PERSON_NAME] - Dental Care at [GEOGRAPHIC_DATA]" at bounding box center [782, 34] width 1564 height 68
click at [349, 27] on input "text" at bounding box center [366, 34] width 244 height 39
type input "H"
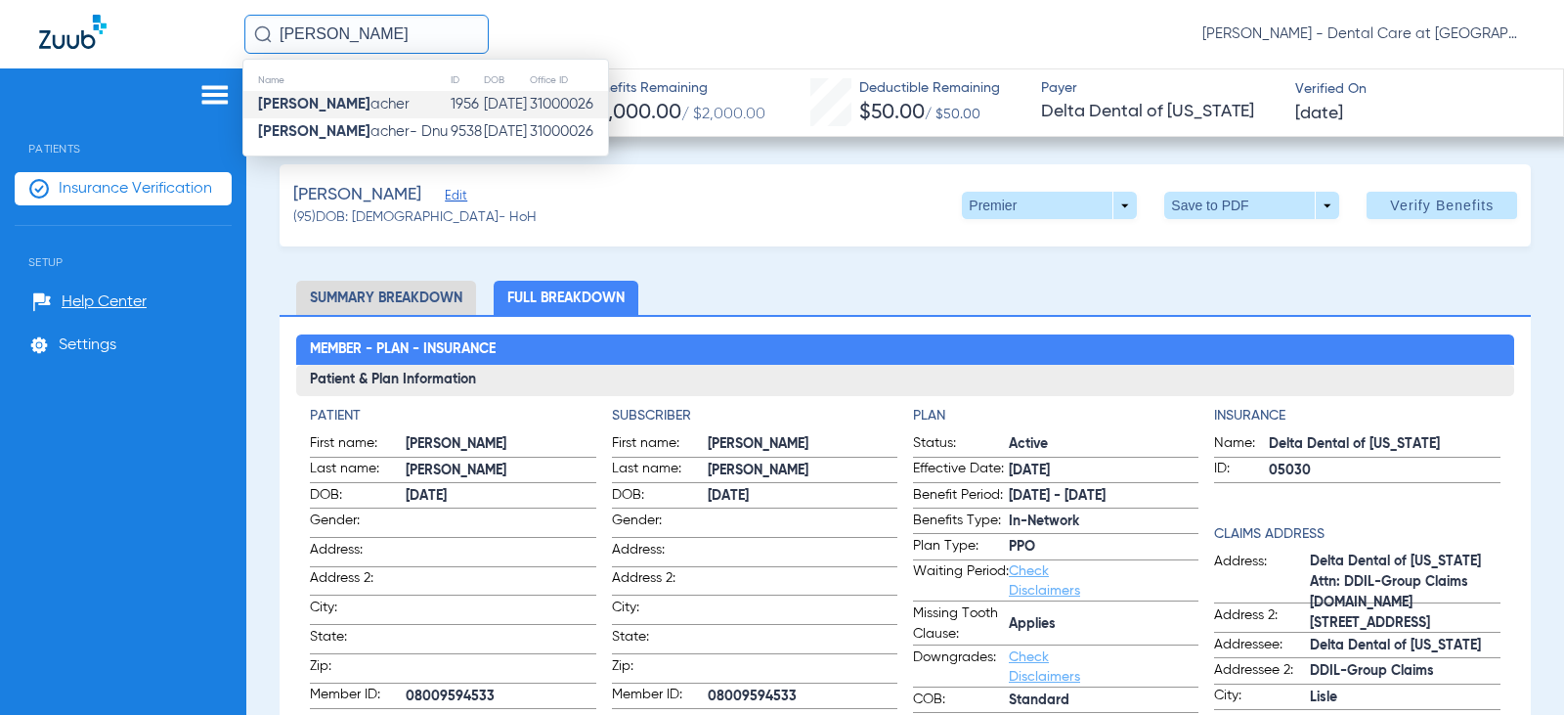
click at [407, 108] on td "[PERSON_NAME]" at bounding box center [346, 104] width 206 height 27
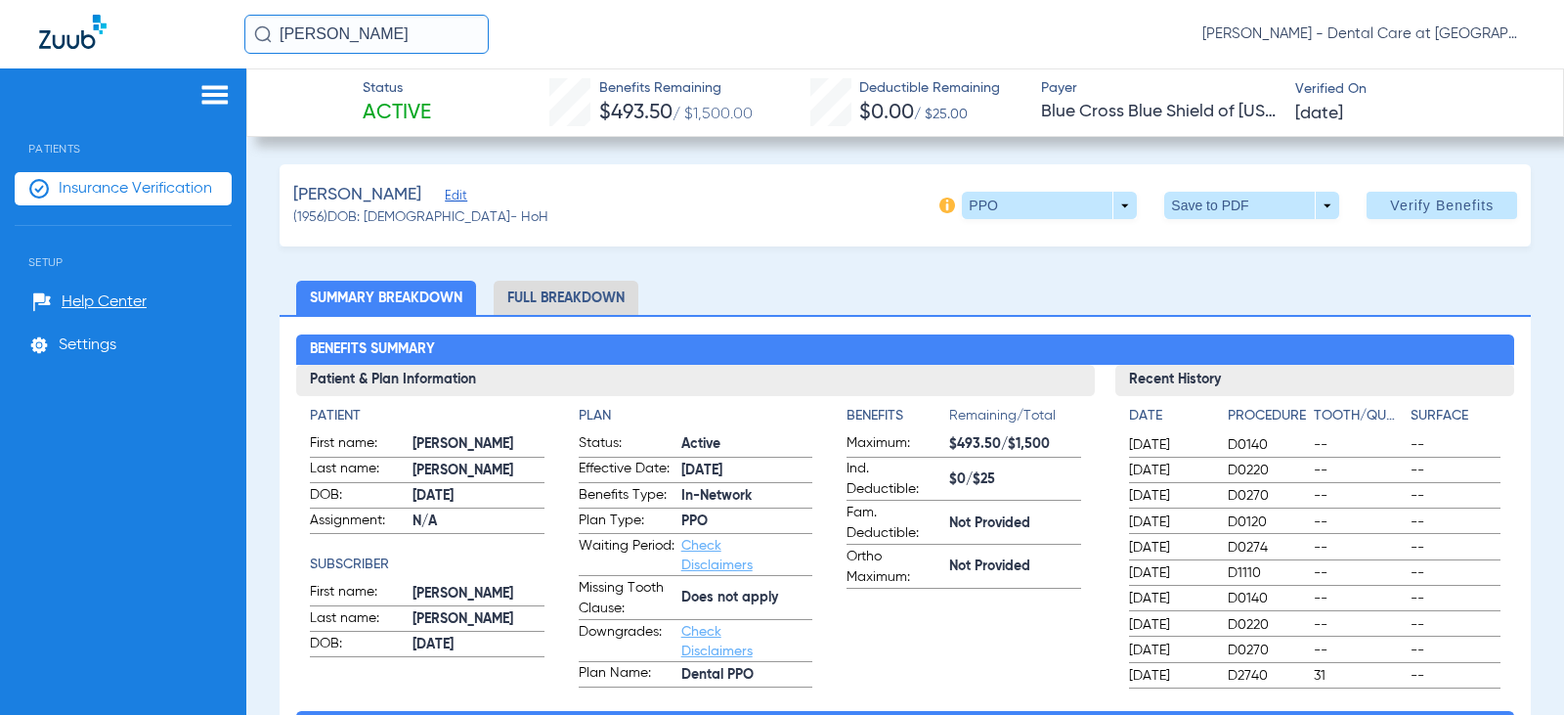
drag, startPoint x: 414, startPoint y: 32, endPoint x: 196, endPoint y: 37, distance: 217.1
click at [210, 33] on div "[PERSON_NAME] [PERSON_NAME] - Dental Care at [GEOGRAPHIC_DATA]" at bounding box center [782, 34] width 1564 height 68
click at [404, 23] on input "[PERSON_NAME]" at bounding box center [366, 34] width 244 height 39
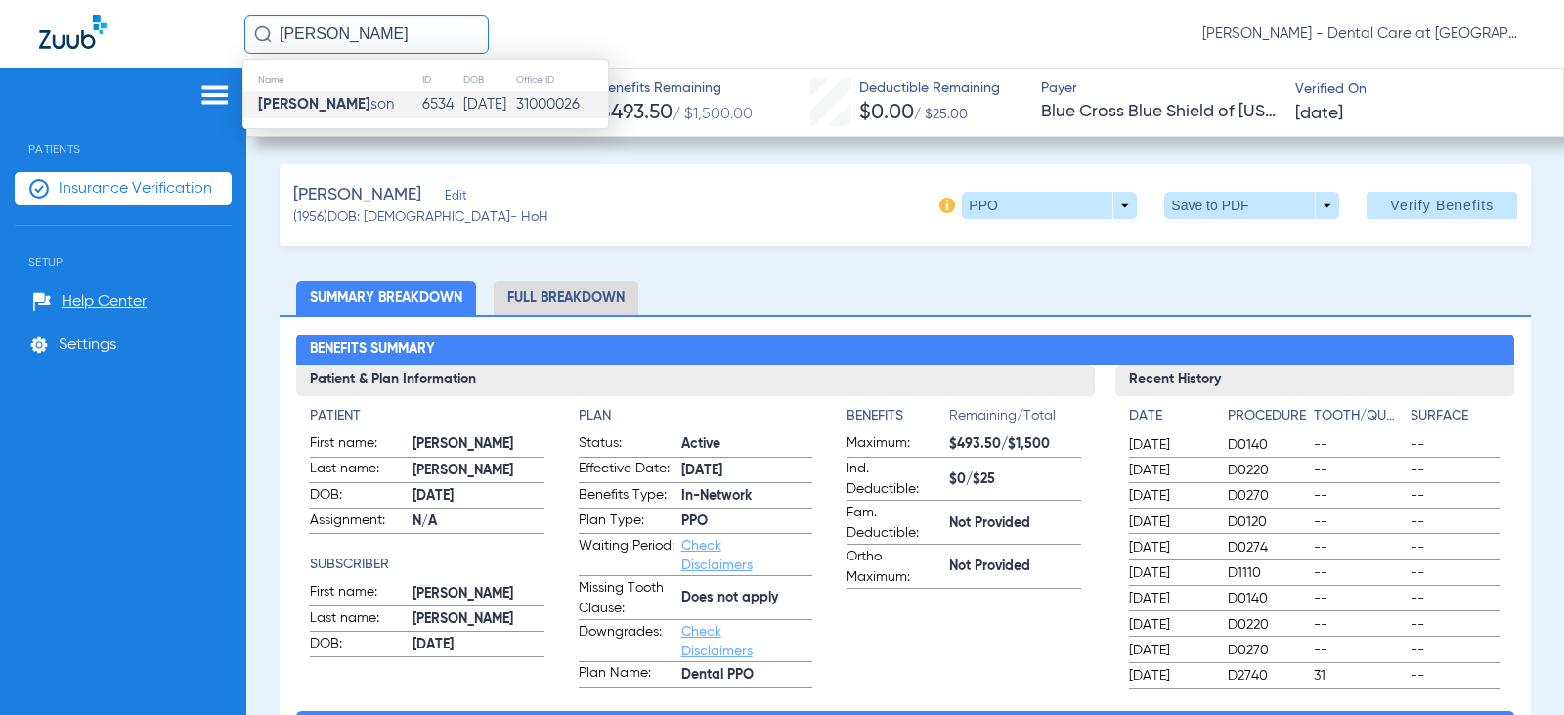
click at [379, 96] on td "[PERSON_NAME] son" at bounding box center [332, 104] width 178 height 27
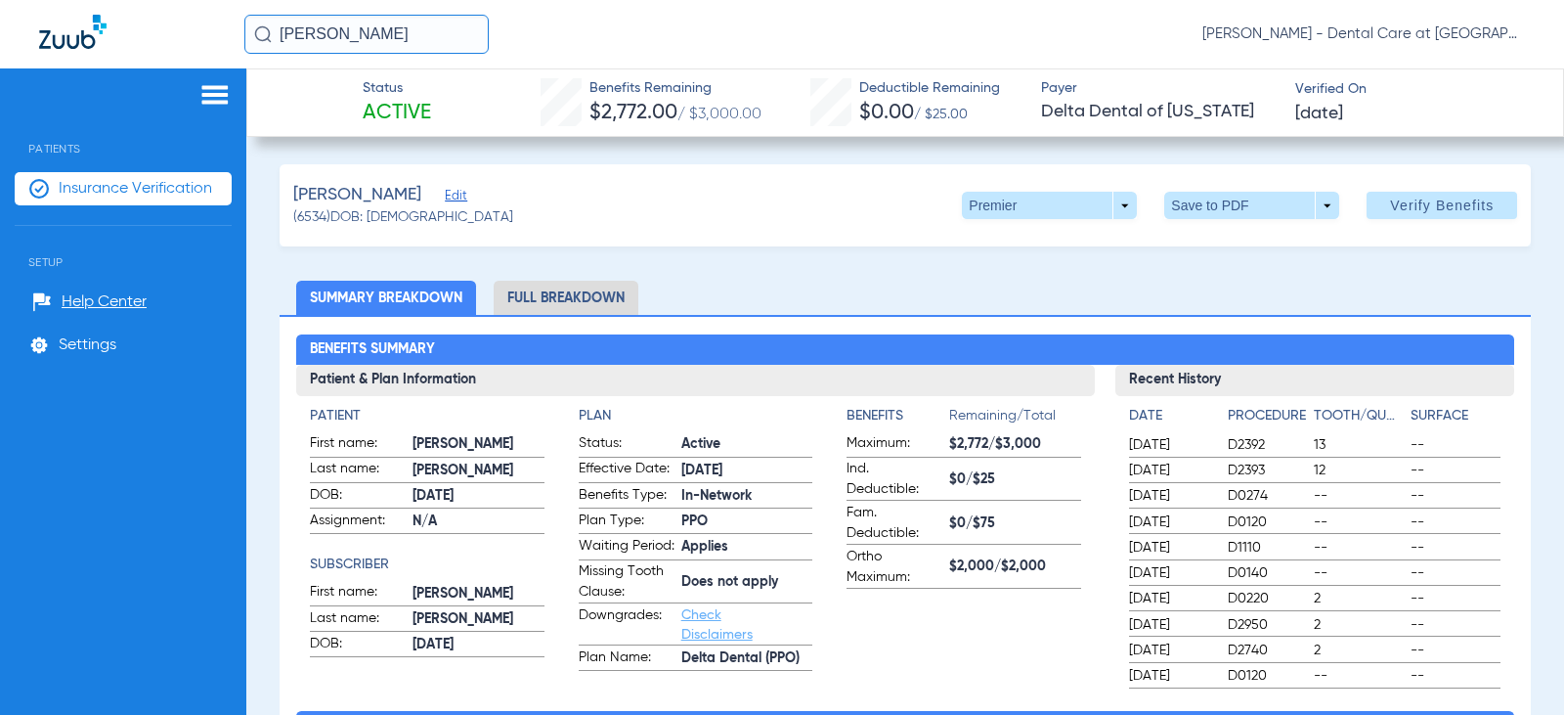
click at [610, 283] on li "Full Breakdown" at bounding box center [566, 298] width 145 height 34
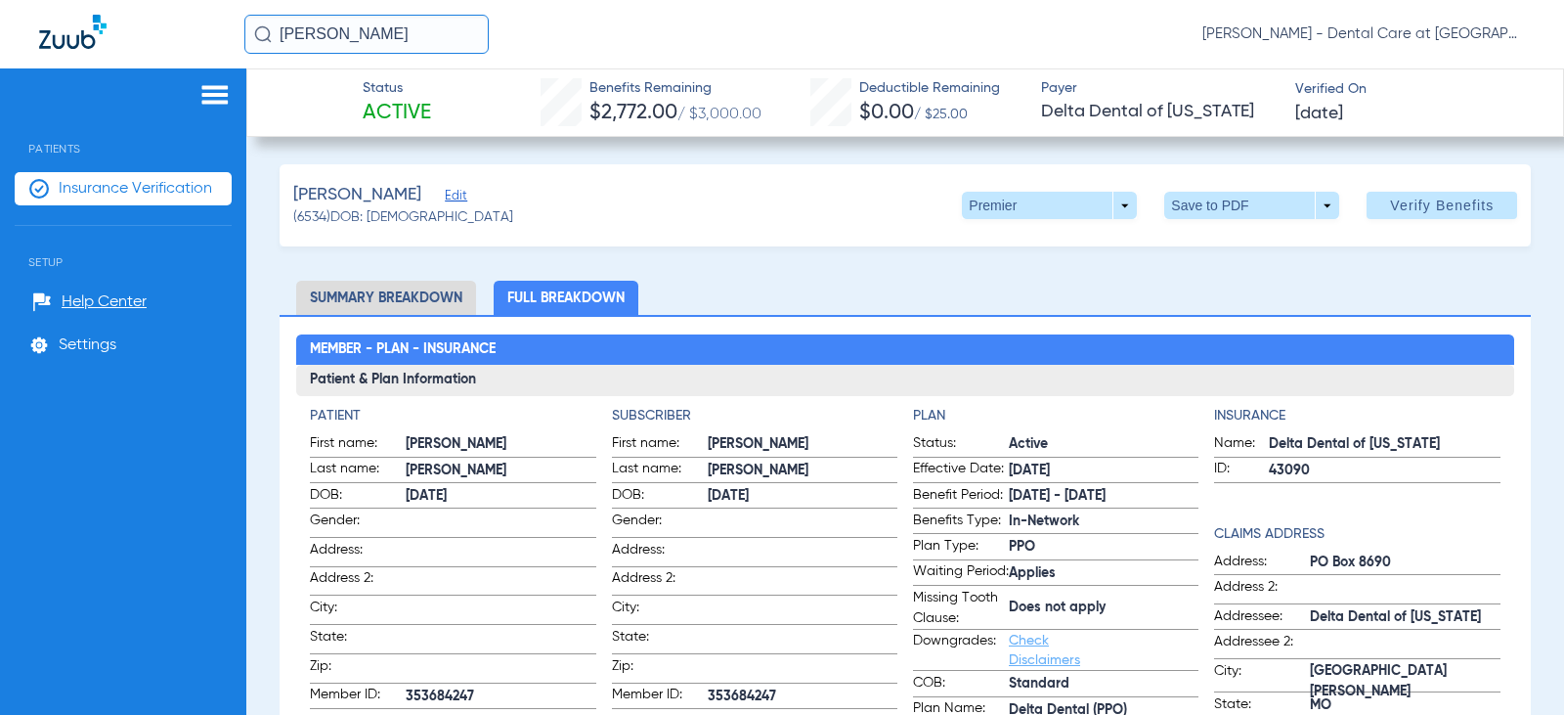
drag, startPoint x: 425, startPoint y: 23, endPoint x: 91, endPoint y: -5, distance: 335.5
click at [91, 0] on html "[PERSON_NAME] [PERSON_NAME] - Dental Care at [GEOGRAPHIC_DATA] Patients Insuran…" at bounding box center [782, 357] width 1564 height 715
click at [409, 28] on input "[PERSON_NAME]" at bounding box center [366, 34] width 244 height 39
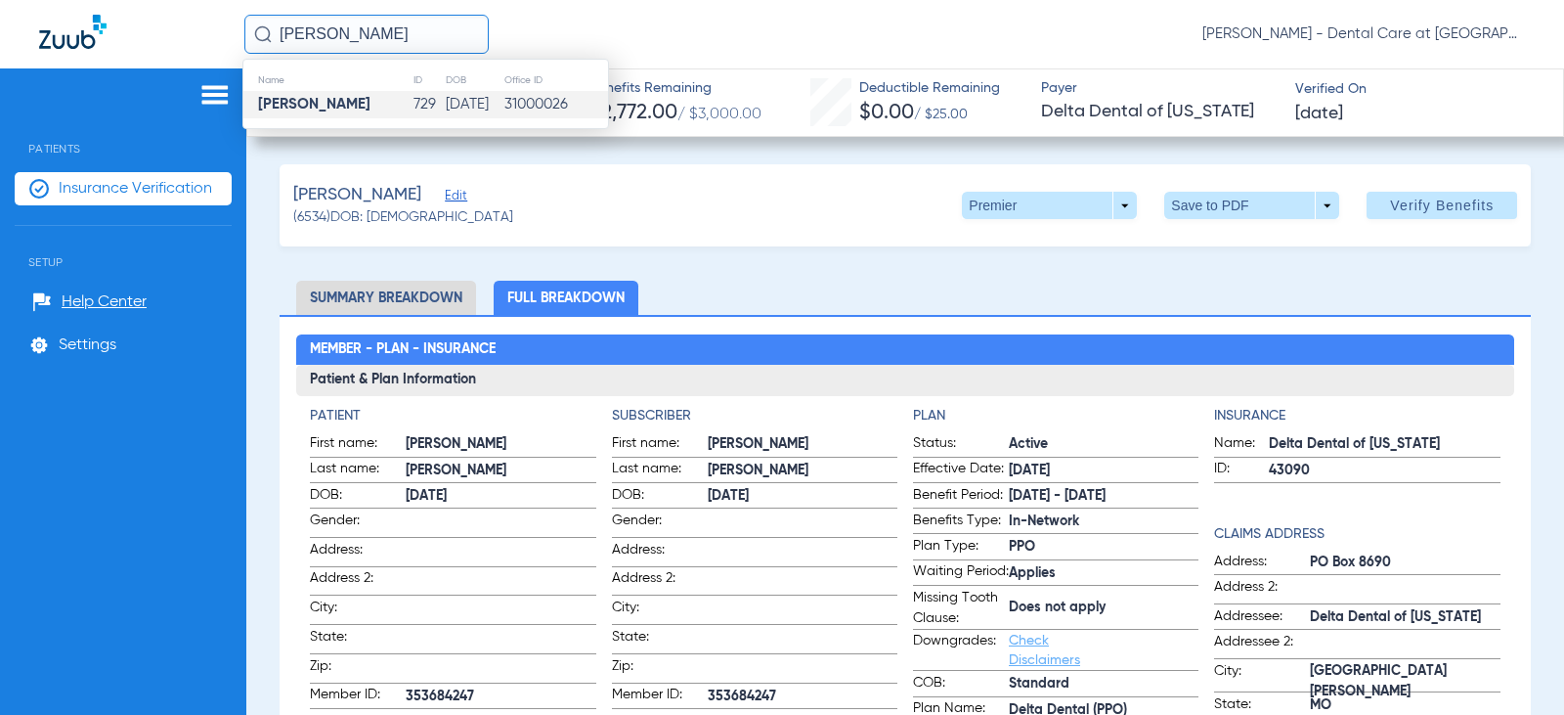
click at [455, 114] on td "[DATE]" at bounding box center [475, 104] width 60 height 27
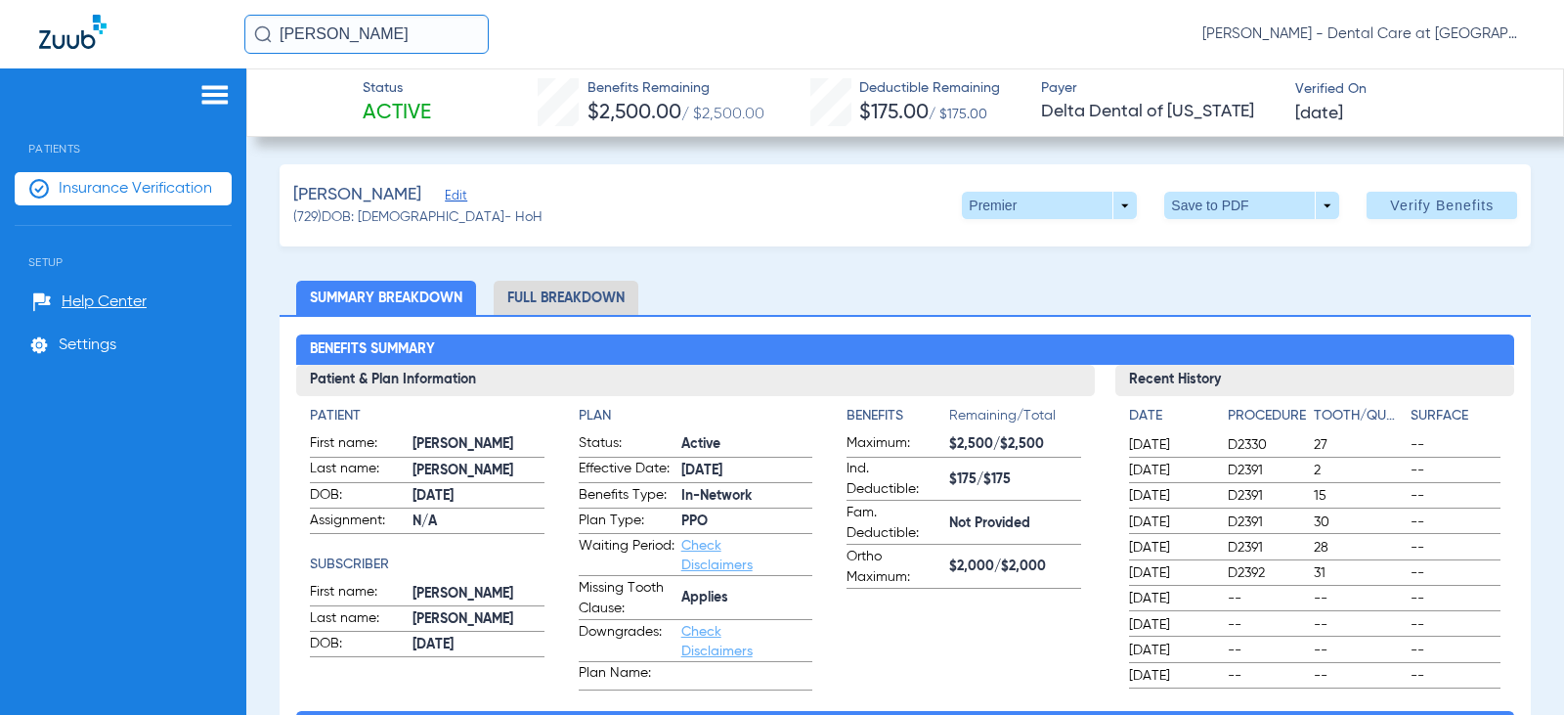
click at [582, 311] on li "Full Breakdown" at bounding box center [566, 298] width 145 height 34
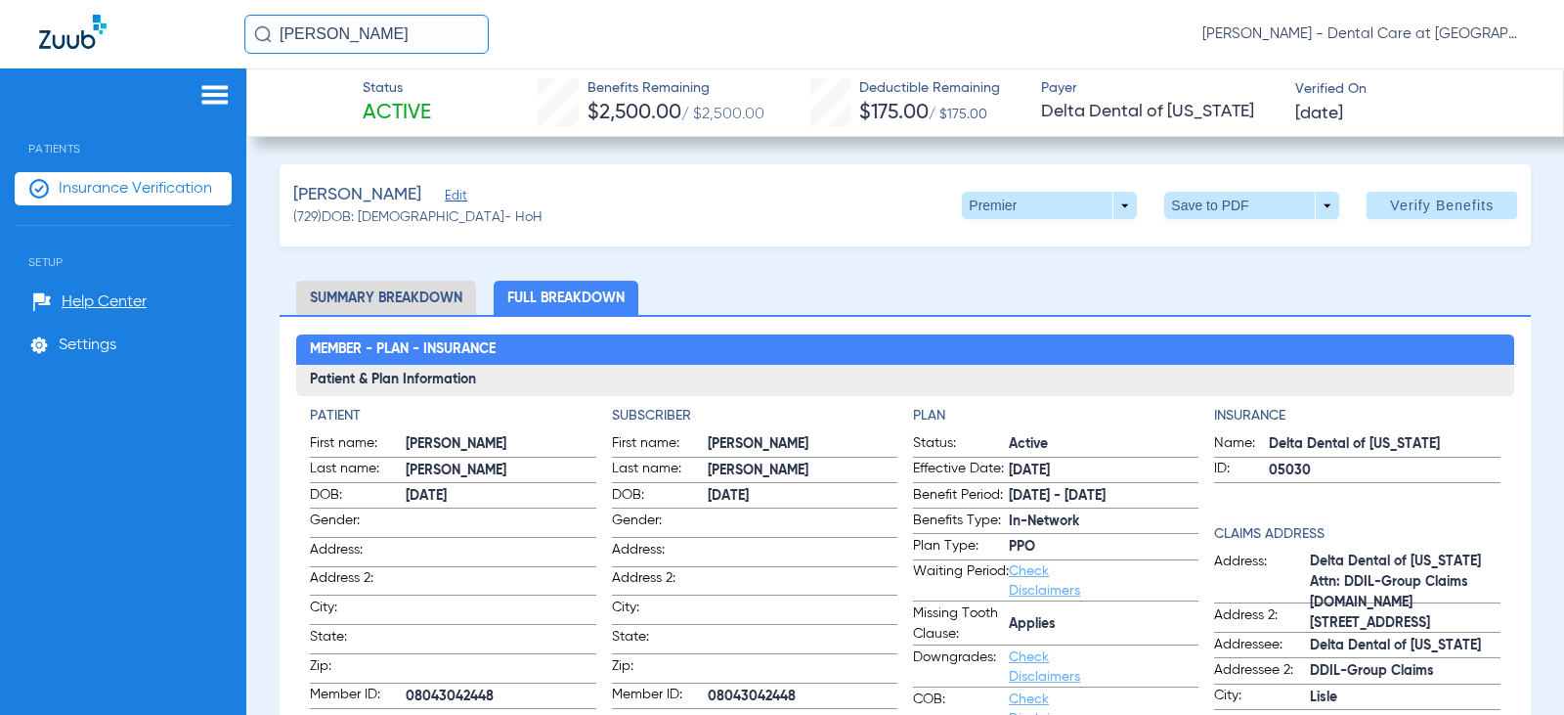
click at [371, 40] on input "[PERSON_NAME]" at bounding box center [366, 34] width 244 height 39
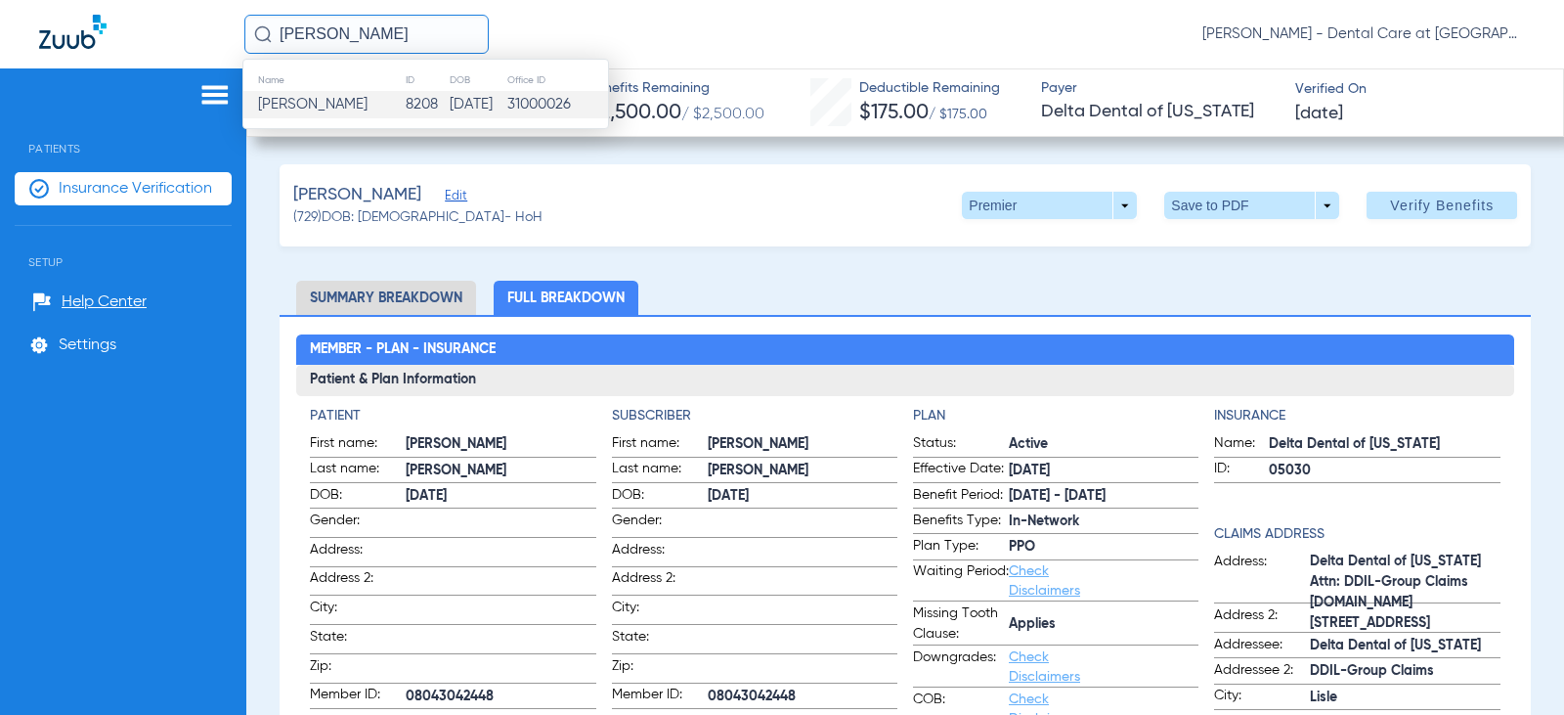
click at [574, 104] on td "31000026" at bounding box center [557, 104] width 102 height 27
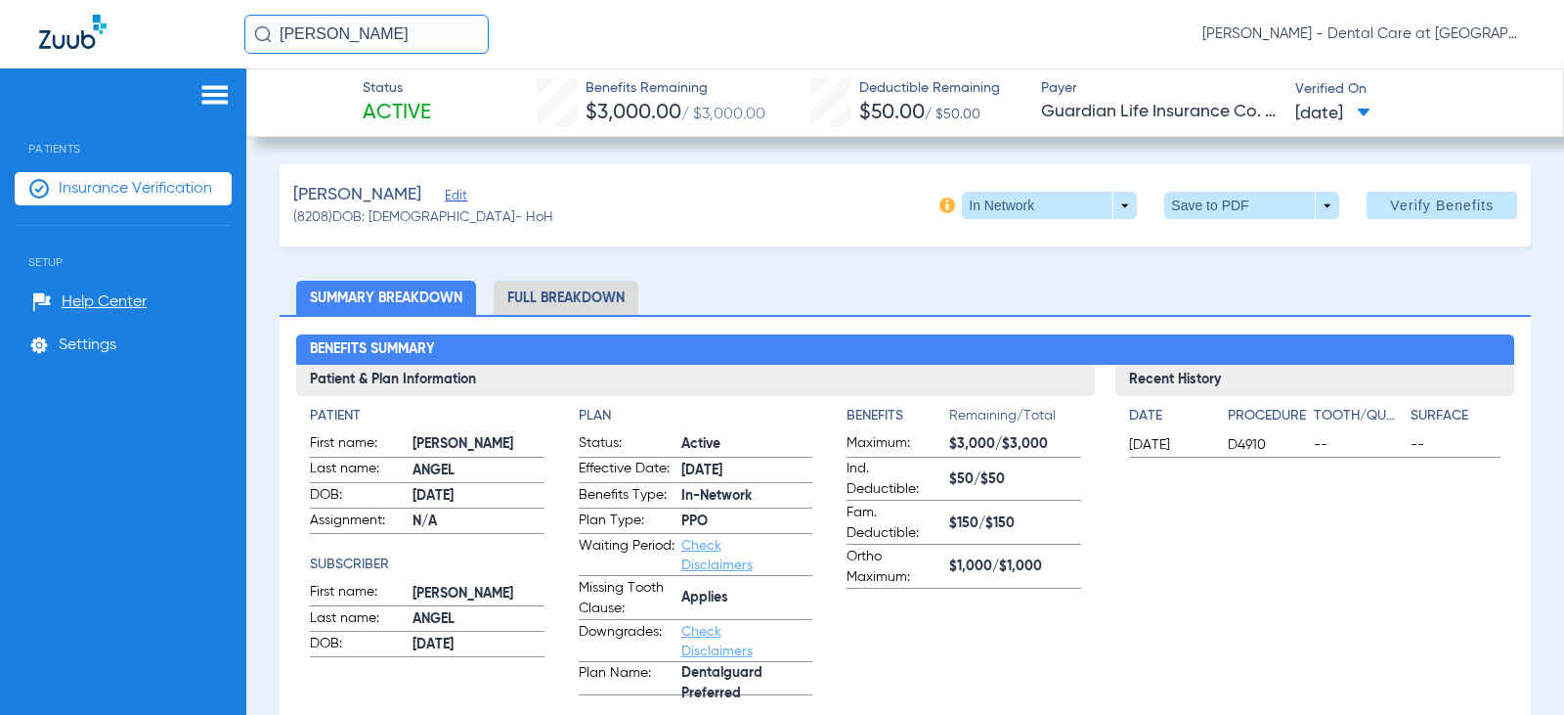
click at [566, 301] on li "Full Breakdown" at bounding box center [566, 298] width 145 height 34
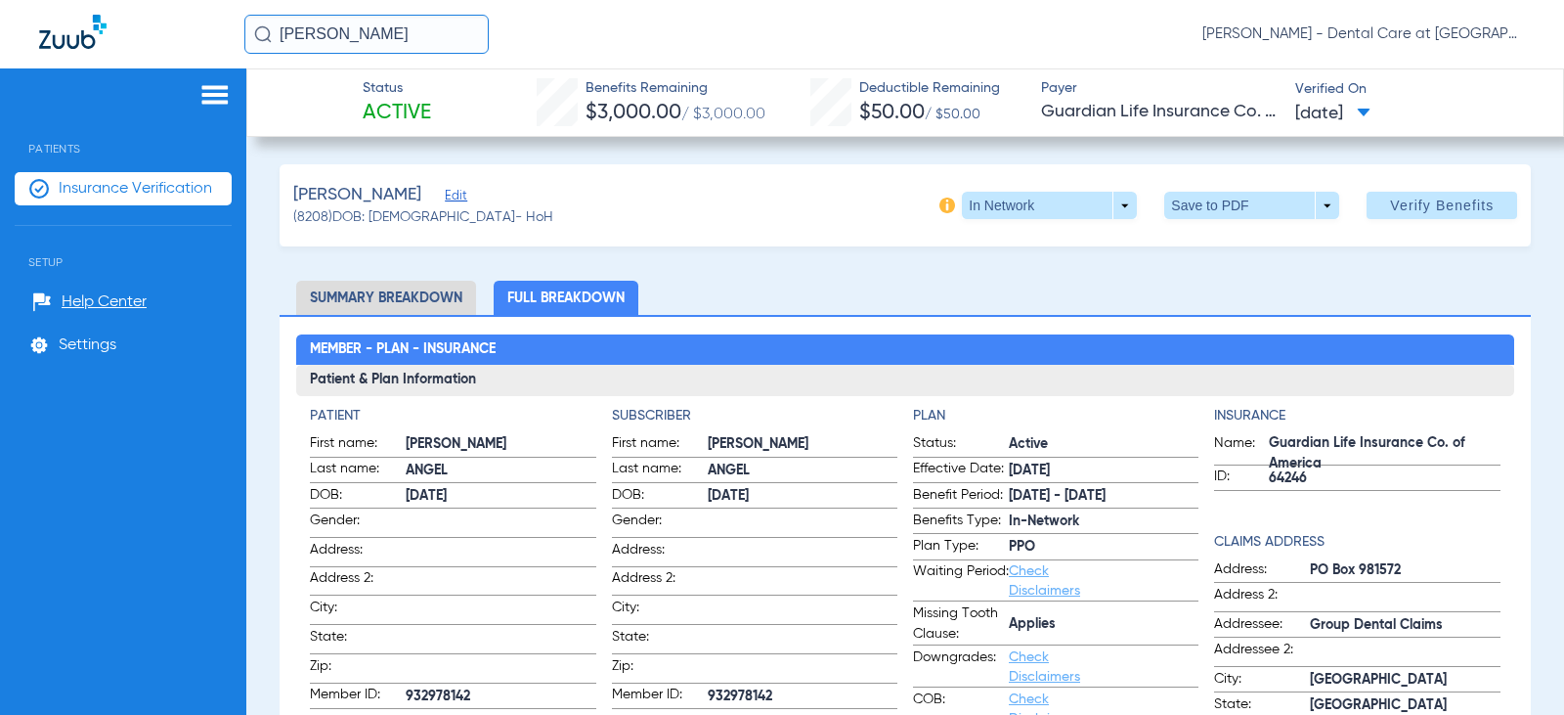
click at [427, 33] on input "[PERSON_NAME]" at bounding box center [366, 34] width 244 height 39
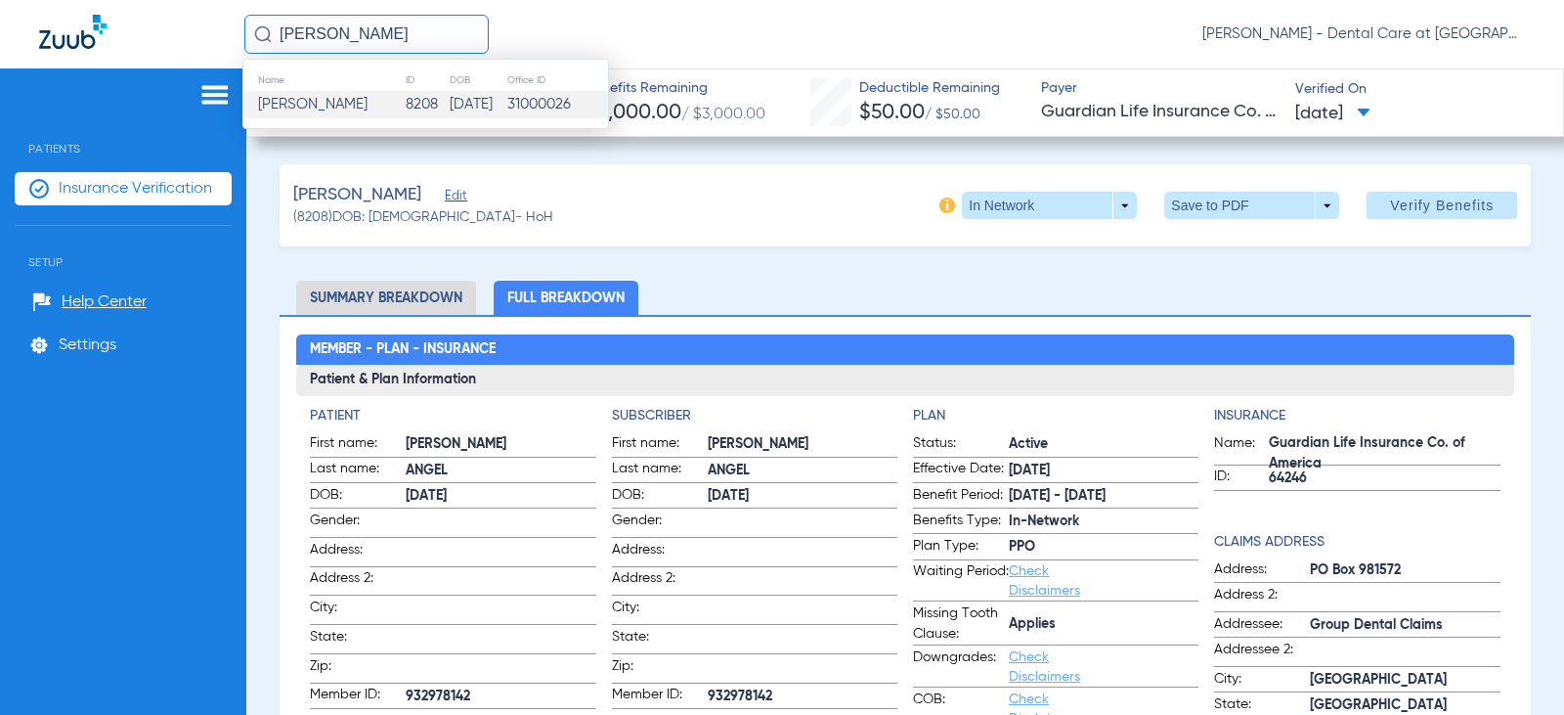
click at [427, 33] on input "[PERSON_NAME]" at bounding box center [366, 34] width 244 height 39
click at [411, 109] on td "14669" at bounding box center [427, 104] width 50 height 27
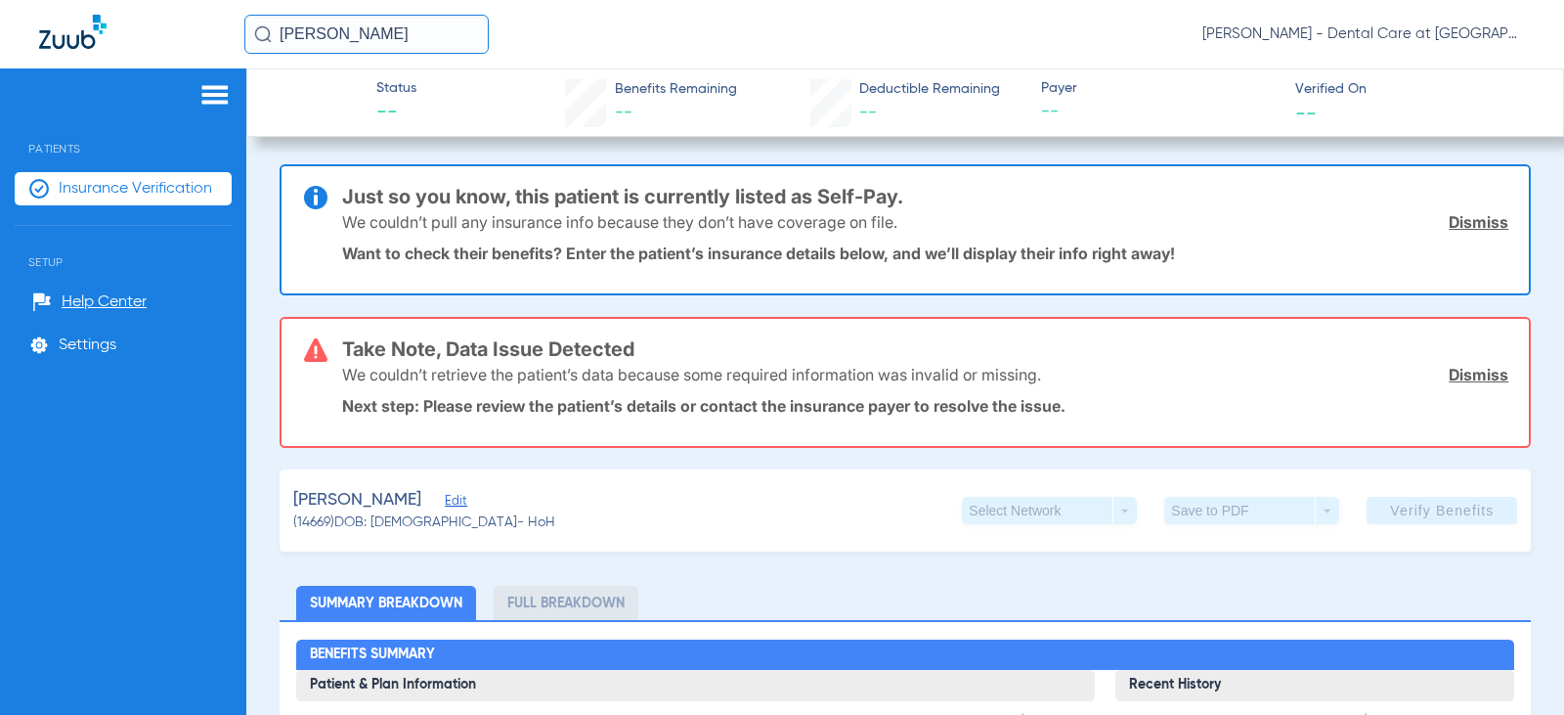
click at [385, 31] on input "[PERSON_NAME]" at bounding box center [366, 34] width 244 height 39
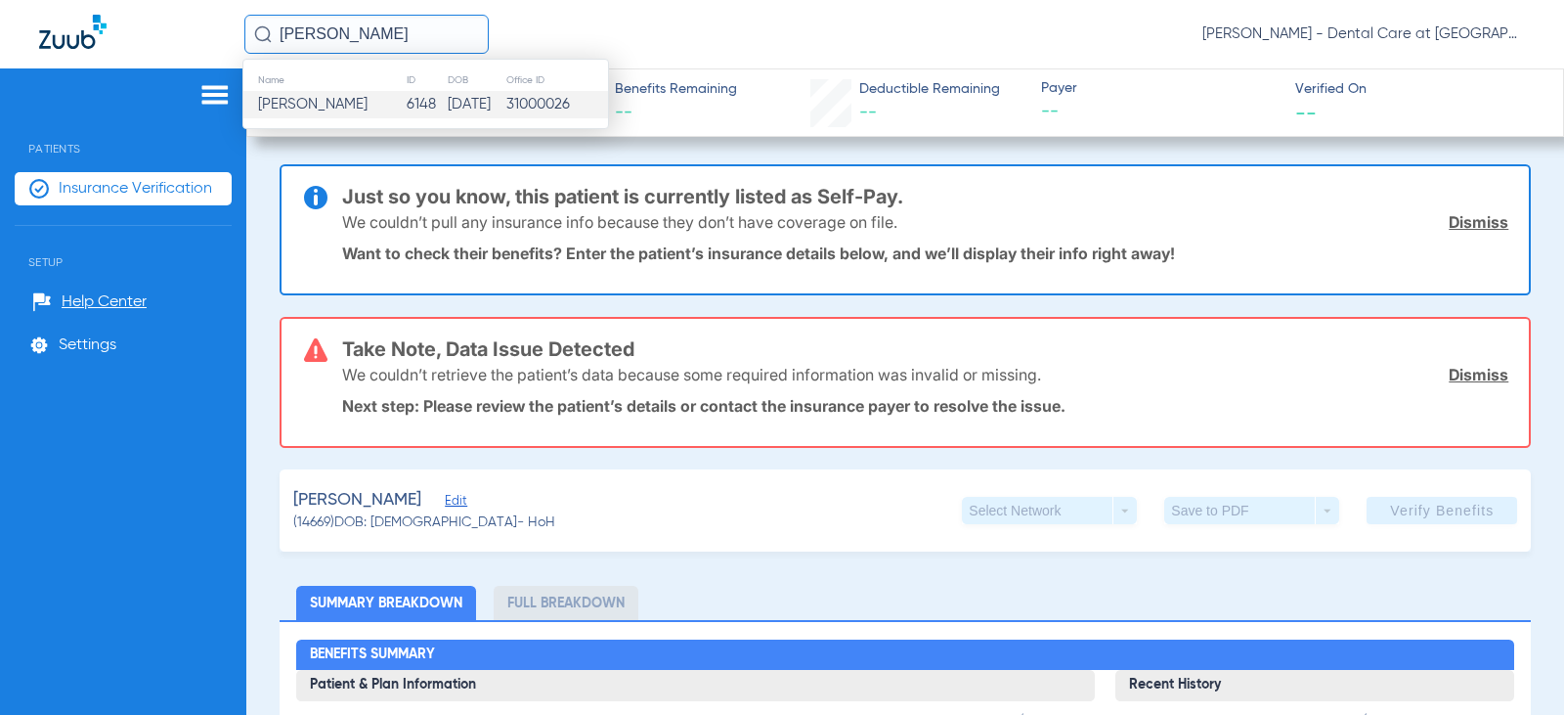
click at [505, 97] on td "[DATE]" at bounding box center [476, 104] width 59 height 27
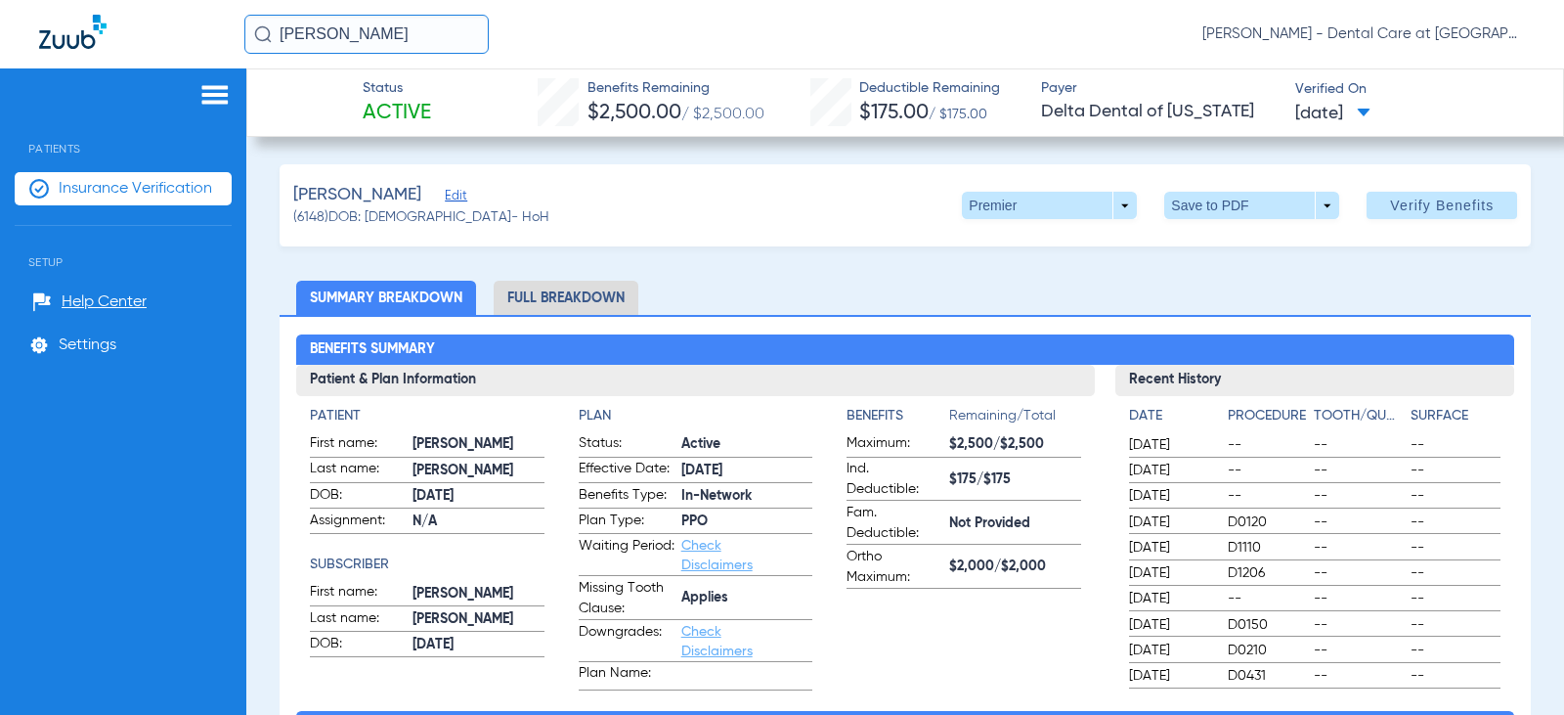
click at [559, 301] on li "Full Breakdown" at bounding box center [566, 298] width 145 height 34
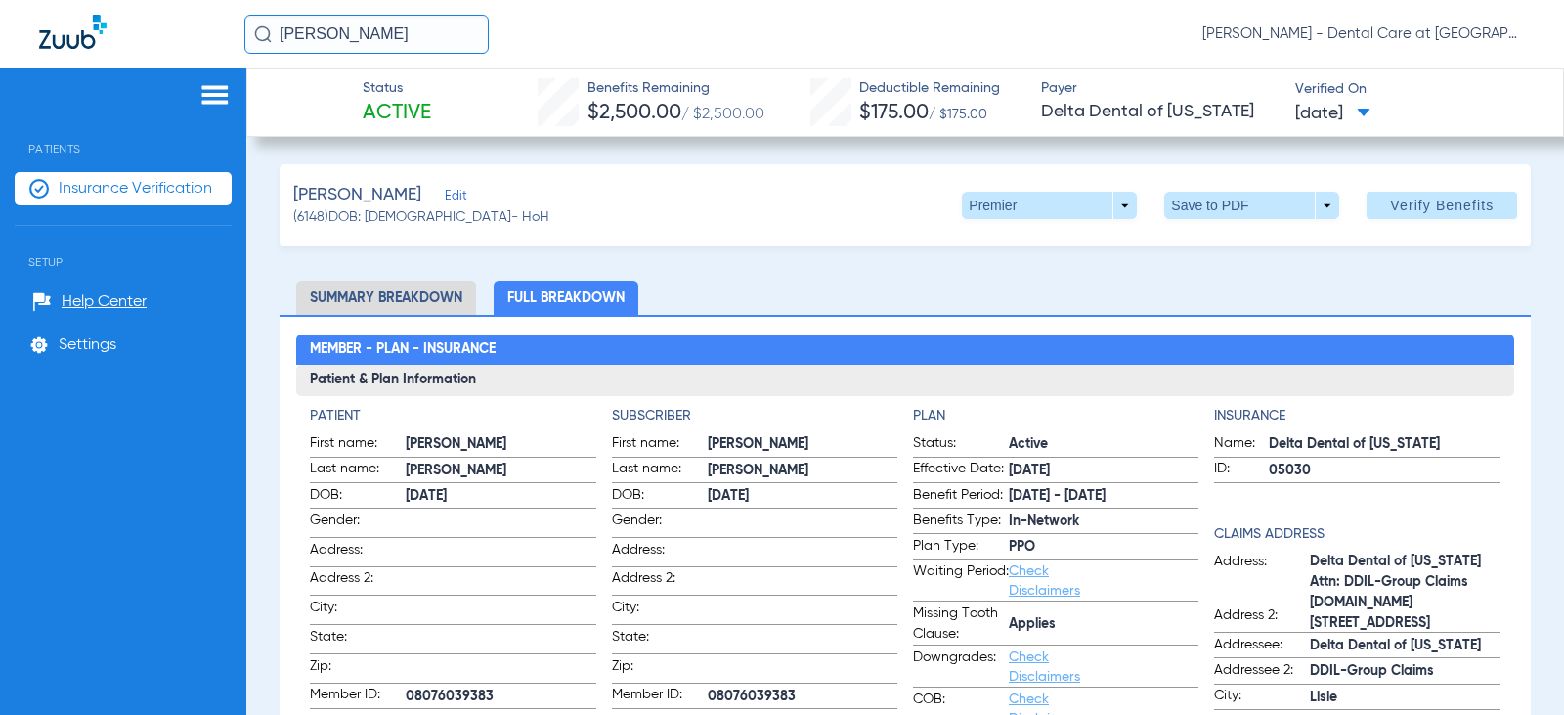
click at [393, 25] on input "[PERSON_NAME]" at bounding box center [366, 34] width 244 height 39
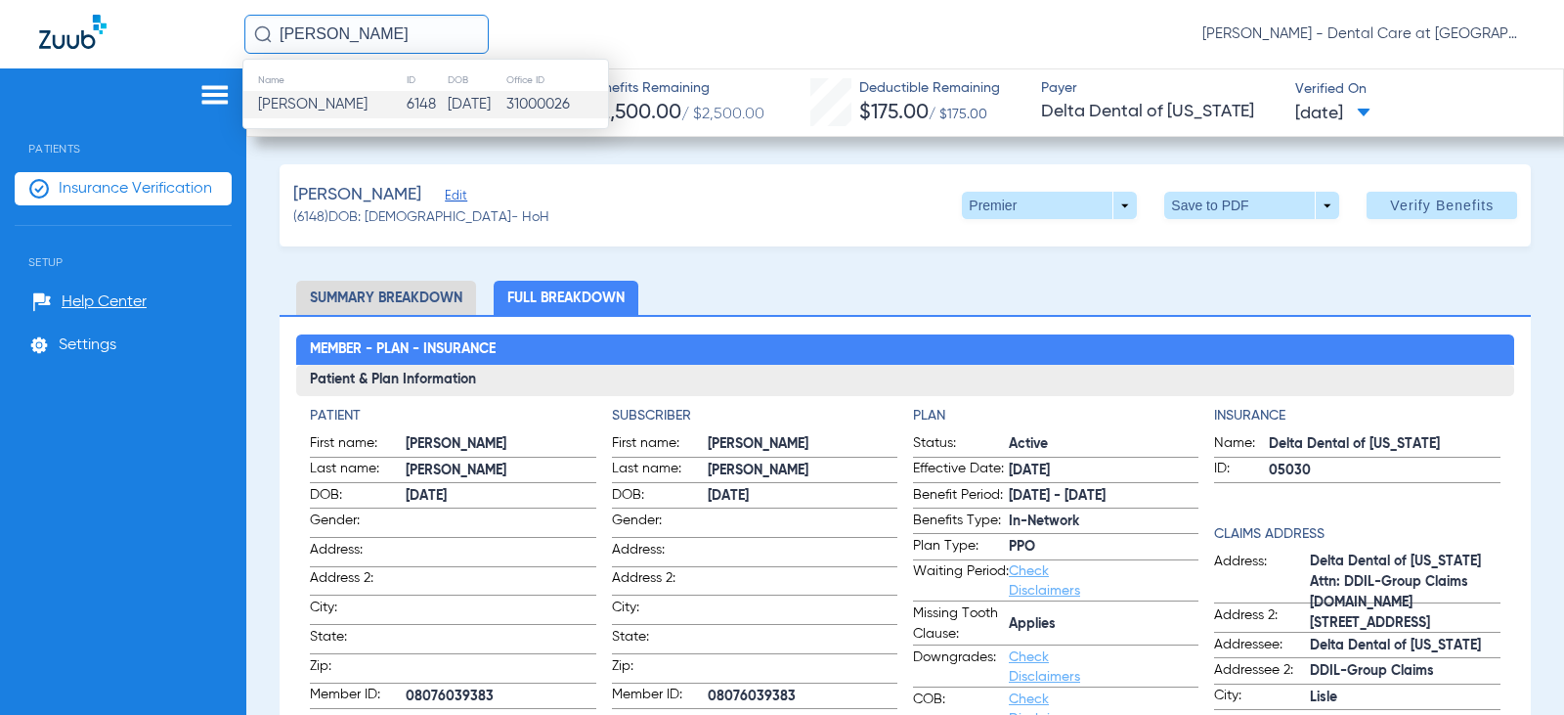
click at [393, 25] on input "[PERSON_NAME]" at bounding box center [366, 34] width 244 height 39
click at [447, 105] on td "14549" at bounding box center [467, 104] width 40 height 27
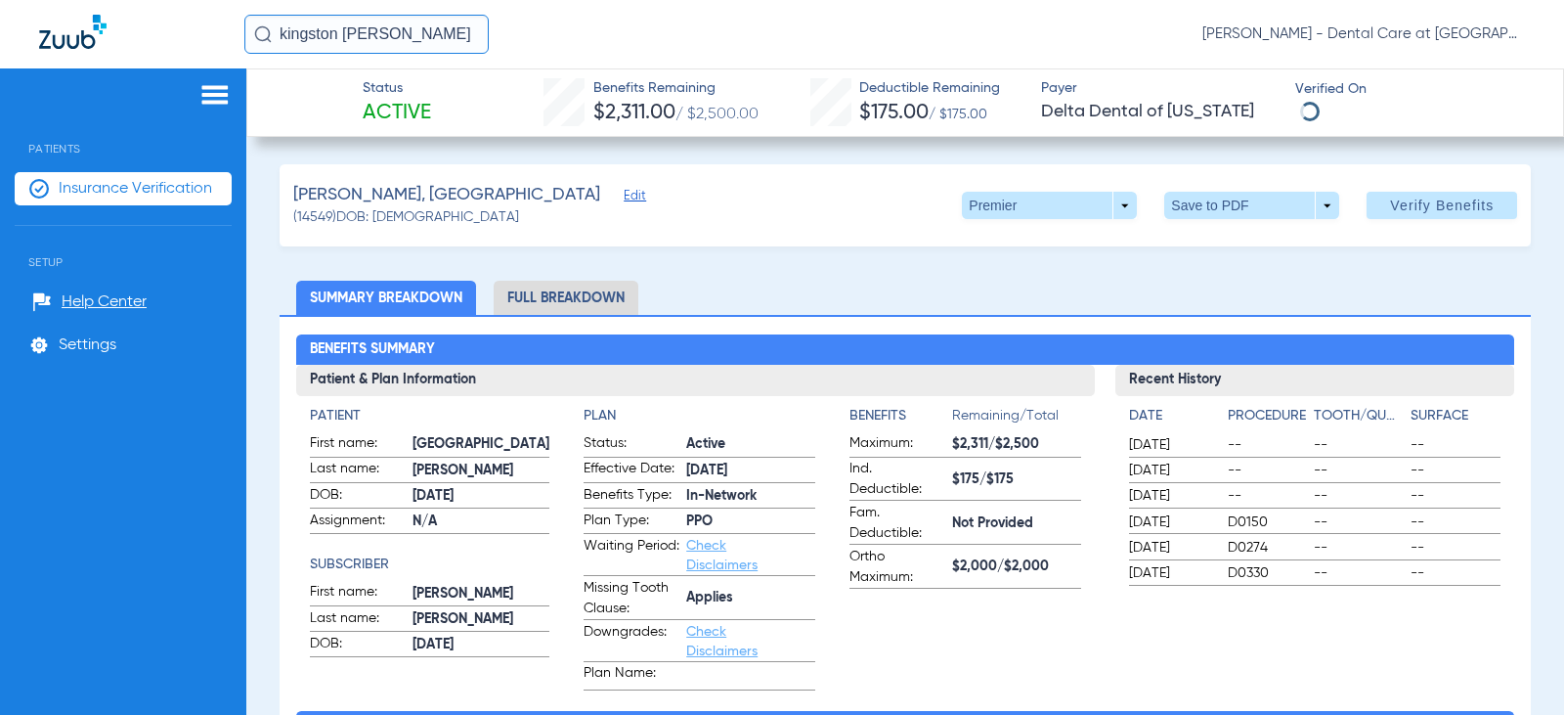
click at [592, 304] on li "Full Breakdown" at bounding box center [566, 298] width 145 height 34
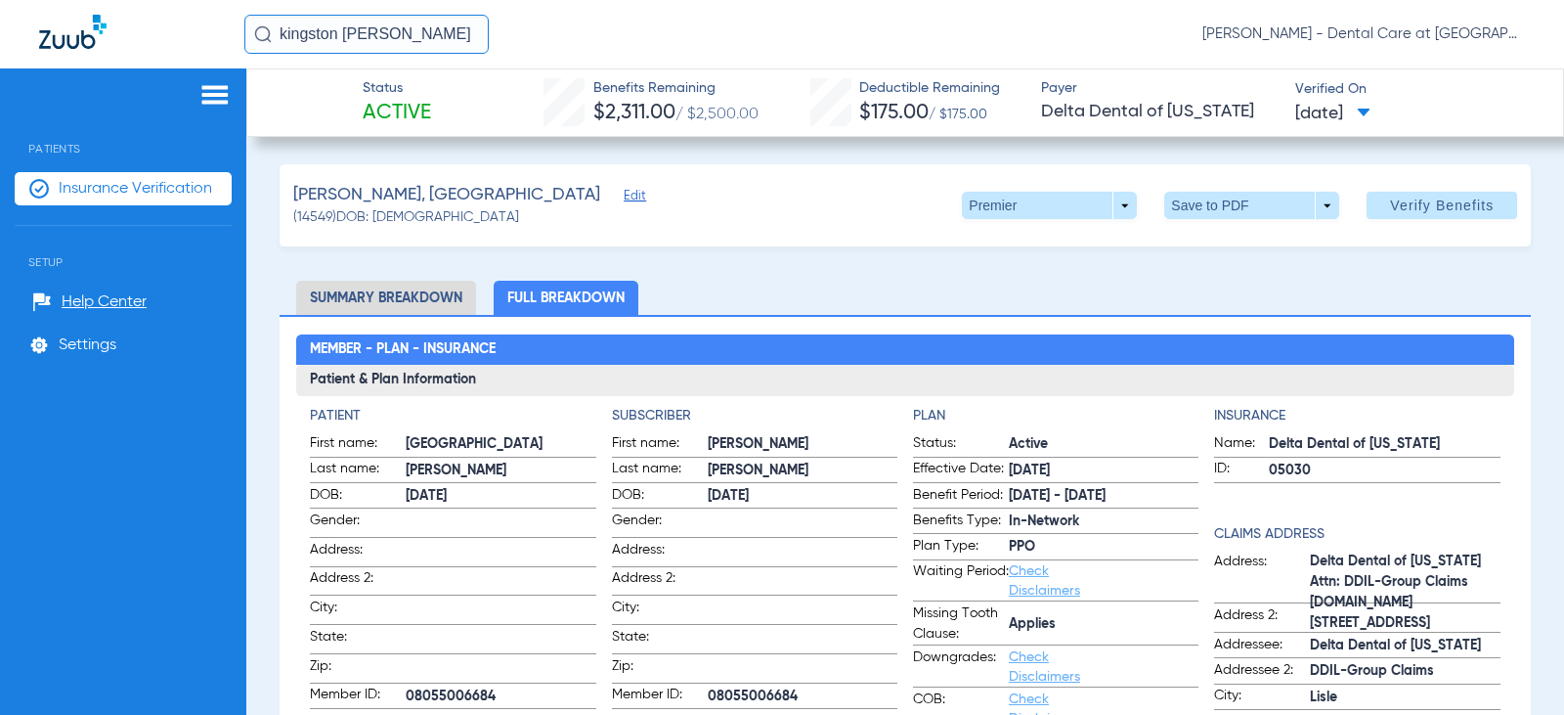
drag, startPoint x: 408, startPoint y: 26, endPoint x: 2, endPoint y: 26, distance: 405.7
click at [2, 26] on div "kingston [PERSON_NAME] [PERSON_NAME] - Dental Care at [GEOGRAPHIC_DATA]" at bounding box center [782, 34] width 1564 height 68
click at [410, 37] on input "kingston [PERSON_NAME]" at bounding box center [366, 34] width 244 height 39
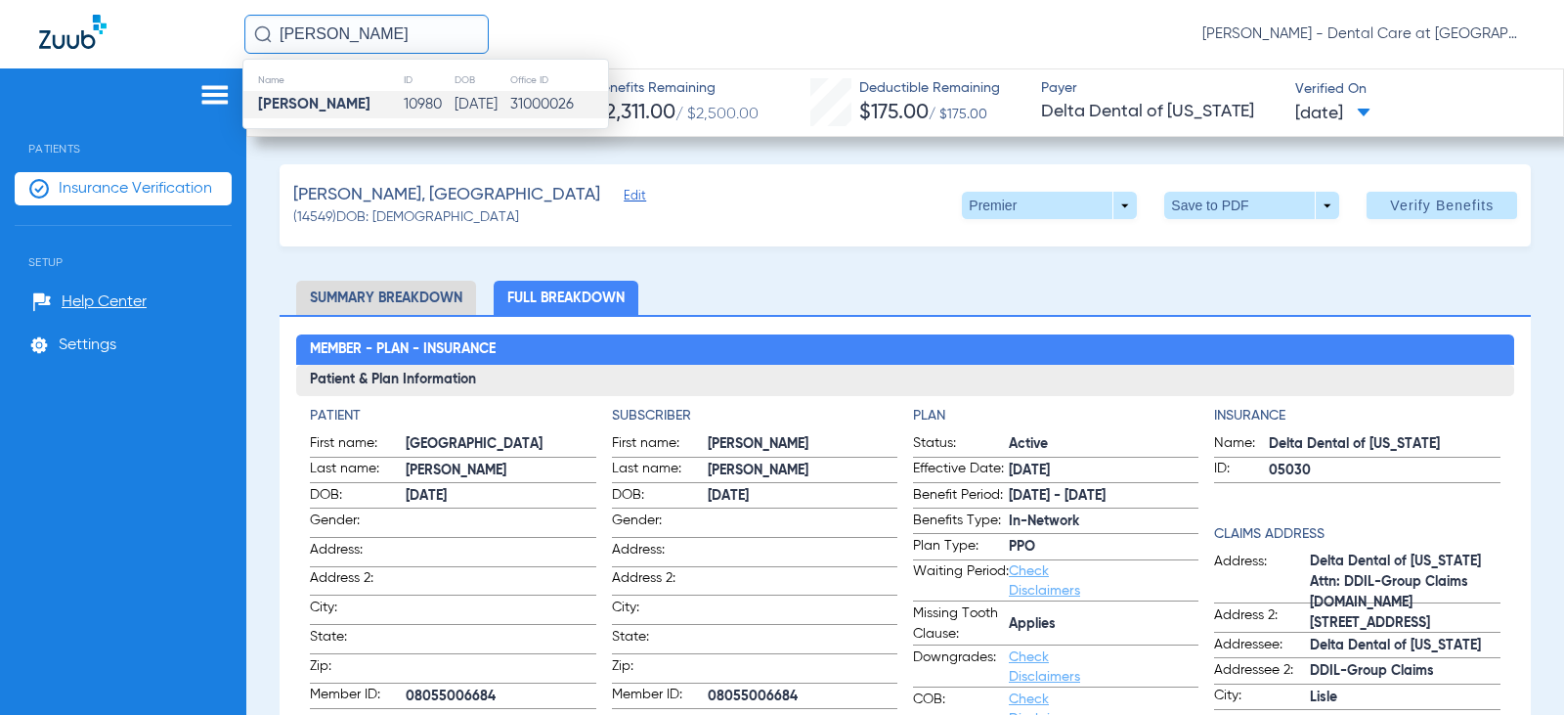
click at [454, 99] on td "[DATE]" at bounding box center [482, 104] width 56 height 27
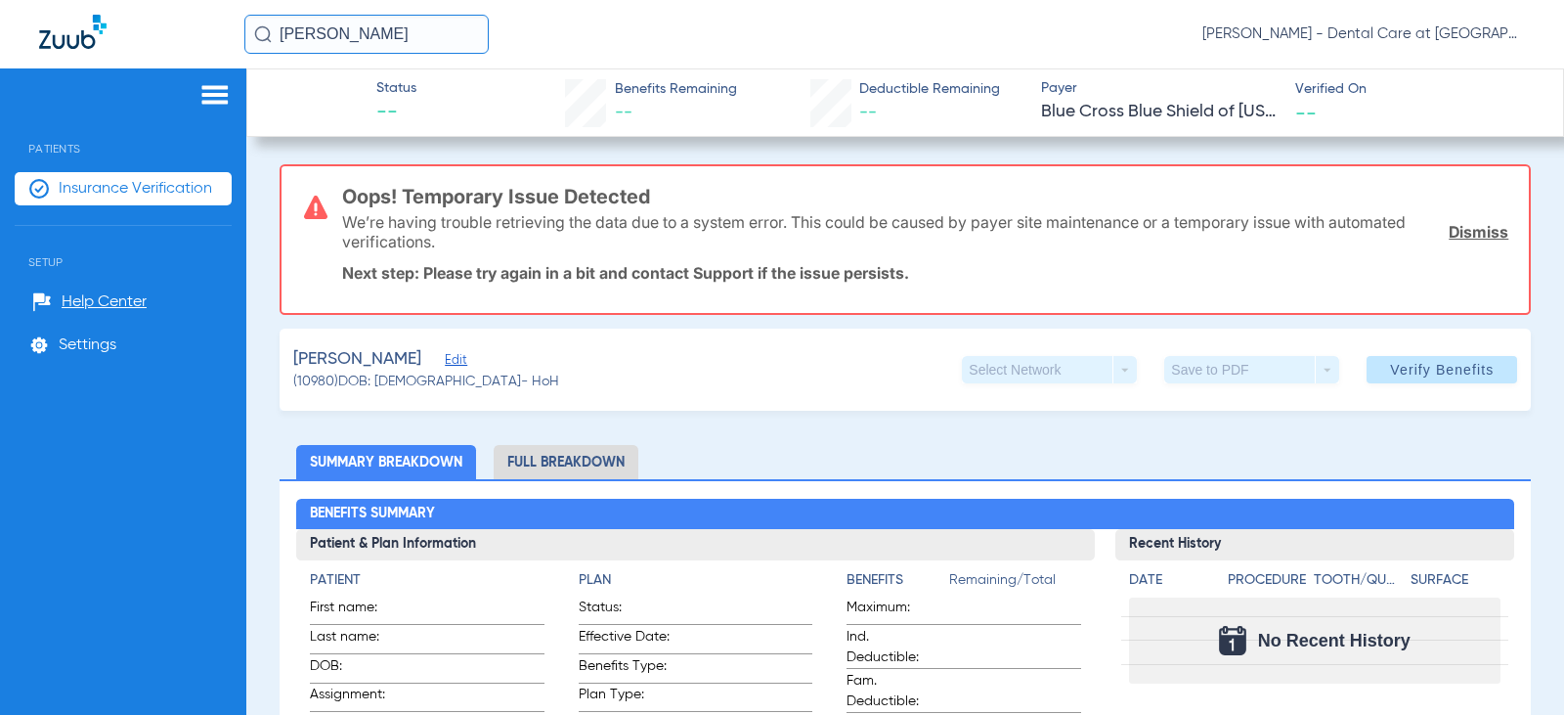
click at [395, 39] on input "[PERSON_NAME]" at bounding box center [366, 34] width 244 height 39
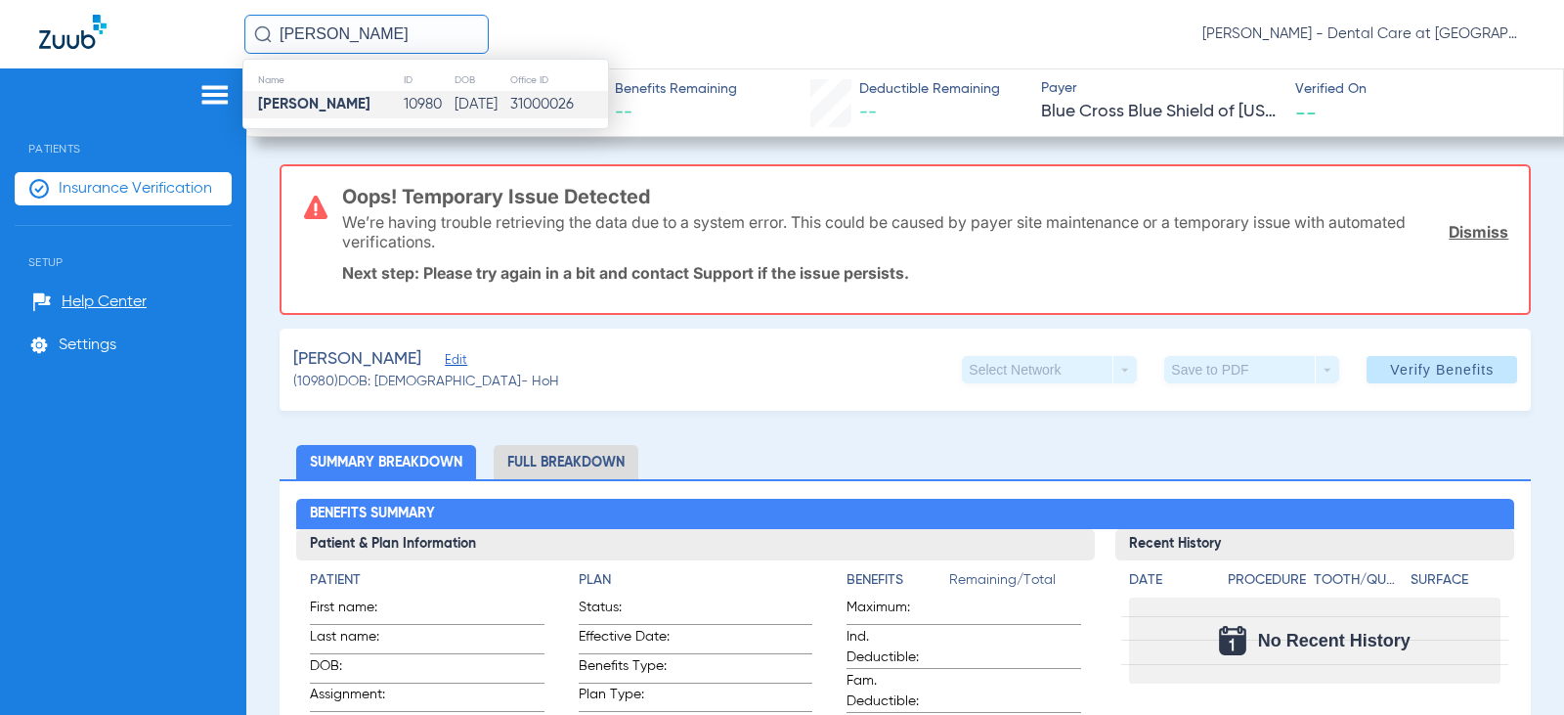
click at [395, 39] on input "[PERSON_NAME]" at bounding box center [366, 34] width 244 height 39
click at [570, 107] on td "31000026" at bounding box center [558, 104] width 100 height 27
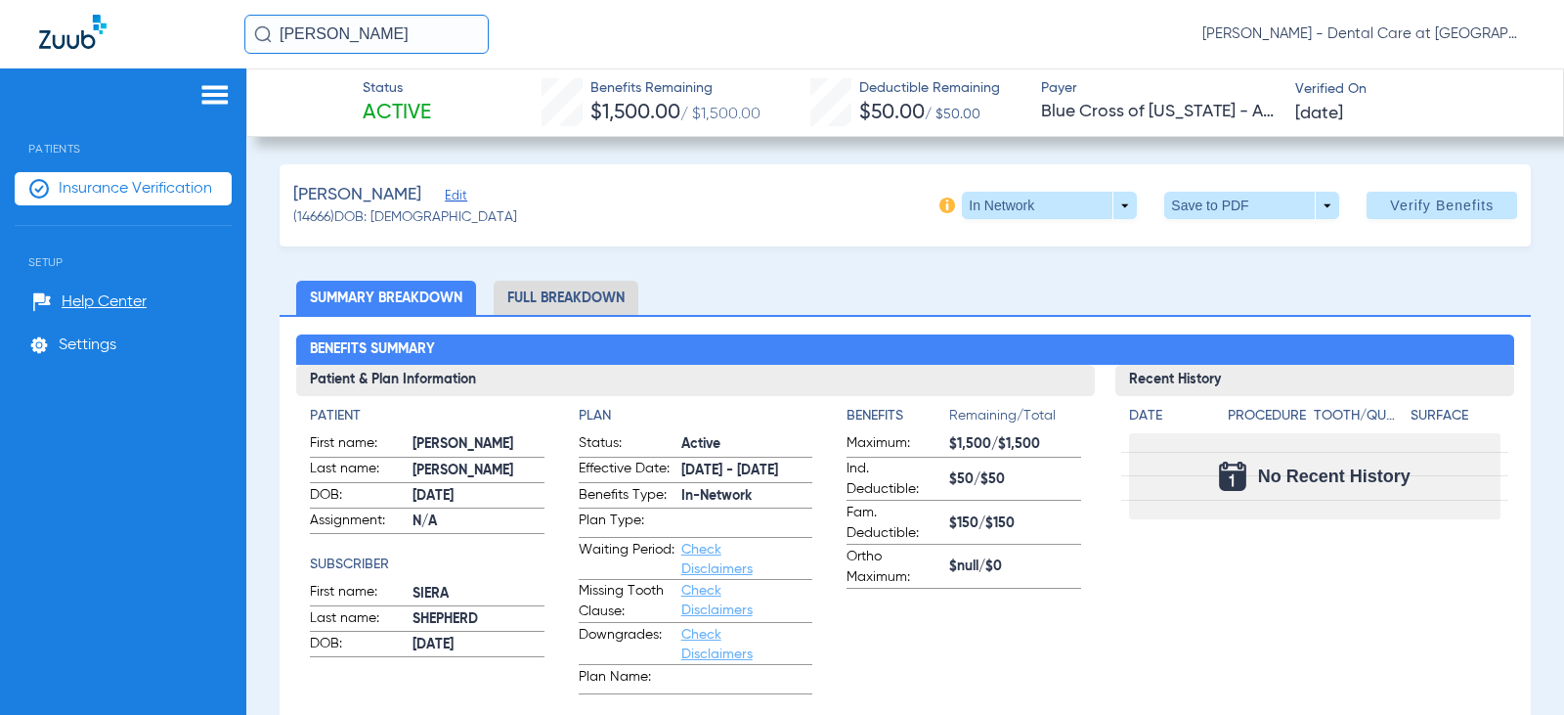
click at [552, 303] on li "Full Breakdown" at bounding box center [566, 298] width 145 height 34
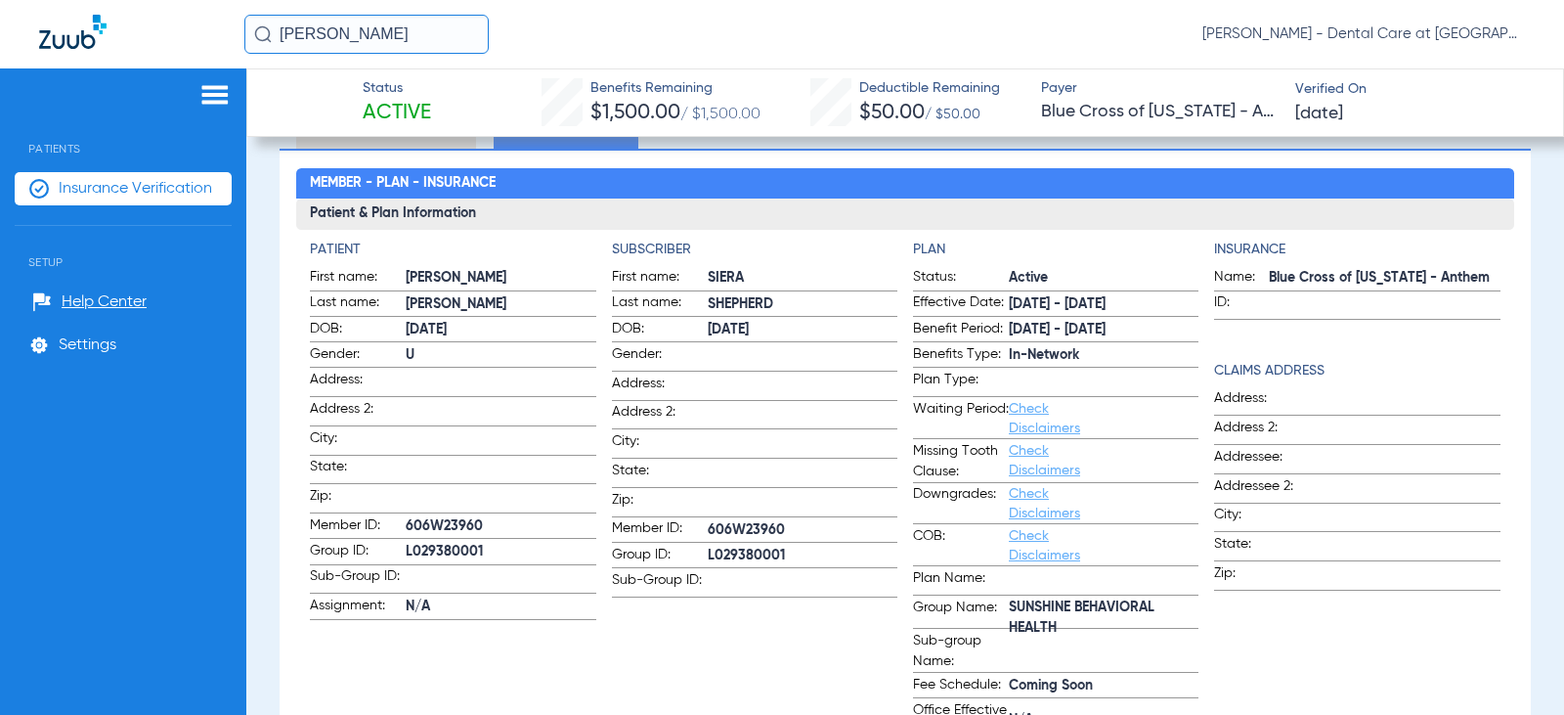
scroll to position [98, 0]
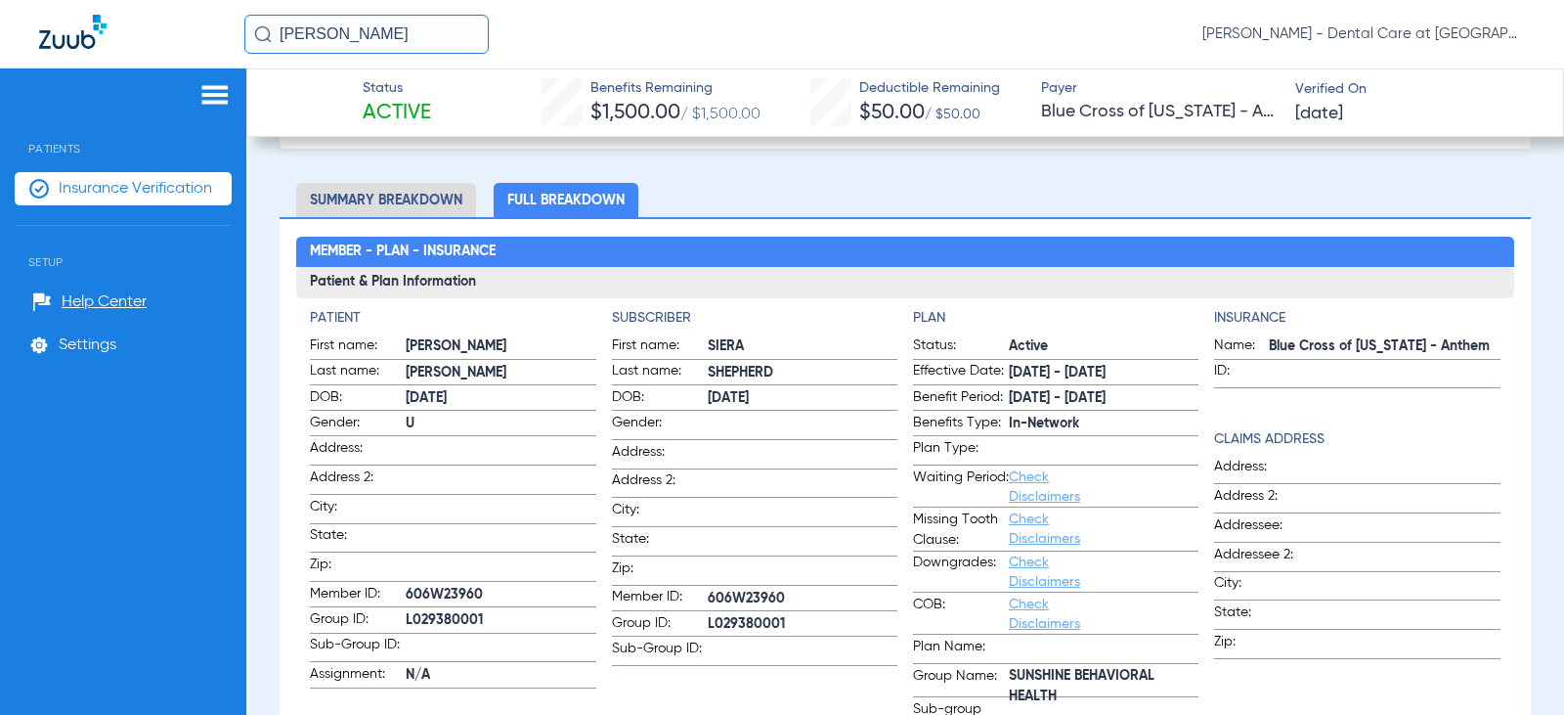
click at [445, 27] on input "[PERSON_NAME]" at bounding box center [366, 34] width 244 height 39
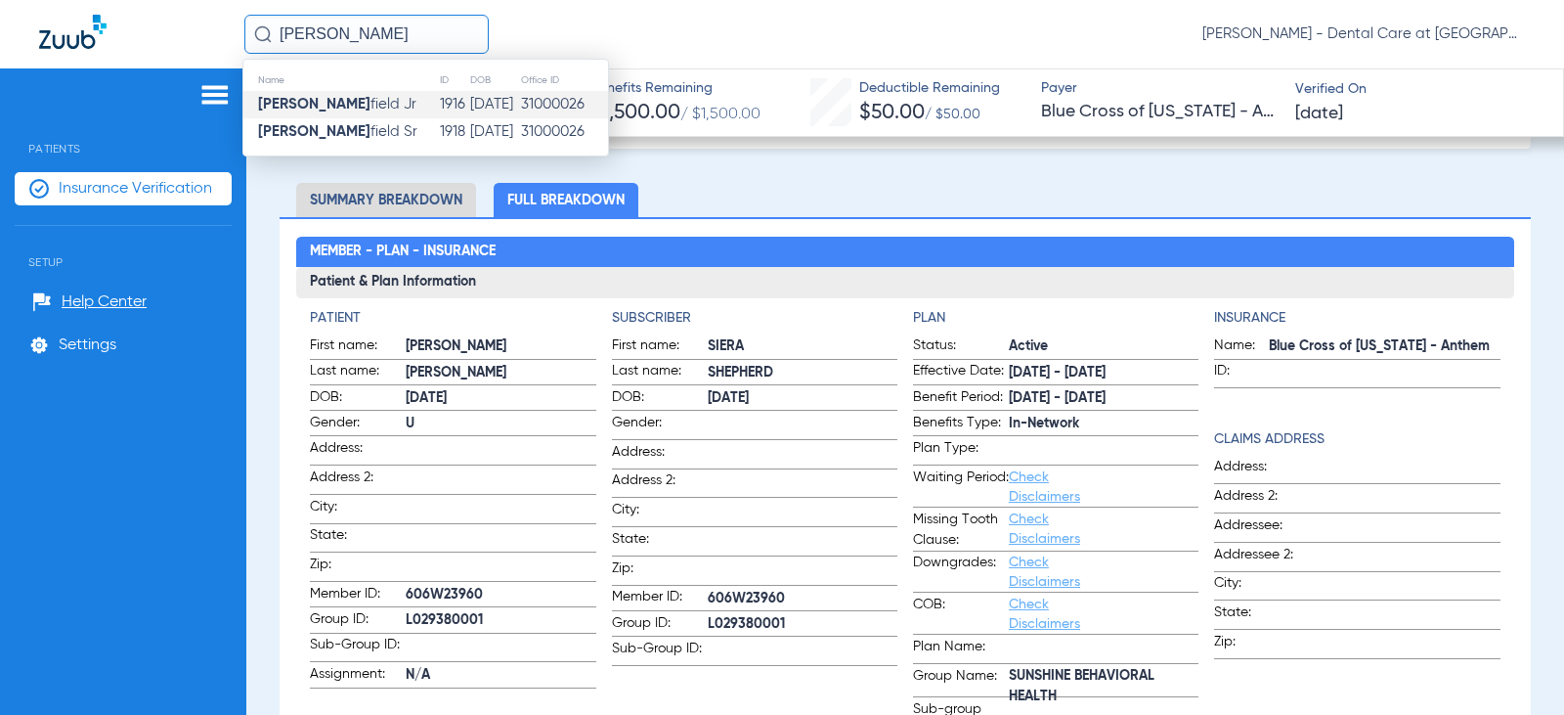
click at [479, 100] on td "[DATE]" at bounding box center [494, 104] width 50 height 27
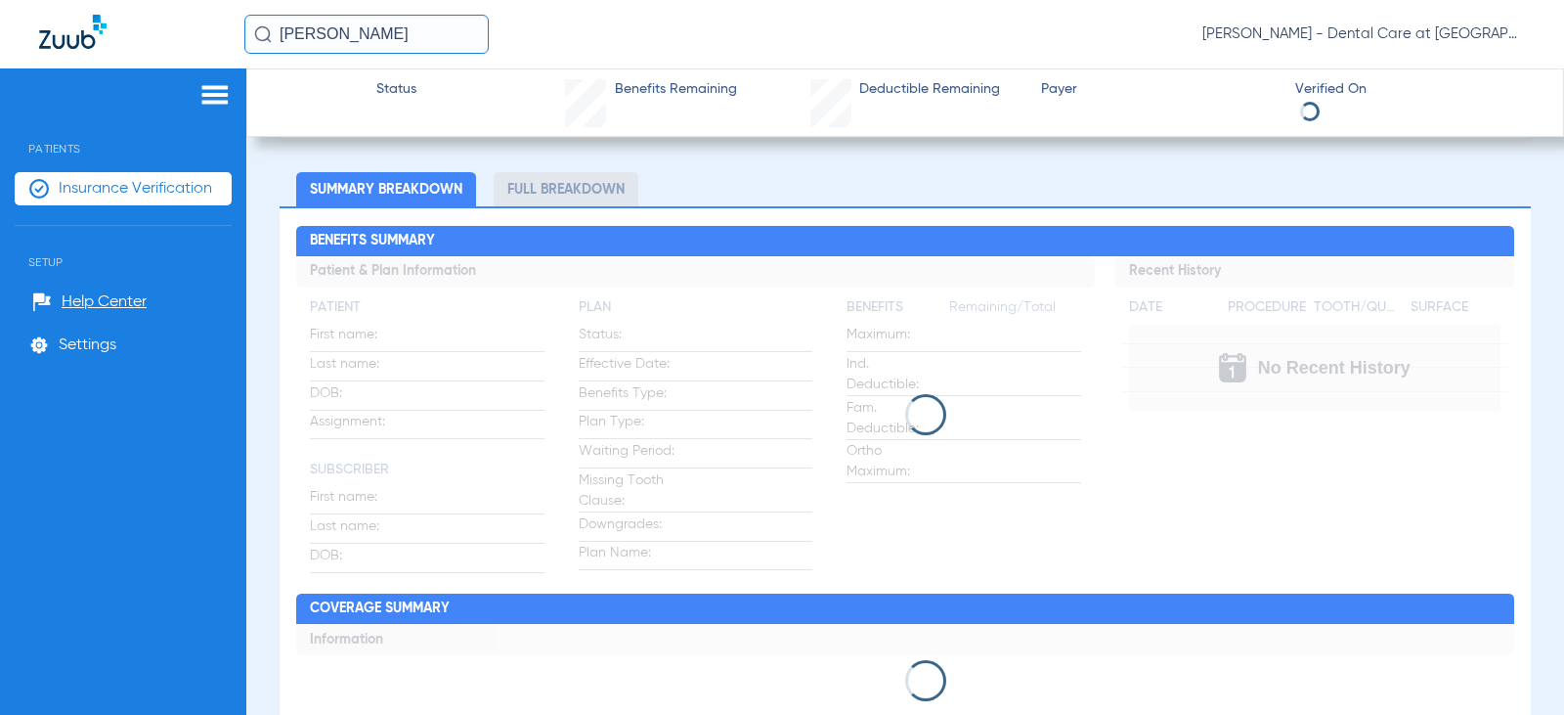
scroll to position [98, 0]
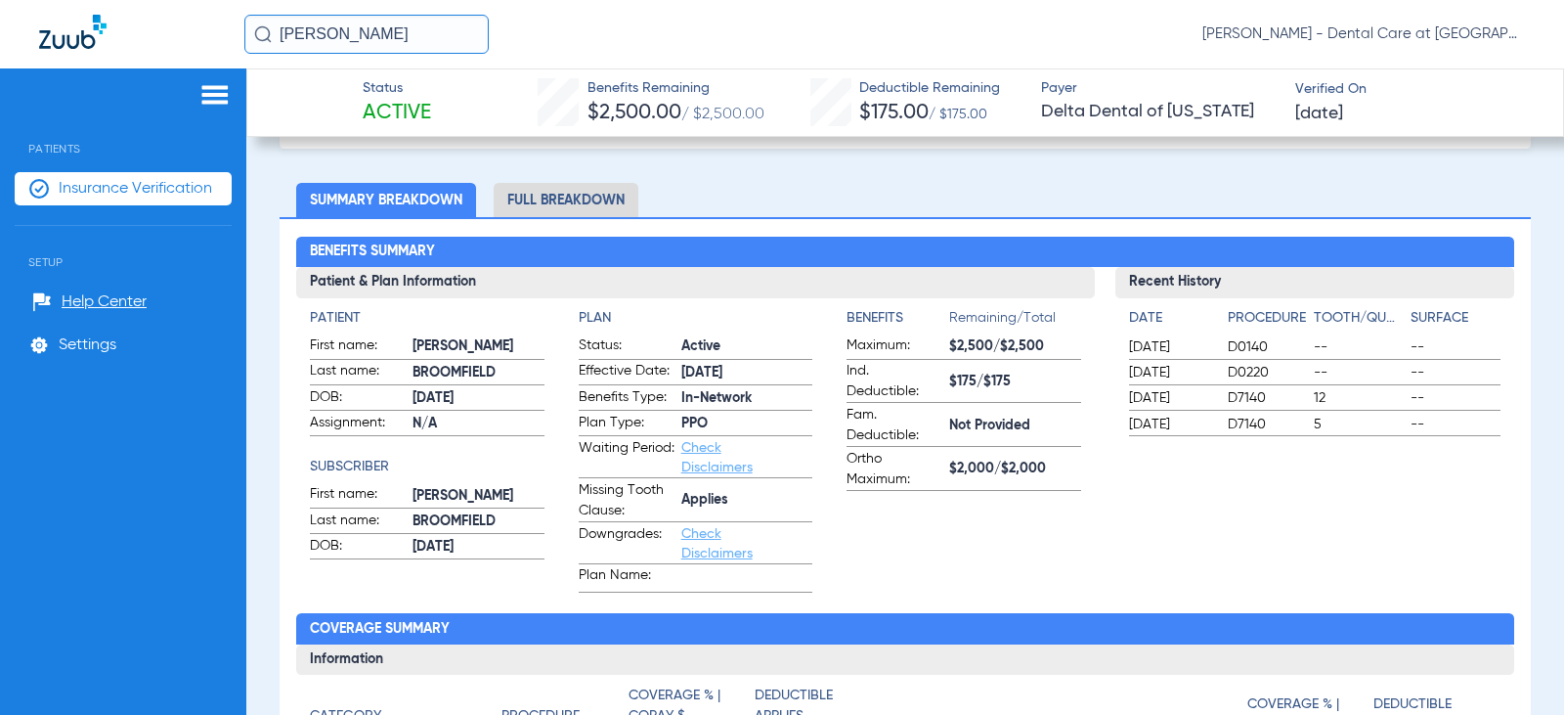
drag, startPoint x: 435, startPoint y: 44, endPoint x: -73, endPoint y: 11, distance: 509.4
click at [0, 11] on html "[PERSON_NAME] [PERSON_NAME] - Dental Care at [GEOGRAPHIC_DATA] Patients Insuran…" at bounding box center [782, 357] width 1564 height 715
click at [416, 22] on input "[PERSON_NAME]" at bounding box center [366, 34] width 244 height 39
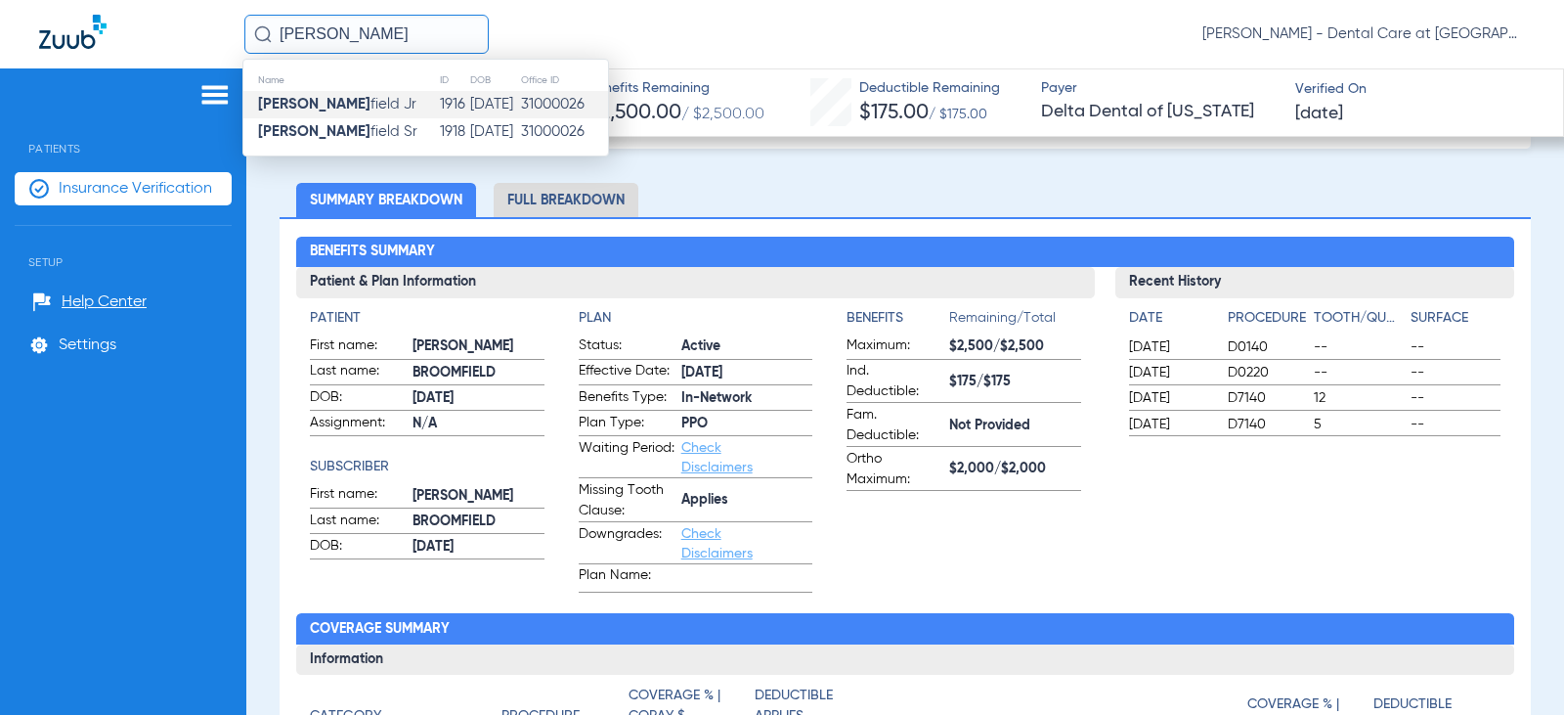
click at [416, 22] on input "[PERSON_NAME]" at bounding box center [366, 34] width 244 height 39
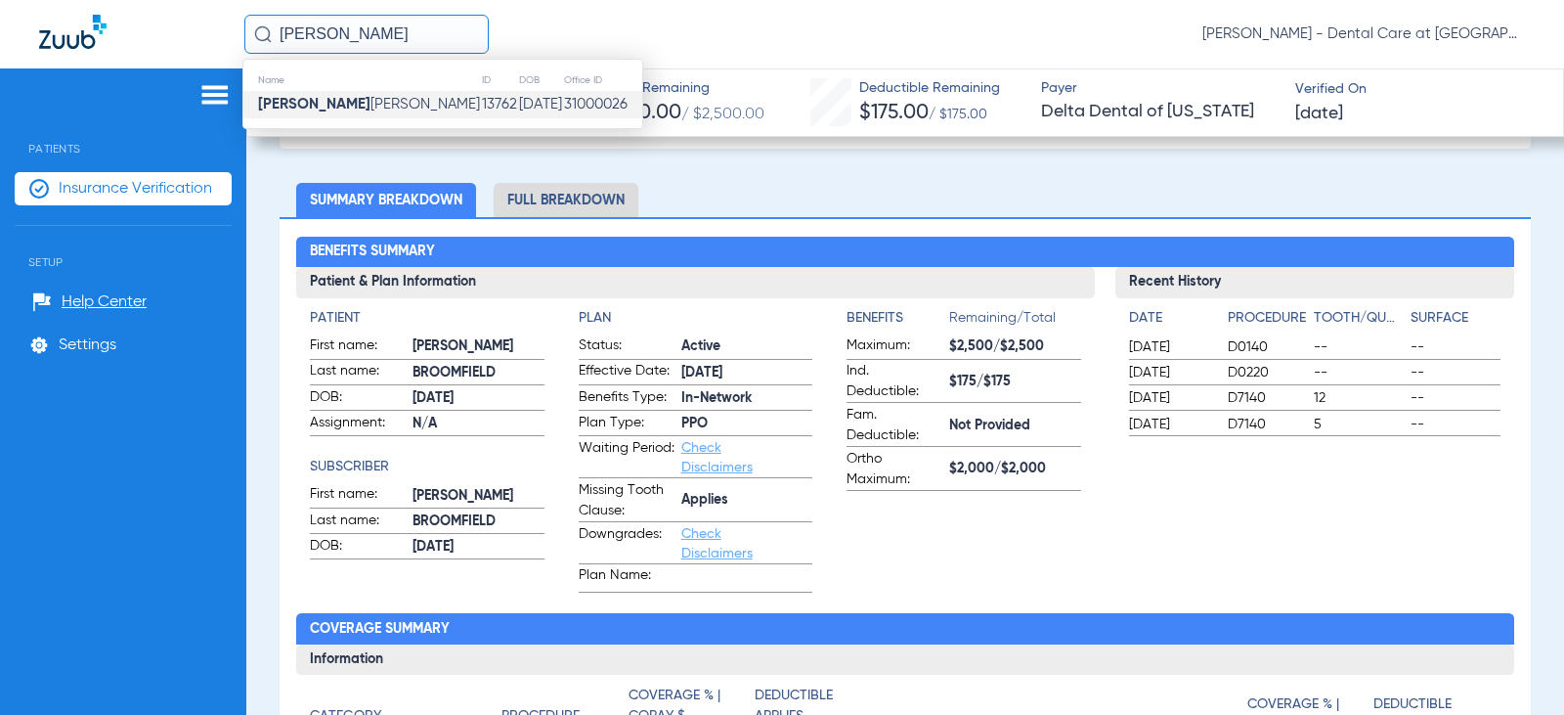
click at [321, 103] on span "[PERSON_NAME]" at bounding box center [369, 104] width 222 height 15
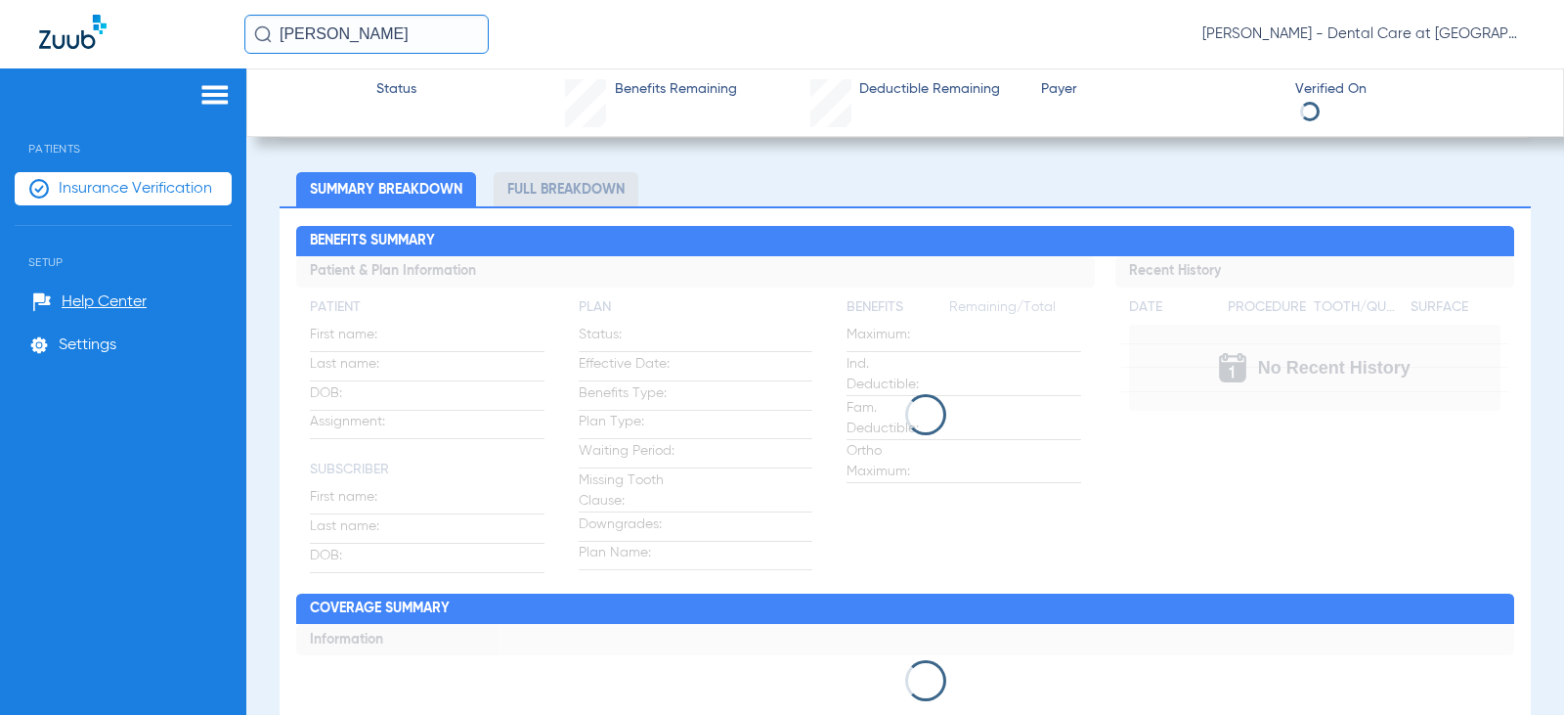
scroll to position [98, 0]
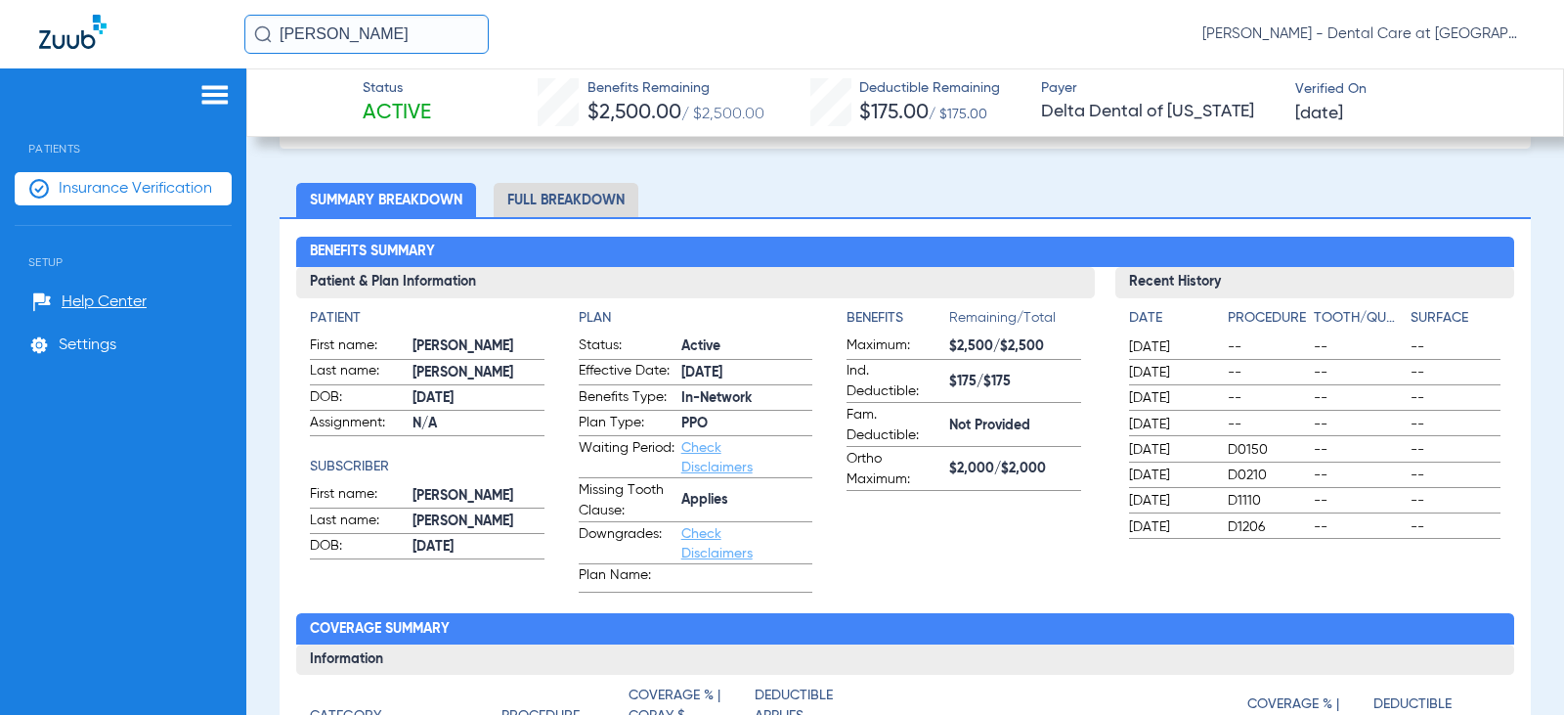
click at [377, 37] on input "[PERSON_NAME]" at bounding box center [366, 34] width 244 height 39
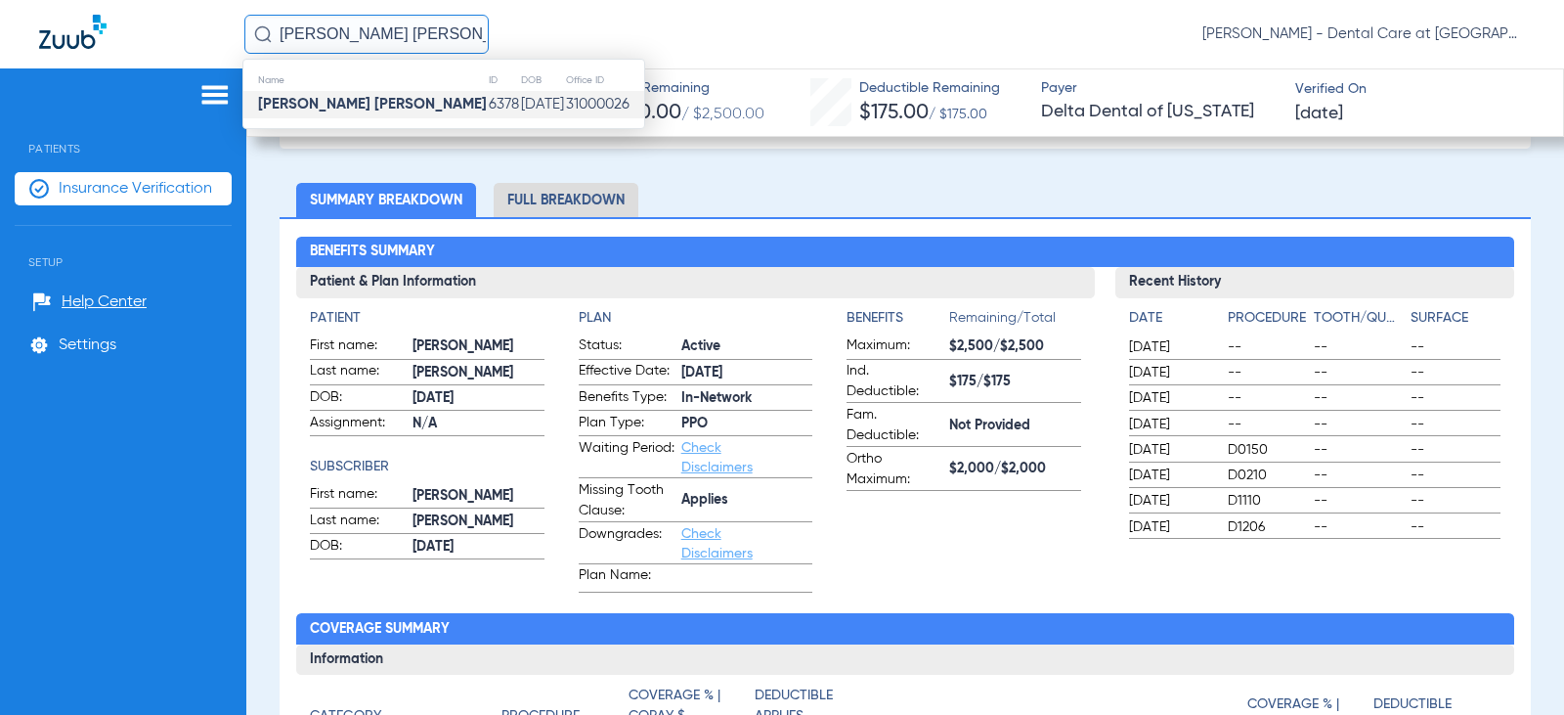
click at [520, 92] on td "[DATE]" at bounding box center [542, 104] width 45 height 27
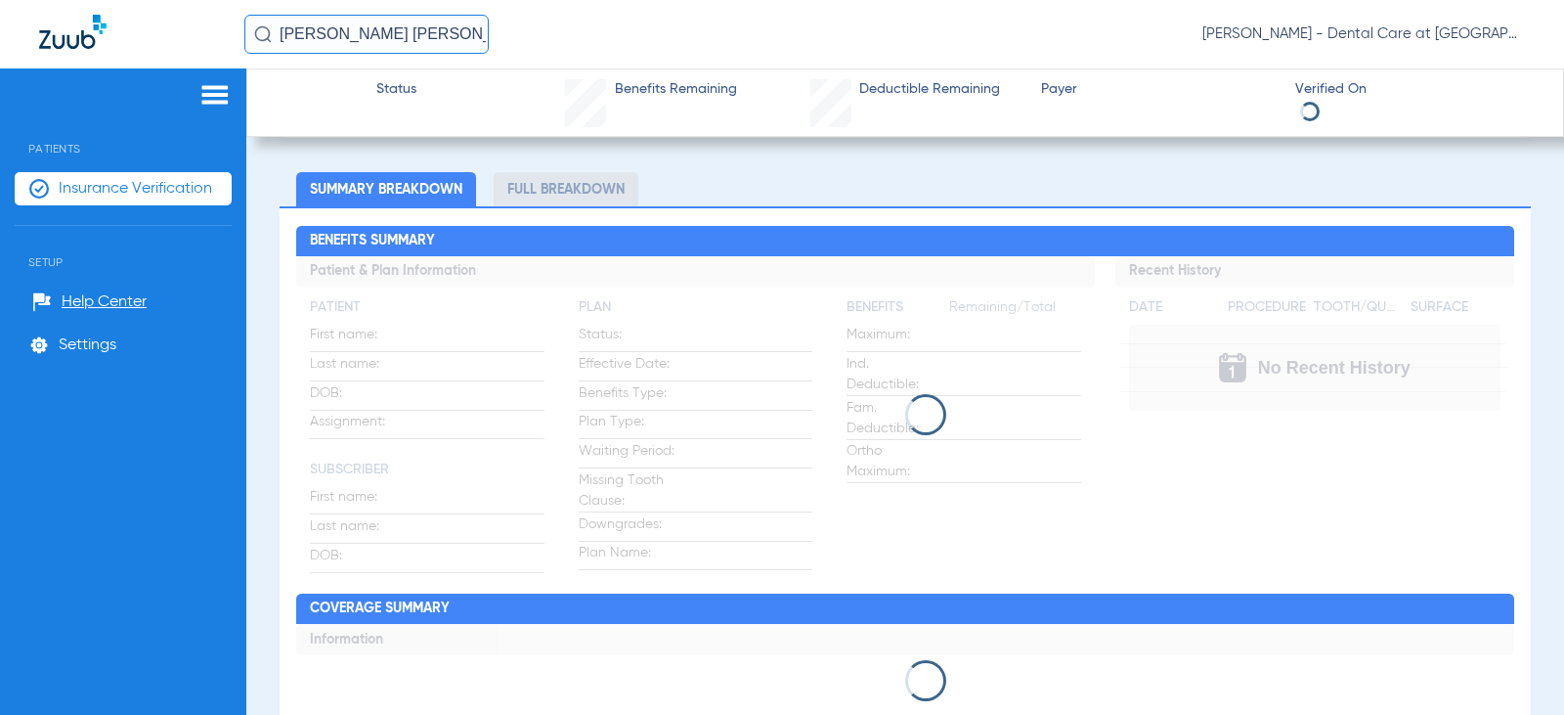
scroll to position [98, 0]
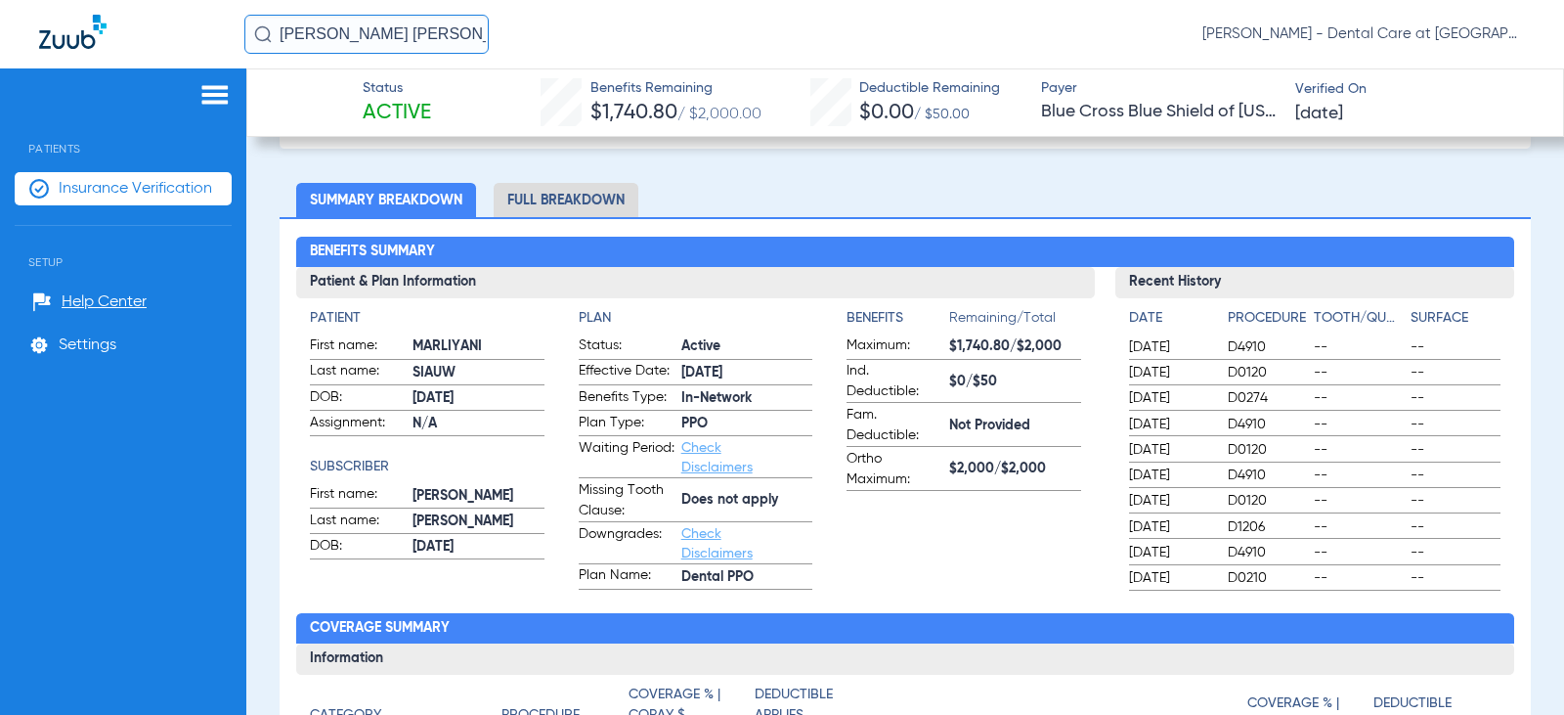
click at [598, 206] on li "Full Breakdown" at bounding box center [566, 200] width 145 height 34
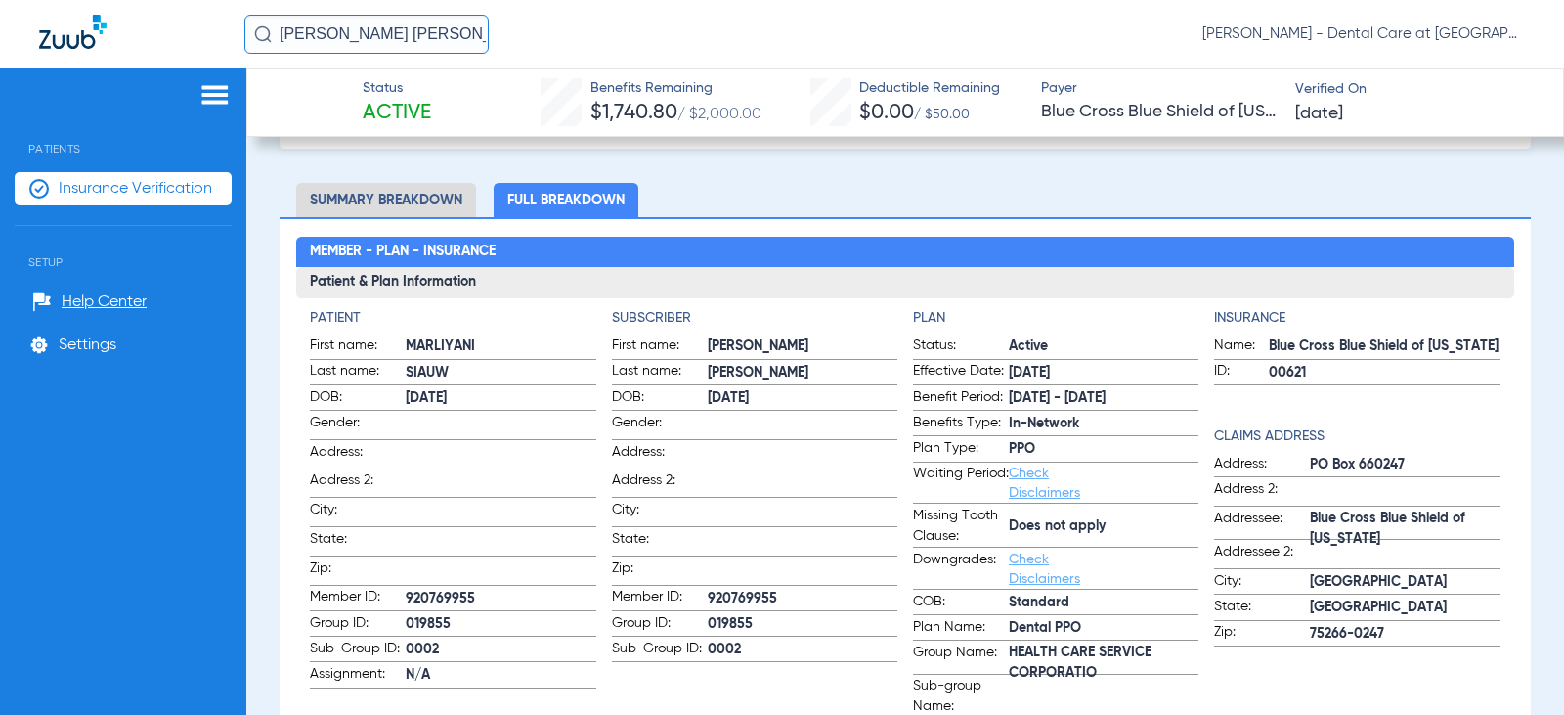
click at [407, 28] on input "[PERSON_NAME] [PERSON_NAME]" at bounding box center [366, 34] width 244 height 39
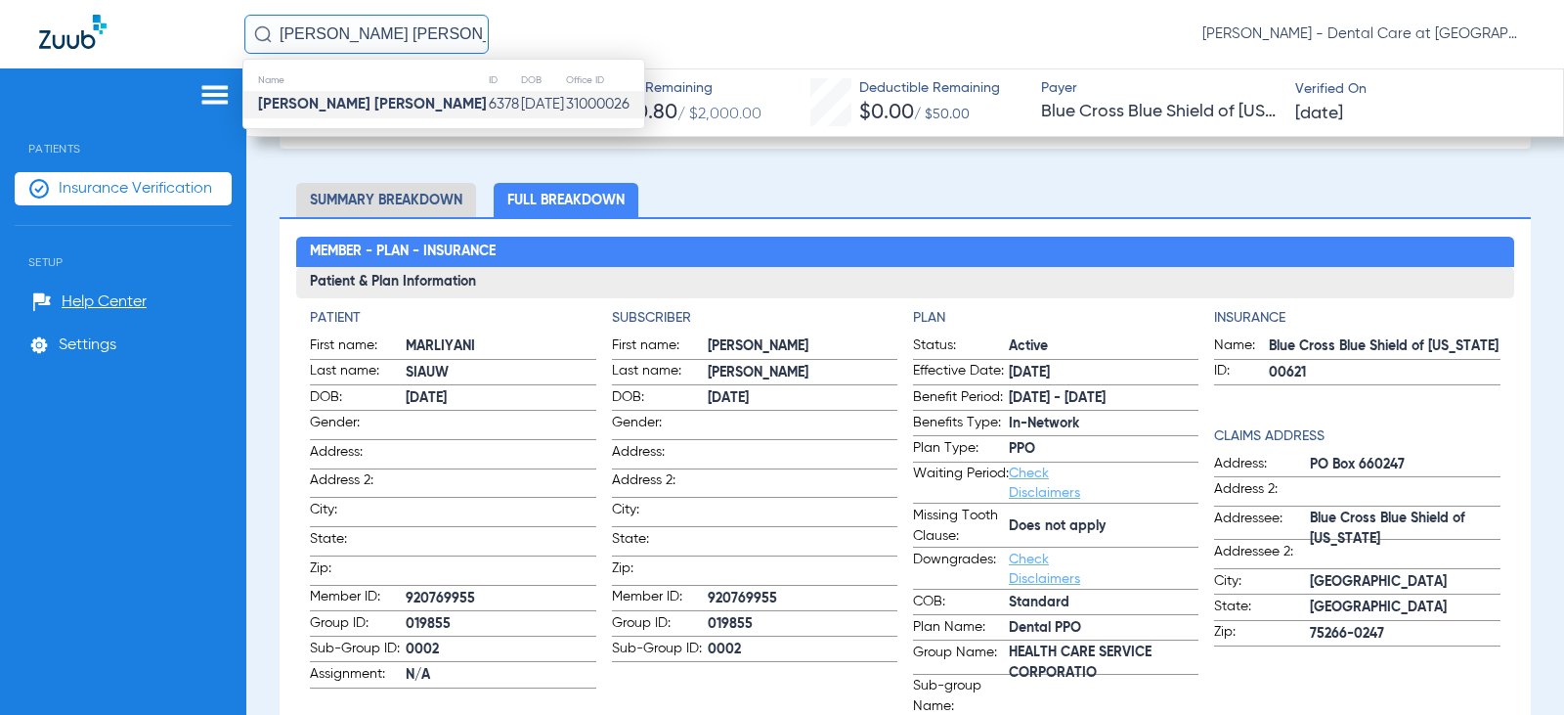
click at [407, 28] on input "[PERSON_NAME] [PERSON_NAME]" at bounding box center [366, 34] width 244 height 39
click at [484, 95] on td "[DATE]" at bounding box center [485, 104] width 55 height 27
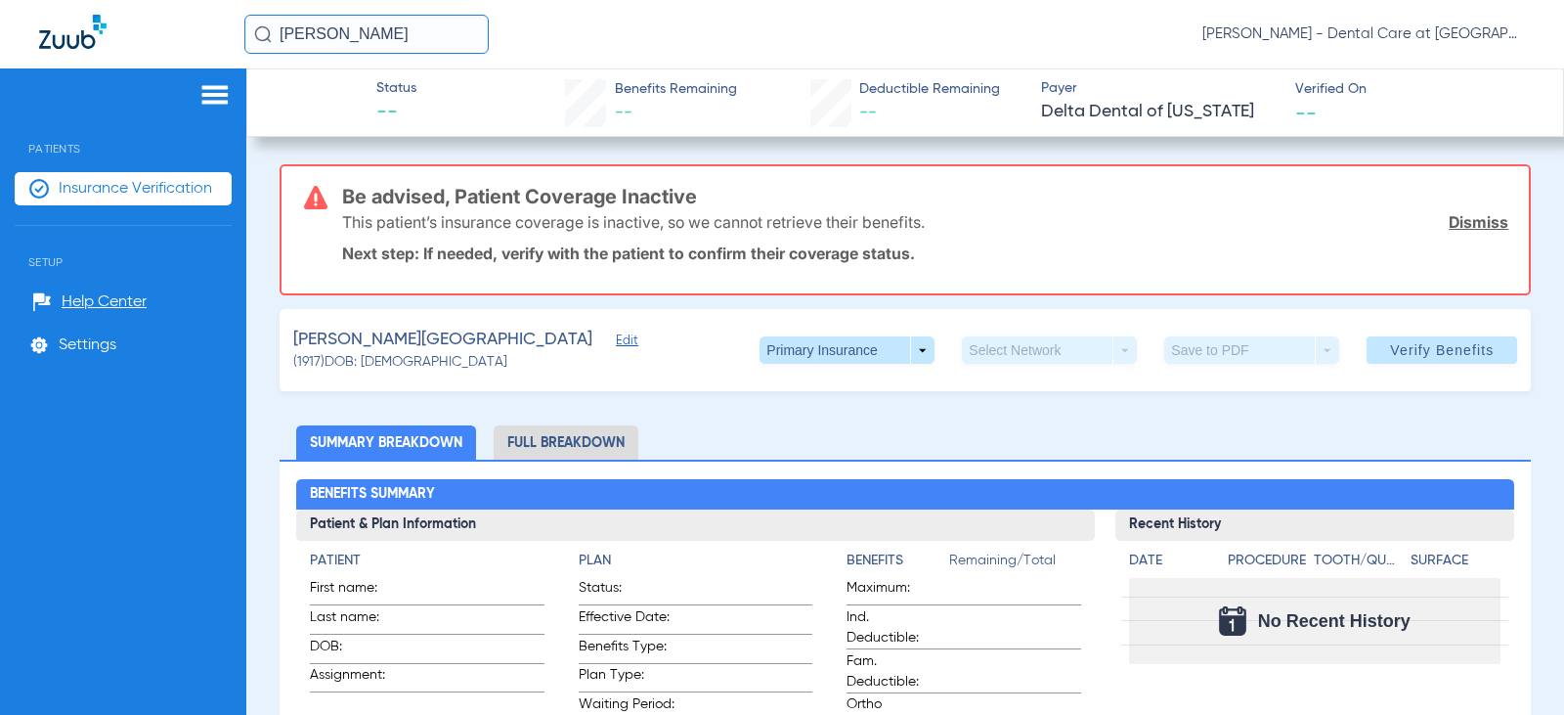
click at [387, 32] on input "[PERSON_NAME]" at bounding box center [366, 34] width 244 height 39
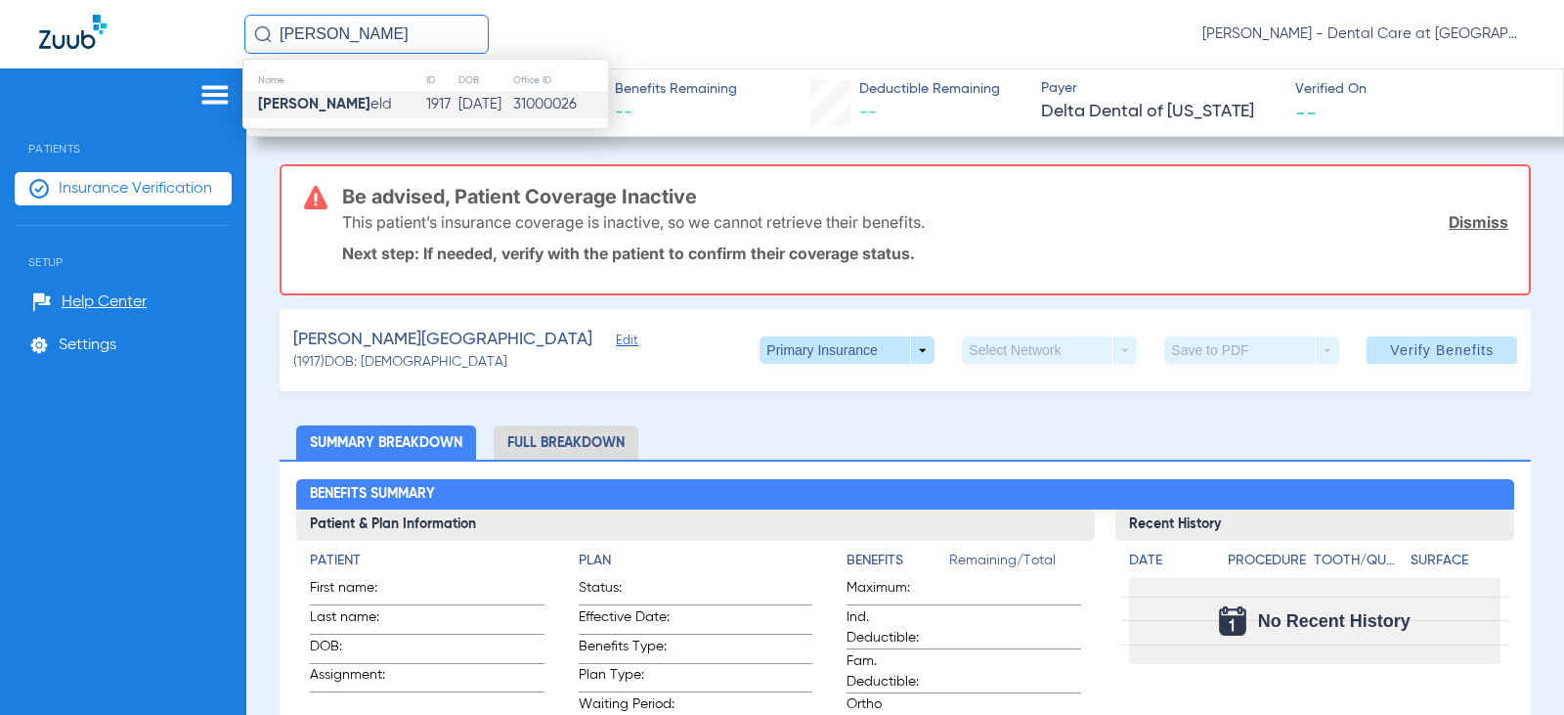
click at [387, 32] on input "[PERSON_NAME]" at bounding box center [366, 34] width 244 height 39
click at [407, 106] on td "9295" at bounding box center [428, 104] width 42 height 27
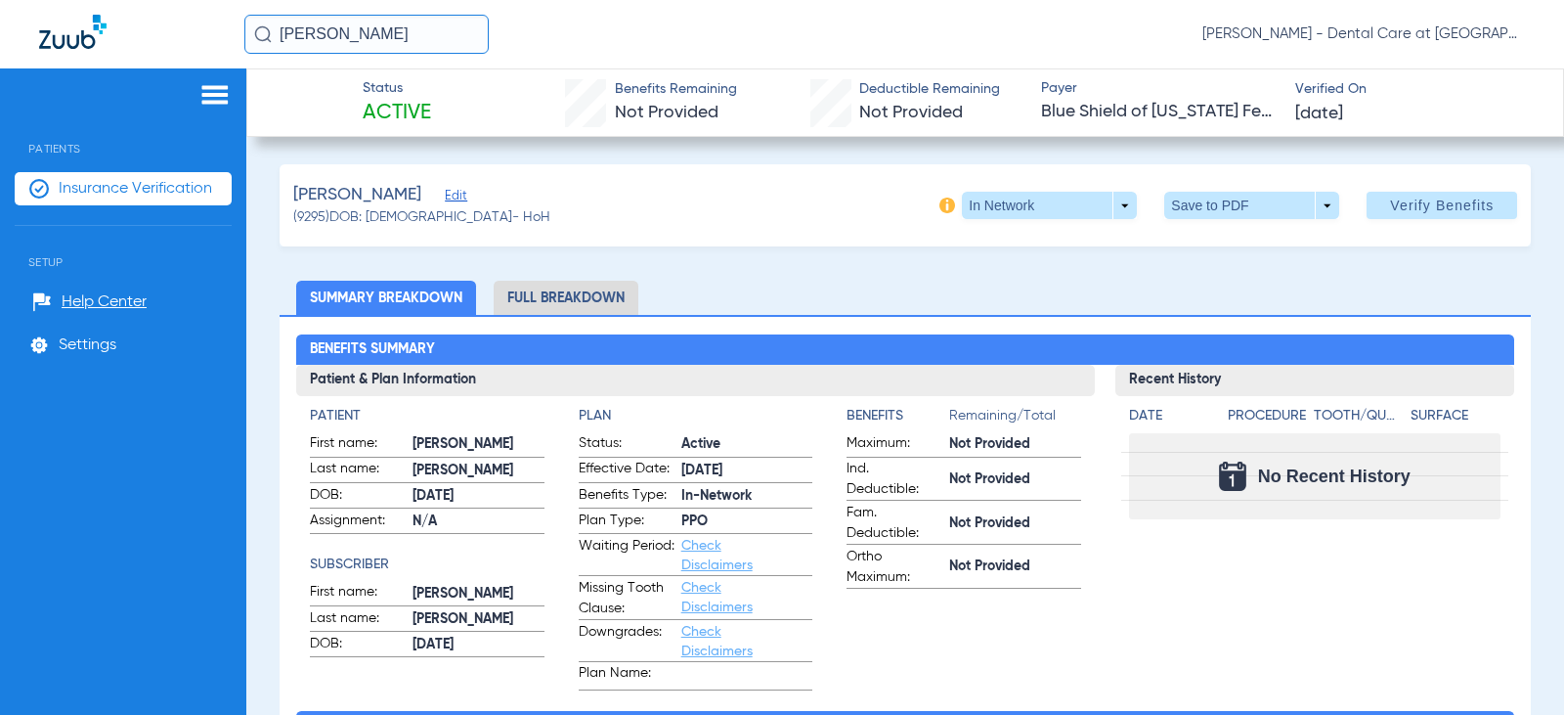
drag, startPoint x: 422, startPoint y: 22, endPoint x: 184, endPoint y: 25, distance: 238.6
click at [184, 25] on div "[PERSON_NAME] [PERSON_NAME] - Dental Care at [GEOGRAPHIC_DATA]" at bounding box center [782, 34] width 1564 height 68
type input "[PERSON_NAME]"
click at [611, 293] on li "Full Breakdown" at bounding box center [566, 298] width 145 height 34
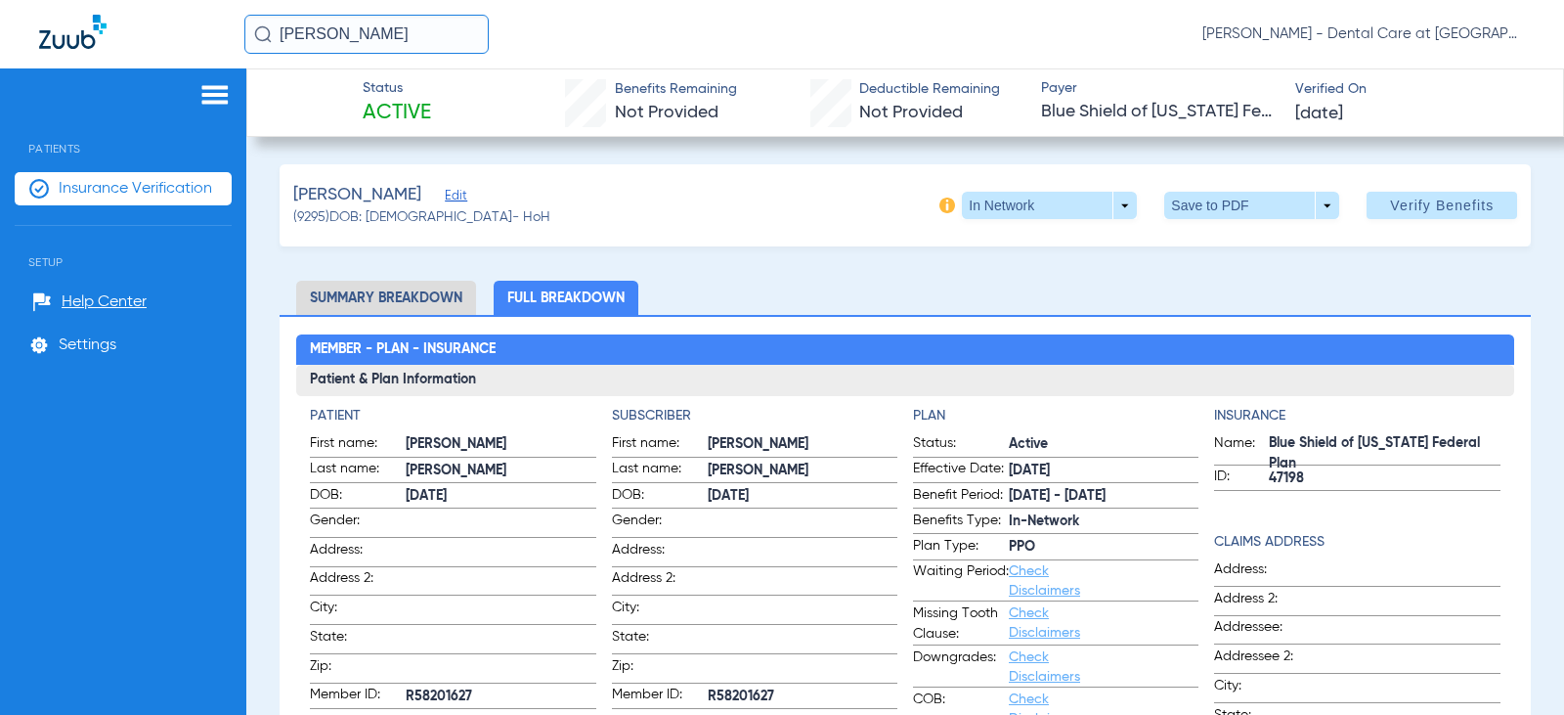
drag, startPoint x: 416, startPoint y: 40, endPoint x: 159, endPoint y: 38, distance: 257.1
click at [159, 38] on div "[PERSON_NAME] [PERSON_NAME] - Dental Care at [GEOGRAPHIC_DATA]" at bounding box center [782, 34] width 1564 height 68
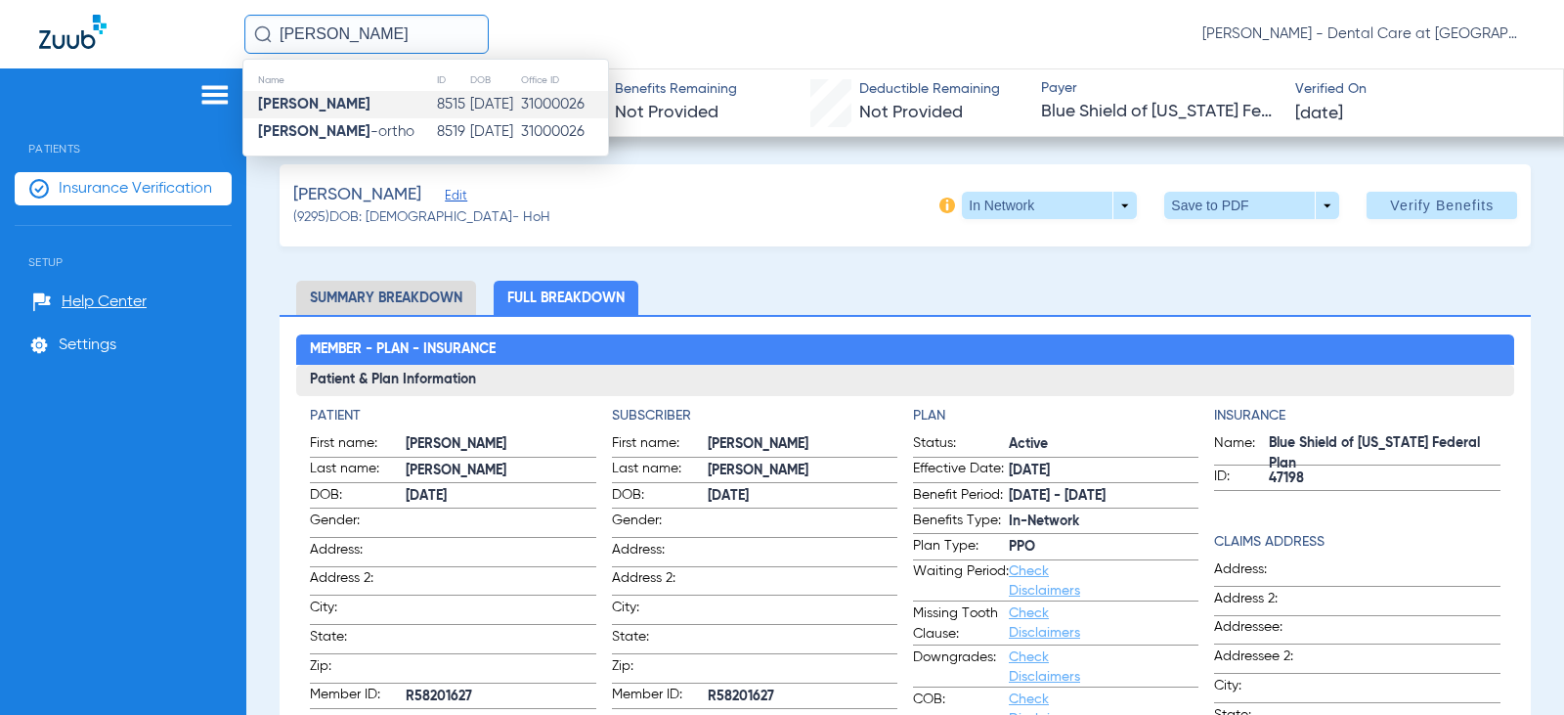
click at [436, 101] on td "8515" at bounding box center [453, 104] width 34 height 27
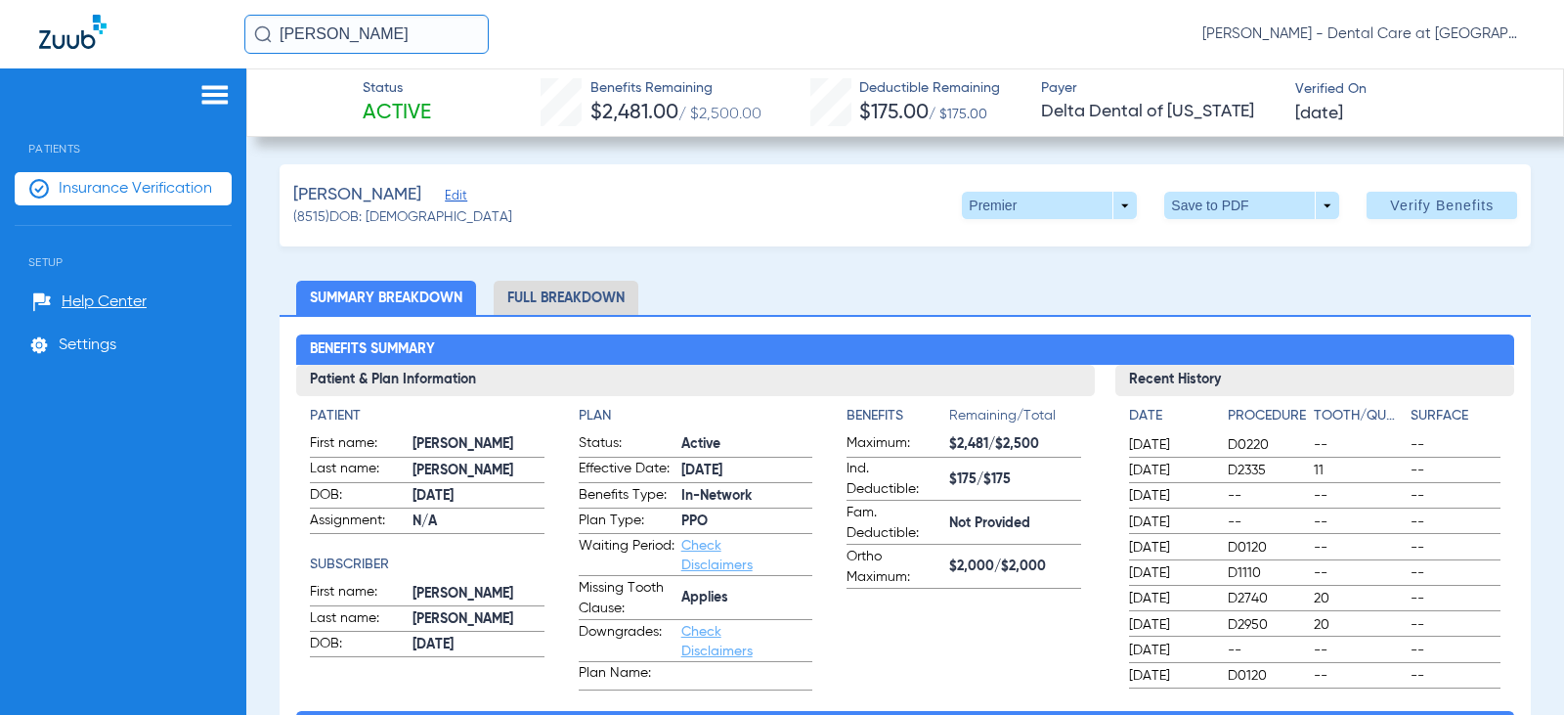
click at [562, 294] on li "Full Breakdown" at bounding box center [566, 298] width 145 height 34
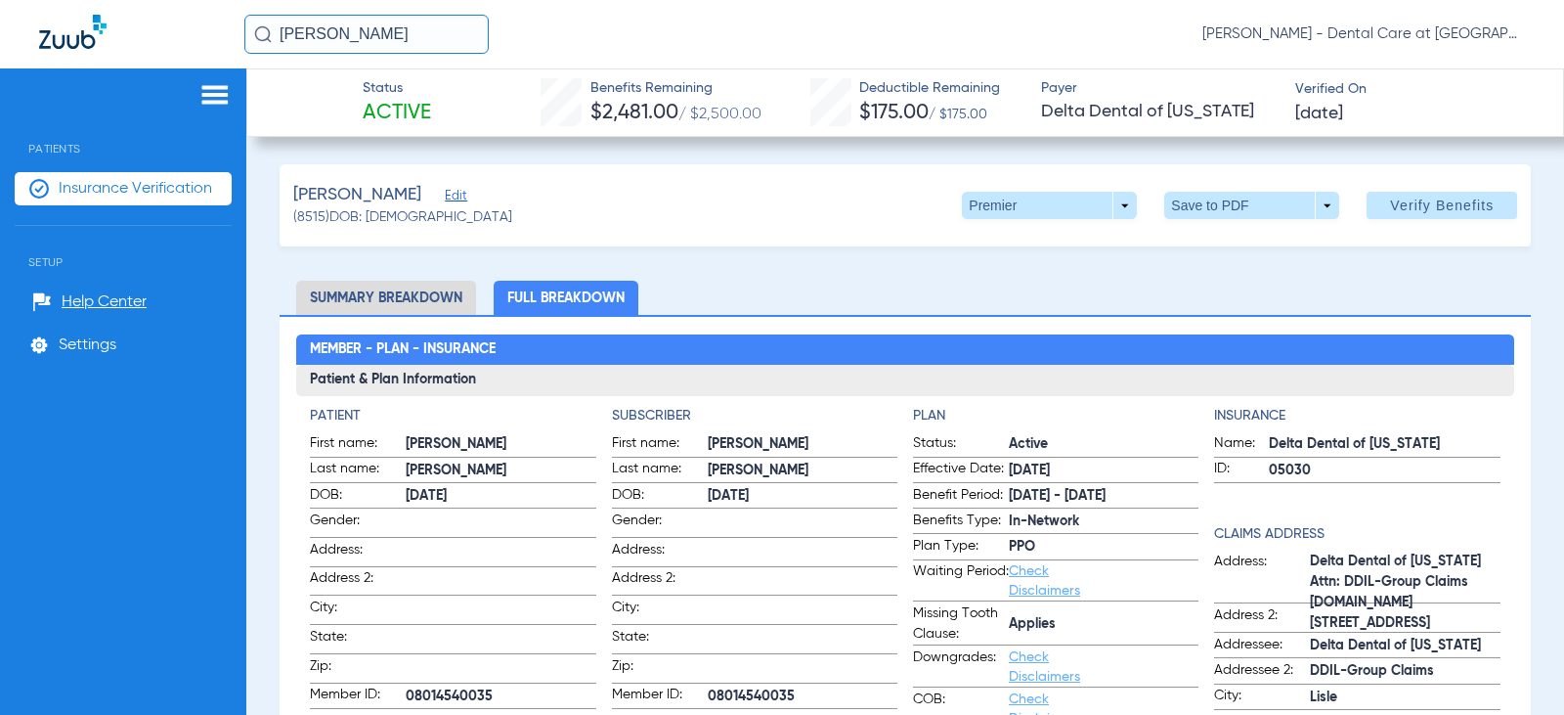
click at [372, 35] on input "[PERSON_NAME]" at bounding box center [366, 34] width 244 height 39
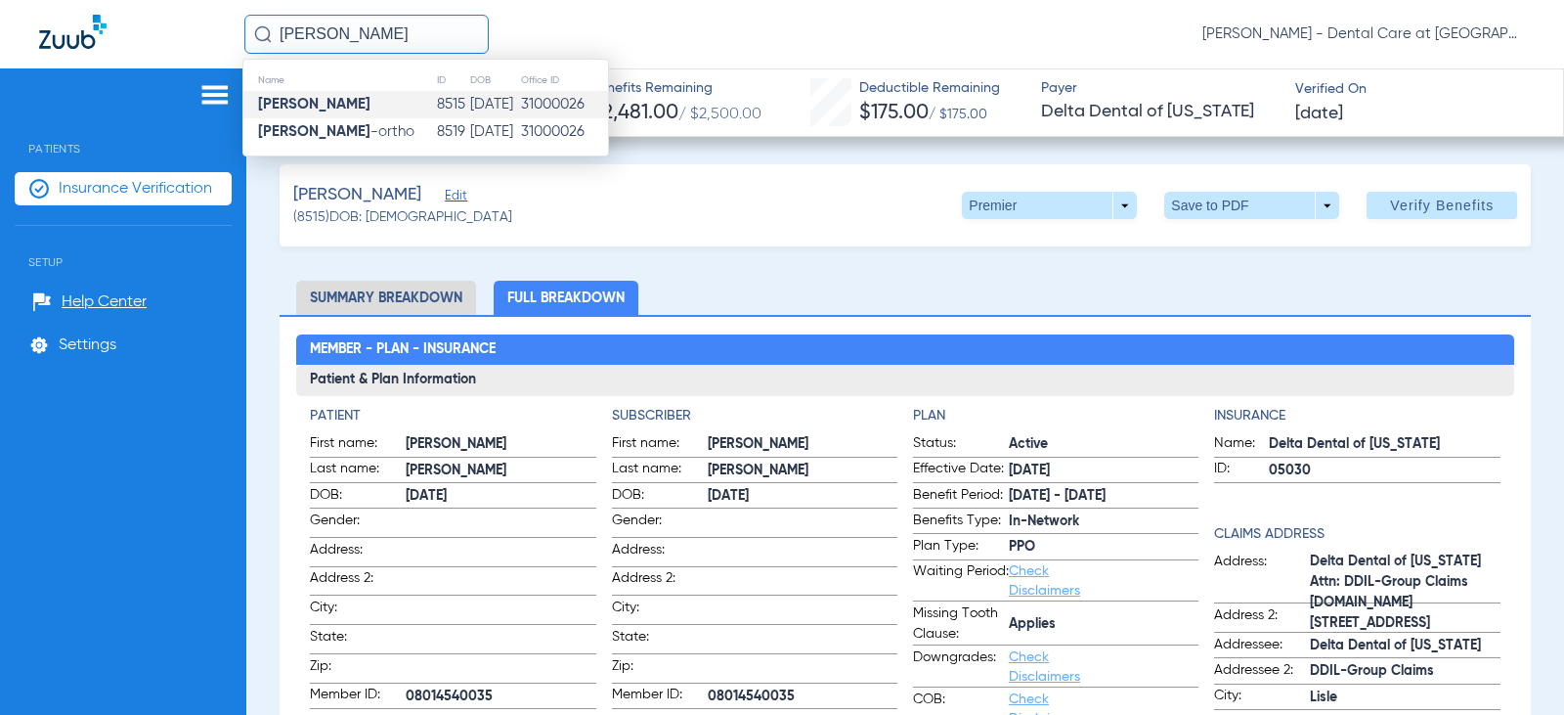
click at [372, 35] on input "[PERSON_NAME]" at bounding box center [366, 34] width 244 height 39
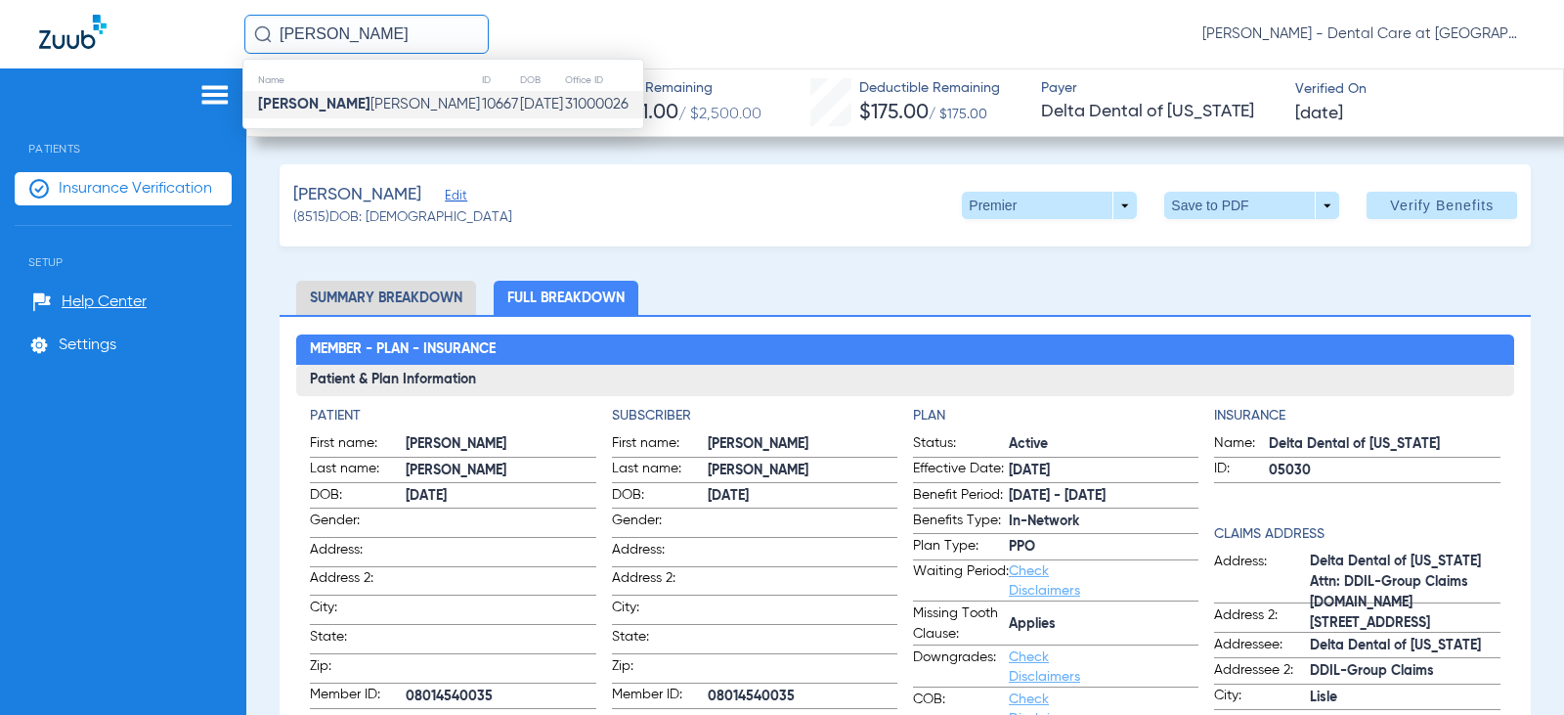
click at [519, 105] on td "[DATE]" at bounding box center [541, 104] width 45 height 27
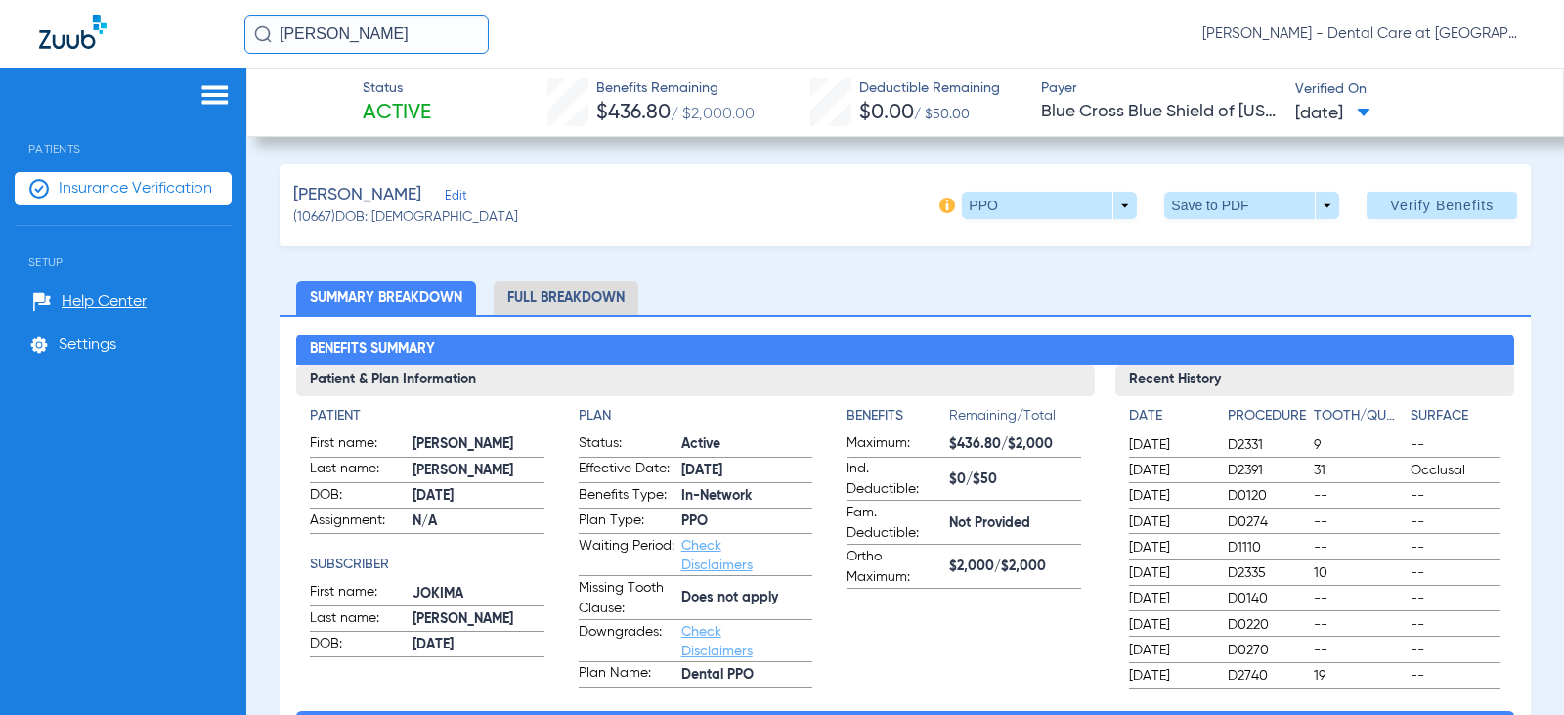
drag, startPoint x: 358, startPoint y: 38, endPoint x: 197, endPoint y: 41, distance: 160.3
click at [197, 41] on div "[PERSON_NAME] [PERSON_NAME] - Dental Care at [GEOGRAPHIC_DATA]" at bounding box center [782, 34] width 1564 height 68
click at [425, 32] on input "[PERSON_NAME]" at bounding box center [366, 34] width 244 height 39
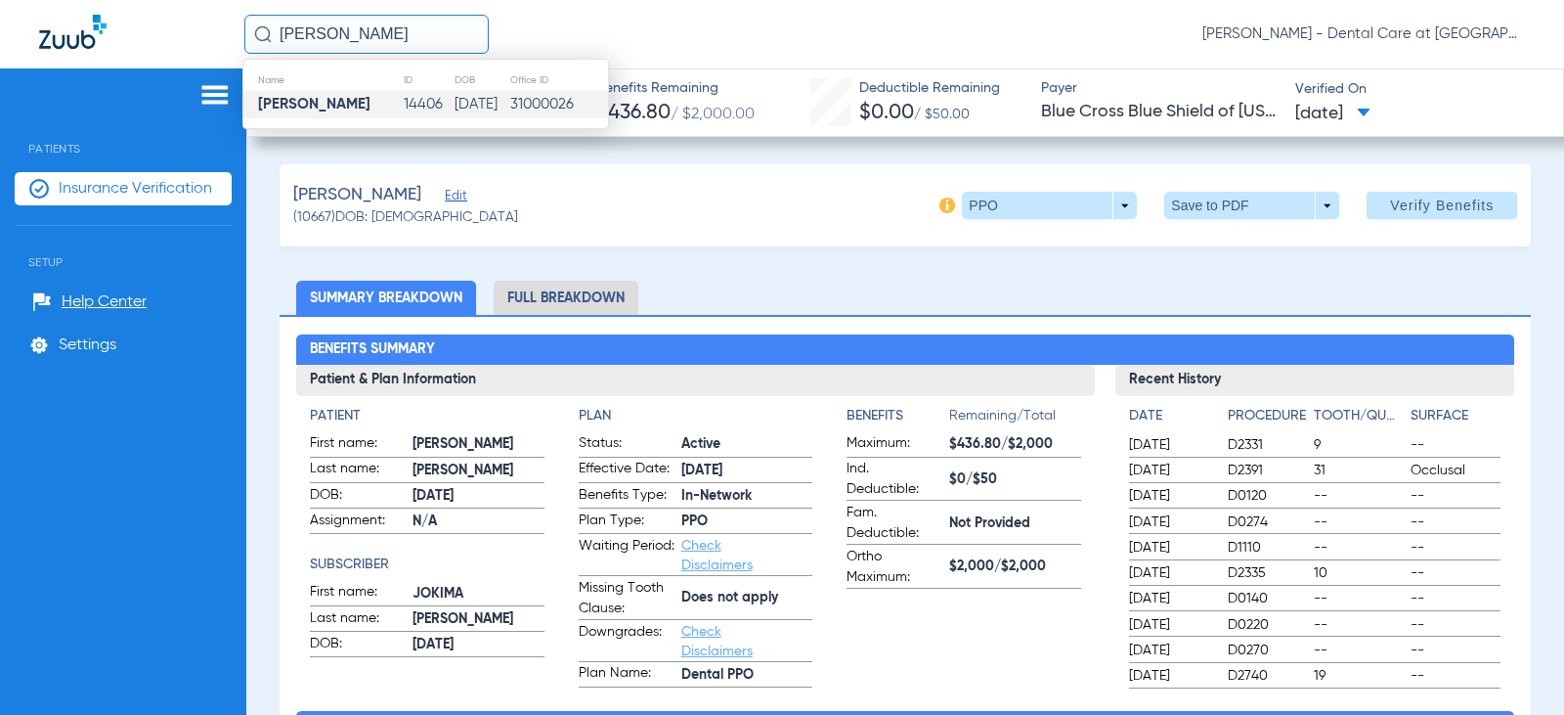
click at [403, 99] on td "14406" at bounding box center [428, 104] width 51 height 27
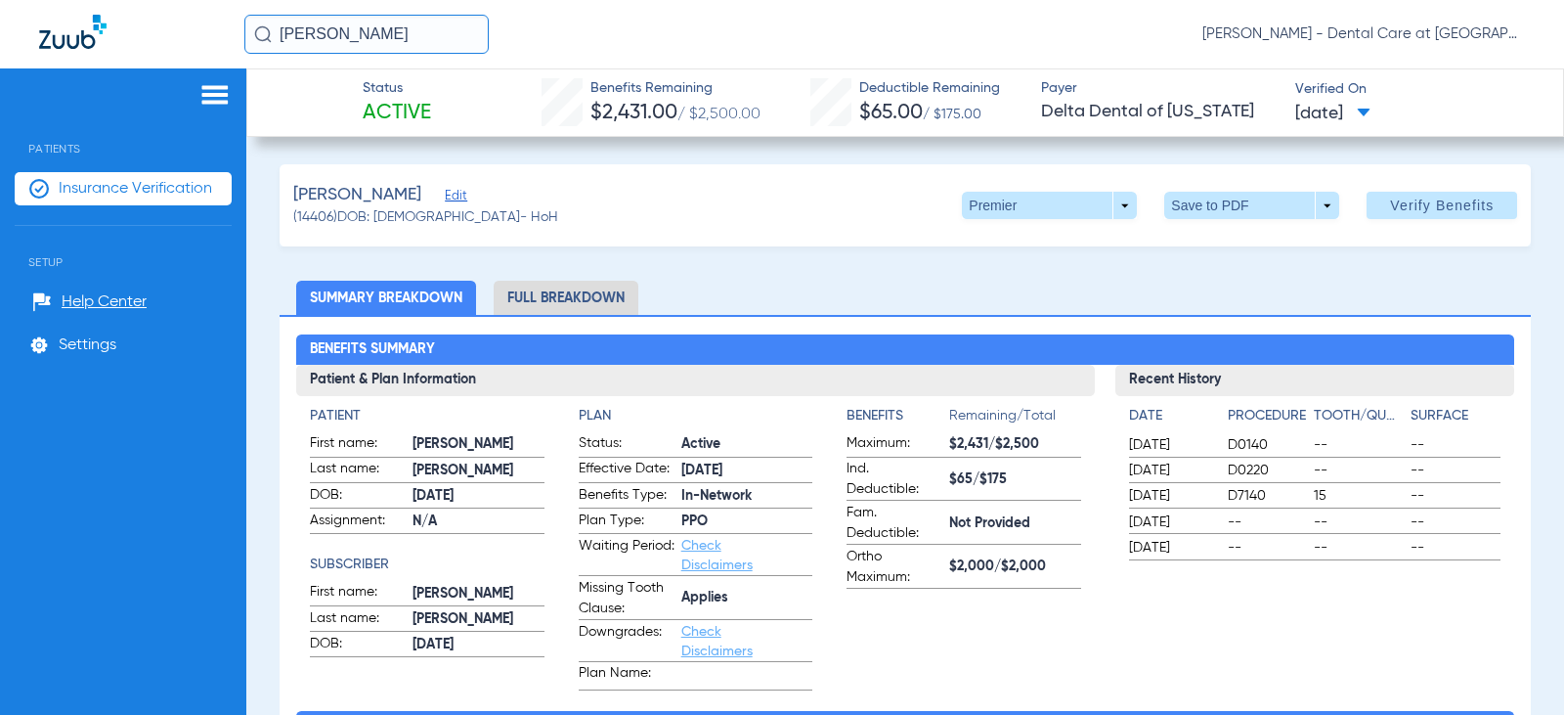
click at [413, 30] on input "[PERSON_NAME]" at bounding box center [366, 34] width 244 height 39
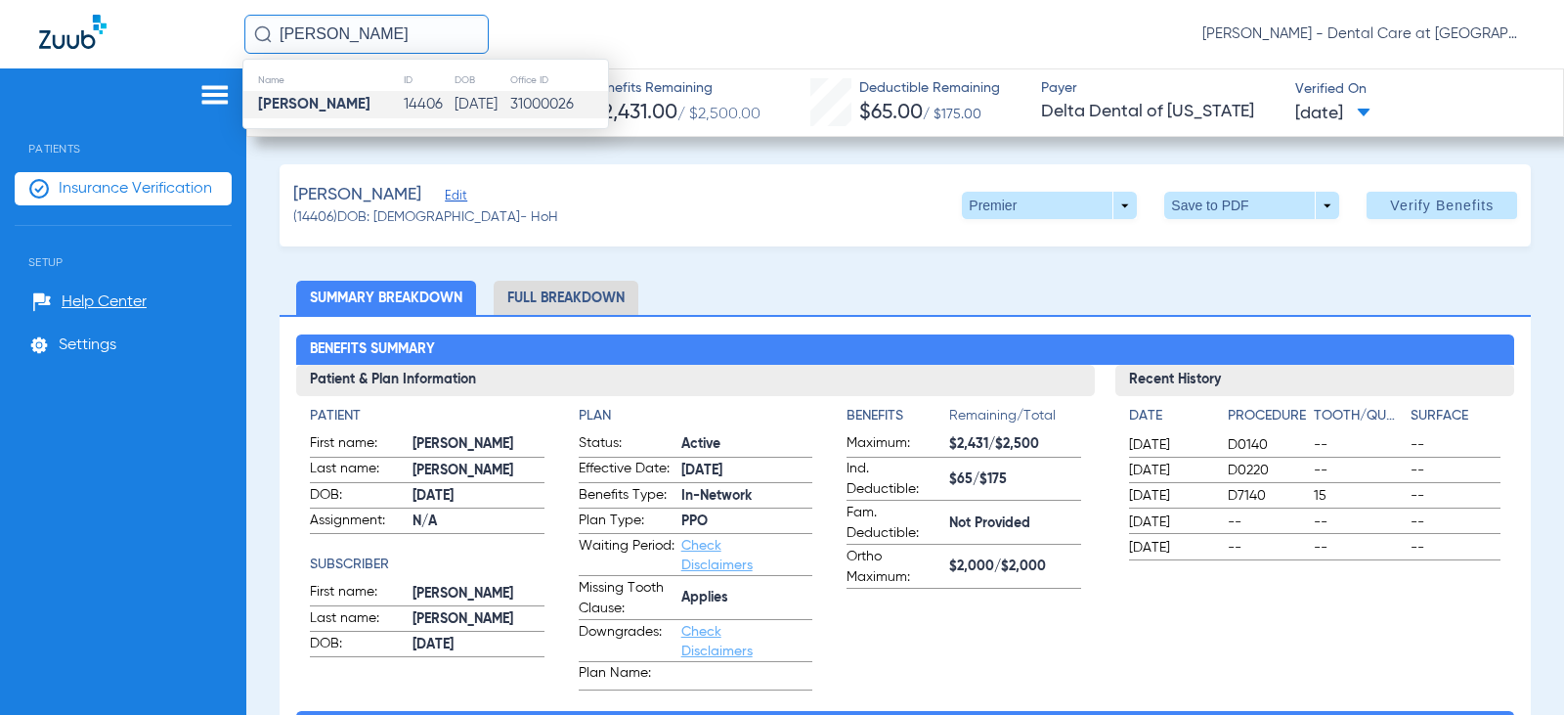
click at [413, 30] on input "[PERSON_NAME]" at bounding box center [366, 34] width 244 height 39
type input "[PERSON_NAME]"
click at [381, 113] on td "[PERSON_NAME]" at bounding box center [324, 104] width 162 height 27
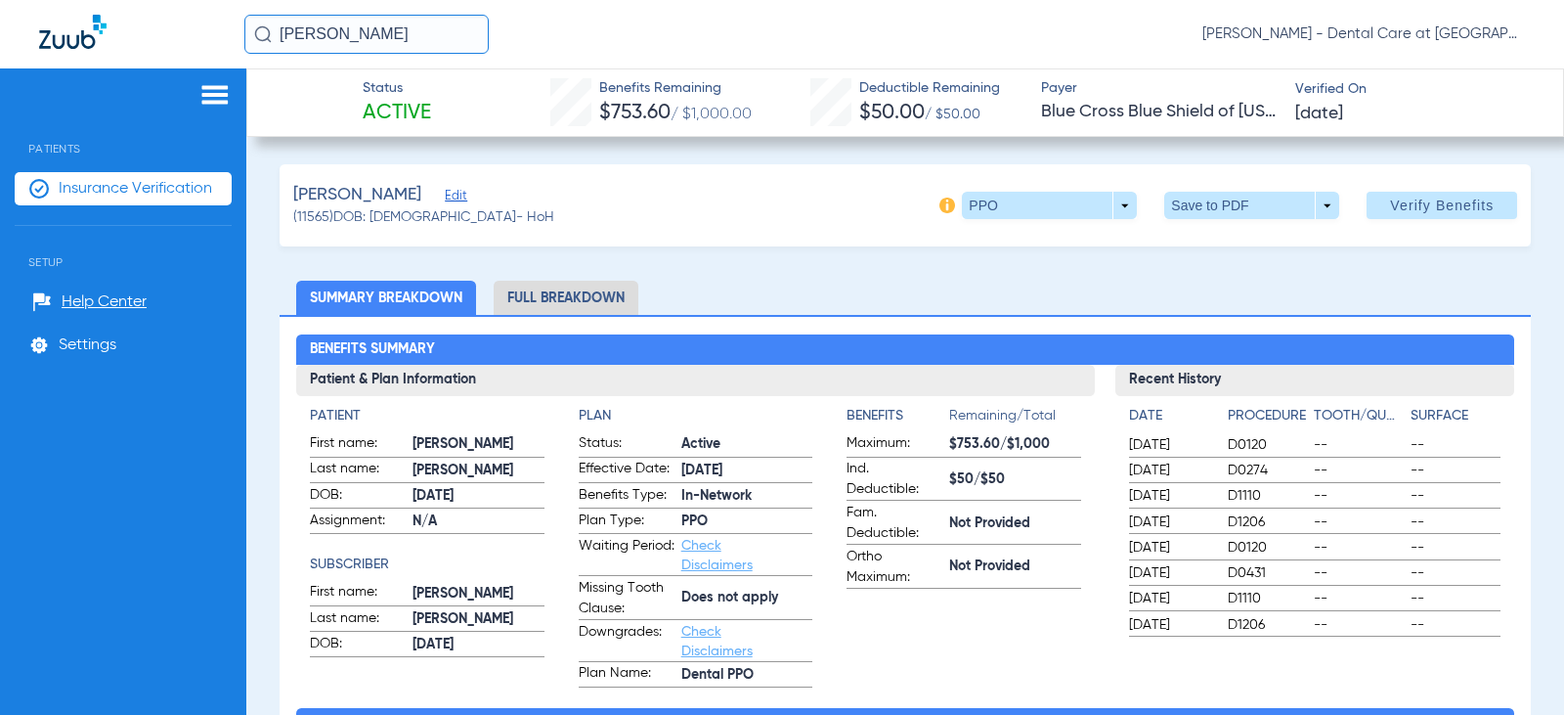
click at [593, 301] on li "Full Breakdown" at bounding box center [566, 298] width 145 height 34
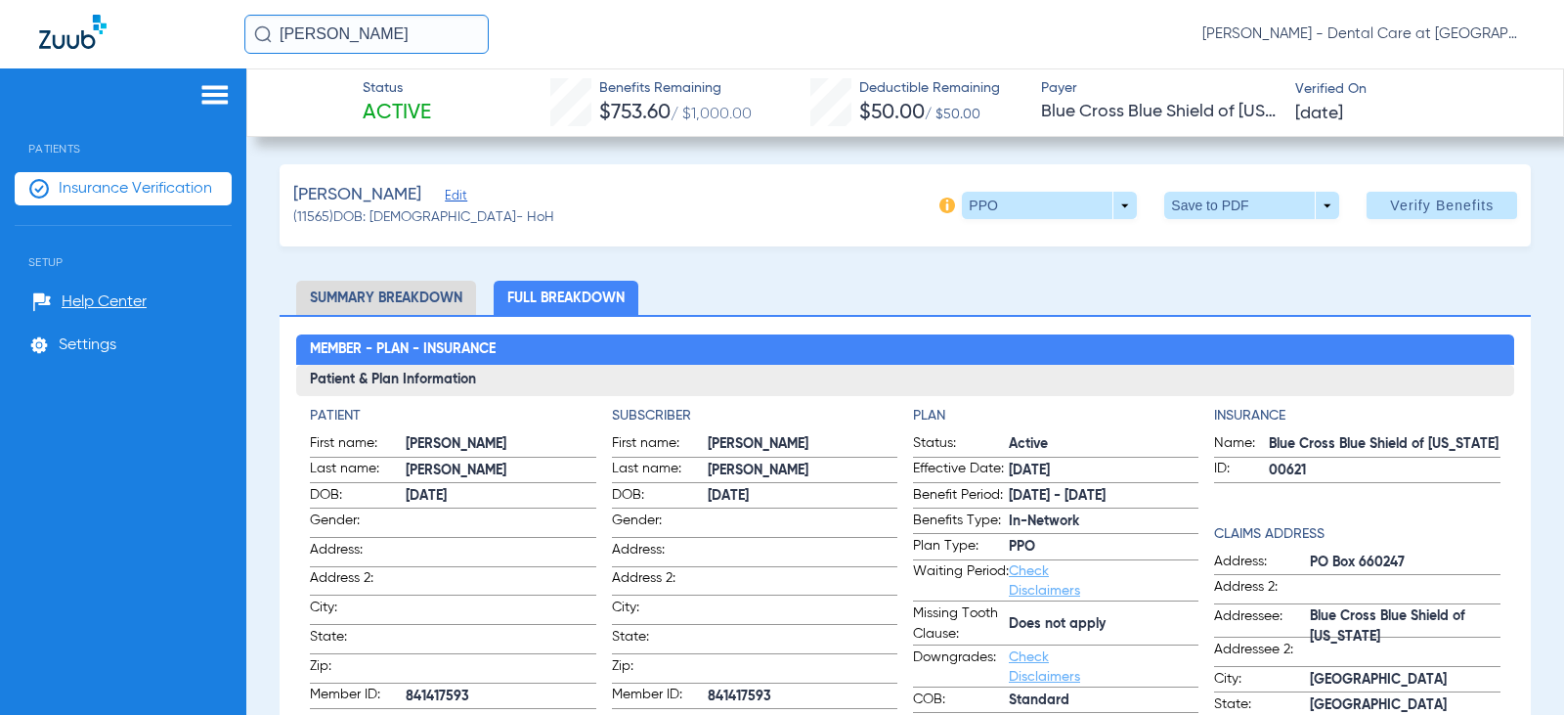
click at [419, 28] on input "[PERSON_NAME]" at bounding box center [366, 34] width 244 height 39
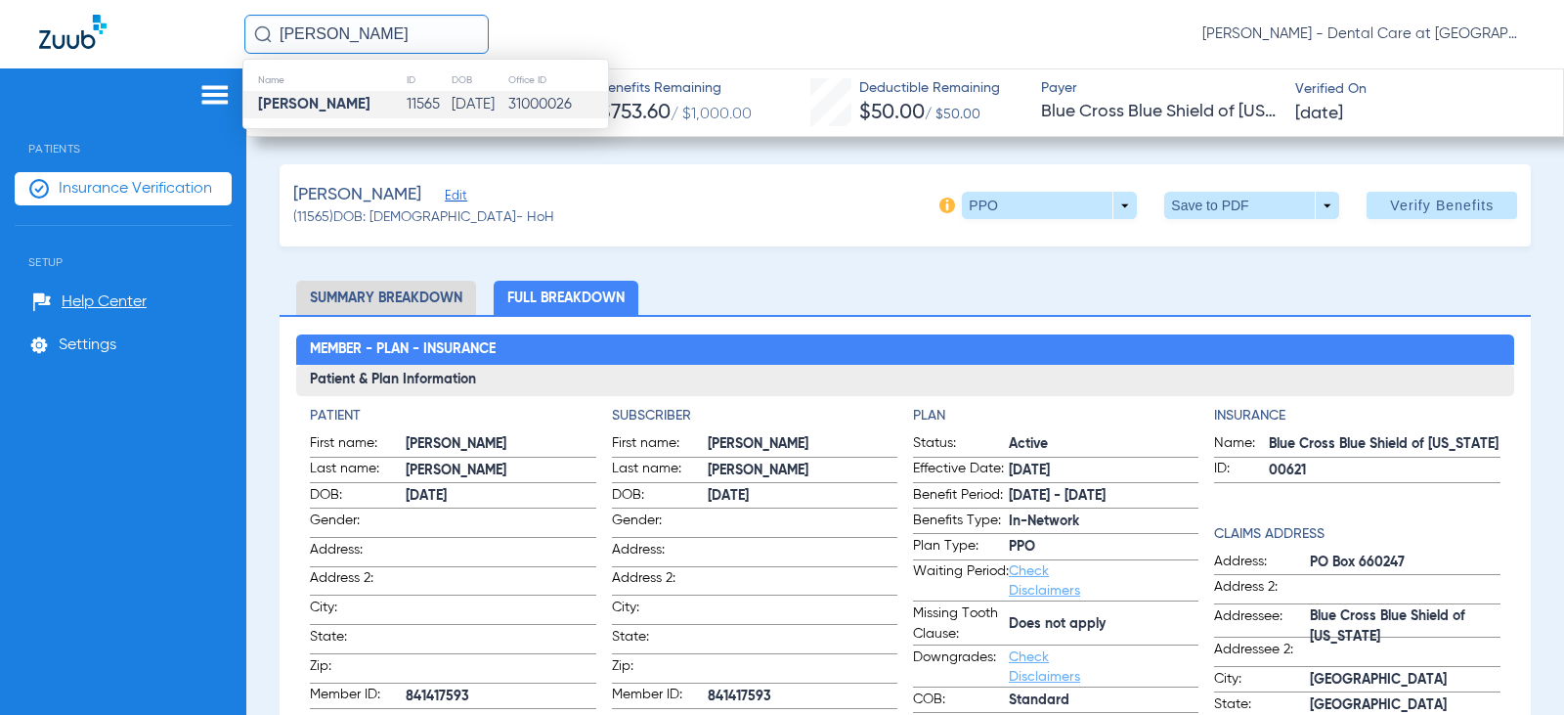
click at [419, 28] on input "[PERSON_NAME]" at bounding box center [366, 34] width 244 height 39
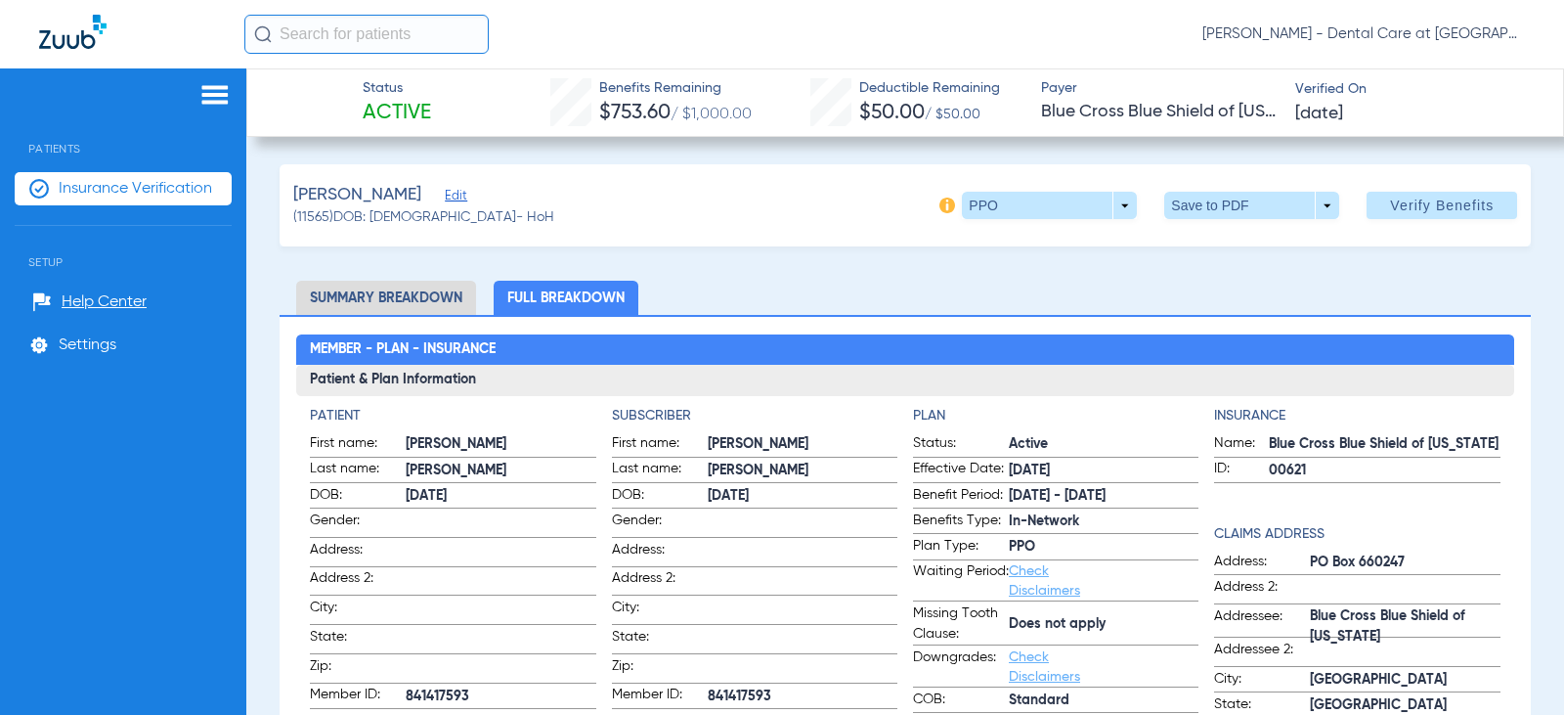
click at [383, 33] on input "text" at bounding box center [366, 34] width 244 height 39
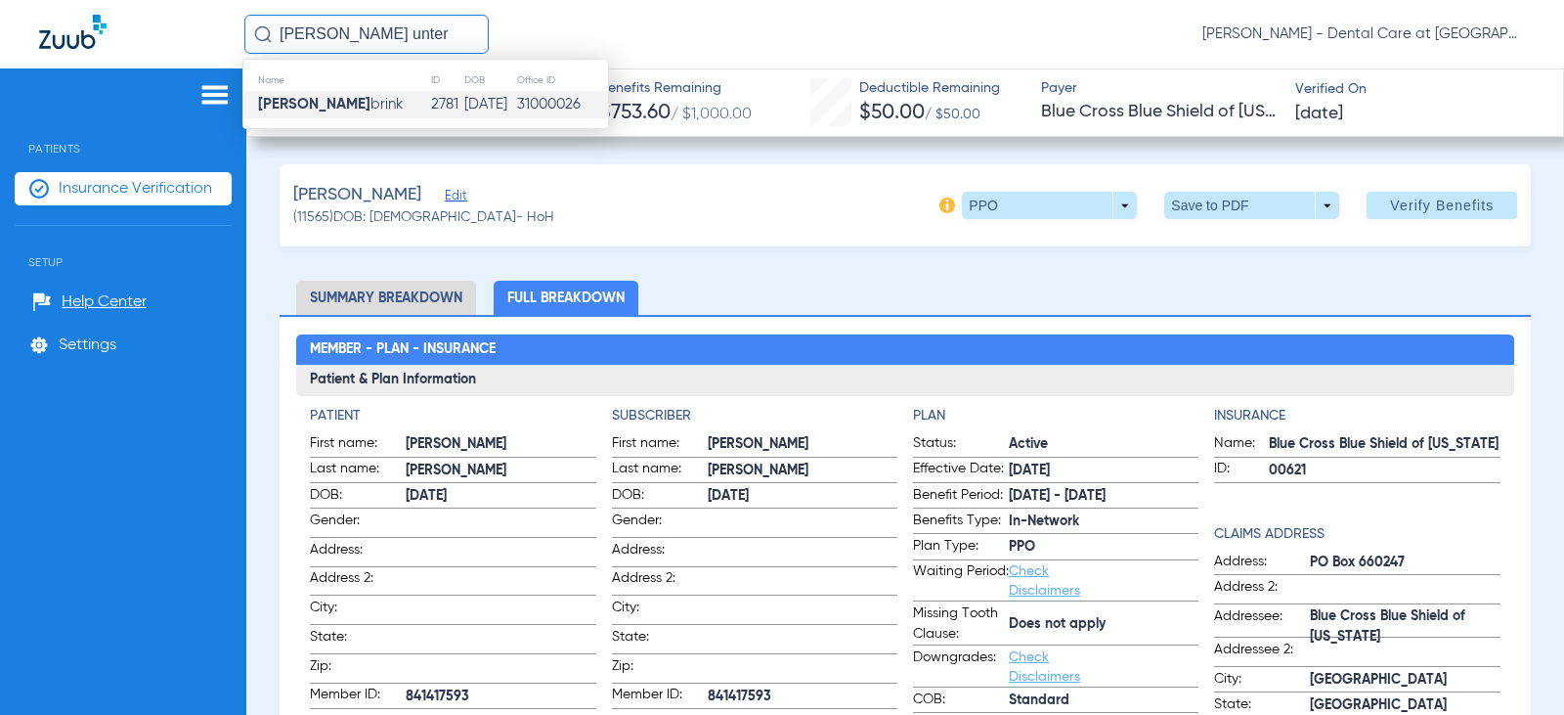
type input "[PERSON_NAME] unter"
click at [463, 103] on td "[DATE]" at bounding box center [489, 104] width 52 height 27
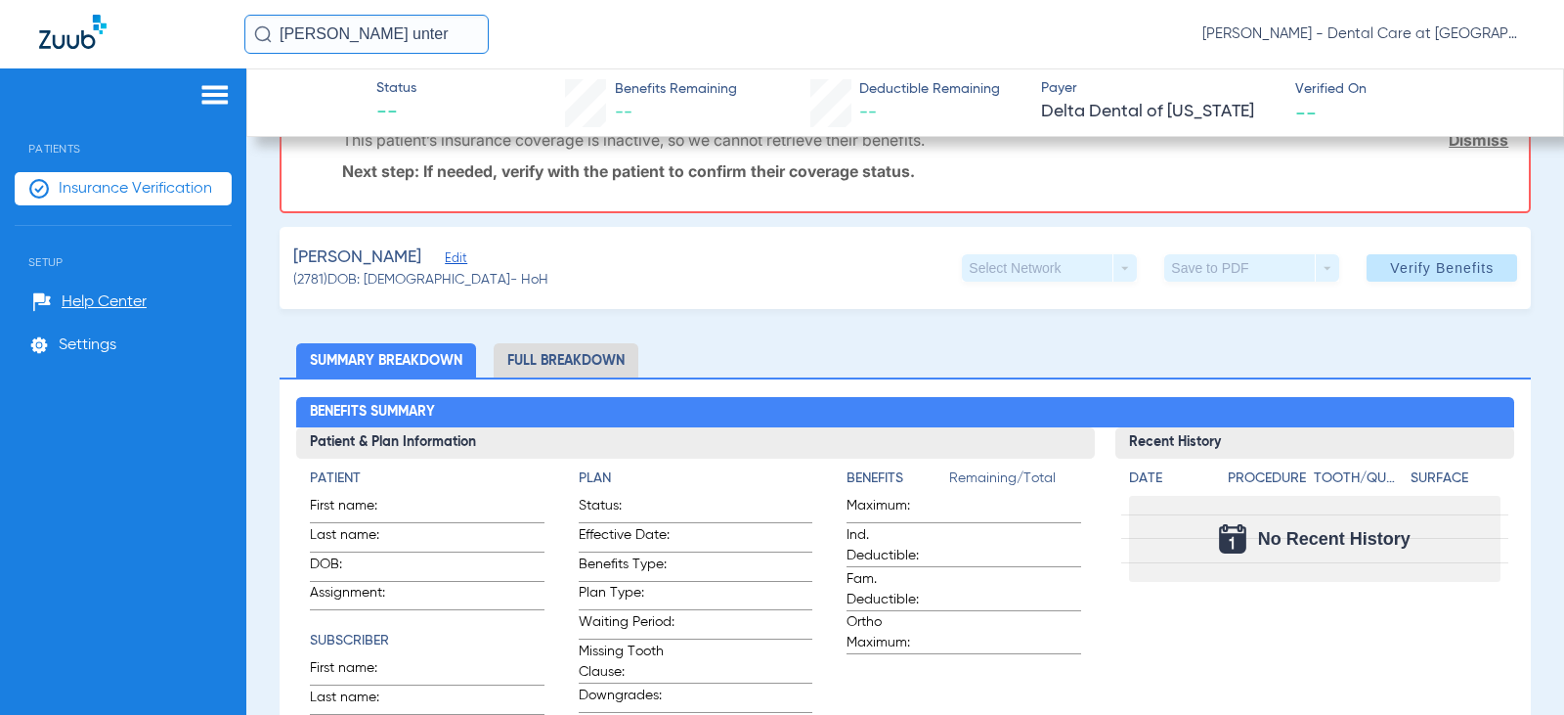
scroll to position [196, 0]
